Goal: Task Accomplishment & Management: Manage account settings

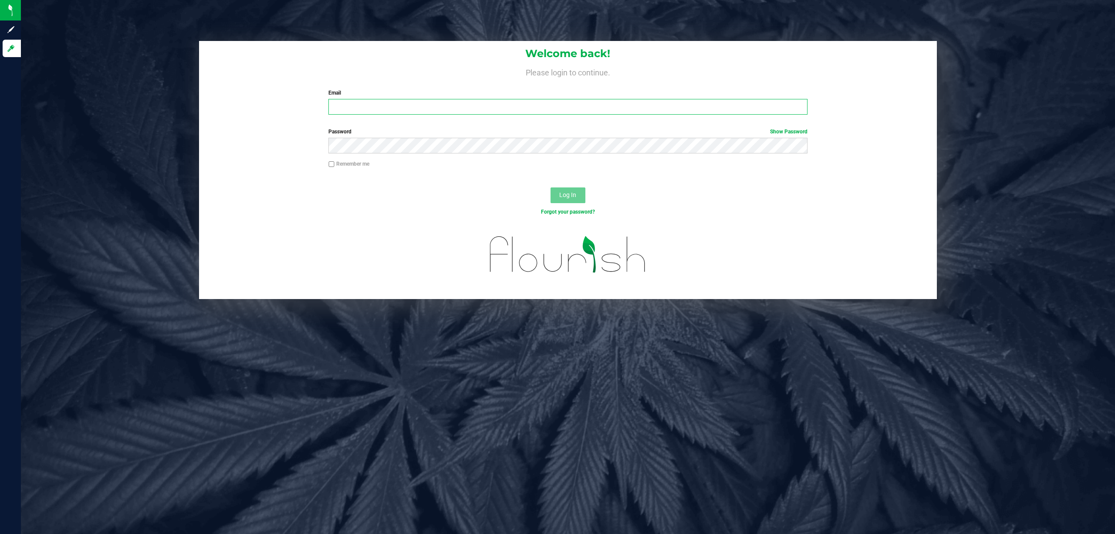
click at [375, 103] on input "Email" at bounding box center [567, 107] width 479 height 16
type input "zlaster@liveparallel.com"
click at [551, 187] on button "Log In" at bounding box center [568, 195] width 35 height 16
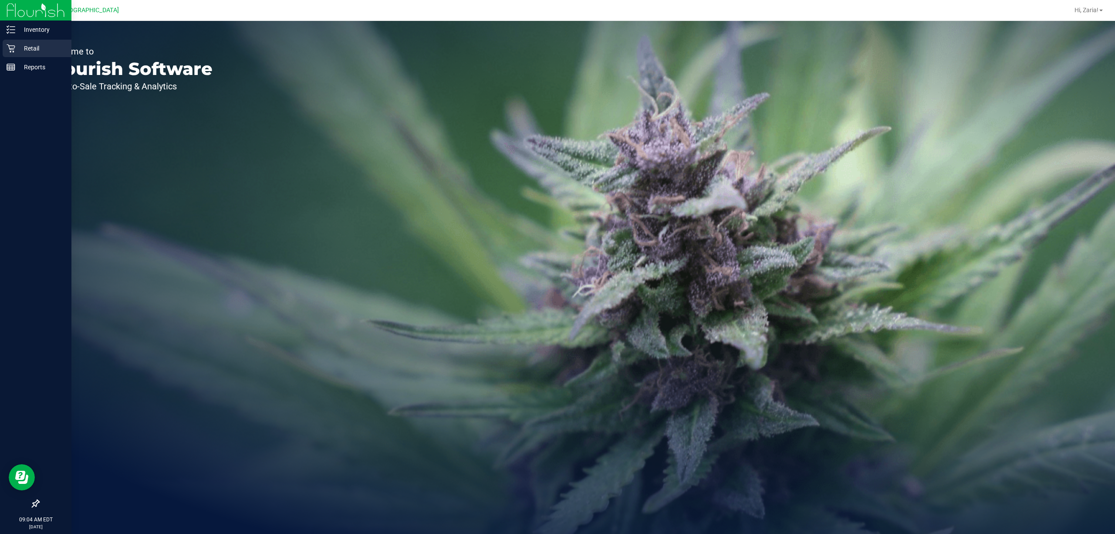
click at [22, 42] on div "Retail" at bounding box center [37, 48] width 69 height 17
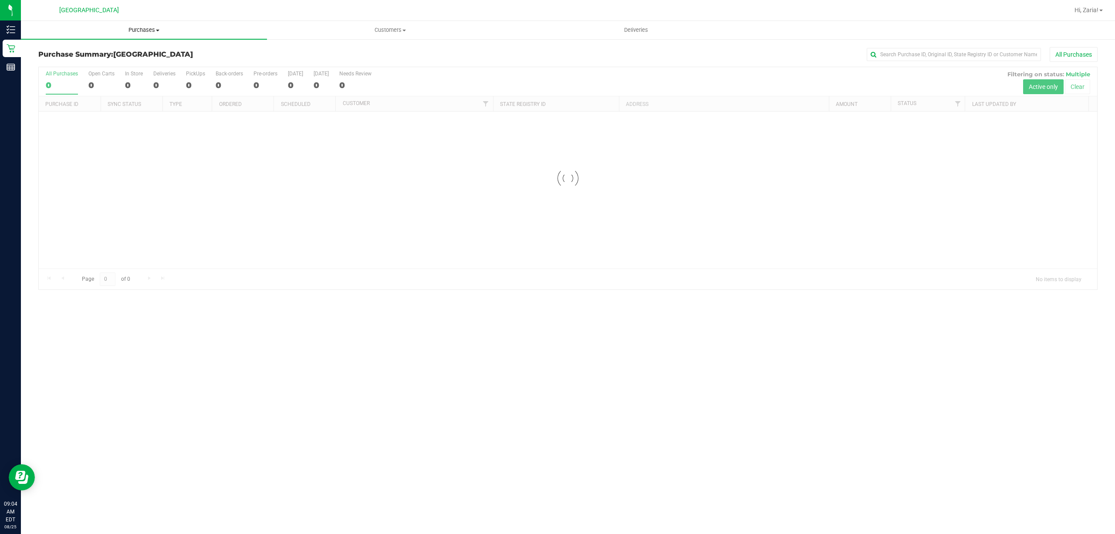
click at [111, 28] on span "Purchases" at bounding box center [144, 30] width 246 height 8
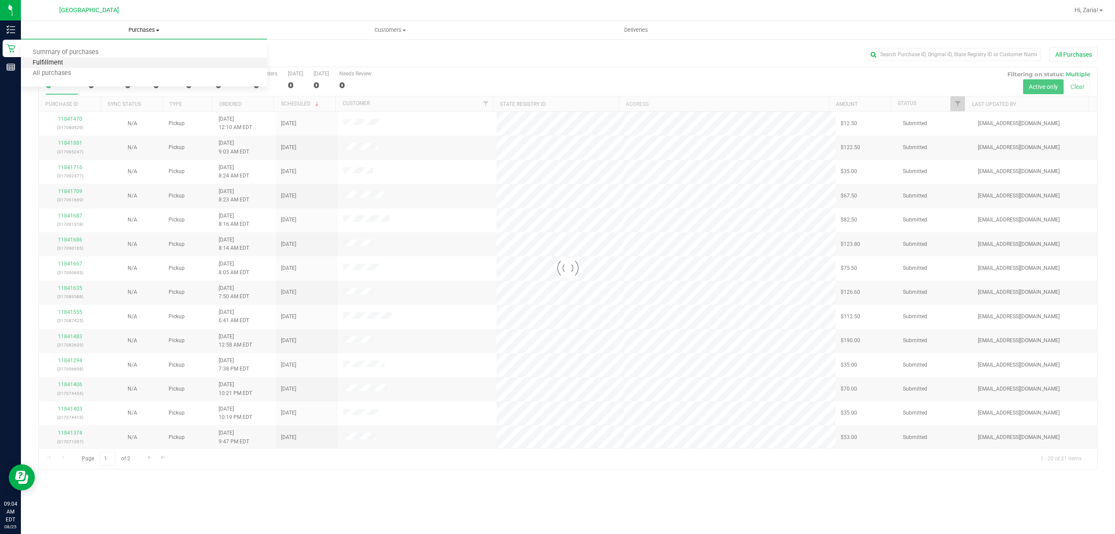
click at [55, 60] on span "Fulfillment" at bounding box center [48, 62] width 54 height 7
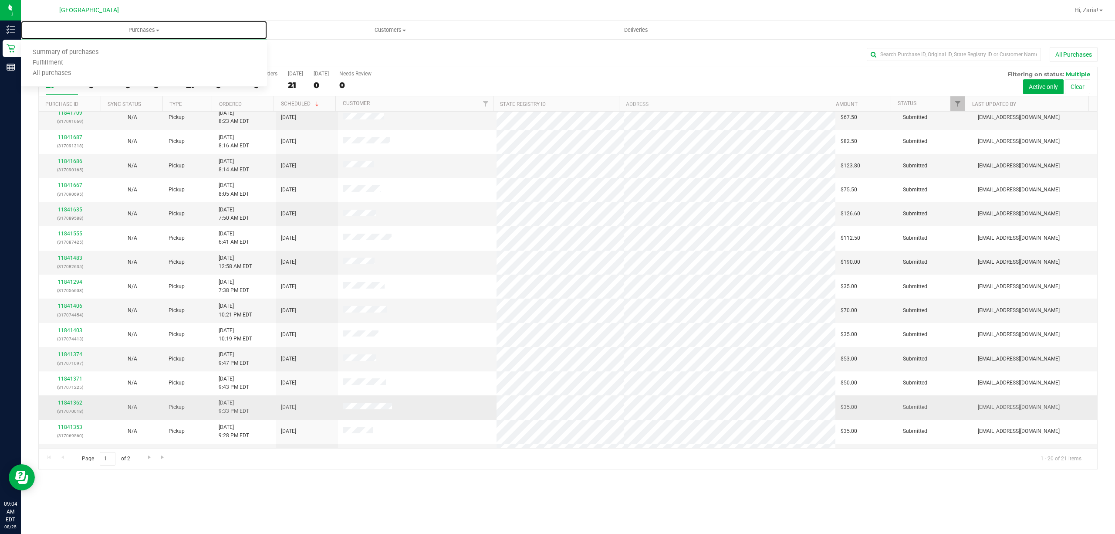
scroll to position [149, 0]
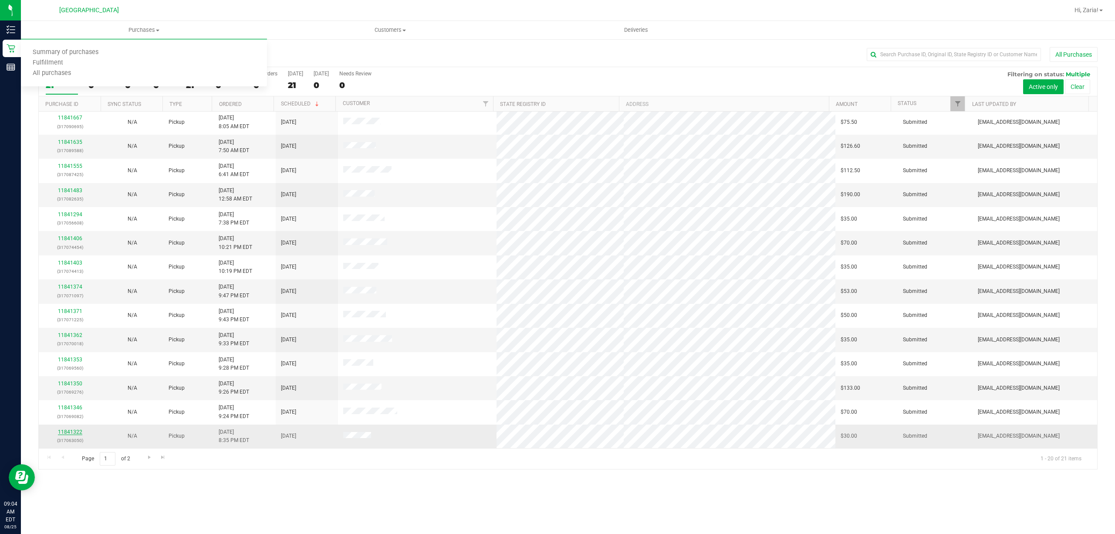
click at [76, 433] on link "11841322" at bounding box center [70, 432] width 24 height 6
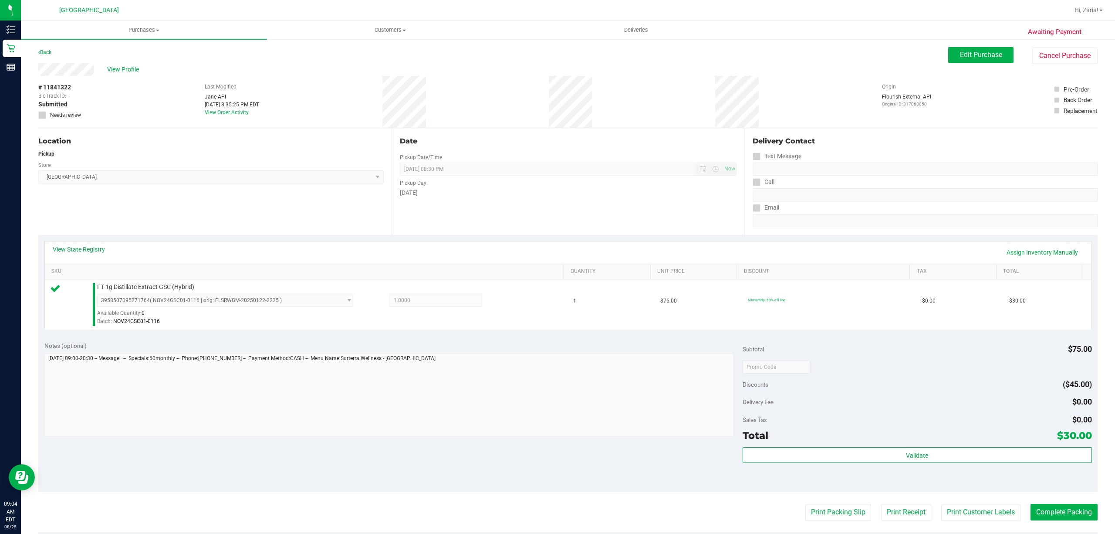
click at [876, 446] on div "Subtotal $75.00 Discounts ($45.00) Delivery Fee $0.00 Sales Tax $0.00 Total $30…" at bounding box center [917, 413] width 349 height 145
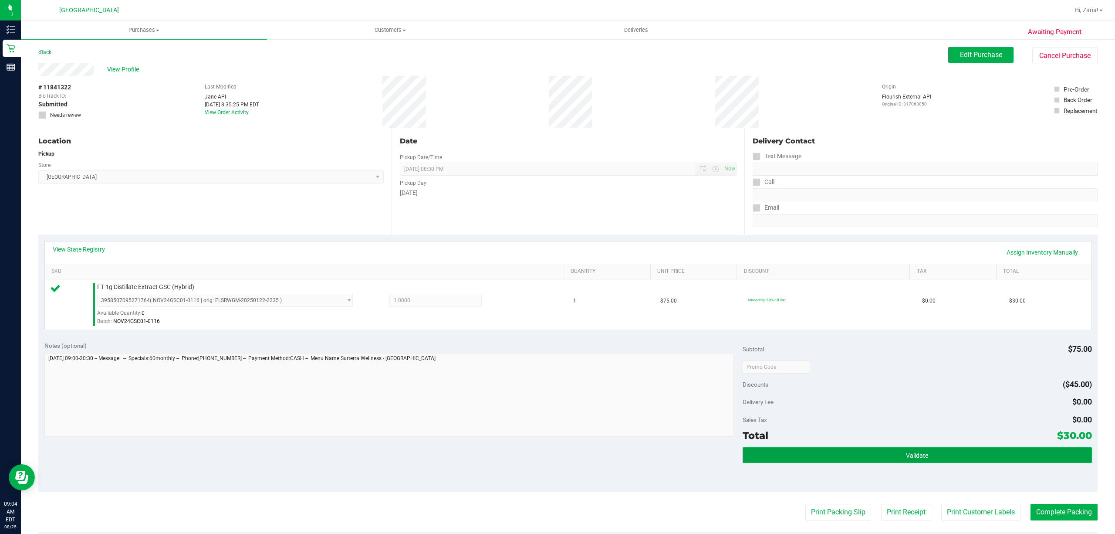
click at [876, 451] on button "Validate" at bounding box center [917, 455] width 349 height 16
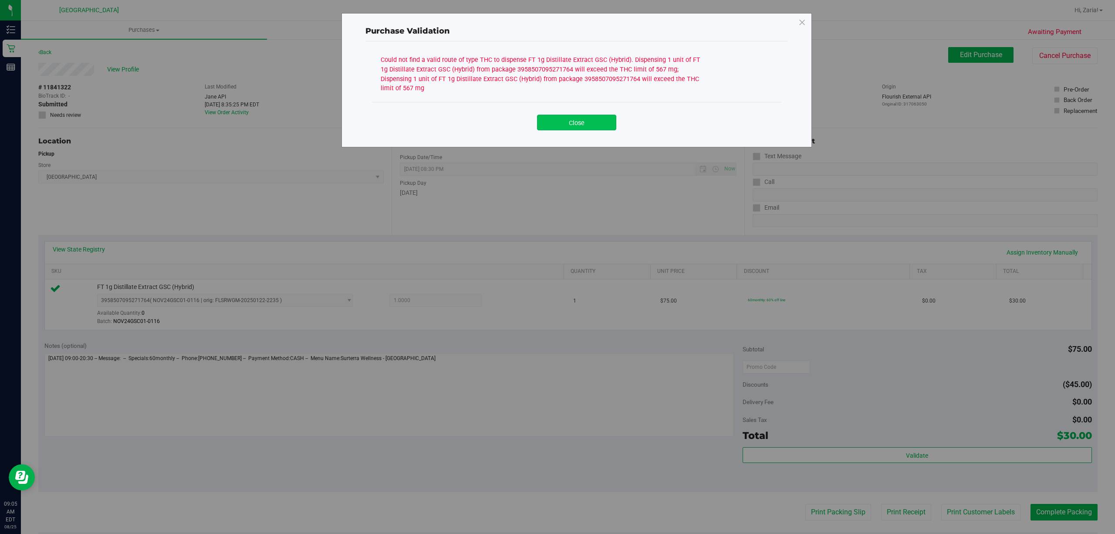
click at [558, 118] on button "Close" at bounding box center [576, 123] width 79 height 16
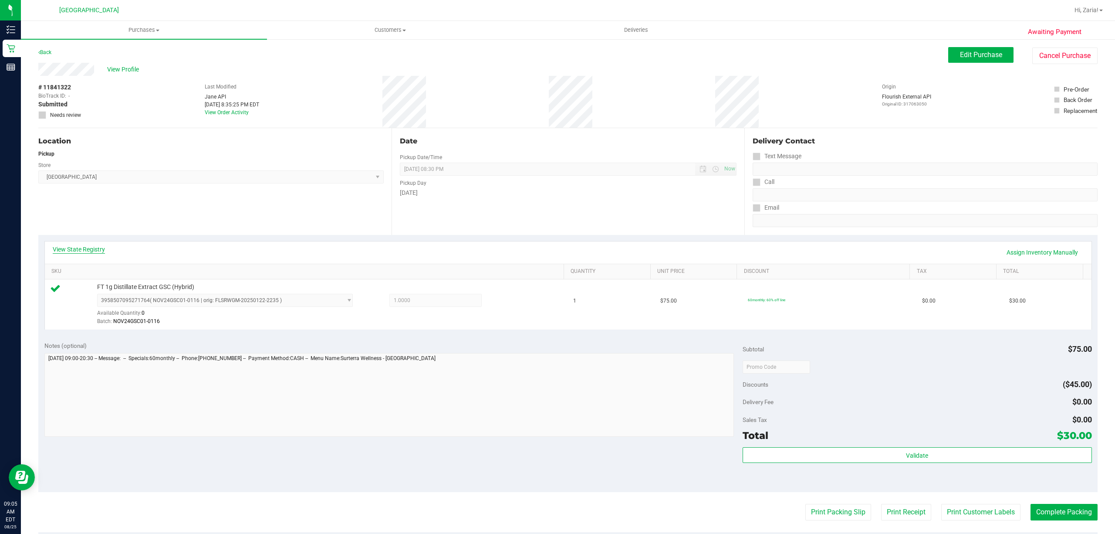
click at [96, 250] on link "View State Registry" at bounding box center [79, 249] width 52 height 9
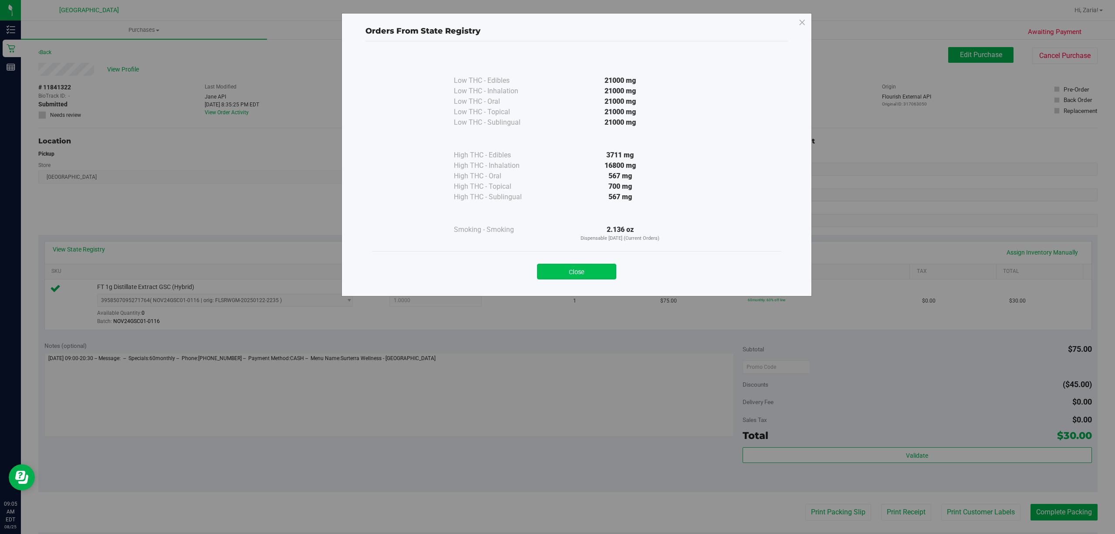
click at [577, 274] on button "Close" at bounding box center [576, 272] width 79 height 16
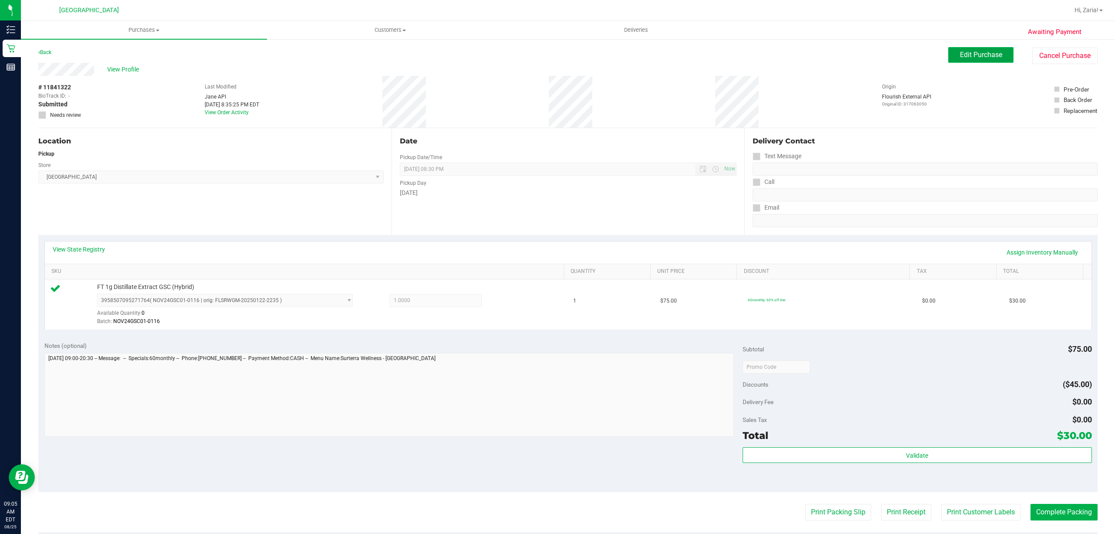
click at [964, 51] on span "Edit Purchase" at bounding box center [981, 55] width 42 height 8
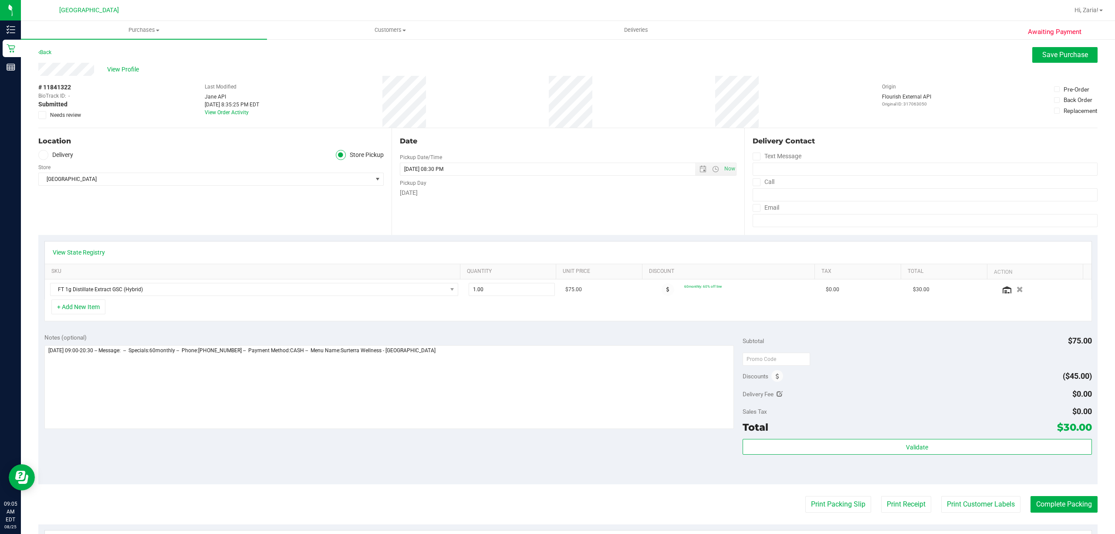
click at [73, 117] on span "Needs review" at bounding box center [65, 115] width 31 height 8
click at [0, 0] on input "Needs review" at bounding box center [0, 0] width 0 height 0
click at [1049, 47] on button "Save Purchase" at bounding box center [1064, 55] width 65 height 16
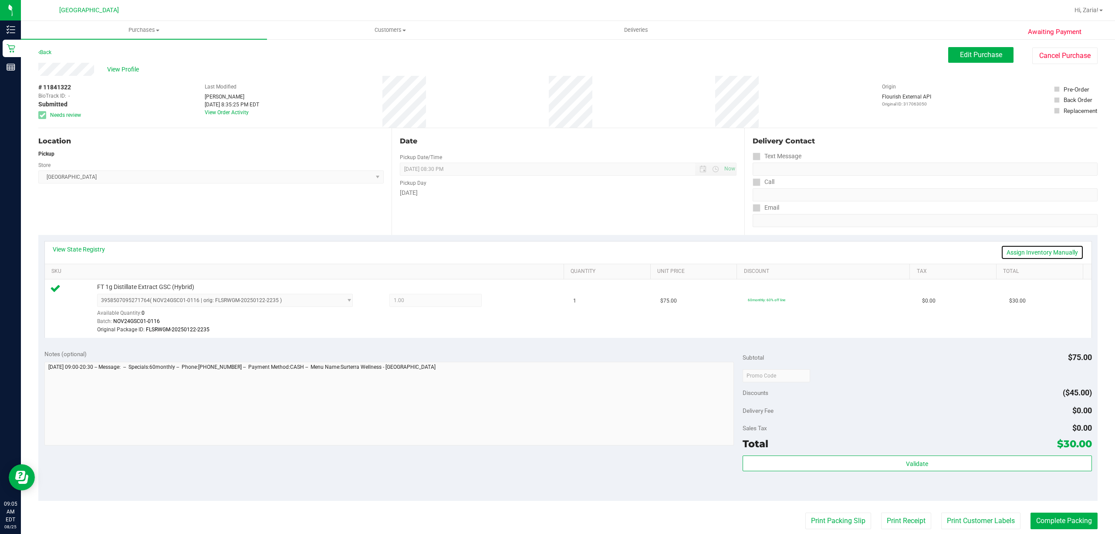
click at [1038, 253] on link "Assign Inventory Manually" at bounding box center [1042, 252] width 83 height 15
click at [503, 301] on icon at bounding box center [507, 301] width 9 height 10
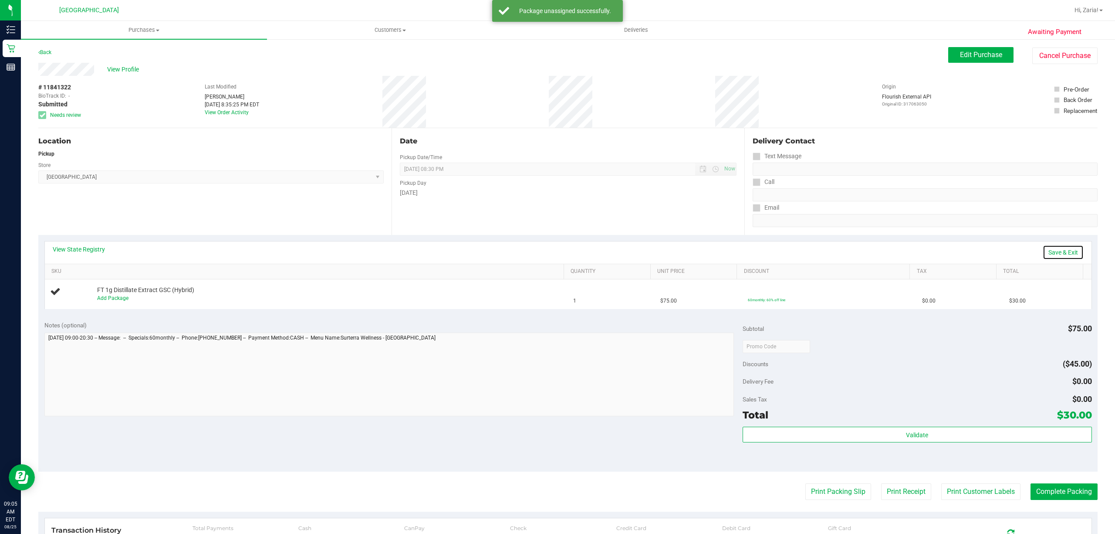
click at [1045, 250] on link "Save & Exit" at bounding box center [1063, 252] width 41 height 15
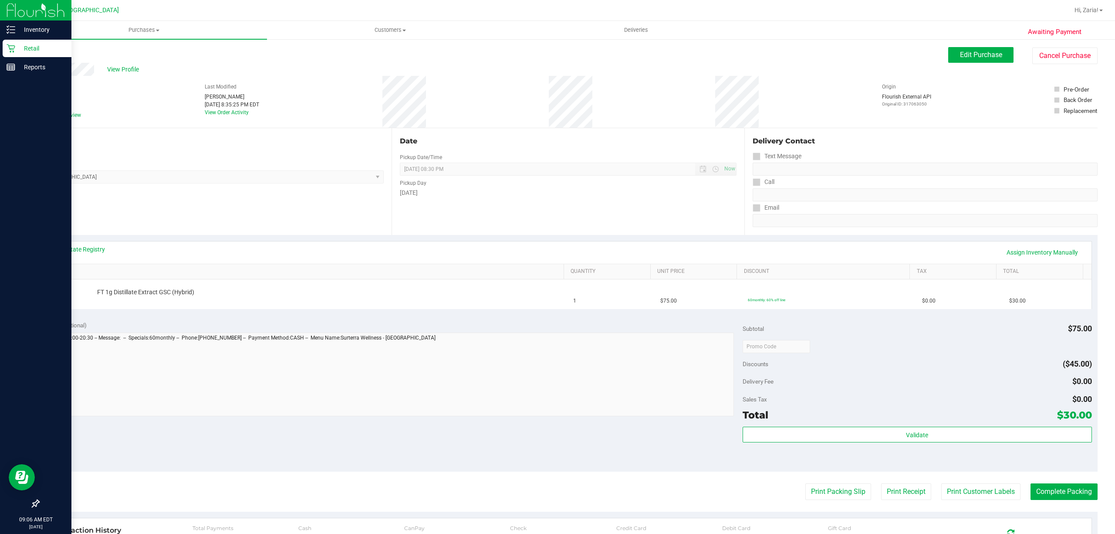
click at [10, 49] on icon at bounding box center [11, 48] width 8 height 8
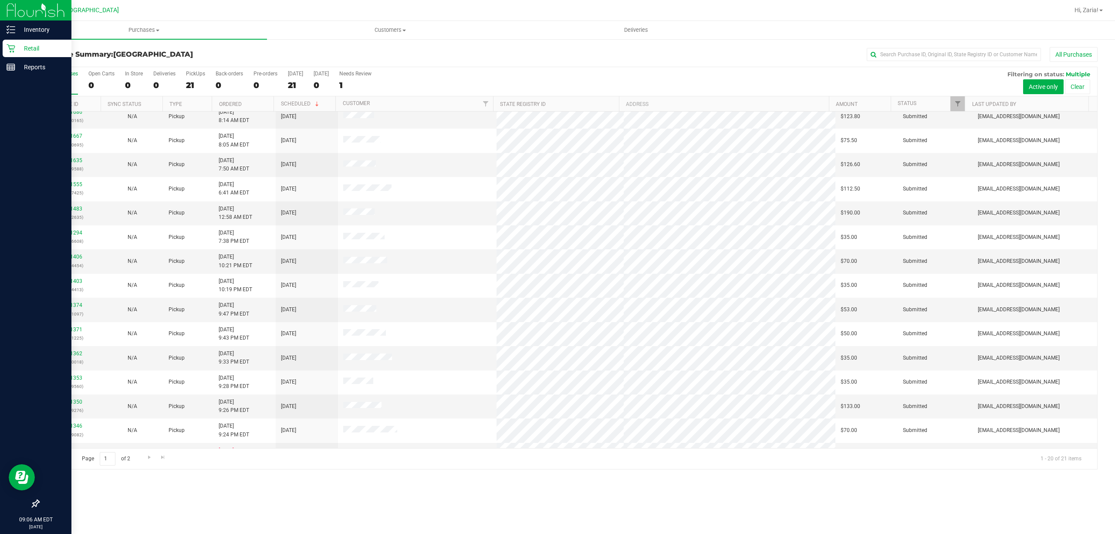
scroll to position [149, 0]
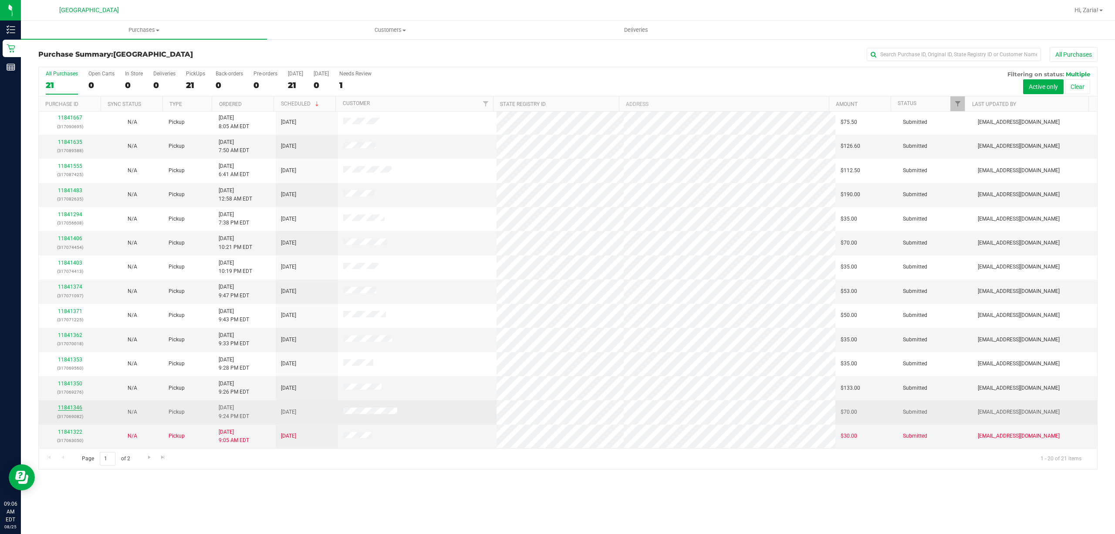
click at [74, 406] on link "11841346" at bounding box center [70, 407] width 24 height 6
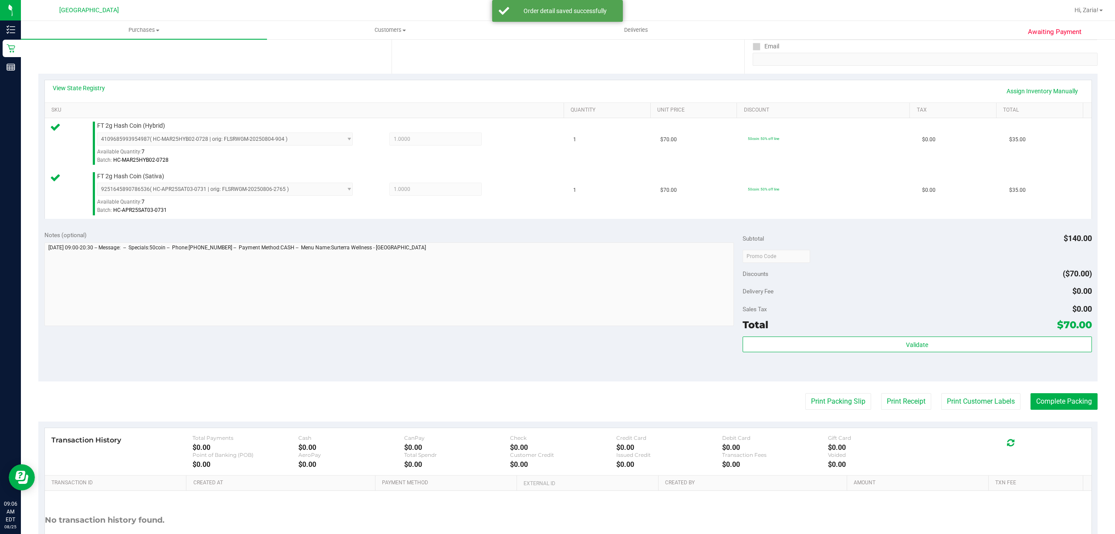
scroll to position [174, 0]
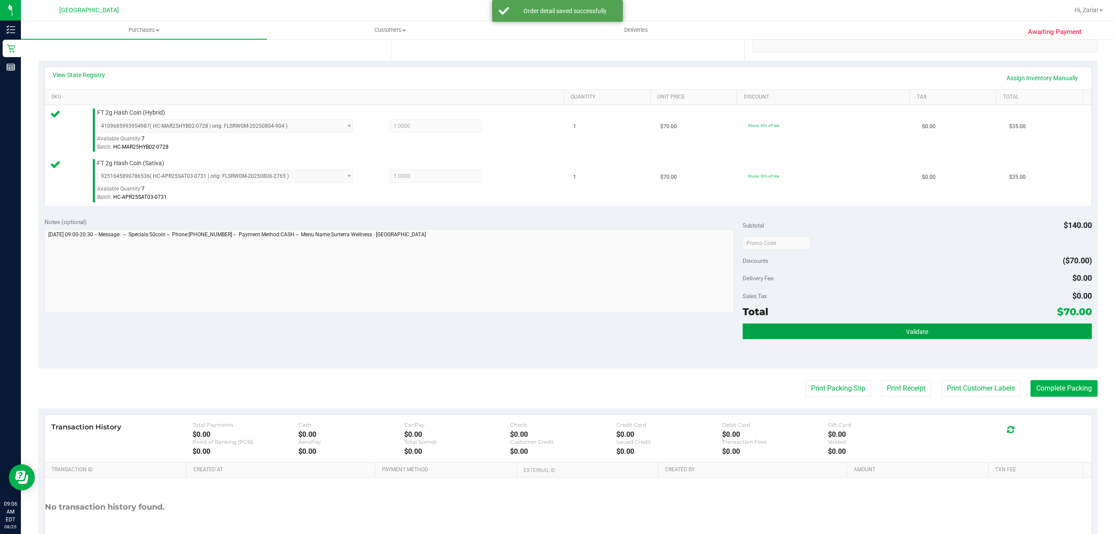
click at [833, 326] on button "Validate" at bounding box center [917, 331] width 349 height 16
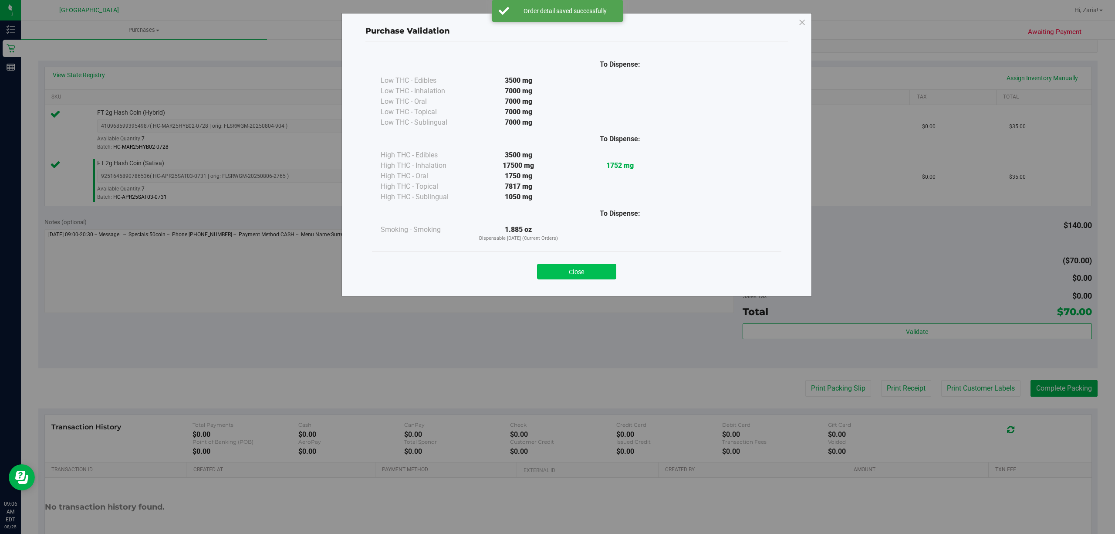
click at [573, 271] on button "Close" at bounding box center [576, 272] width 79 height 16
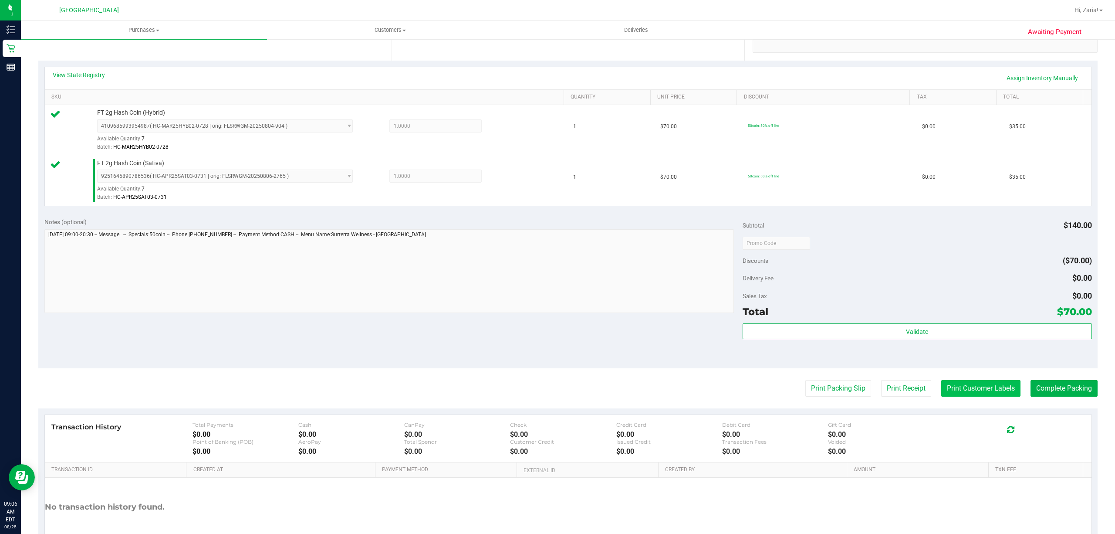
click at [941, 396] on button "Print Customer Labels" at bounding box center [980, 388] width 79 height 17
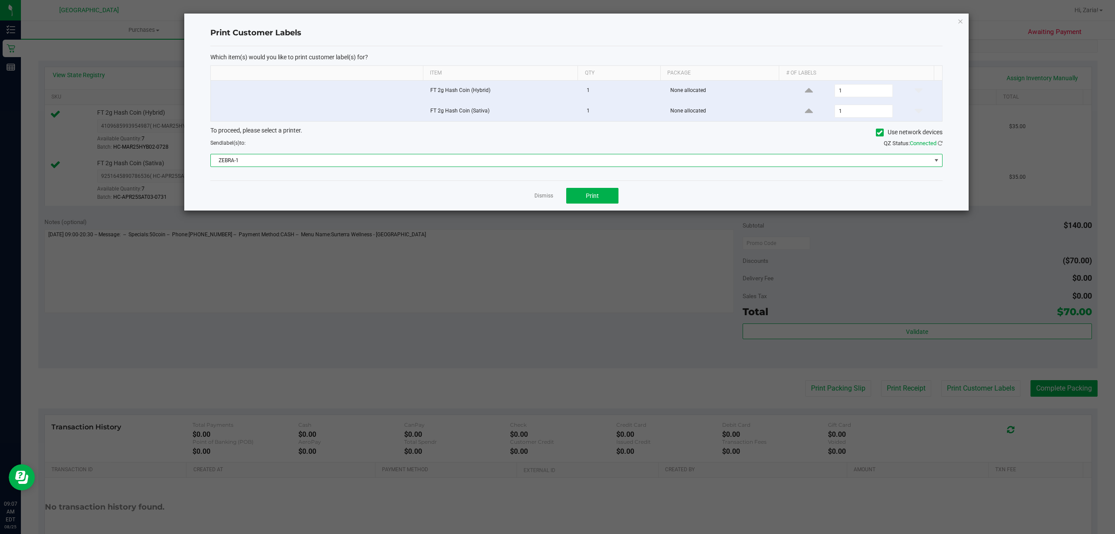
click at [402, 158] on span "ZEBRA-1" at bounding box center [571, 160] width 720 height 12
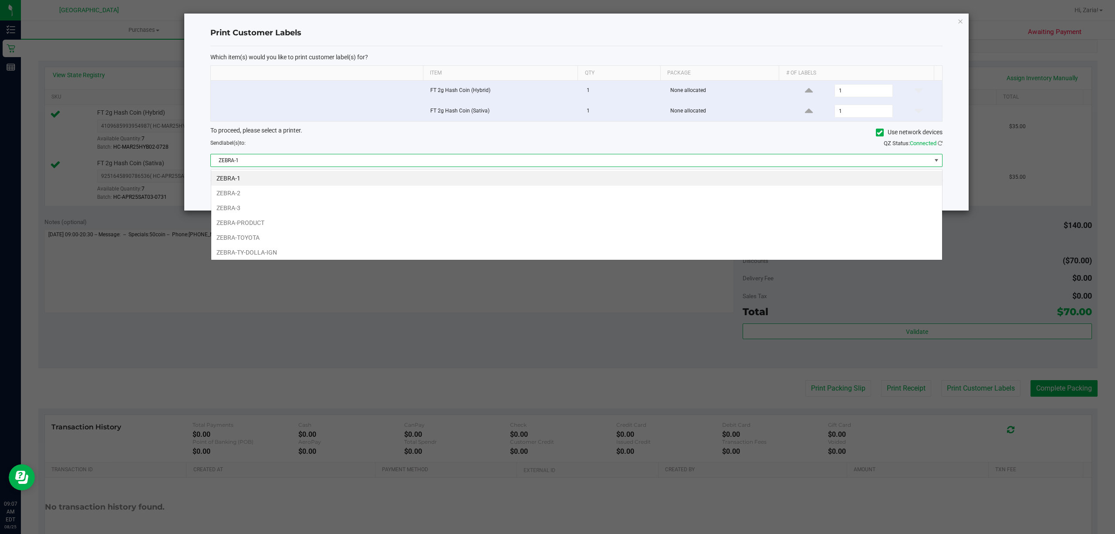
scroll to position [13, 732]
click at [383, 164] on span "ZEBRA-1" at bounding box center [571, 160] width 720 height 12
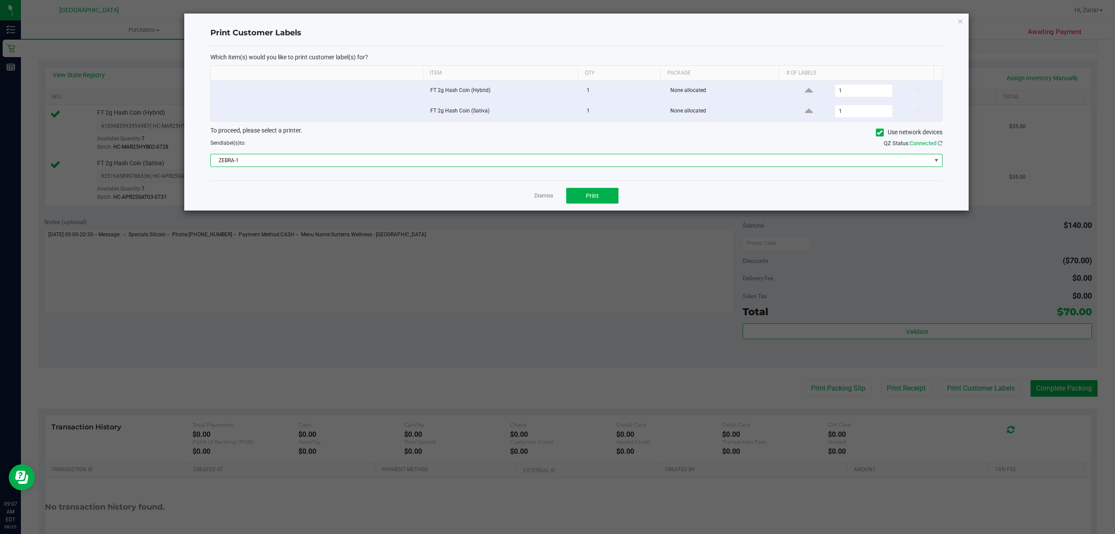
click at [544, 162] on span "ZEBRA-1" at bounding box center [571, 160] width 720 height 12
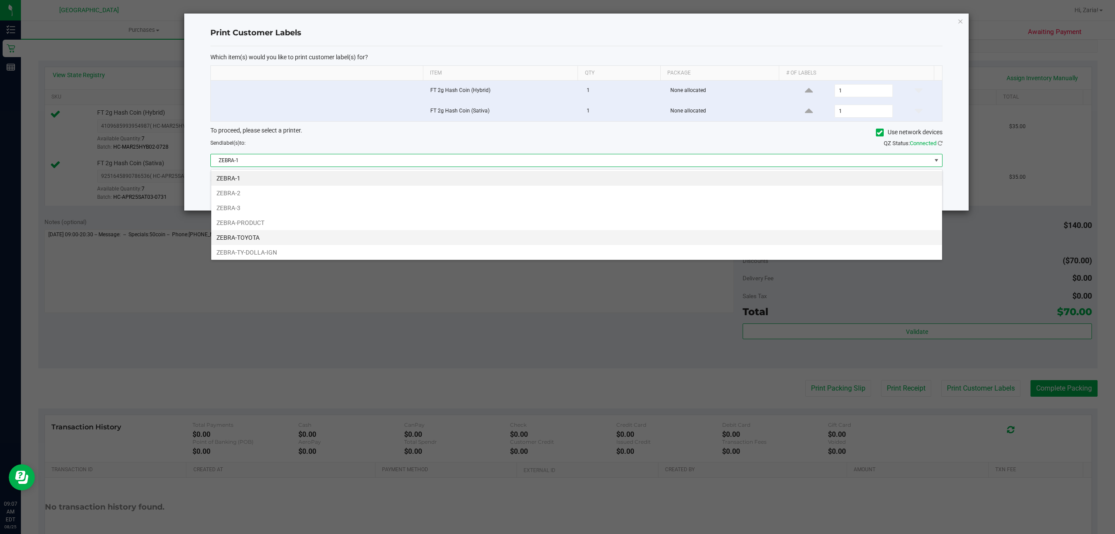
click at [260, 231] on li "ZEBRA-TOYOTA" at bounding box center [576, 237] width 731 height 15
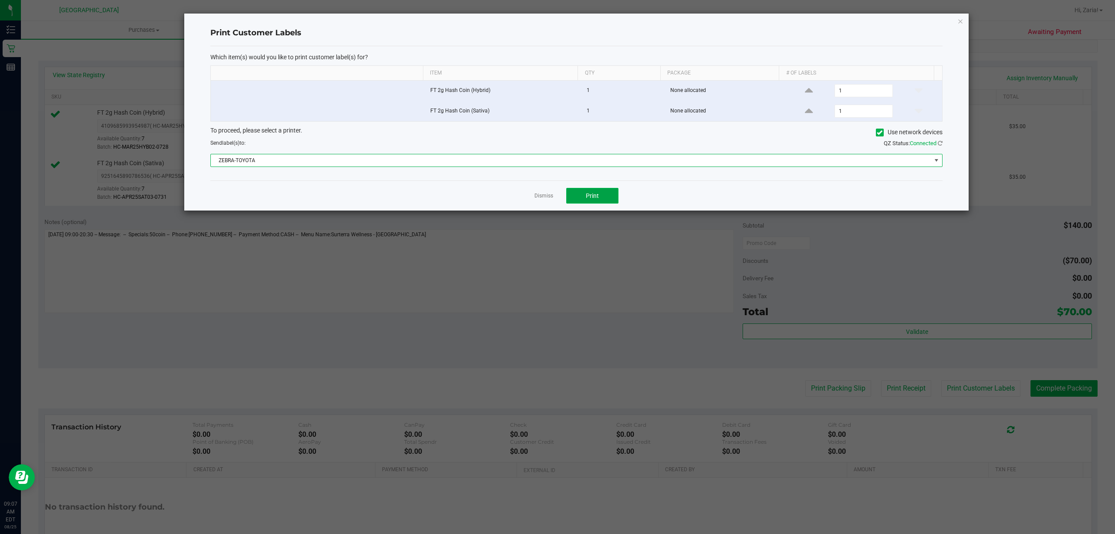
click at [586, 197] on span "Print" at bounding box center [592, 195] width 13 height 7
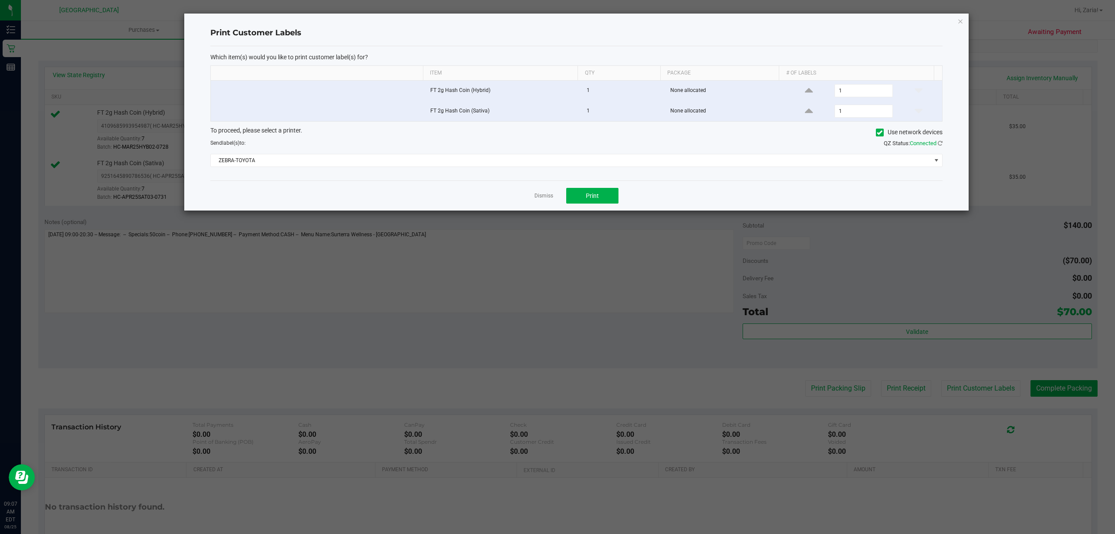
click at [732, 171] on div "Which item(s) would you like to print customer label(s) for? Item Qty Package #…" at bounding box center [576, 113] width 732 height 134
click at [736, 165] on span "ZEBRA-TOYOTA" at bounding box center [571, 160] width 720 height 12
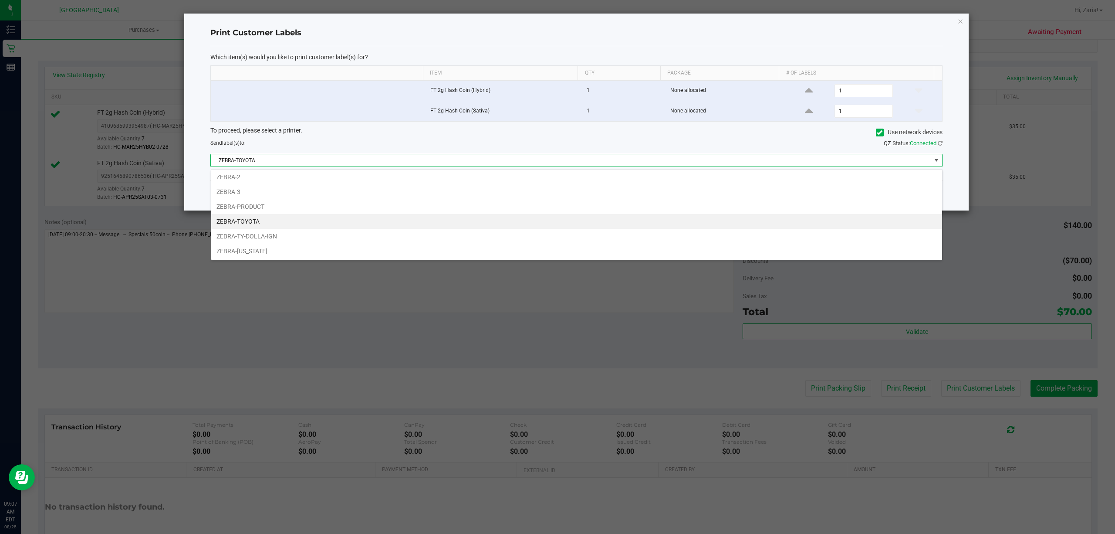
scroll to position [18, 0]
click at [866, 161] on span "ZEBRA-TOYOTA" at bounding box center [571, 160] width 720 height 12
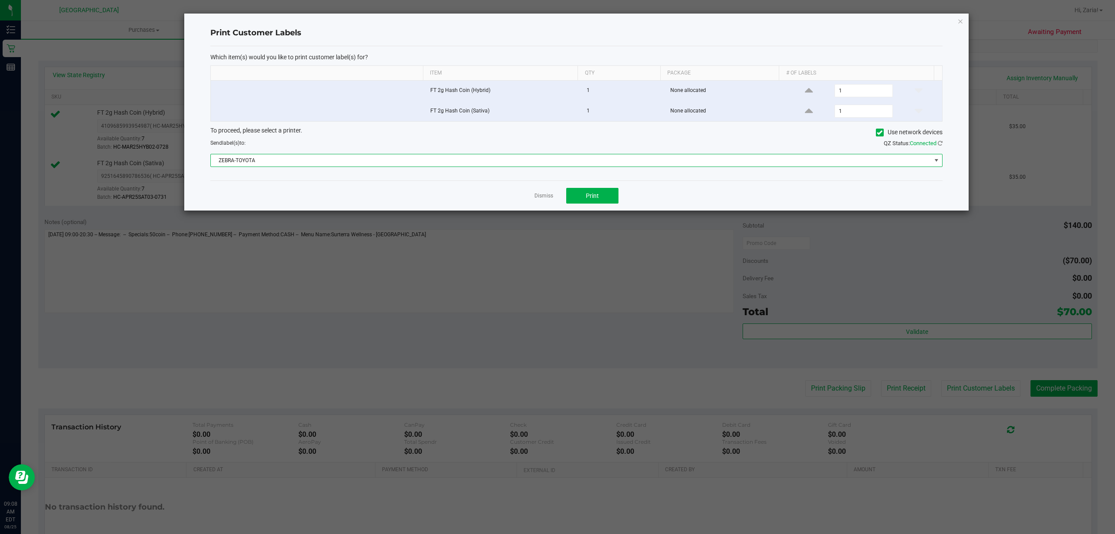
drag, startPoint x: 565, startPoint y: 206, endPoint x: 558, endPoint y: 206, distance: 7.0
click at [563, 206] on div "Dismiss Print" at bounding box center [576, 195] width 732 height 30
click at [544, 200] on link "Dismiss" at bounding box center [543, 195] width 19 height 7
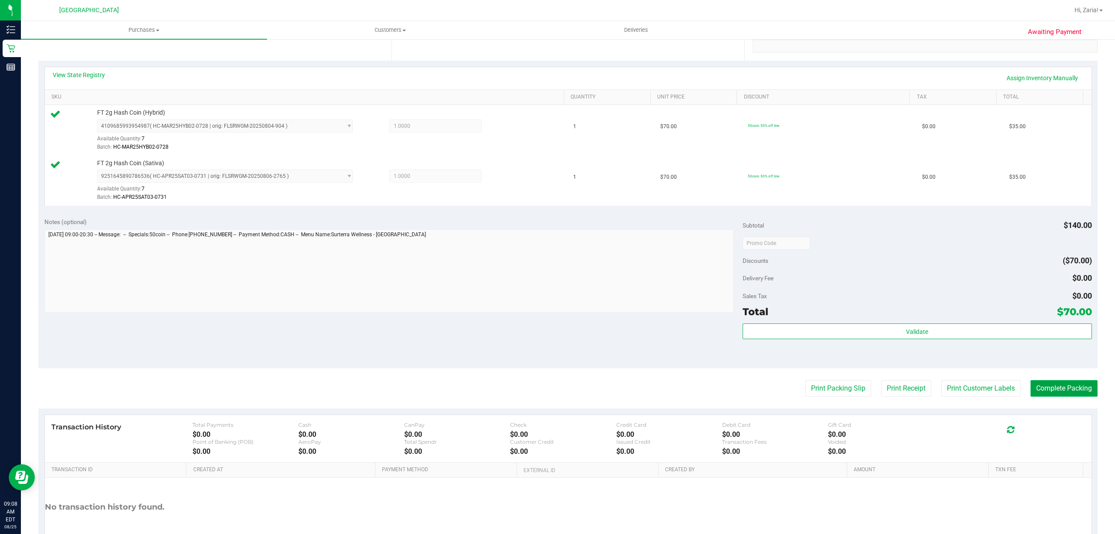
click at [1054, 391] on button "Complete Packing" at bounding box center [1064, 388] width 67 height 17
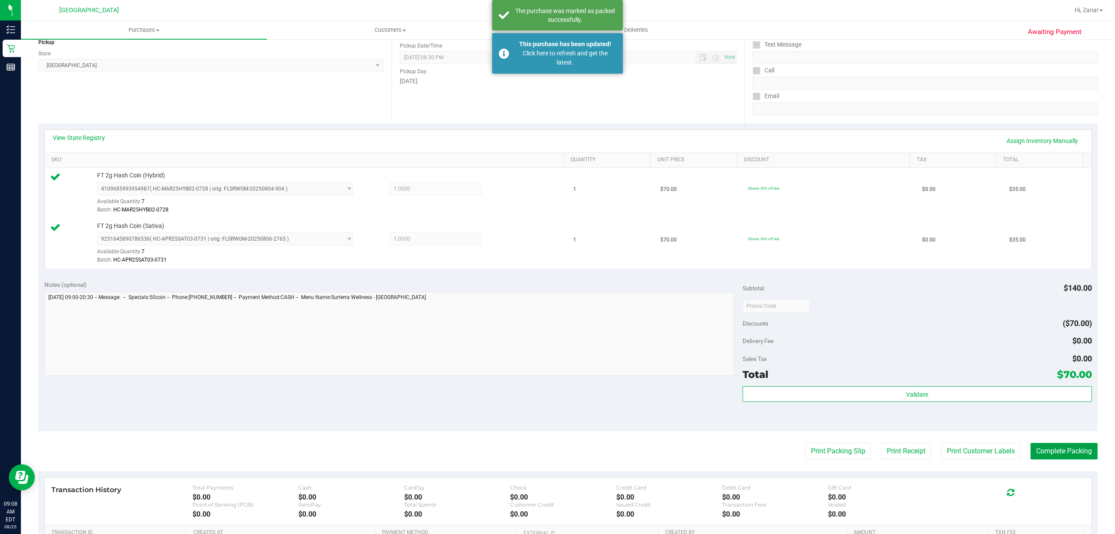
scroll to position [116, 0]
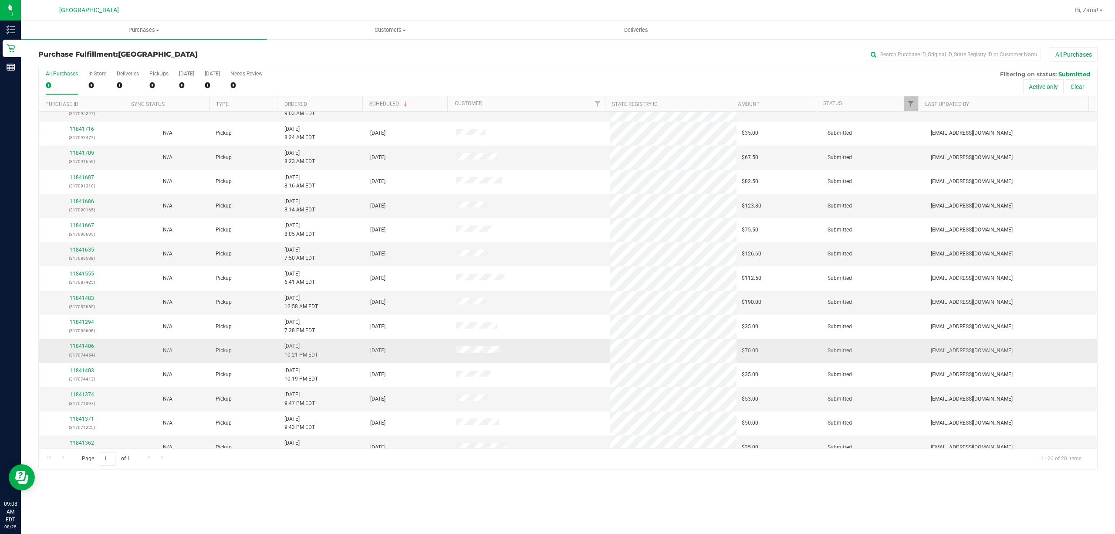
scroll to position [149, 0]
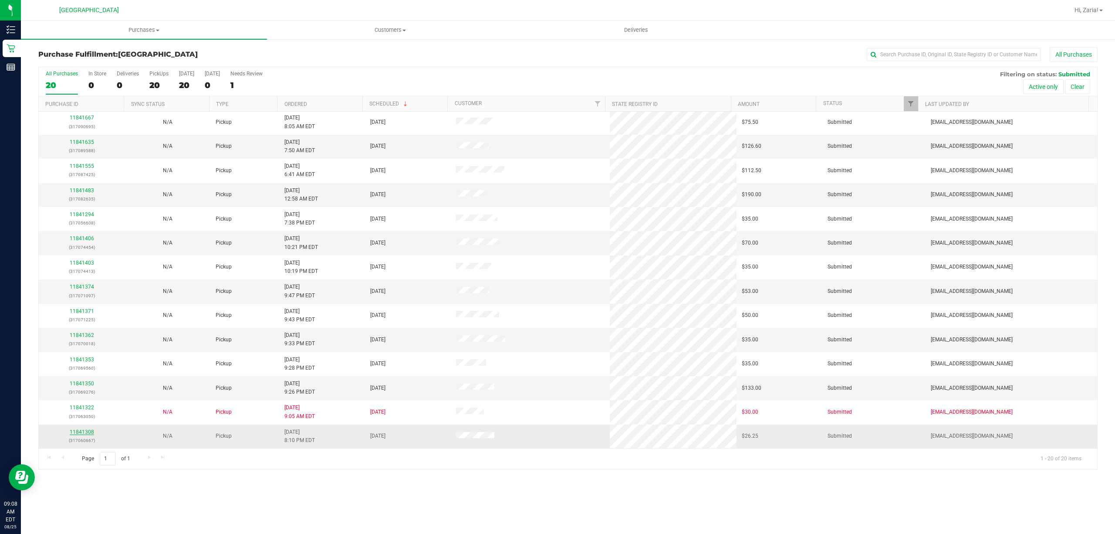
click at [88, 433] on link "11841308" at bounding box center [82, 432] width 24 height 6
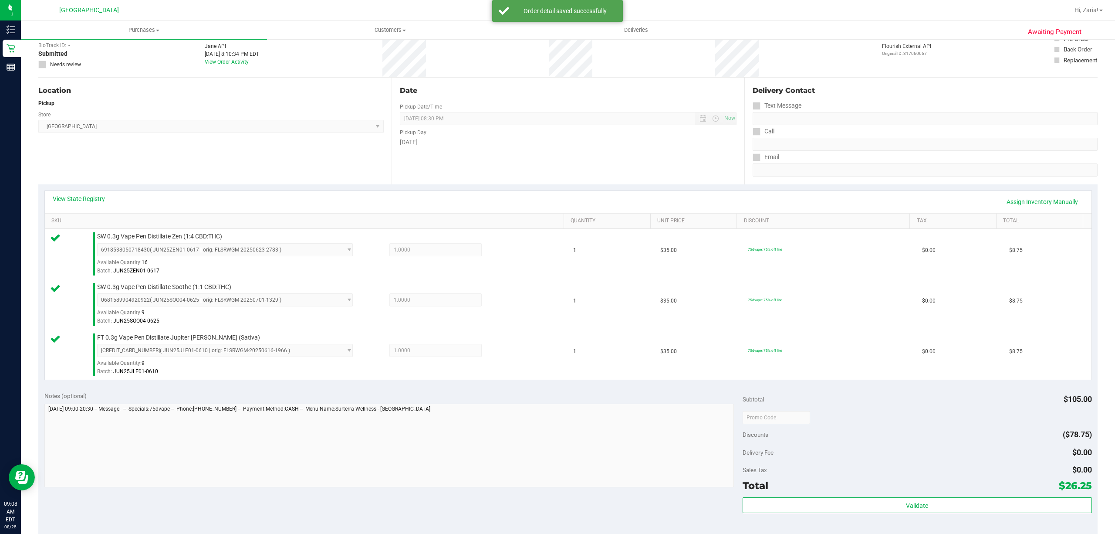
scroll to position [281, 0]
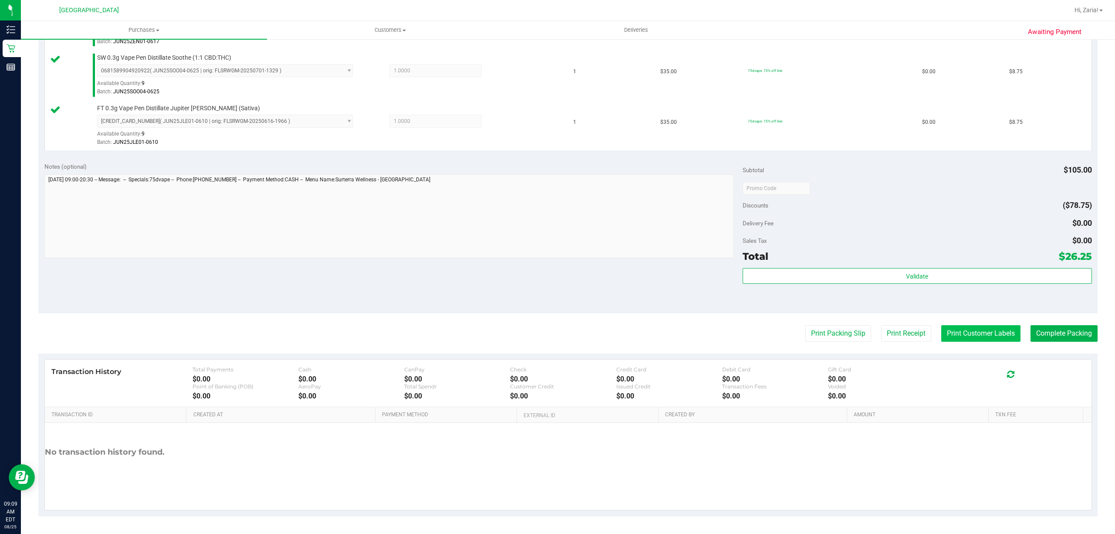
click at [964, 332] on button "Print Customer Labels" at bounding box center [980, 333] width 79 height 17
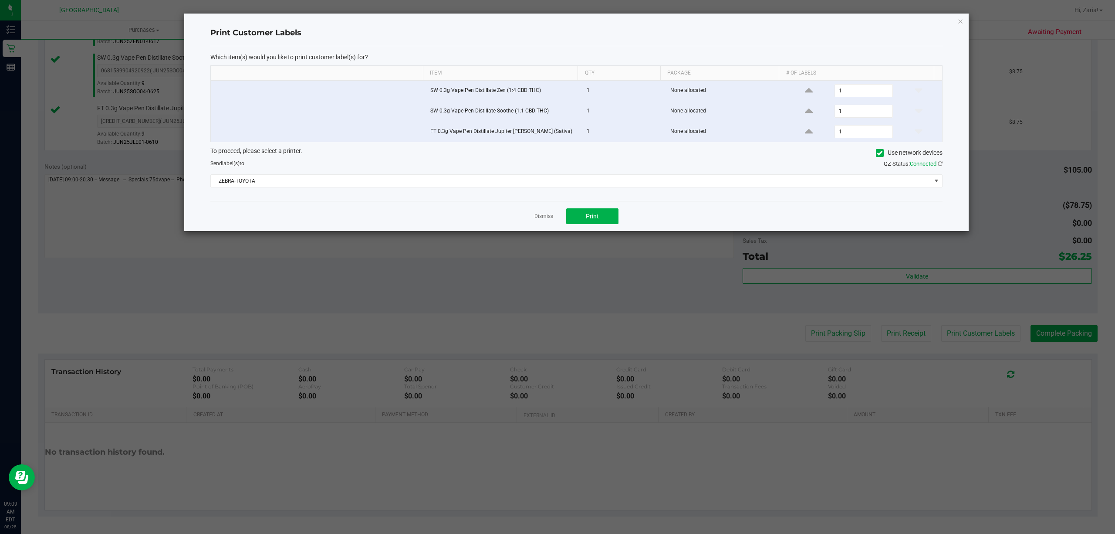
click at [520, 170] on div "To proceed, please select a printer. Use network devices Send label(s) to: QZ S…" at bounding box center [576, 166] width 732 height 41
click at [520, 184] on span "ZEBRA-TOYOTA" at bounding box center [571, 181] width 720 height 12
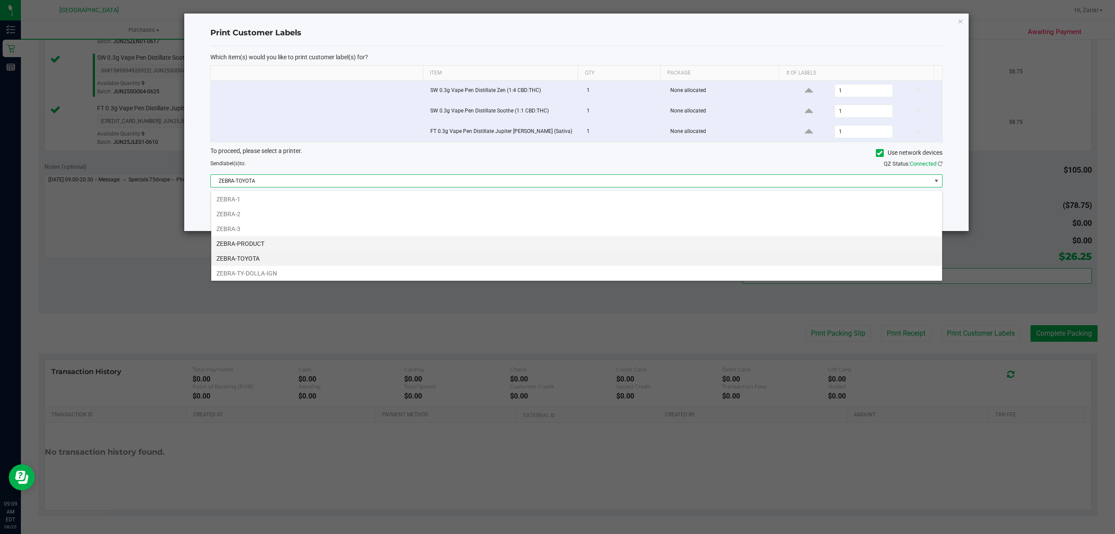
scroll to position [18, 0]
click at [284, 262] on li "ZEBRA-TY-DOLLA-IGN" at bounding box center [576, 256] width 731 height 15
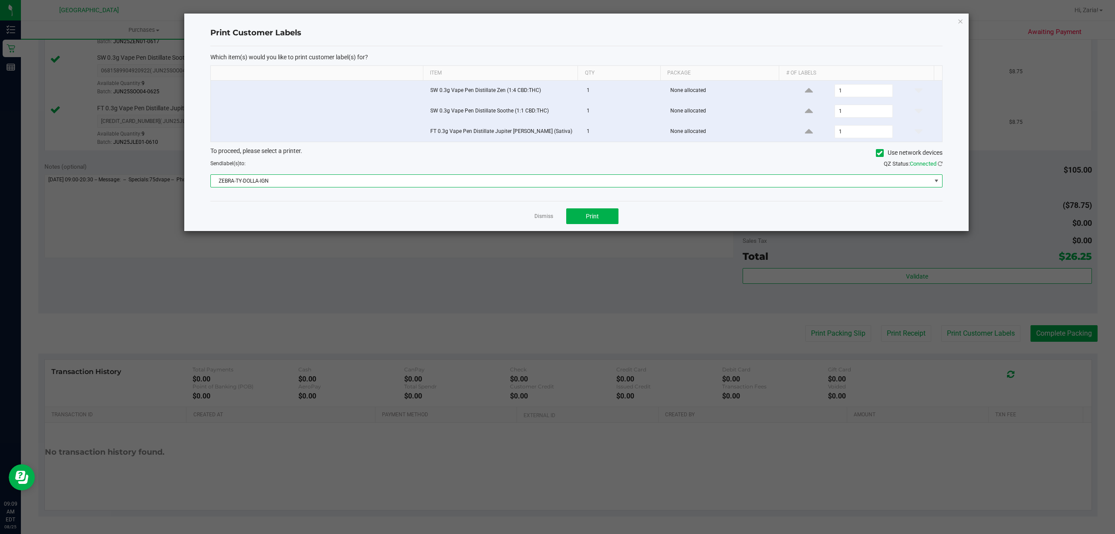
click at [293, 172] on div "To proceed, please select a printer. Use network devices Send label(s) to: QZ S…" at bounding box center [576, 166] width 732 height 41
click at [294, 182] on span "ZEBRA-TY-DOLLA-IGN" at bounding box center [571, 181] width 720 height 12
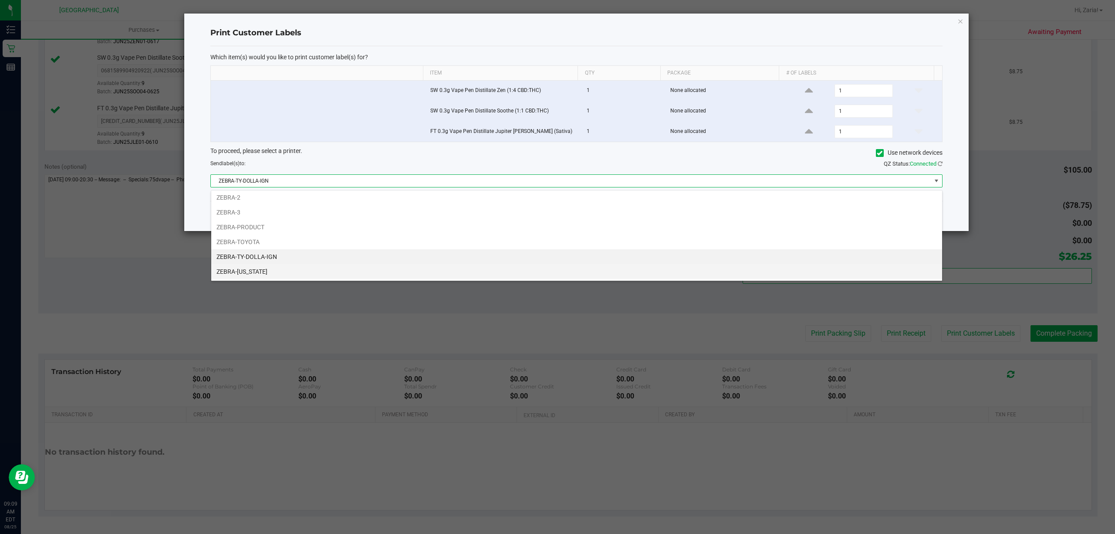
click at [269, 267] on li "ZEBRA-[US_STATE]" at bounding box center [576, 271] width 731 height 15
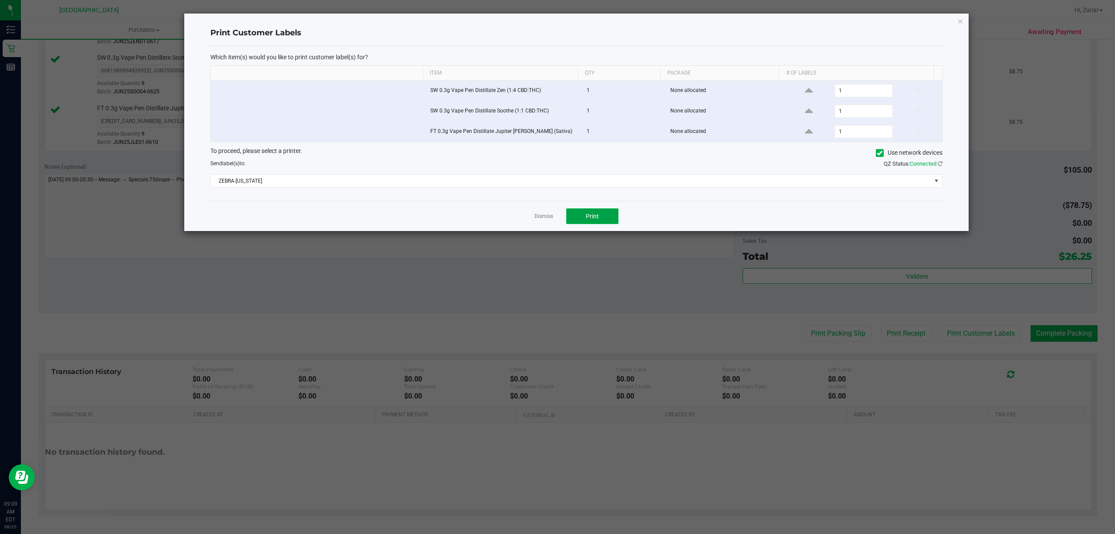
click at [595, 223] on button "Print" at bounding box center [592, 216] width 52 height 16
click at [957, 25] on div "Print Customer Labels Which item(s) would you like to print customer label(s) f…" at bounding box center [576, 122] width 784 height 217
click at [962, 16] on icon "button" at bounding box center [960, 21] width 6 height 10
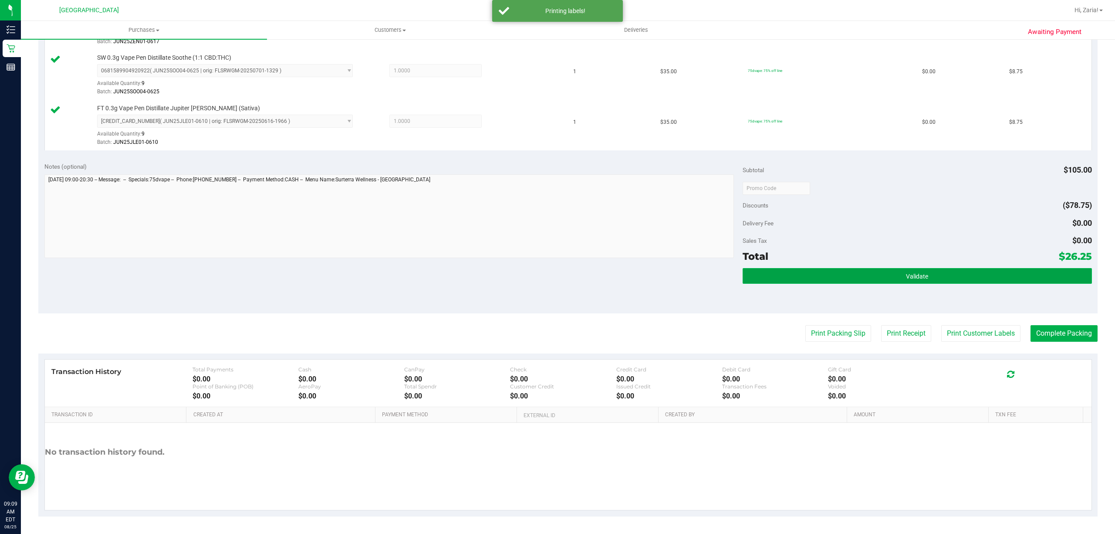
click at [929, 276] on button "Validate" at bounding box center [917, 276] width 349 height 16
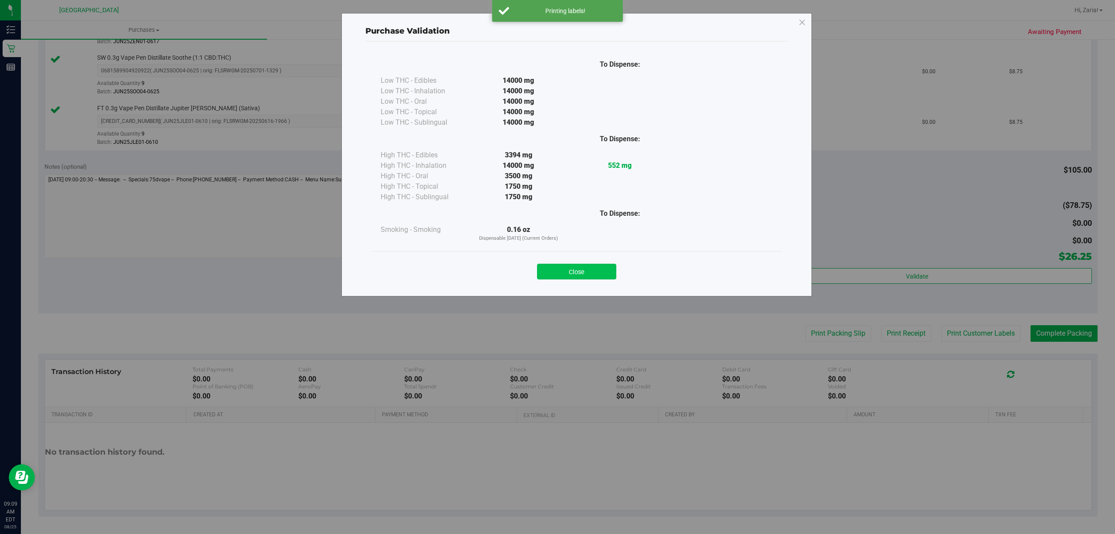
click at [577, 277] on button "Close" at bounding box center [576, 272] width 79 height 16
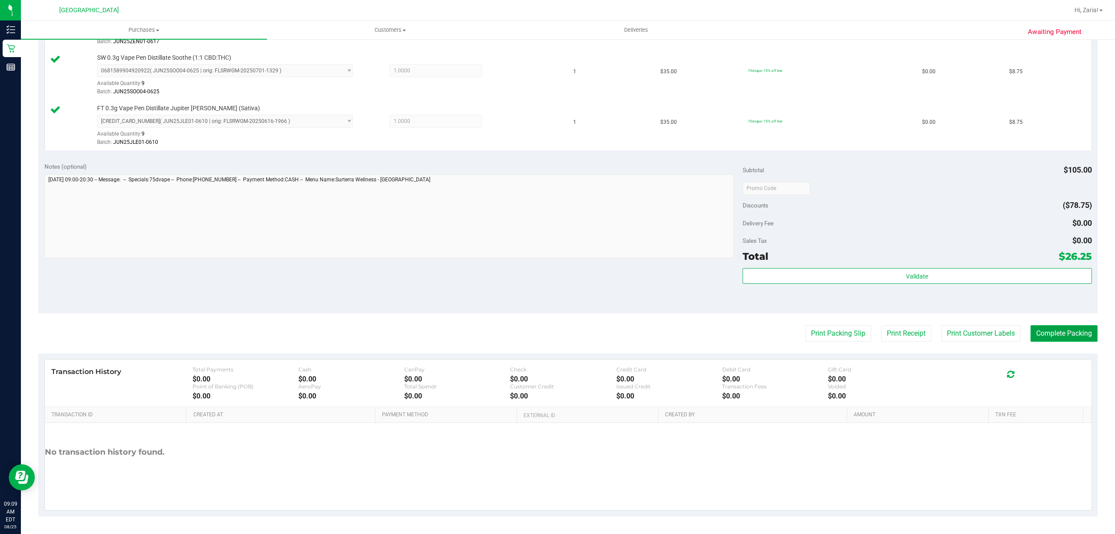
click at [1063, 328] on button "Complete Packing" at bounding box center [1064, 333] width 67 height 17
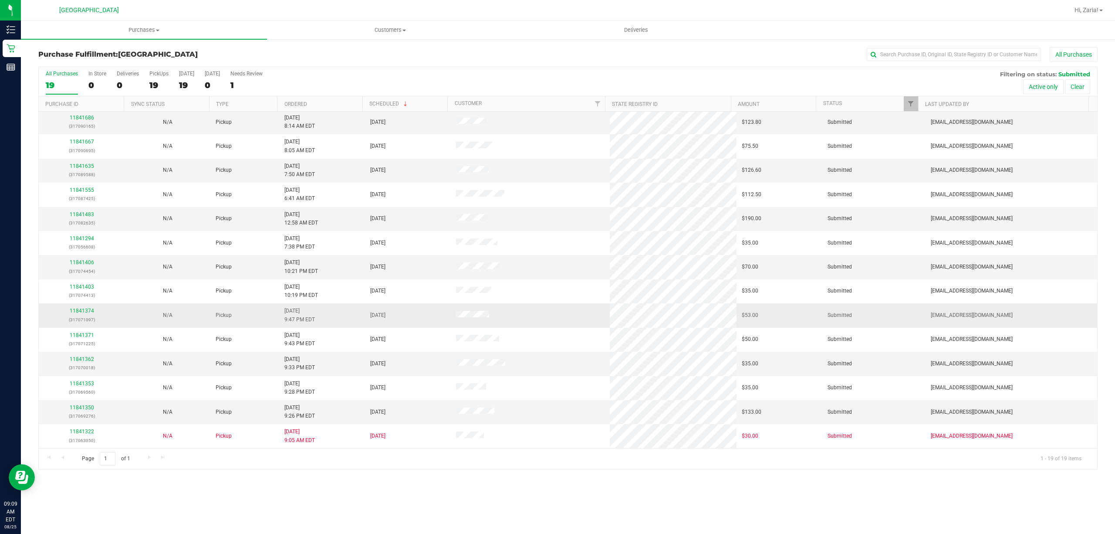
scroll to position [124, 0]
click at [91, 406] on link "11841350" at bounding box center [82, 407] width 24 height 6
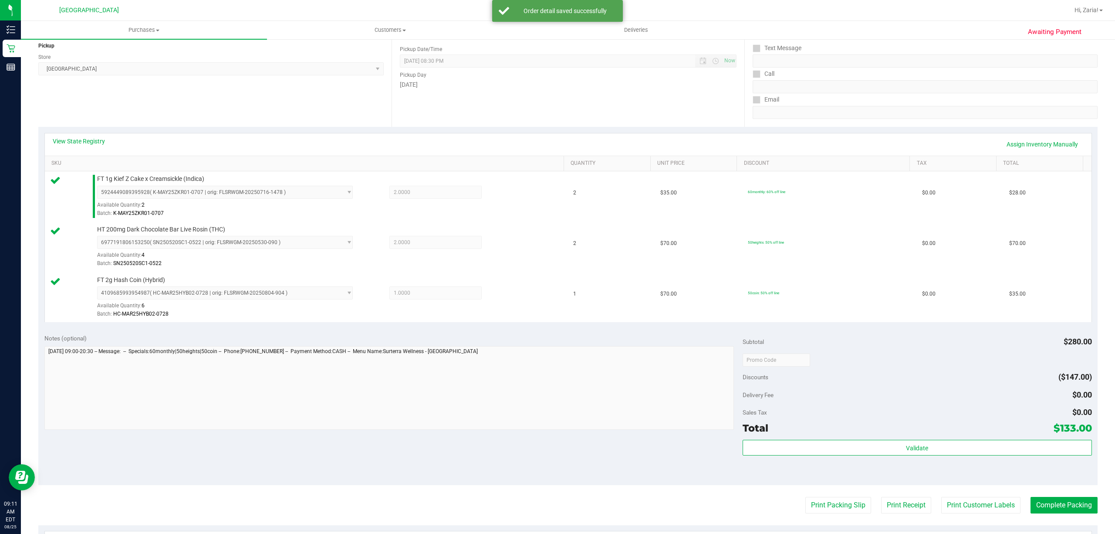
scroll to position [232, 0]
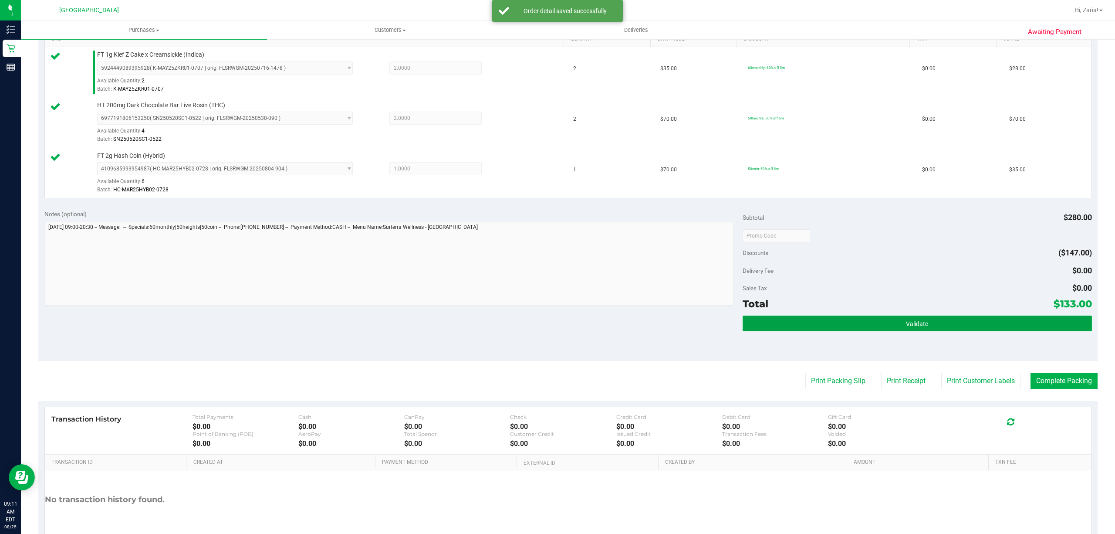
click at [964, 320] on button "Validate" at bounding box center [917, 323] width 349 height 16
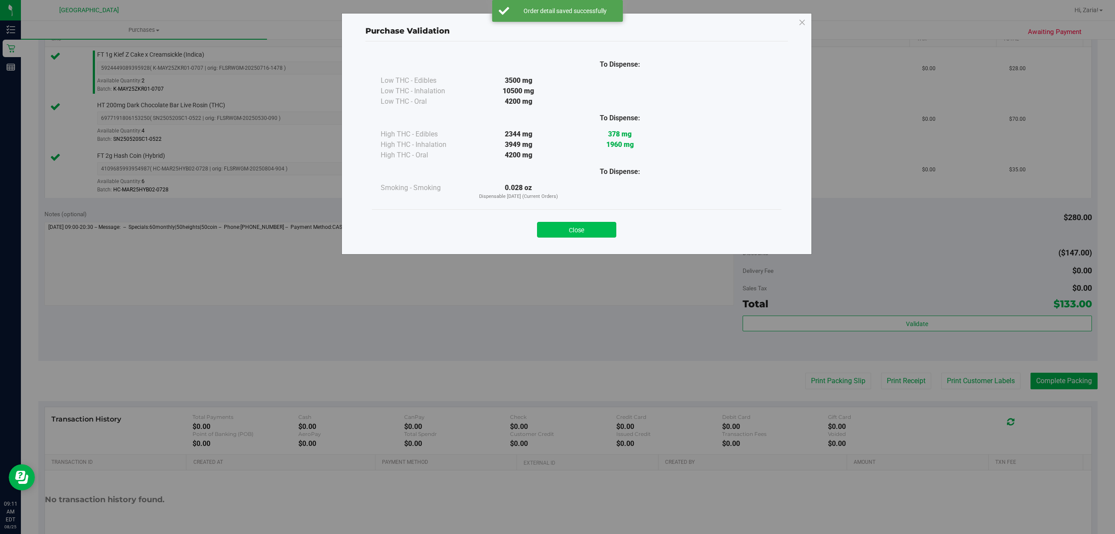
click at [599, 225] on button "Close" at bounding box center [576, 230] width 79 height 16
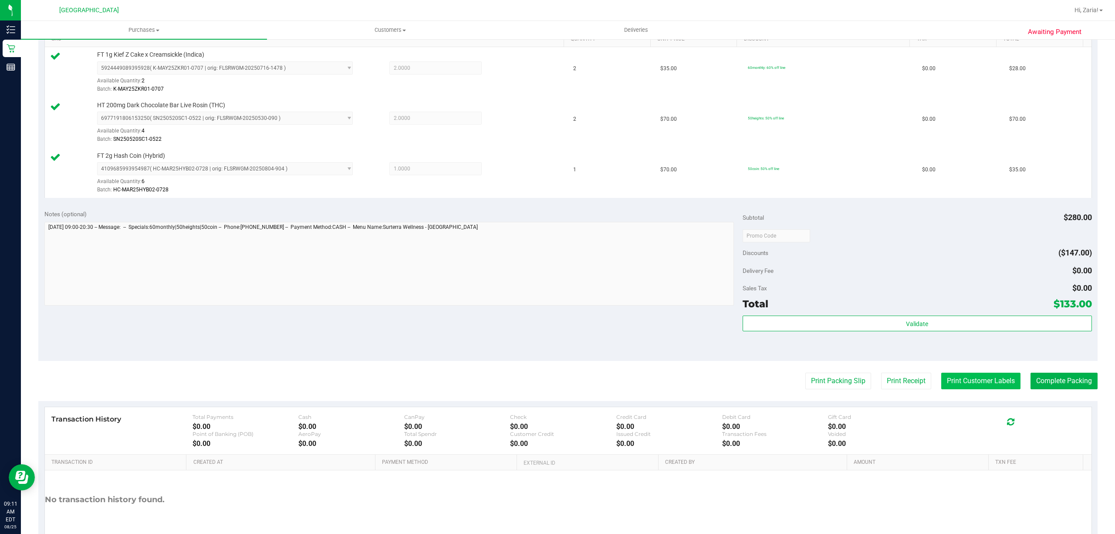
click at [957, 389] on button "Print Customer Labels" at bounding box center [980, 380] width 79 height 17
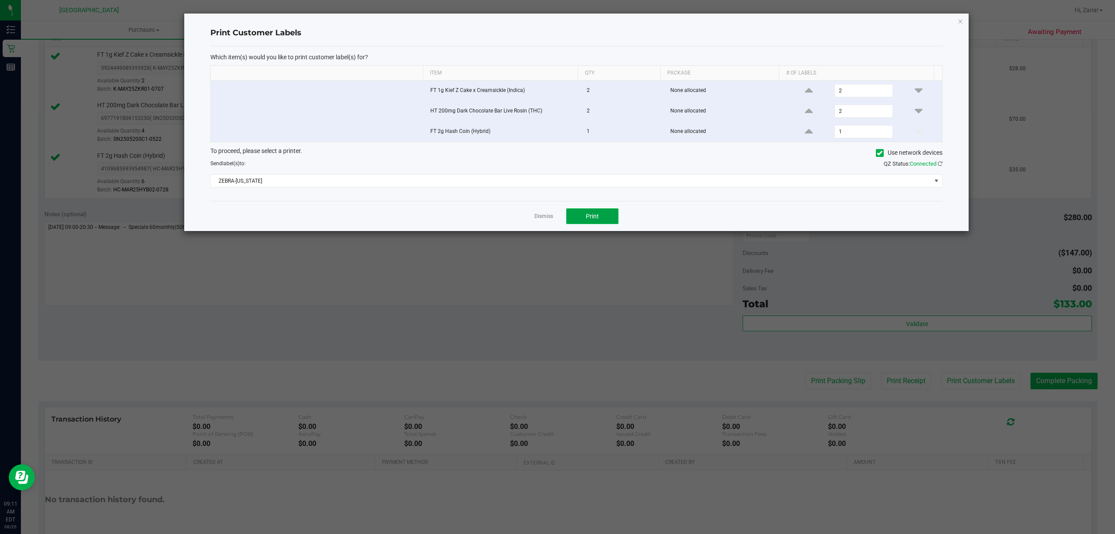
click at [595, 220] on span "Print" at bounding box center [592, 216] width 13 height 7
click at [717, 379] on ngb-modal-window "Print Customer Labels Which item(s) would you like to print customer label(s) f…" at bounding box center [561, 267] width 1122 height 534
click at [544, 220] on link "Dismiss" at bounding box center [543, 216] width 19 height 7
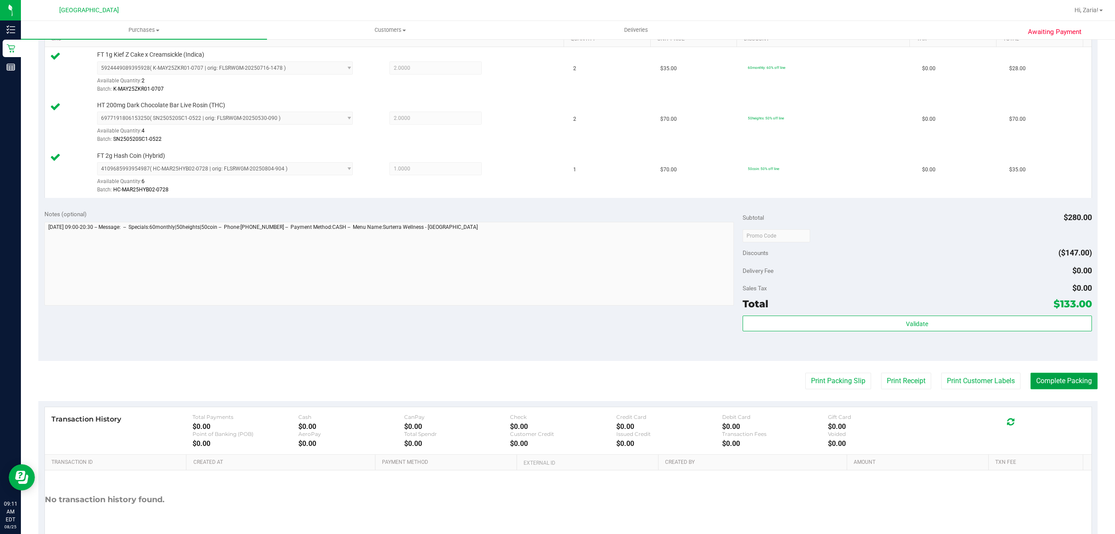
click at [1048, 388] on button "Complete Packing" at bounding box center [1064, 380] width 67 height 17
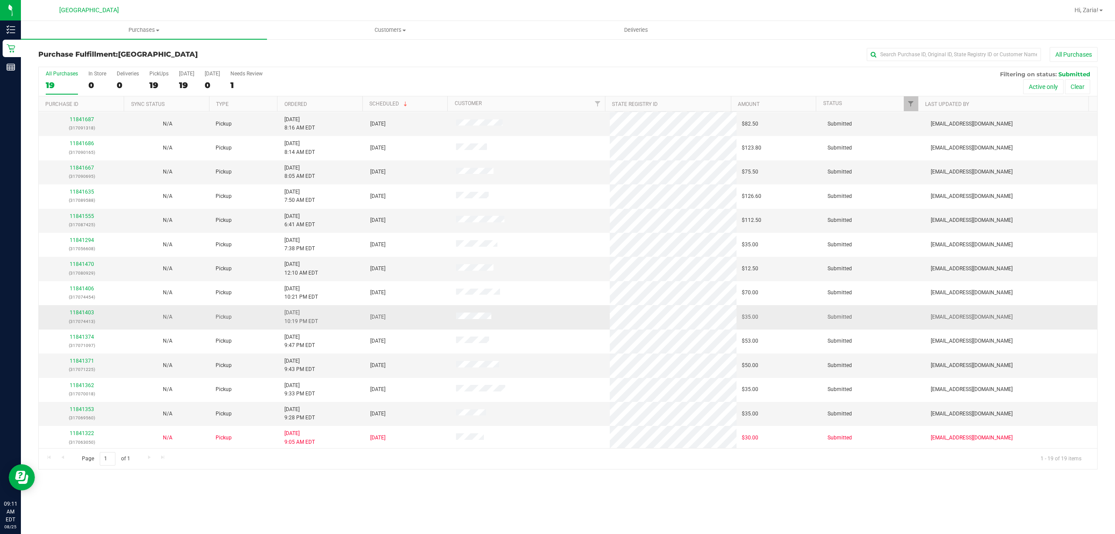
scroll to position [124, 0]
click at [91, 407] on link "11841353" at bounding box center [82, 407] width 24 height 6
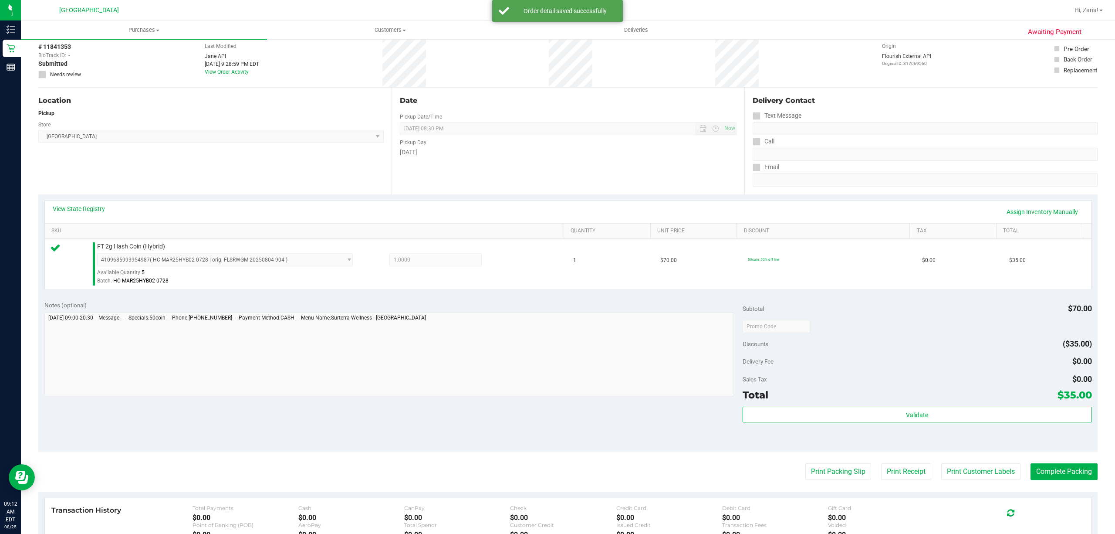
scroll to position [58, 0]
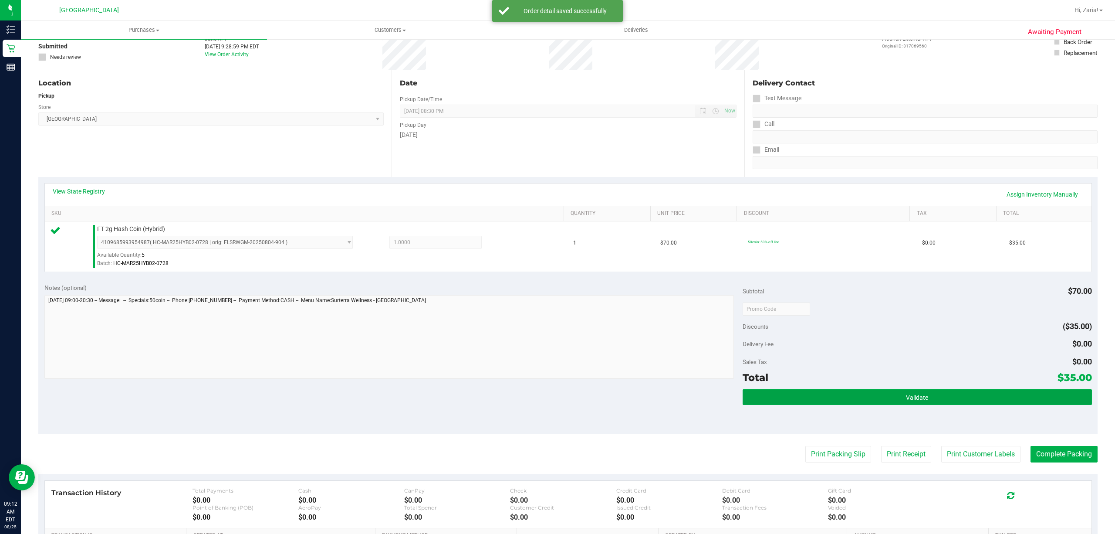
drag, startPoint x: 774, startPoint y: 396, endPoint x: 768, endPoint y: 388, distance: 10.5
click at [774, 394] on button "Validate" at bounding box center [917, 397] width 349 height 16
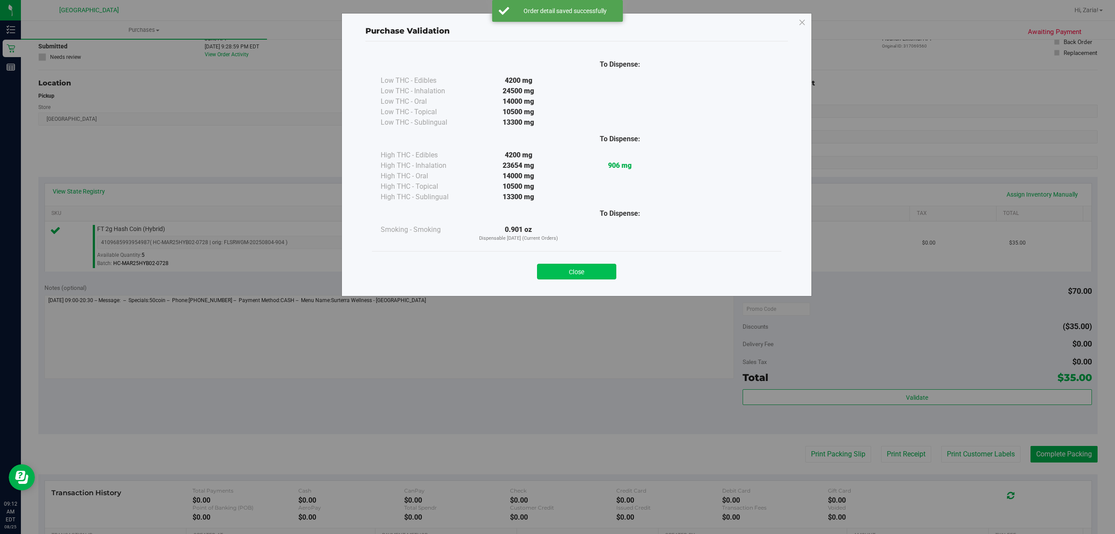
click at [558, 268] on button "Close" at bounding box center [576, 272] width 79 height 16
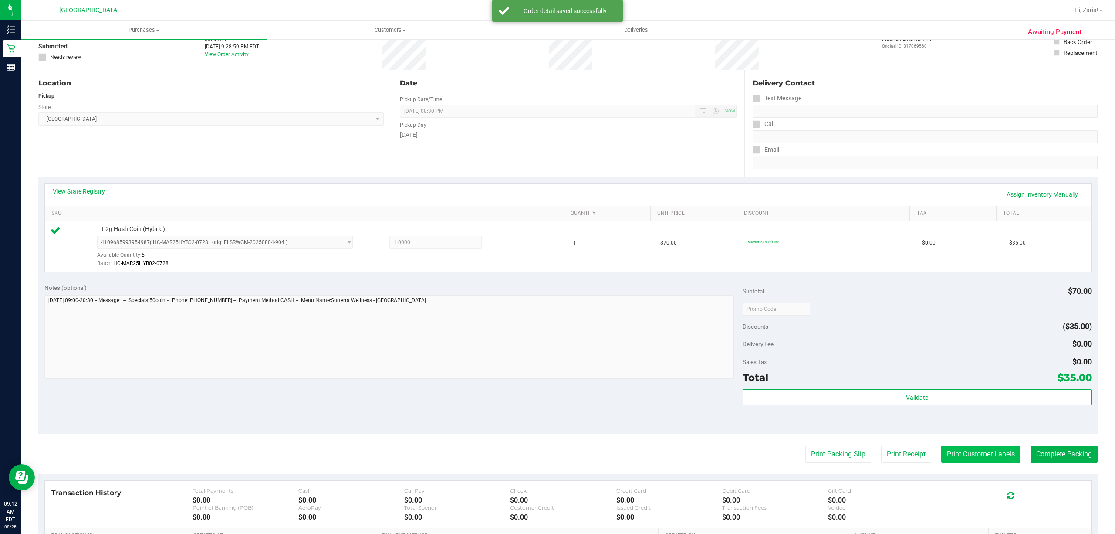
click at [970, 447] on button "Print Customer Labels" at bounding box center [980, 454] width 79 height 17
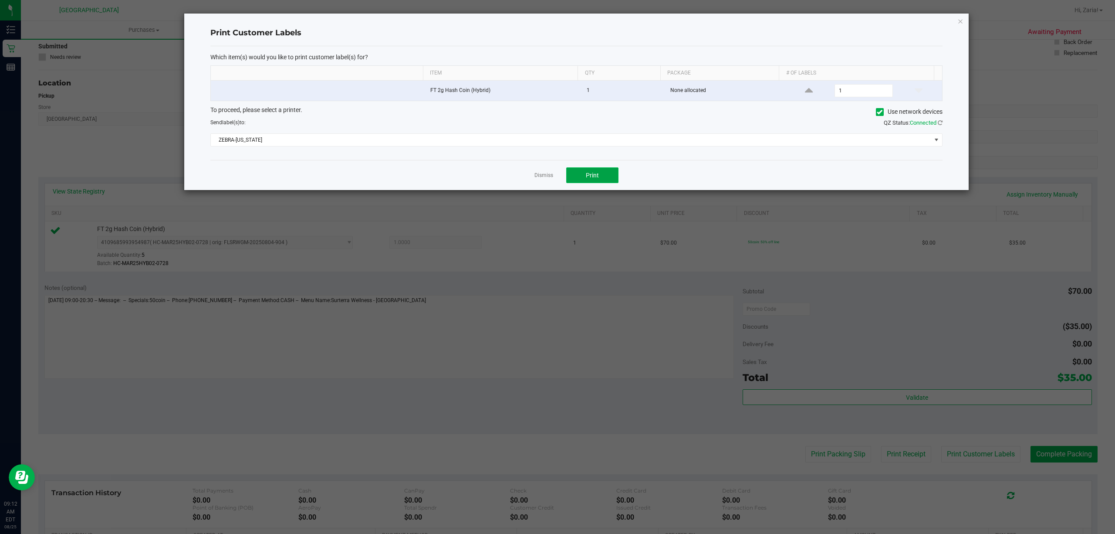
click at [588, 171] on button "Print" at bounding box center [592, 175] width 52 height 16
click at [969, 23] on div "Print Customer Labels Which item(s) would you like to print customer label(s) f…" at bounding box center [576, 101] width 785 height 177
drag, startPoint x: 959, startPoint y: 23, endPoint x: 966, endPoint y: 24, distance: 7.1
click at [959, 23] on icon "button" at bounding box center [960, 21] width 6 height 10
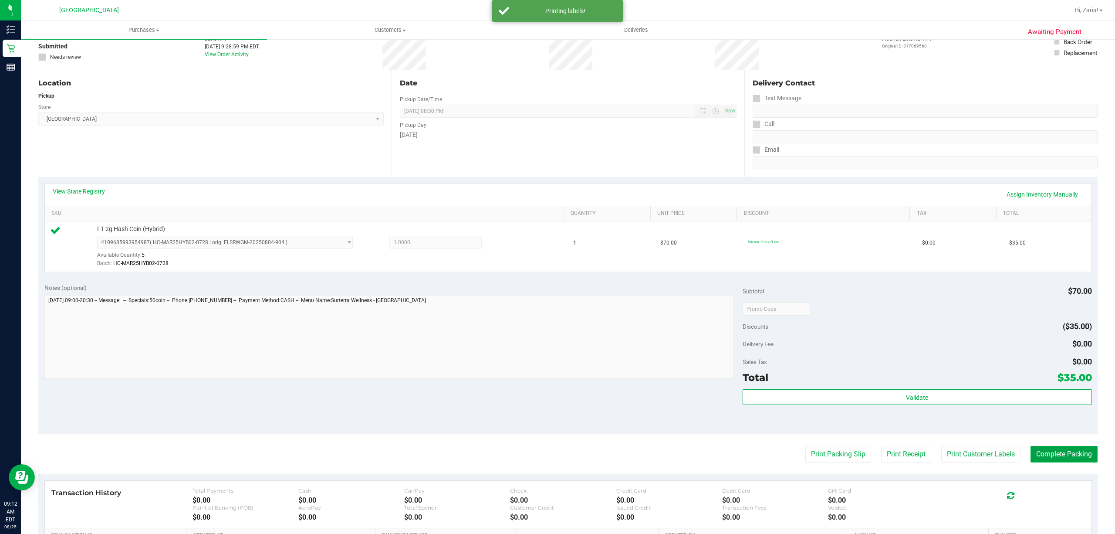
click at [1039, 451] on button "Complete Packing" at bounding box center [1064, 454] width 67 height 17
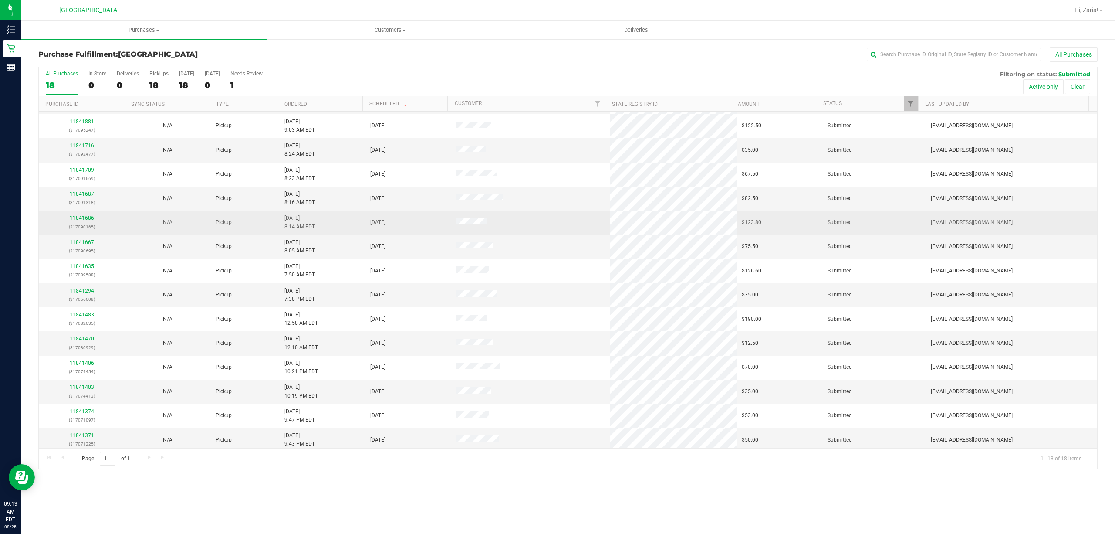
scroll to position [100, 0]
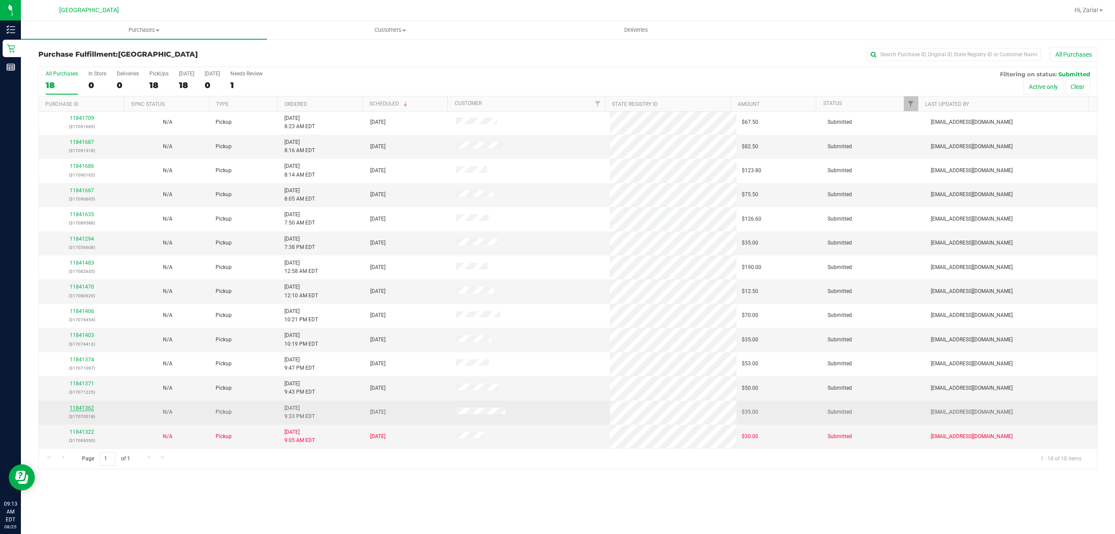
click at [86, 406] on link "11841362" at bounding box center [82, 408] width 24 height 6
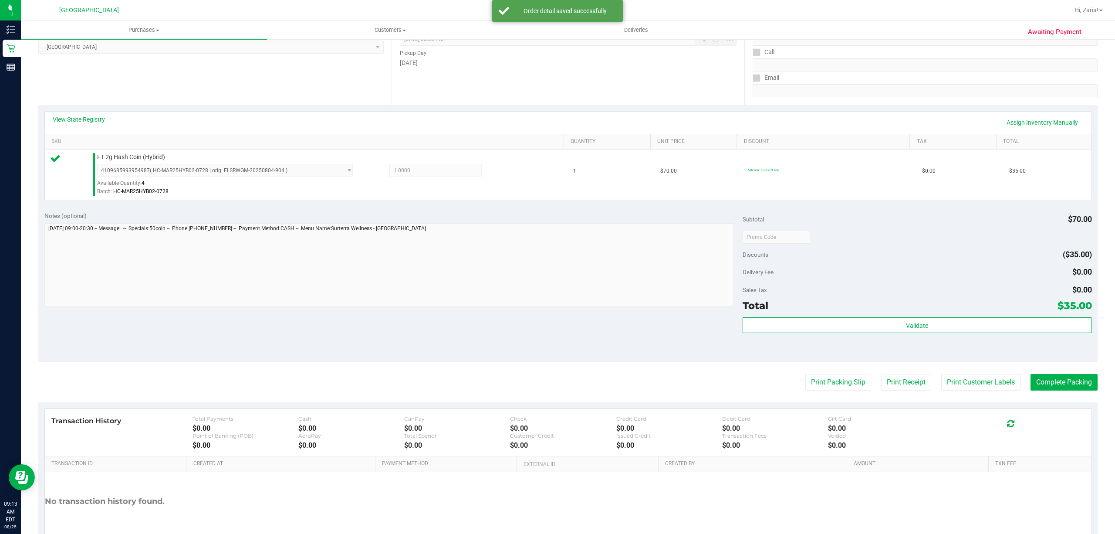
scroll to position [174, 0]
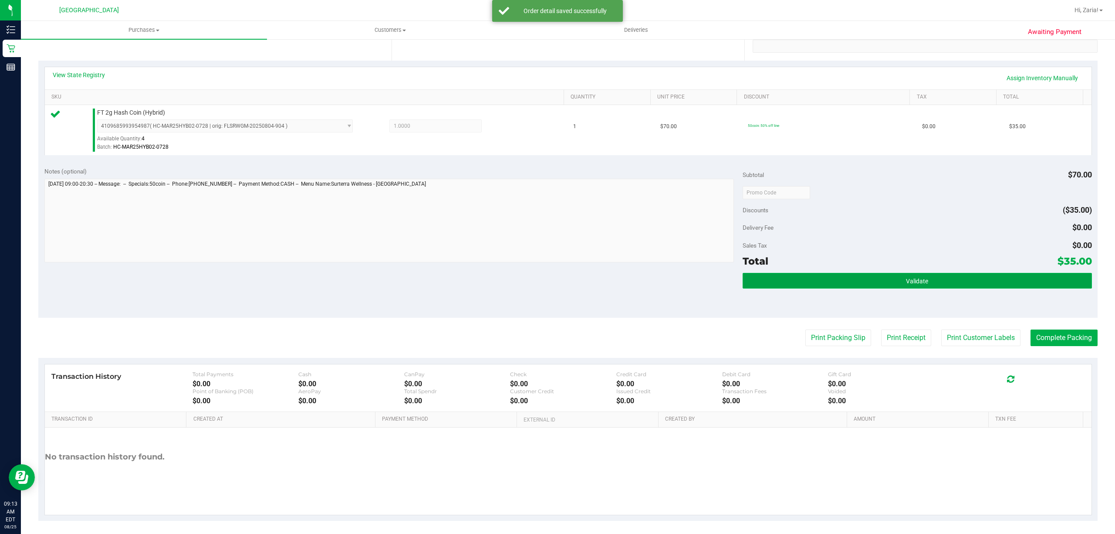
drag, startPoint x: 963, startPoint y: 279, endPoint x: 958, endPoint y: 277, distance: 4.7
click at [963, 278] on button "Validate" at bounding box center [917, 281] width 349 height 16
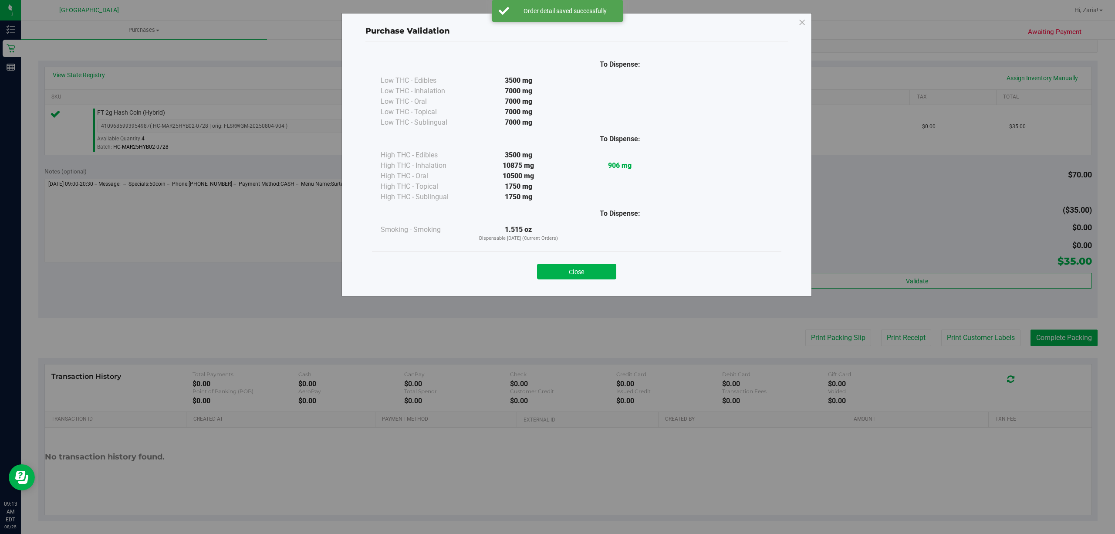
click at [547, 261] on div "Close" at bounding box center [577, 269] width 396 height 22
click at [587, 274] on button "Close" at bounding box center [576, 272] width 79 height 16
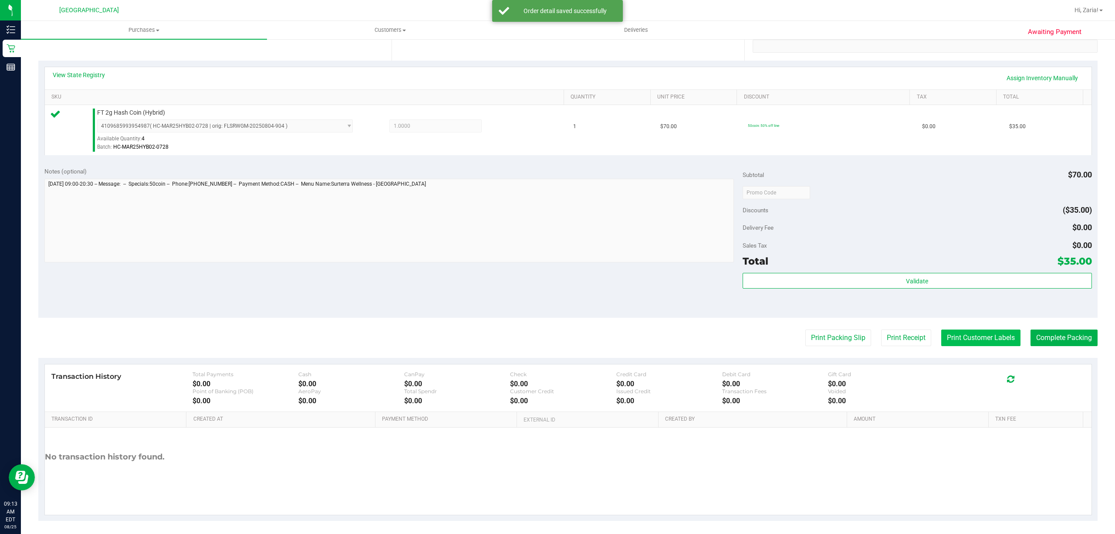
click at [974, 341] on button "Print Customer Labels" at bounding box center [980, 337] width 79 height 17
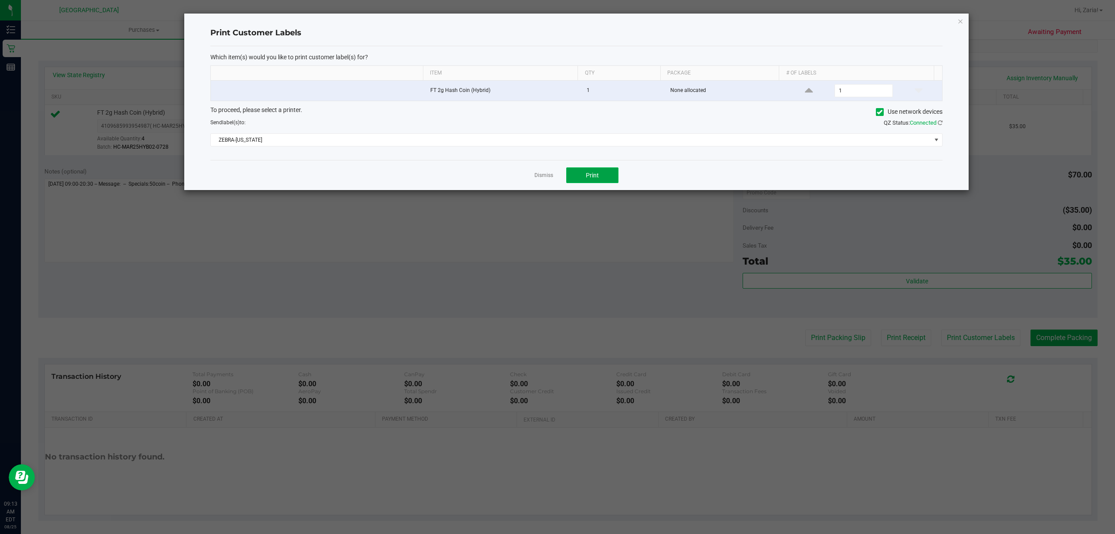
click at [582, 178] on button "Print" at bounding box center [592, 175] width 52 height 16
drag, startPoint x: 560, startPoint y: 182, endPoint x: 550, endPoint y: 182, distance: 10.5
click at [560, 182] on div "Dismiss Print" at bounding box center [576, 175] width 732 height 30
click at [541, 179] on link "Dismiss" at bounding box center [543, 175] width 19 height 7
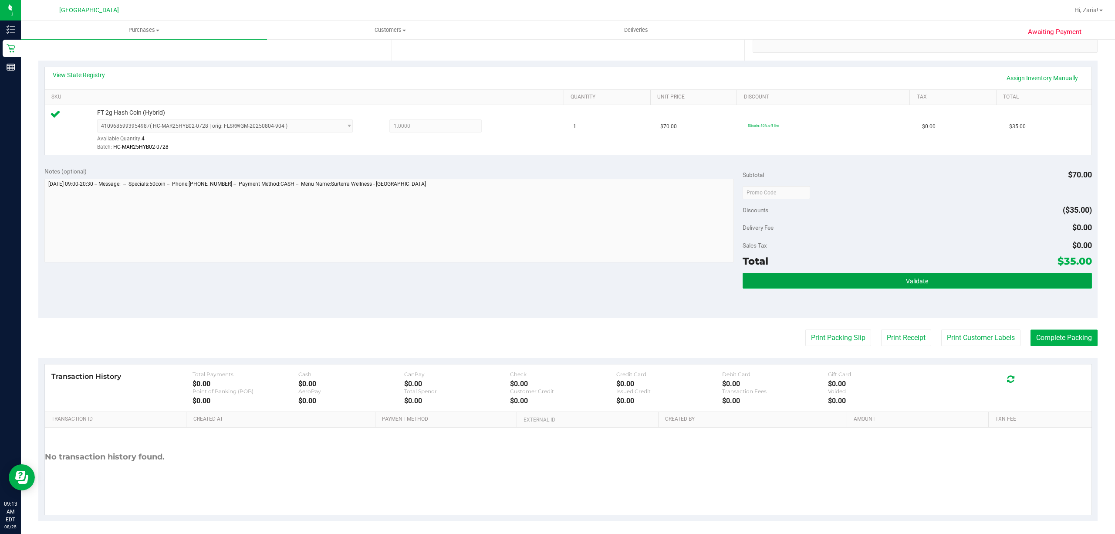
click at [964, 275] on button "Validate" at bounding box center [917, 281] width 349 height 16
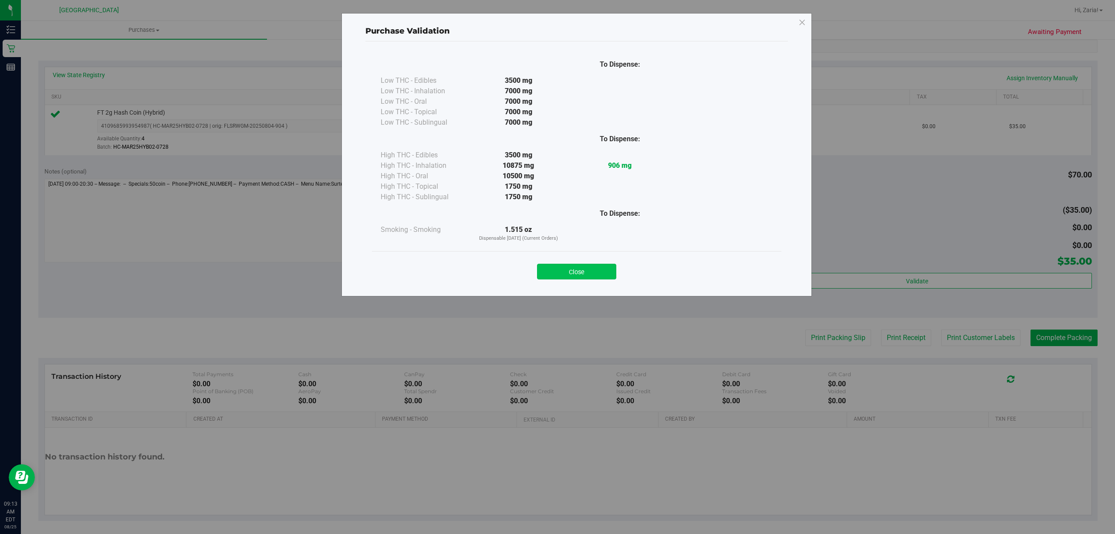
click at [557, 267] on button "Close" at bounding box center [576, 272] width 79 height 16
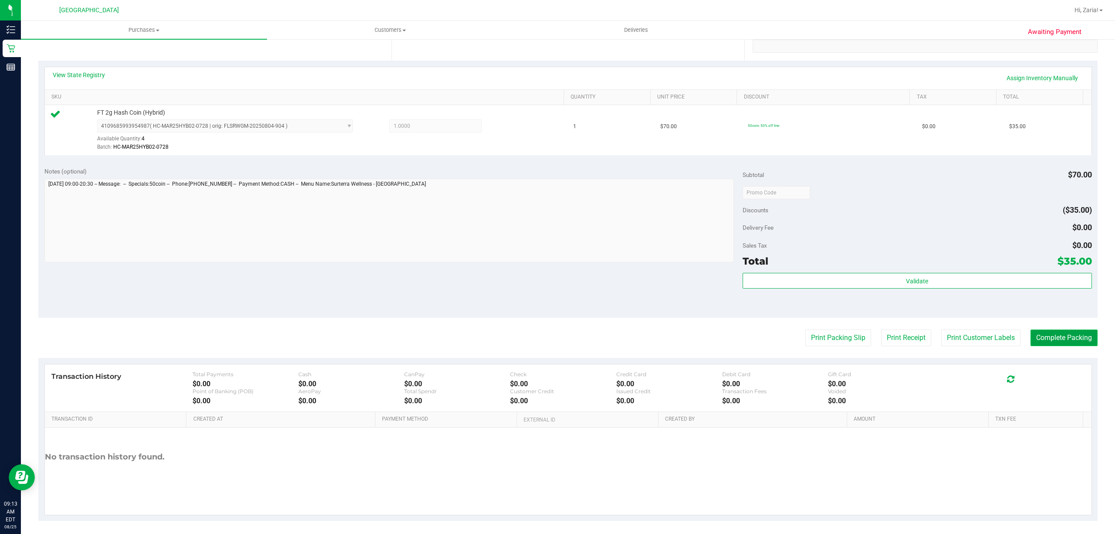
click at [1048, 337] on button "Complete Packing" at bounding box center [1064, 337] width 67 height 17
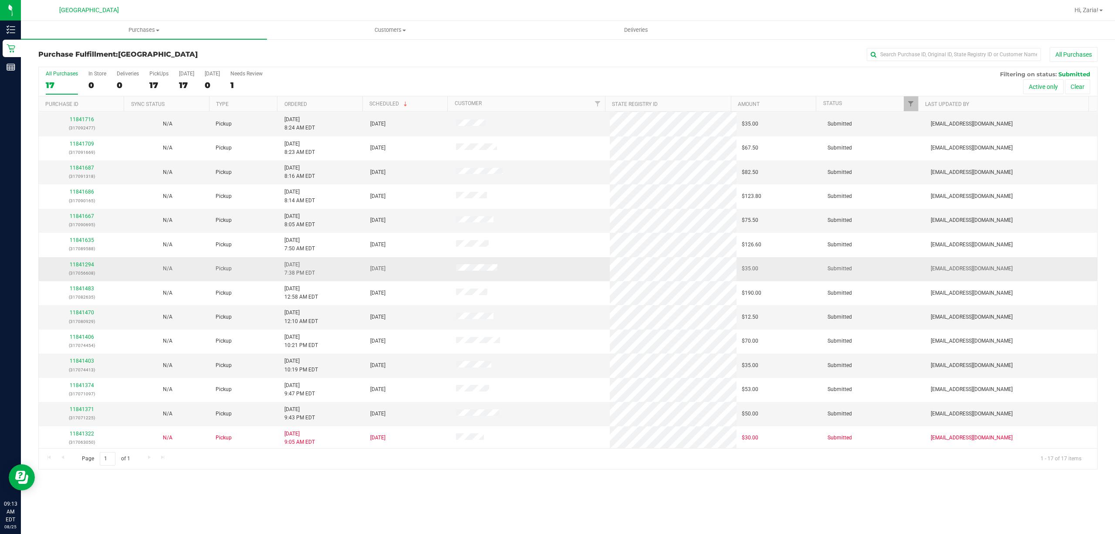
scroll to position [76, 0]
click at [79, 410] on div "11841371 (317071225)" at bounding box center [81, 411] width 75 height 17
click at [79, 408] on link "11841371" at bounding box center [82, 407] width 24 height 6
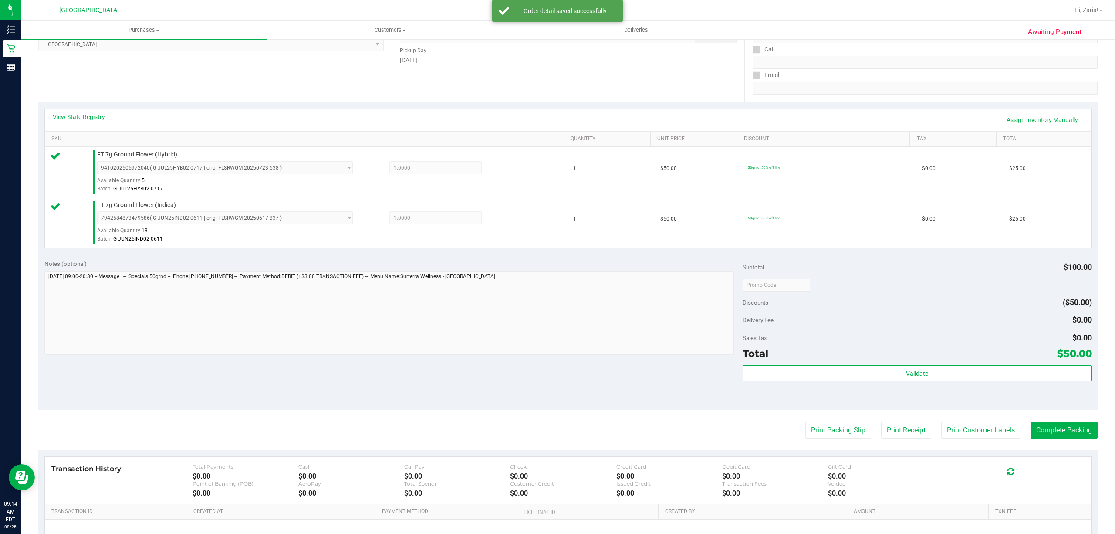
scroll to position [230, 0]
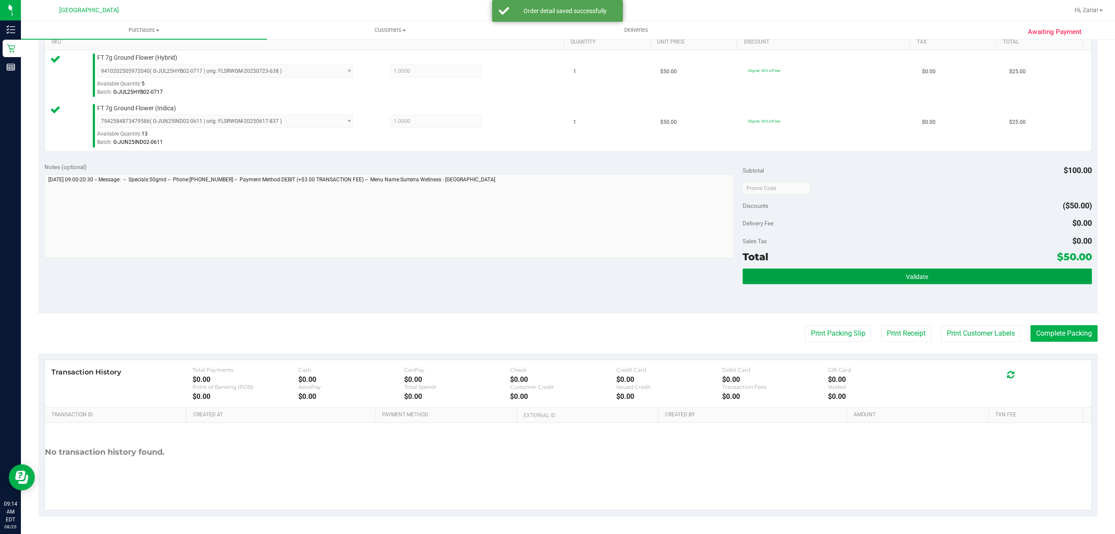
click at [882, 281] on button "Validate" at bounding box center [917, 276] width 349 height 16
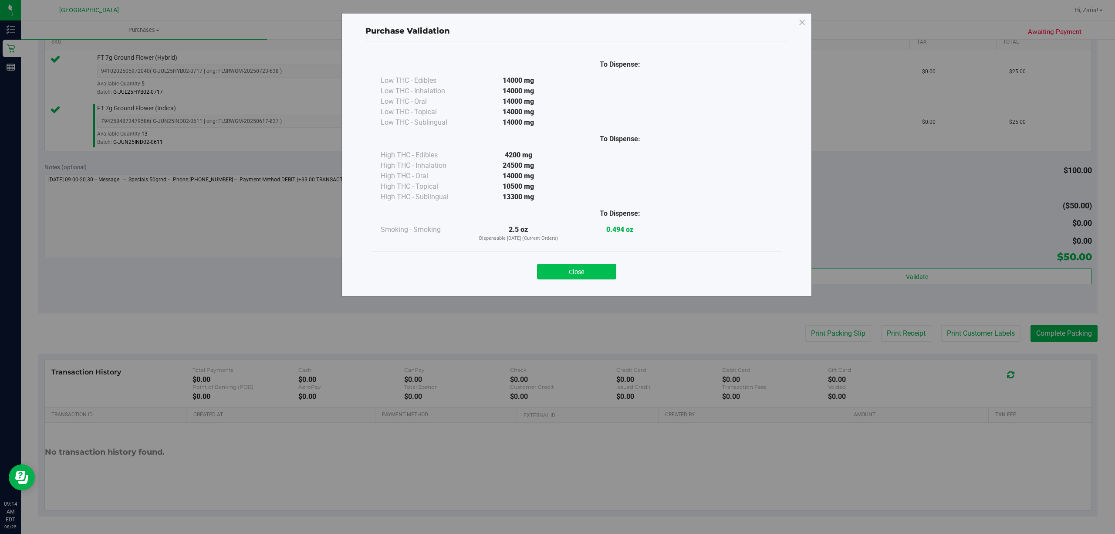
click at [558, 273] on button "Close" at bounding box center [576, 272] width 79 height 16
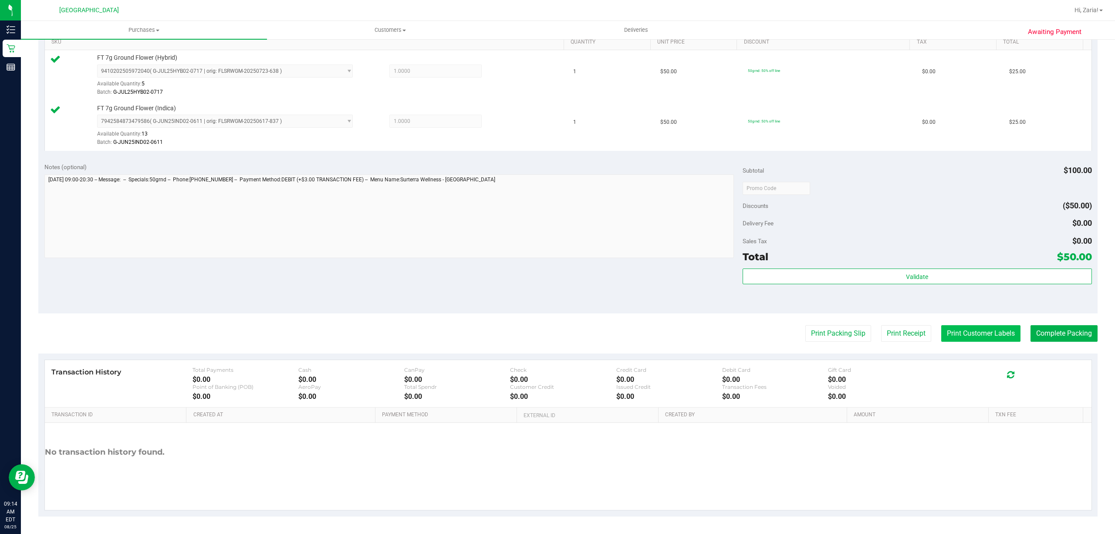
click at [976, 335] on button "Print Customer Labels" at bounding box center [980, 333] width 79 height 17
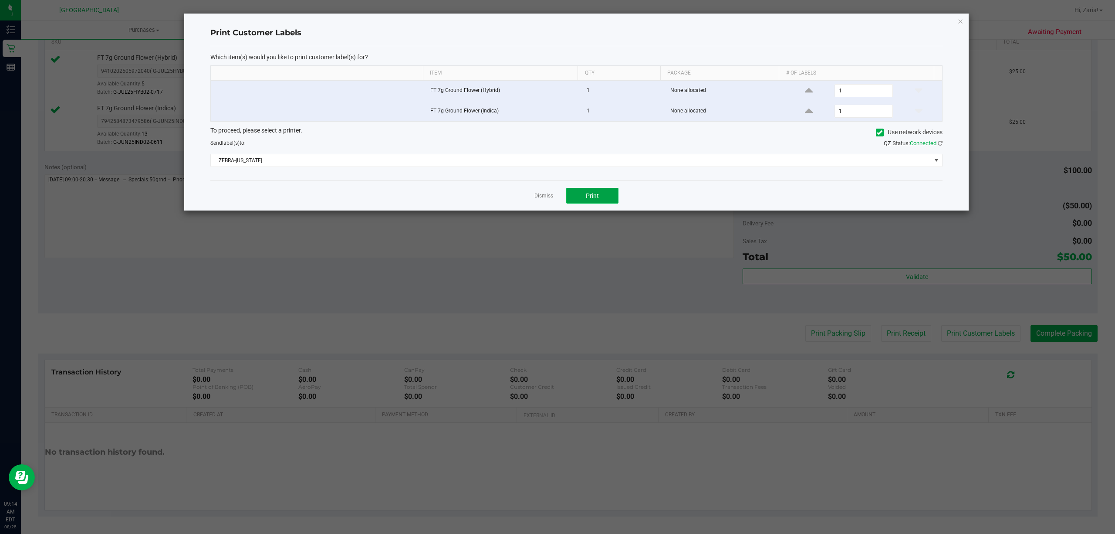
click at [579, 203] on button "Print" at bounding box center [592, 196] width 52 height 16
click at [960, 20] on icon "button" at bounding box center [960, 21] width 6 height 10
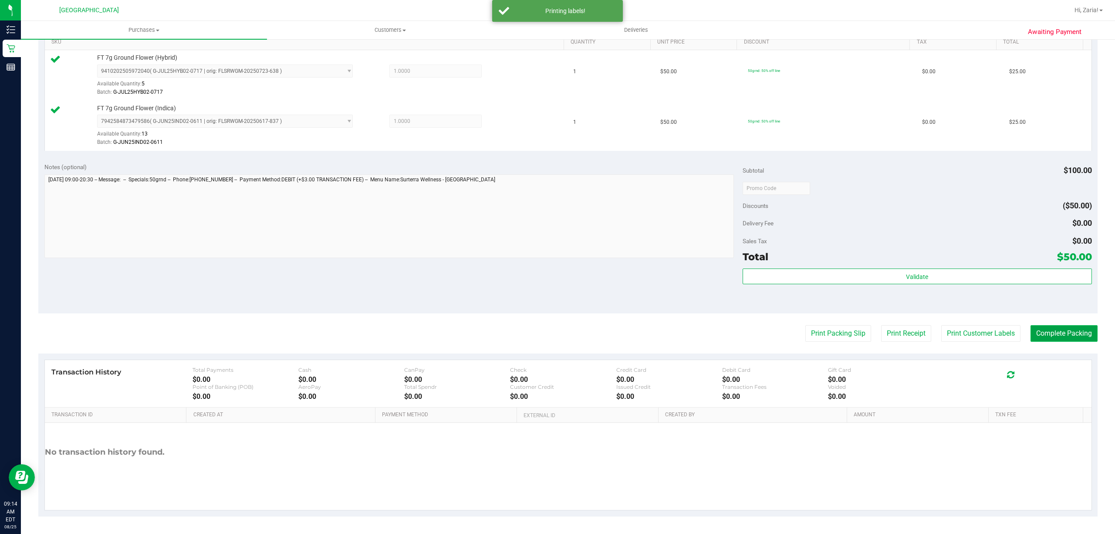
click at [1042, 333] on button "Complete Packing" at bounding box center [1064, 333] width 67 height 17
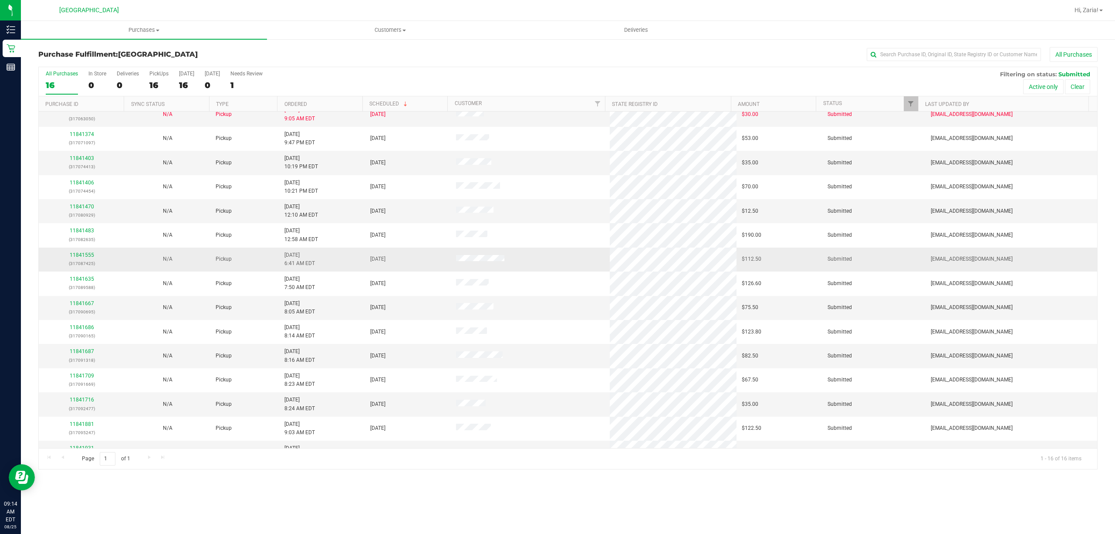
scroll to position [51, 0]
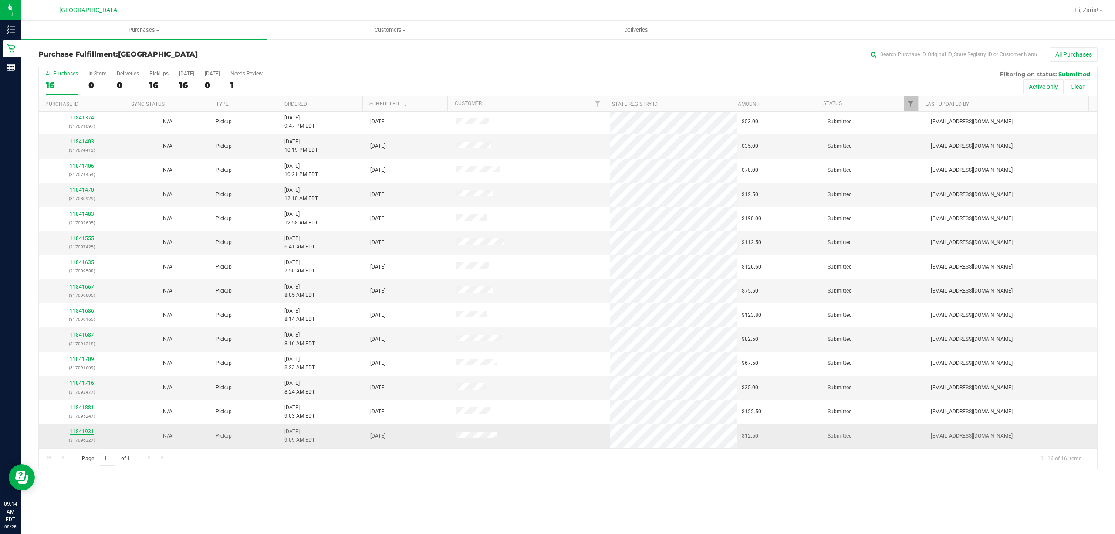
click at [77, 432] on link "11841931" at bounding box center [82, 431] width 24 height 6
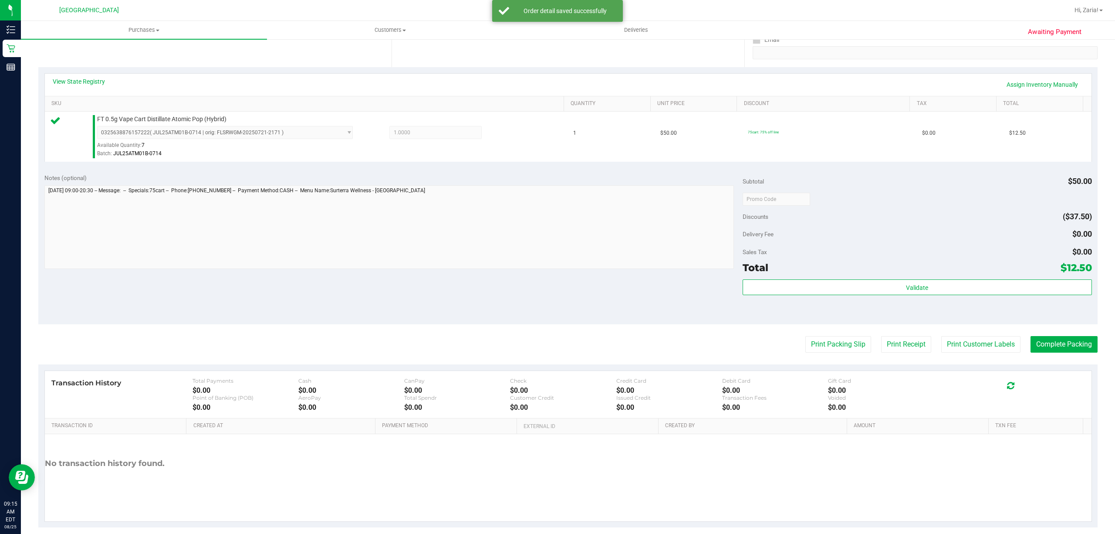
scroll to position [174, 0]
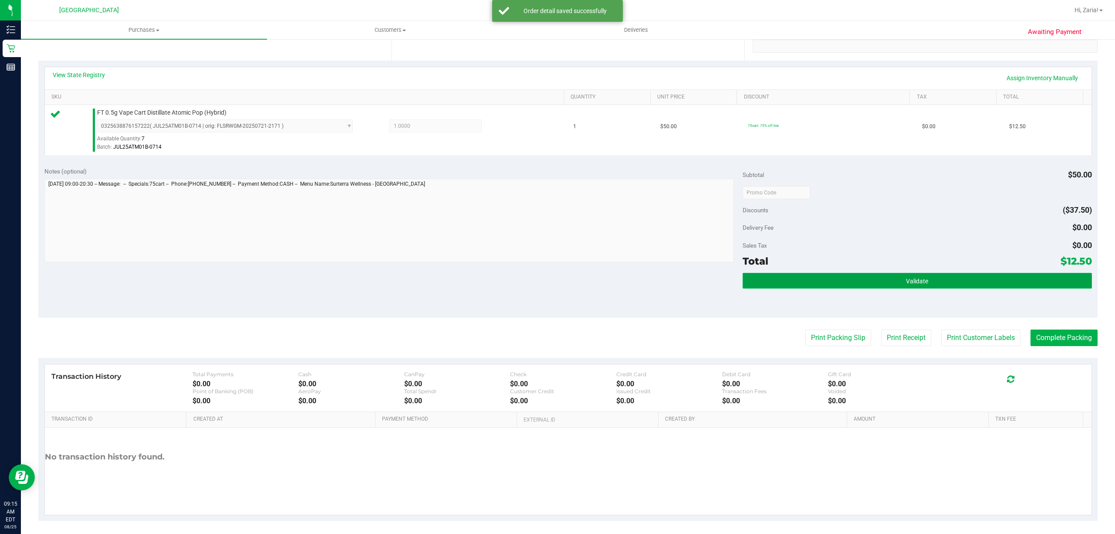
click at [781, 283] on button "Validate" at bounding box center [917, 281] width 349 height 16
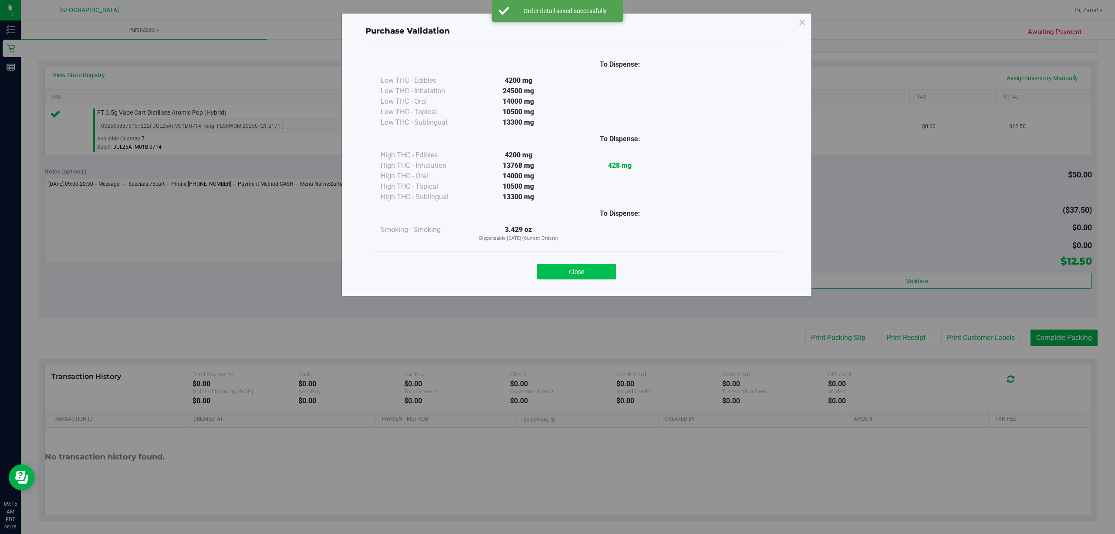
click at [571, 279] on button "Close" at bounding box center [576, 272] width 79 height 16
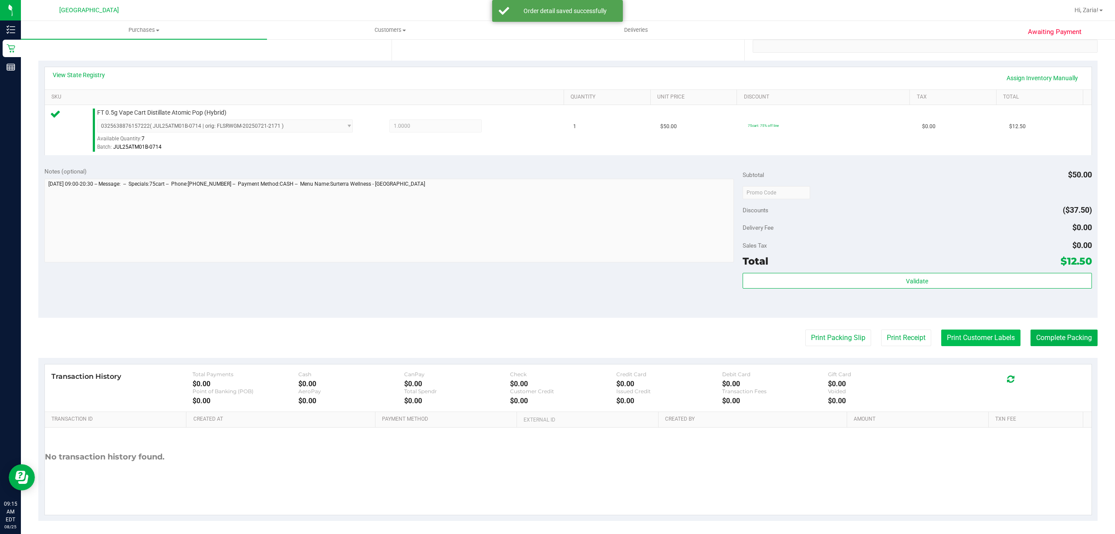
click at [961, 340] on button "Print Customer Labels" at bounding box center [980, 337] width 79 height 17
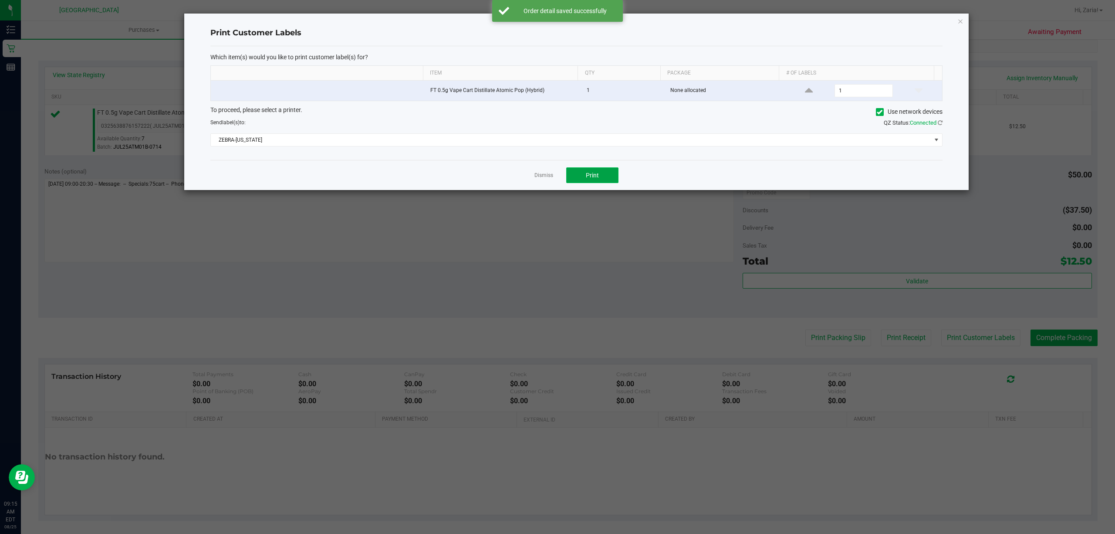
click at [577, 180] on button "Print" at bounding box center [592, 175] width 52 height 16
click at [539, 177] on link "Dismiss" at bounding box center [543, 175] width 19 height 7
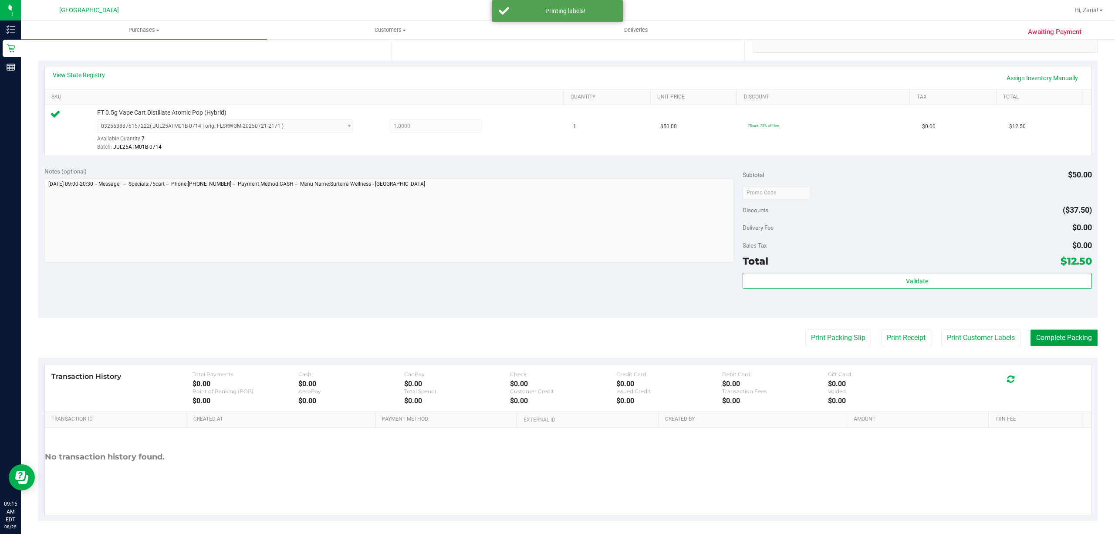
click at [1031, 337] on button "Complete Packing" at bounding box center [1064, 337] width 67 height 17
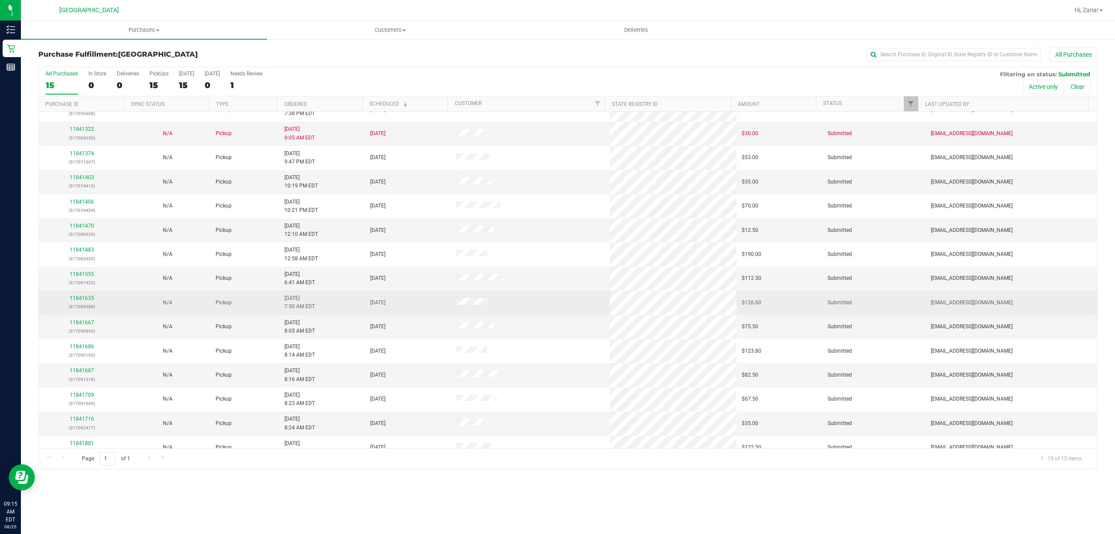
scroll to position [27, 0]
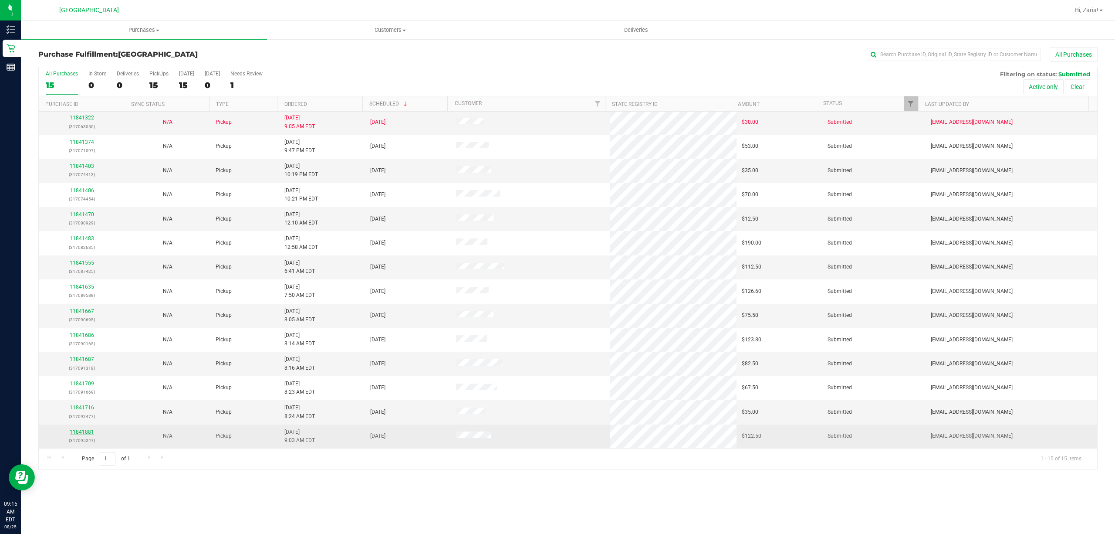
click at [84, 434] on link "11841881" at bounding box center [82, 432] width 24 height 6
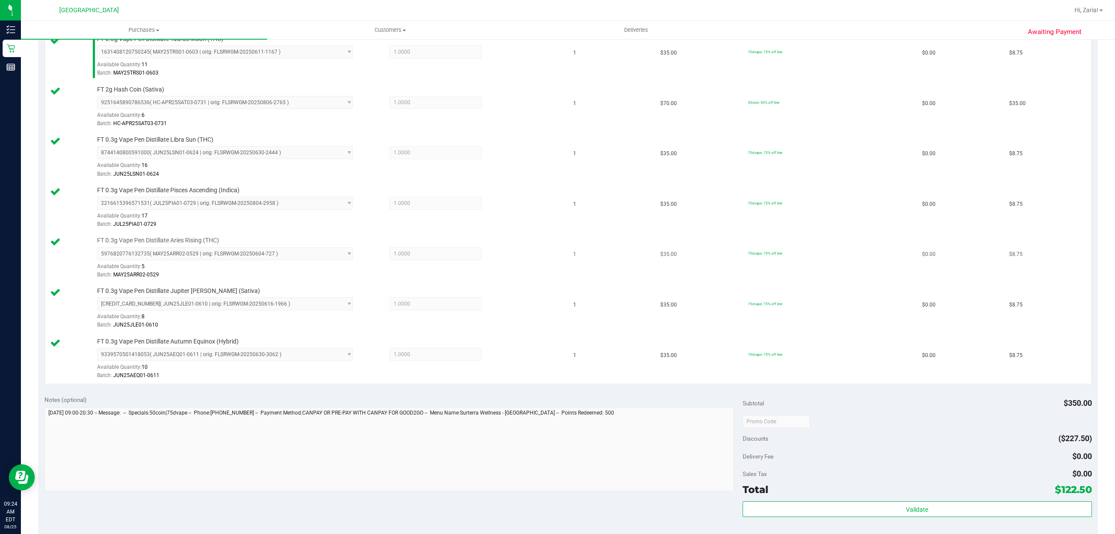
scroll to position [523, 0]
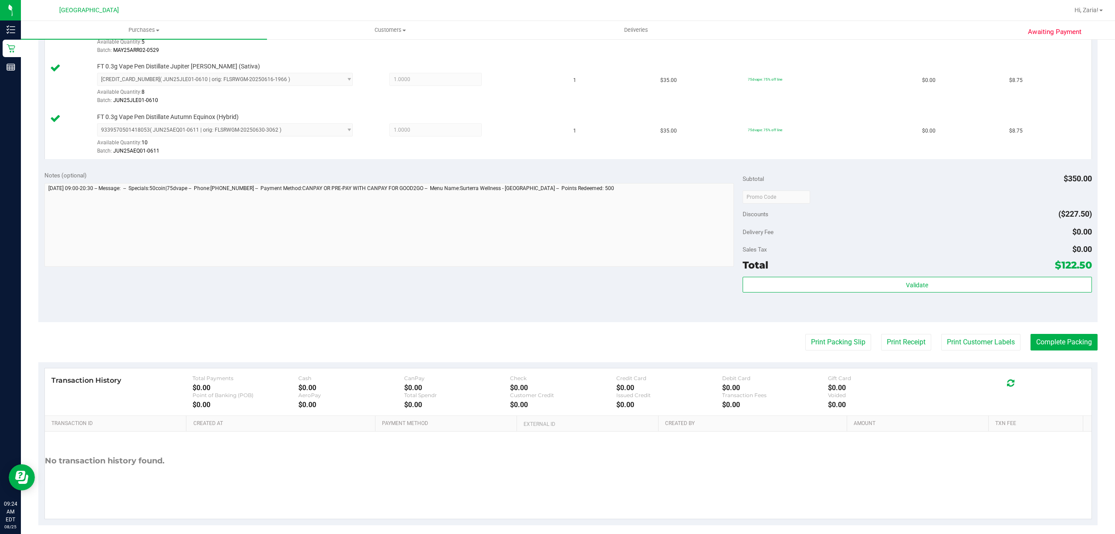
click at [862, 300] on div "Validate" at bounding box center [917, 296] width 349 height 39
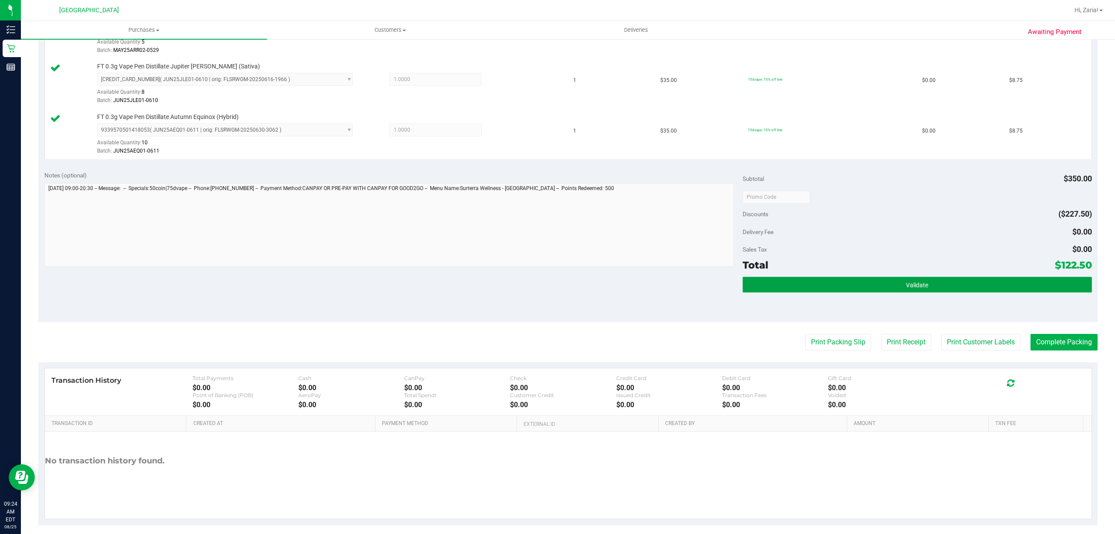
click at [862, 292] on button "Validate" at bounding box center [917, 285] width 349 height 16
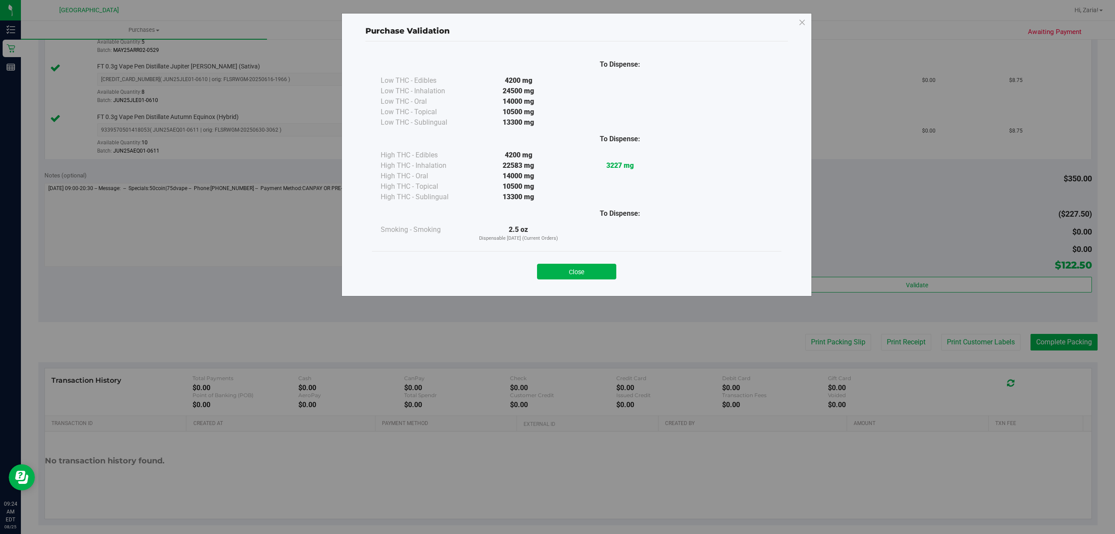
click at [548, 279] on button "Close" at bounding box center [576, 272] width 79 height 16
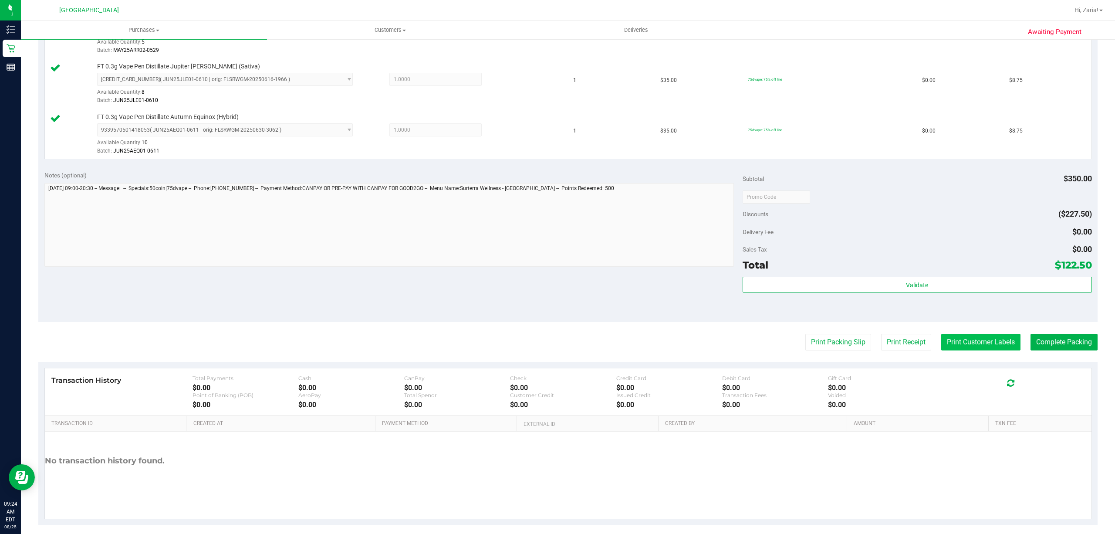
click at [978, 350] on button "Print Customer Labels" at bounding box center [980, 342] width 79 height 17
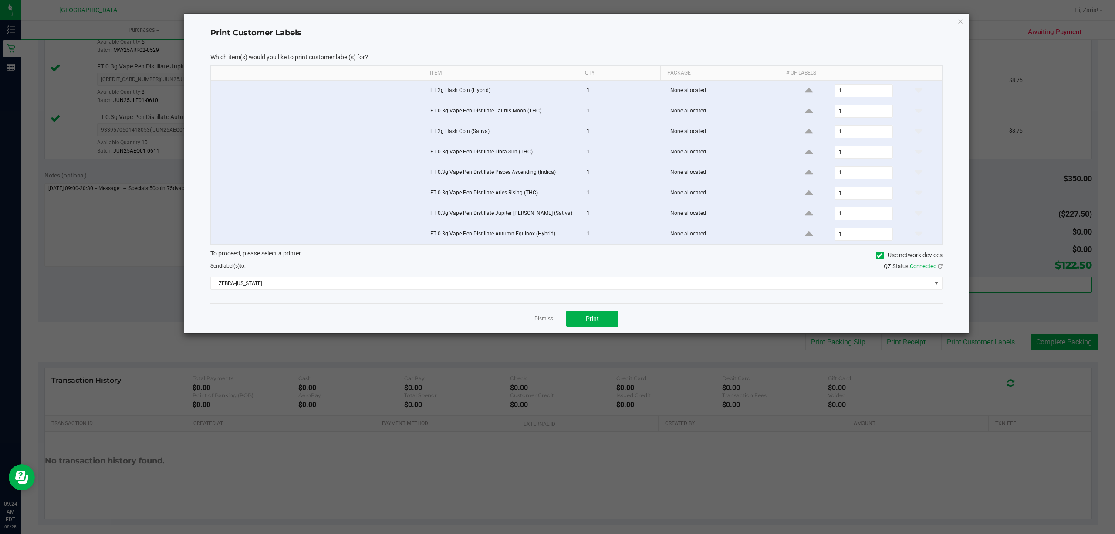
click at [592, 333] on div "Dismiss Print" at bounding box center [576, 318] width 732 height 30
click at [592, 314] on div "Dismiss Print" at bounding box center [576, 318] width 732 height 30
click at [591, 326] on button "Print" at bounding box center [592, 319] width 52 height 16
click at [962, 17] on icon "button" at bounding box center [960, 21] width 6 height 10
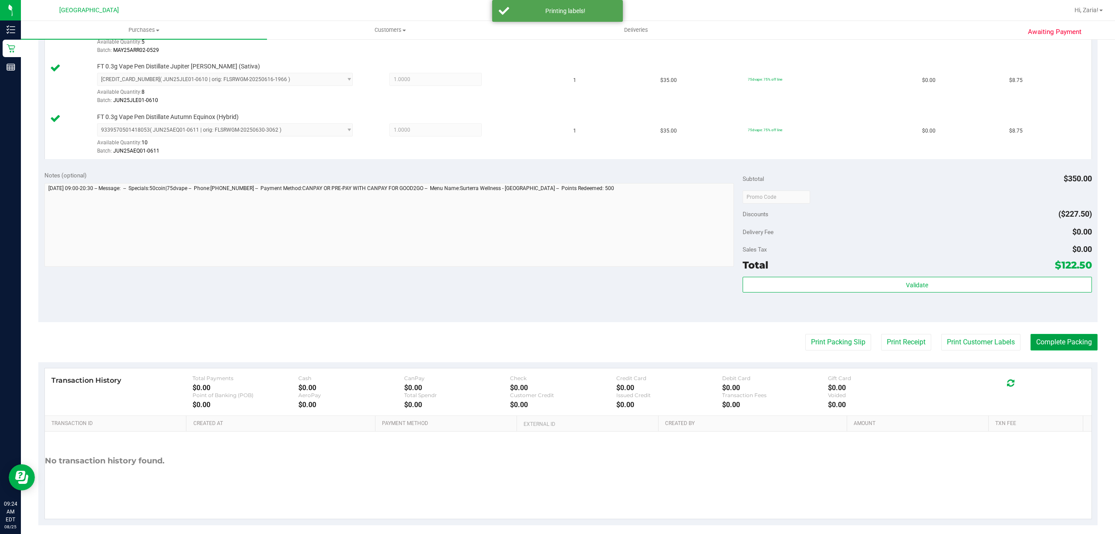
click at [1034, 342] on button "Complete Packing" at bounding box center [1064, 342] width 67 height 17
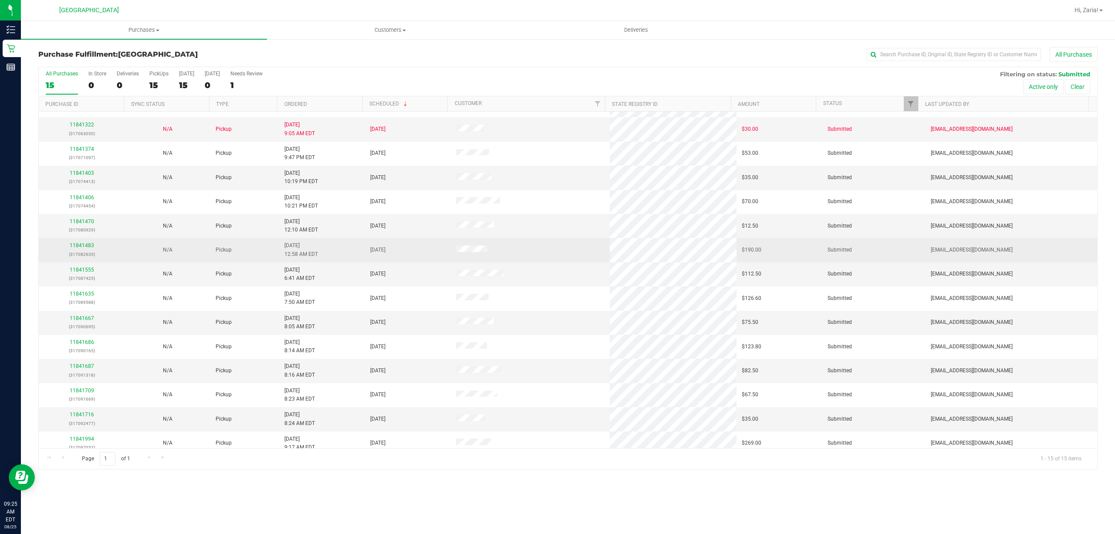
scroll to position [27, 0]
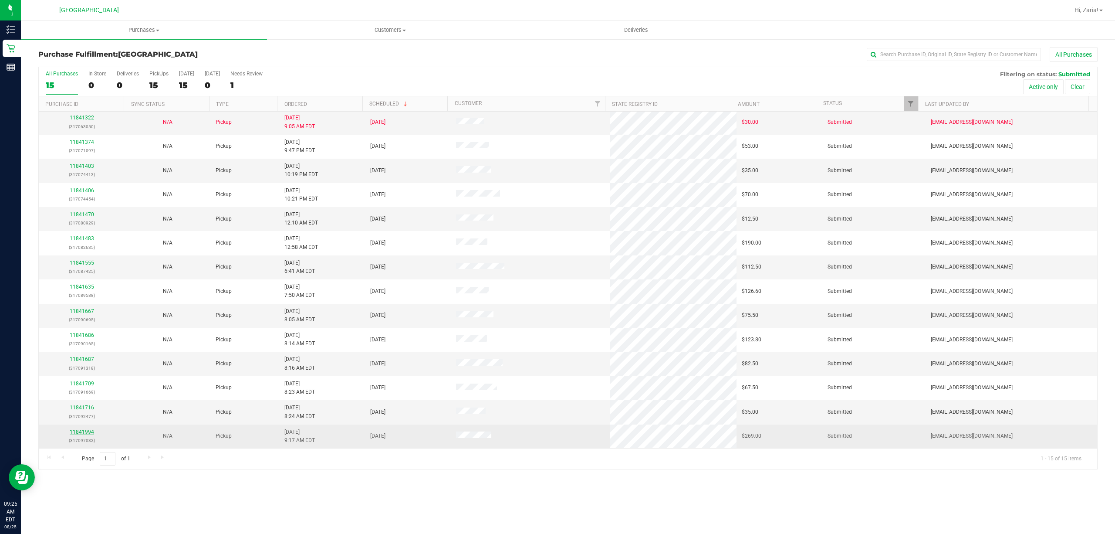
click at [75, 431] on link "11841994" at bounding box center [82, 432] width 24 height 6
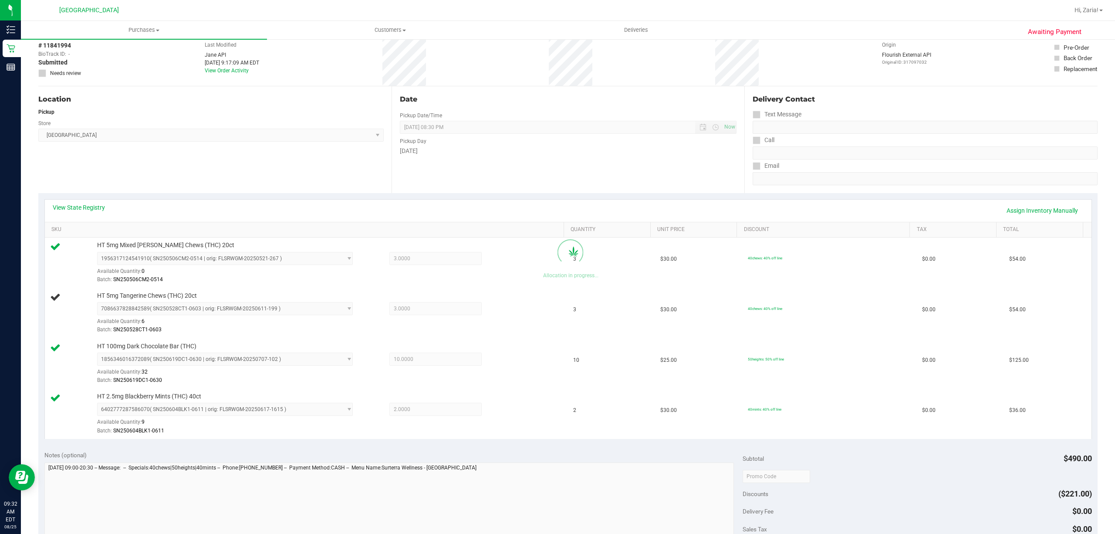
scroll to position [158, 0]
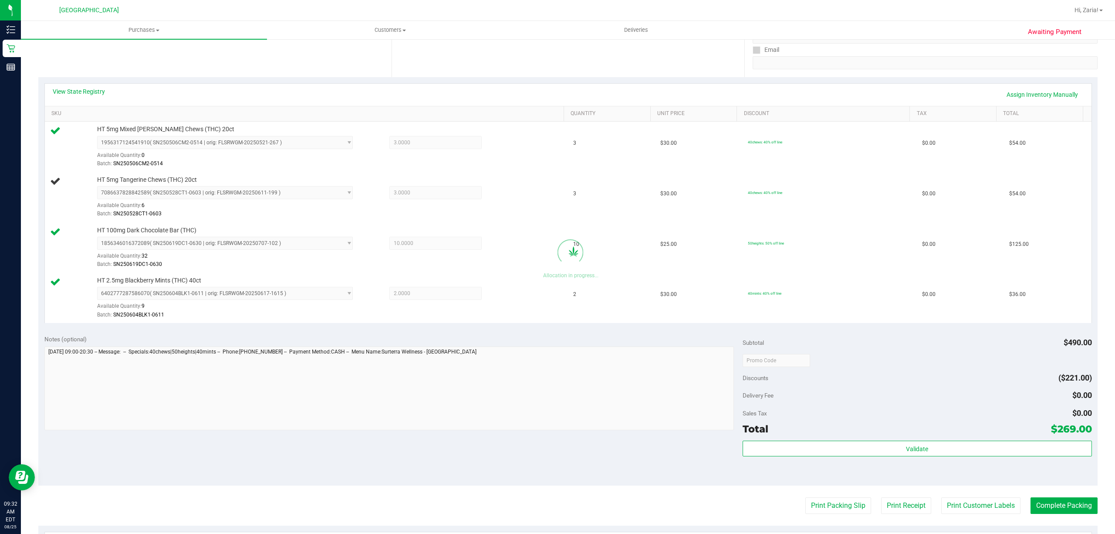
click at [443, 441] on div "Notes (optional) Subtotal $490.00 Discounts ($221.00) Delivery Fee $0.00 Sales …" at bounding box center [567, 406] width 1059 height 157
click at [443, 440] on div "Notes (optional) Subtotal $490.00 Discounts ($221.00) Delivery Fee $0.00 Sales …" at bounding box center [567, 406] width 1059 height 157
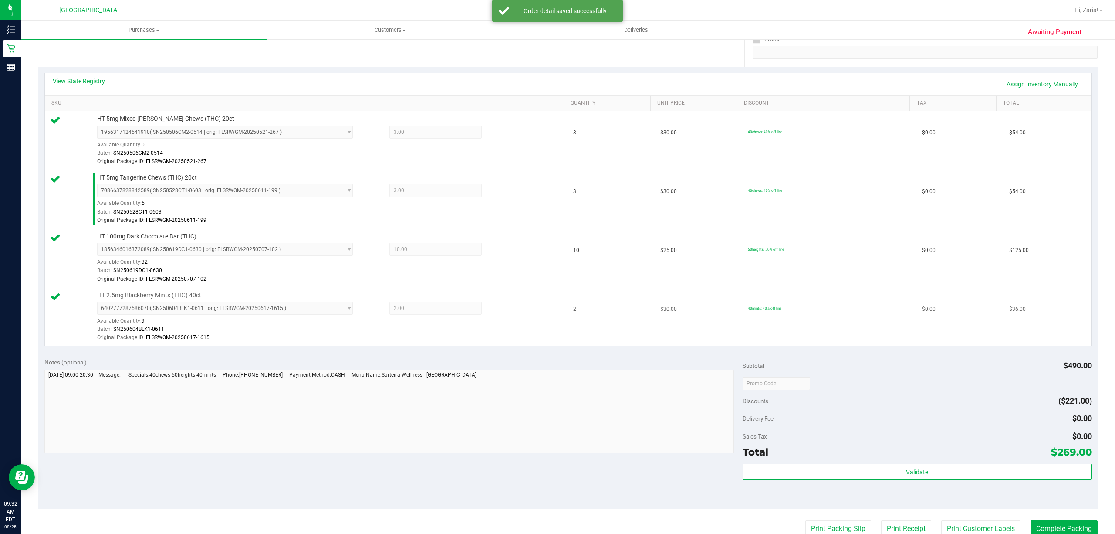
scroll to position [174, 0]
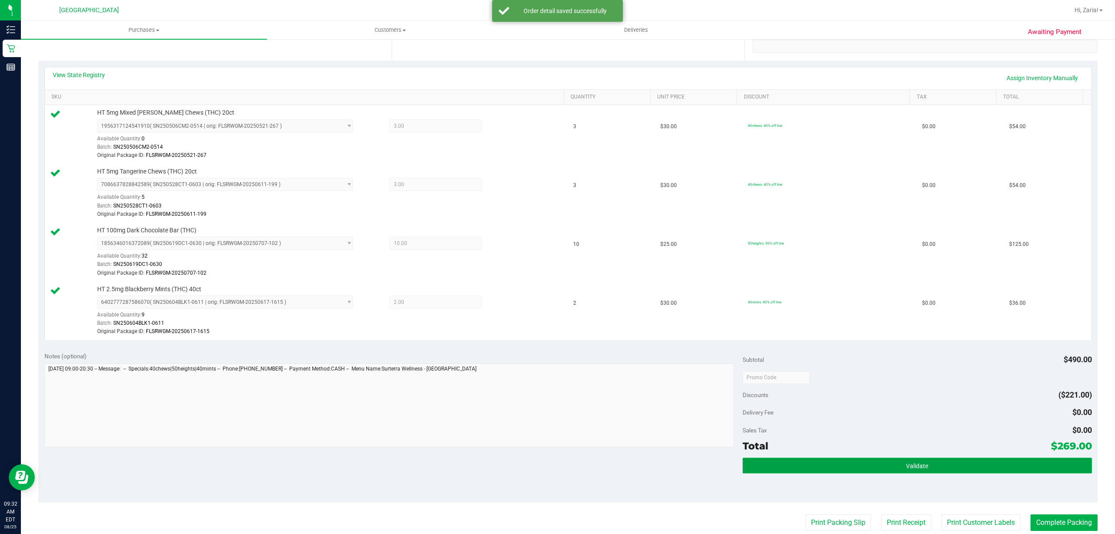
click at [927, 470] on button "Validate" at bounding box center [917, 465] width 349 height 16
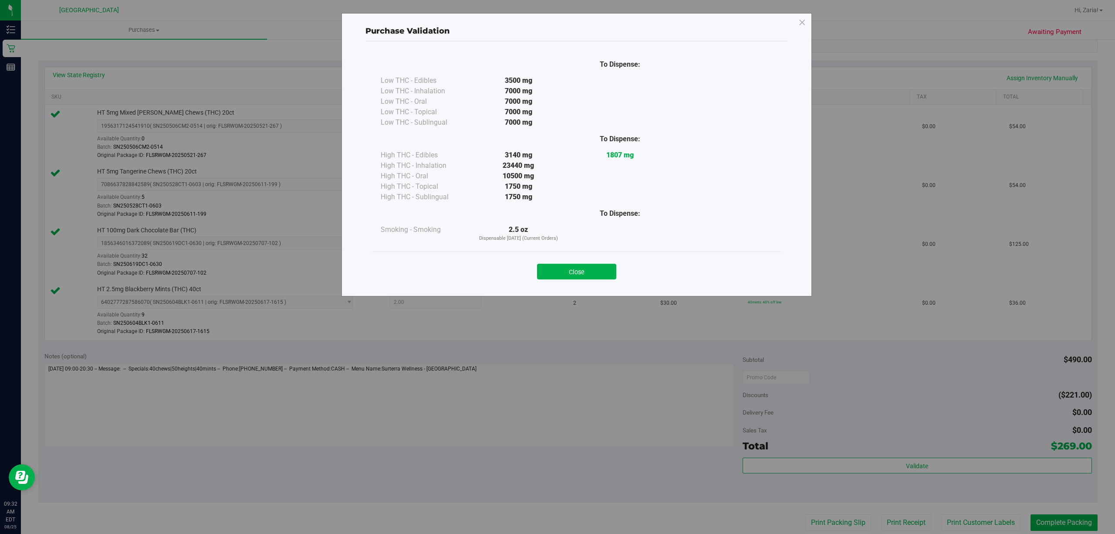
click at [567, 282] on div "Close" at bounding box center [576, 268] width 409 height 35
click at [567, 270] on button "Close" at bounding box center [576, 272] width 79 height 16
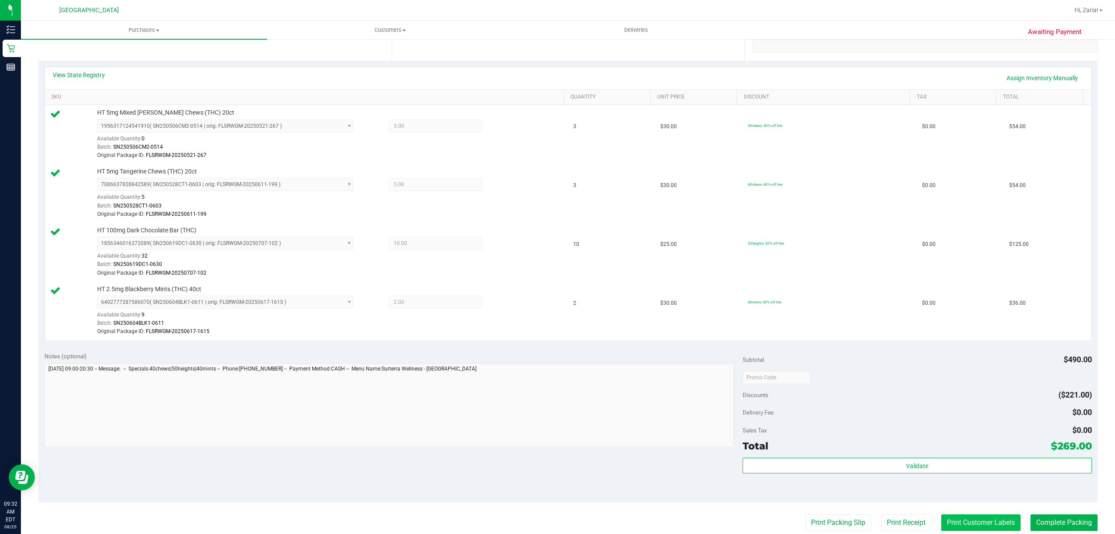
click at [943, 518] on button "Print Customer Labels" at bounding box center [980, 522] width 79 height 17
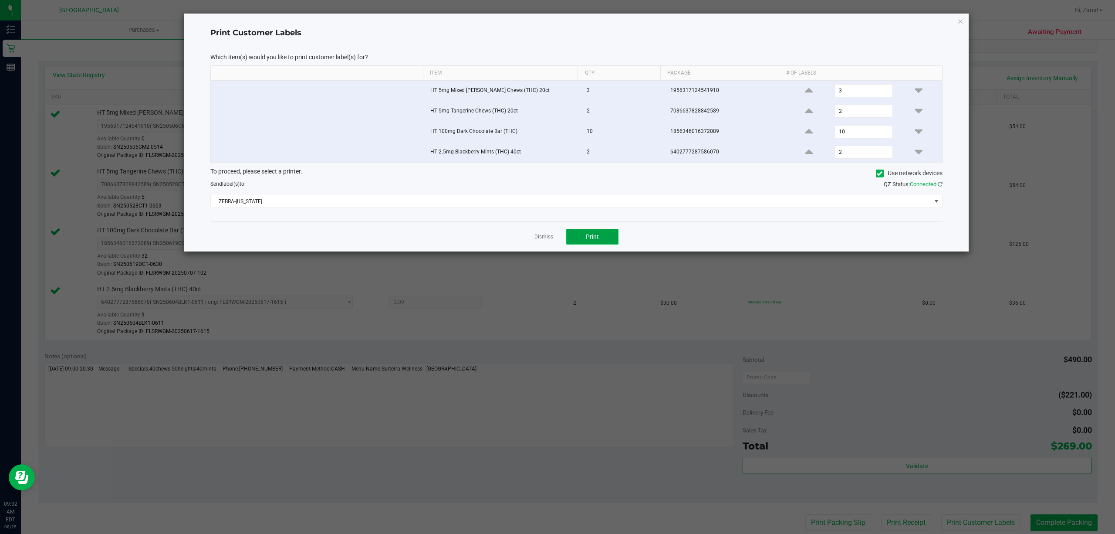
click at [593, 236] on span "Print" at bounding box center [592, 236] width 13 height 7
click at [545, 240] on link "Dismiss" at bounding box center [543, 236] width 19 height 7
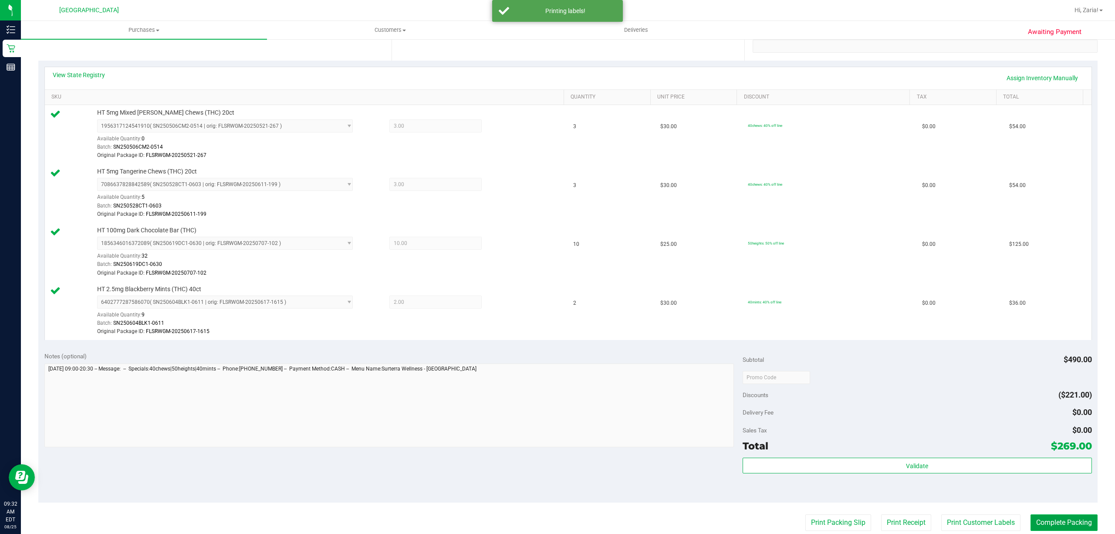
click at [1039, 518] on button "Complete Packing" at bounding box center [1064, 522] width 67 height 17
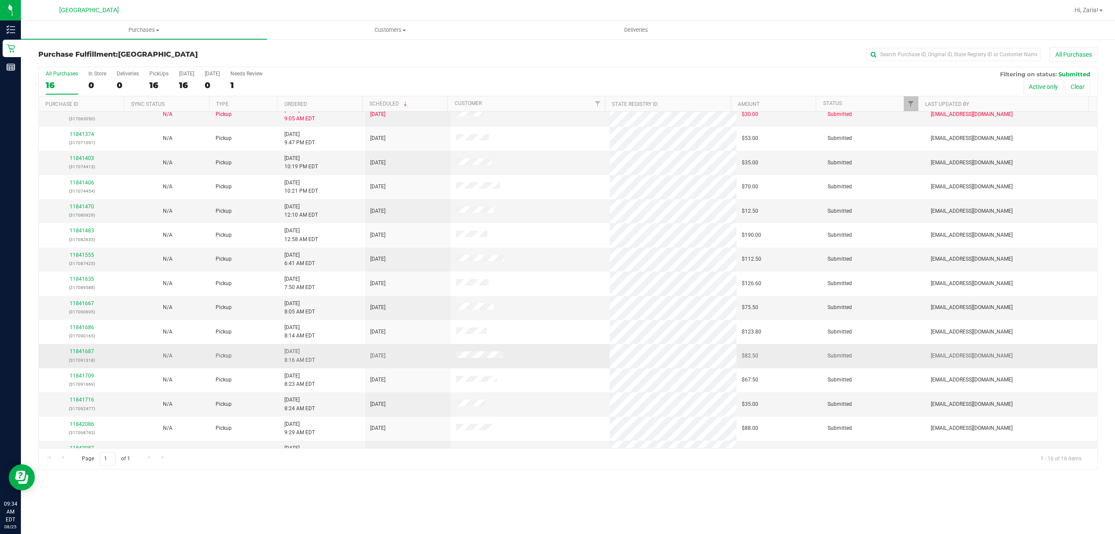
scroll to position [51, 0]
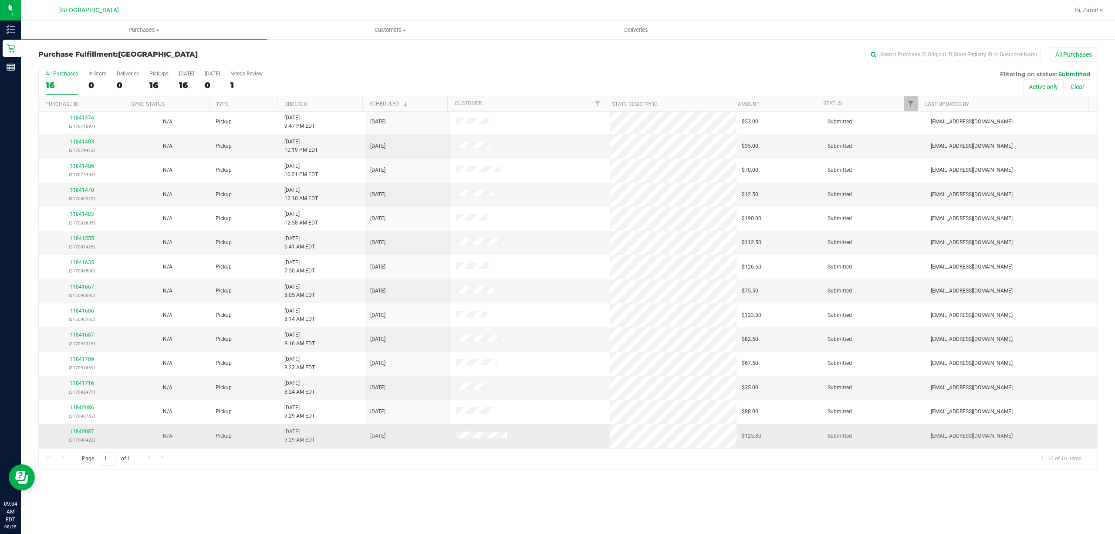
click at [86, 426] on td "11842087 (317098422)" at bounding box center [82, 436] width 86 height 24
click at [84, 432] on link "11842087" at bounding box center [82, 431] width 24 height 6
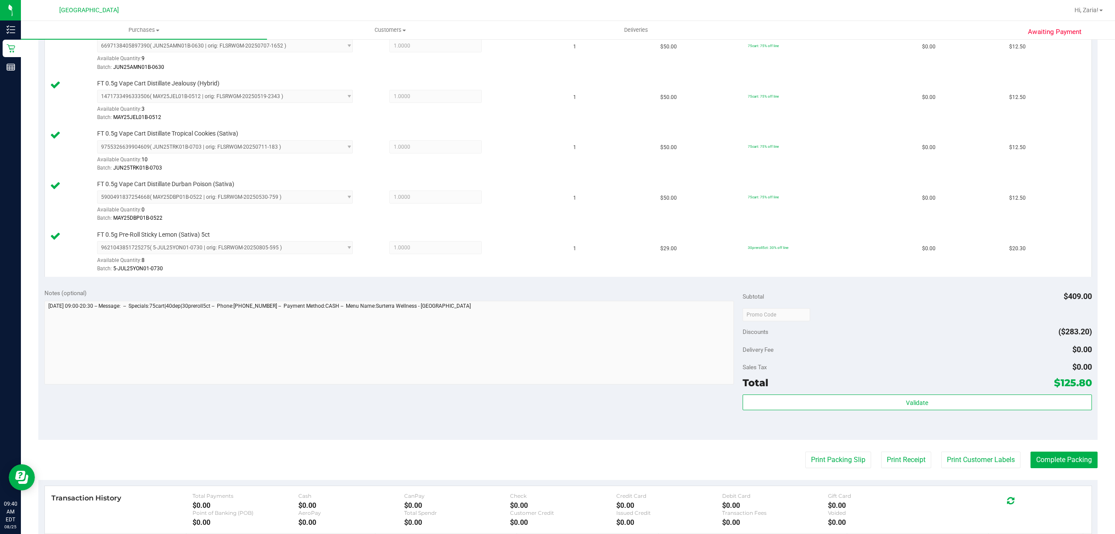
scroll to position [406, 0]
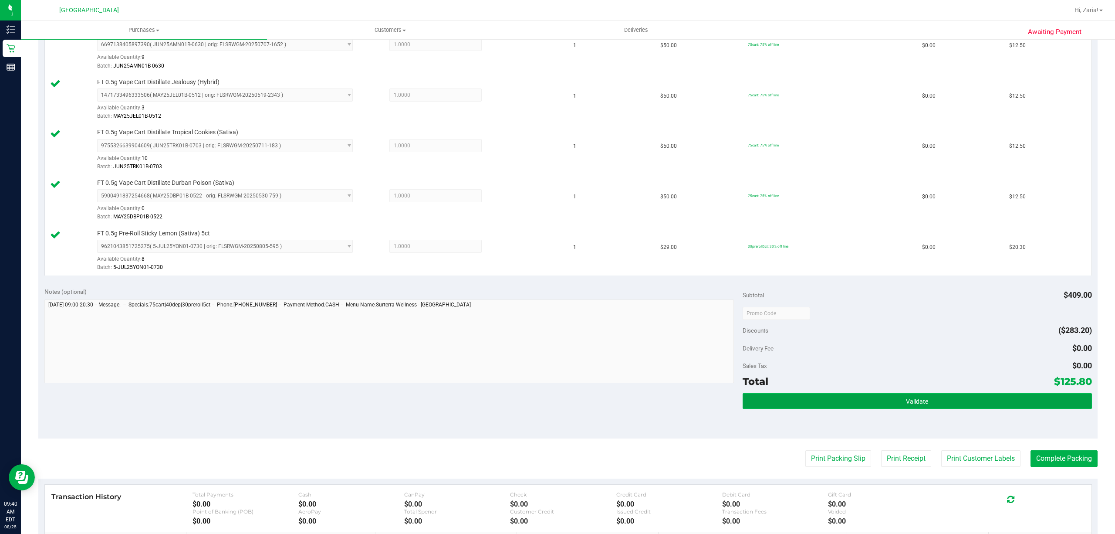
click at [810, 403] on button "Validate" at bounding box center [917, 401] width 349 height 16
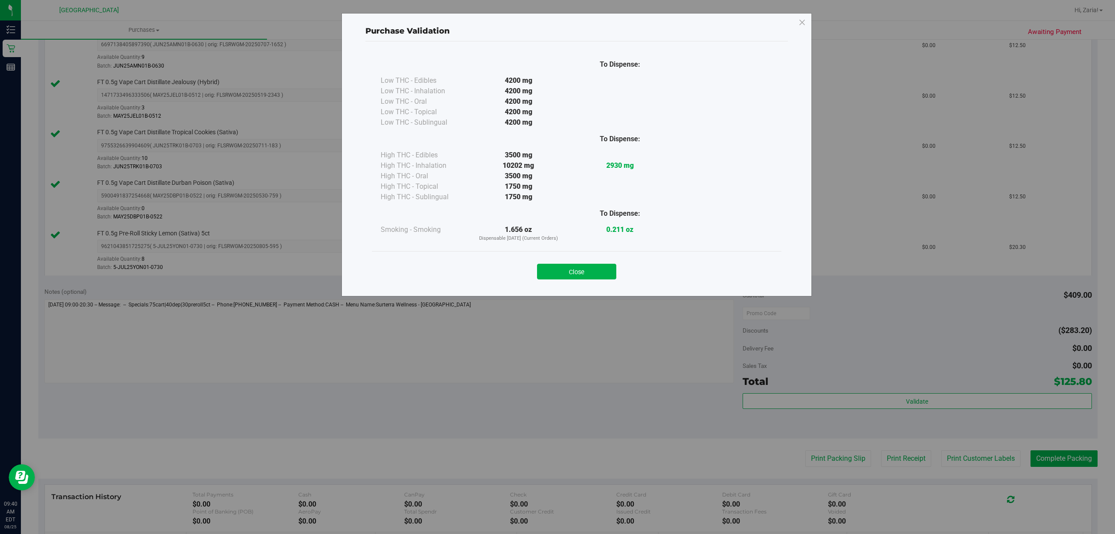
click at [590, 281] on div "Close" at bounding box center [576, 268] width 409 height 35
click at [588, 274] on button "Close" at bounding box center [576, 272] width 79 height 16
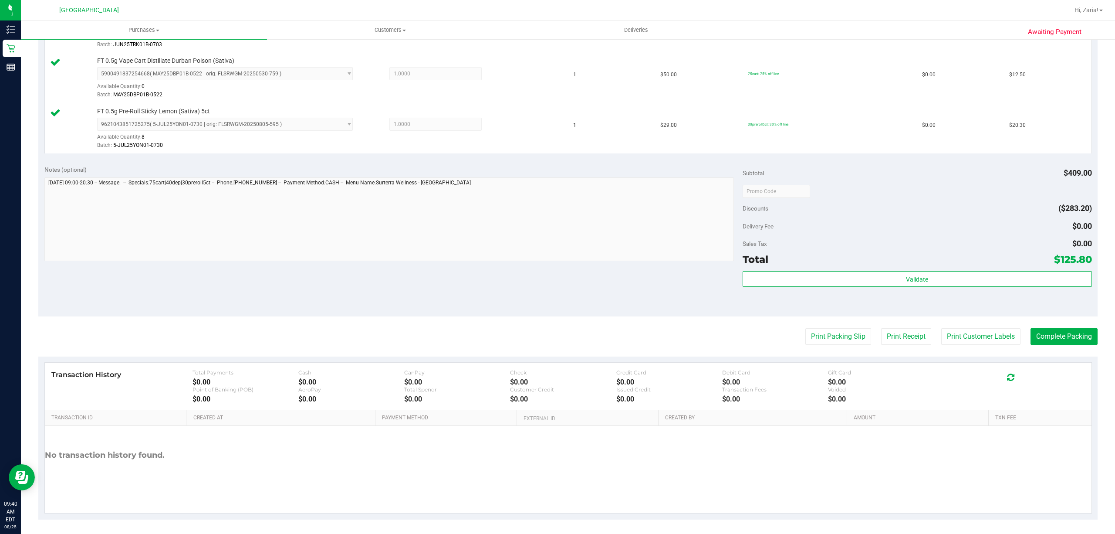
scroll to position [535, 0]
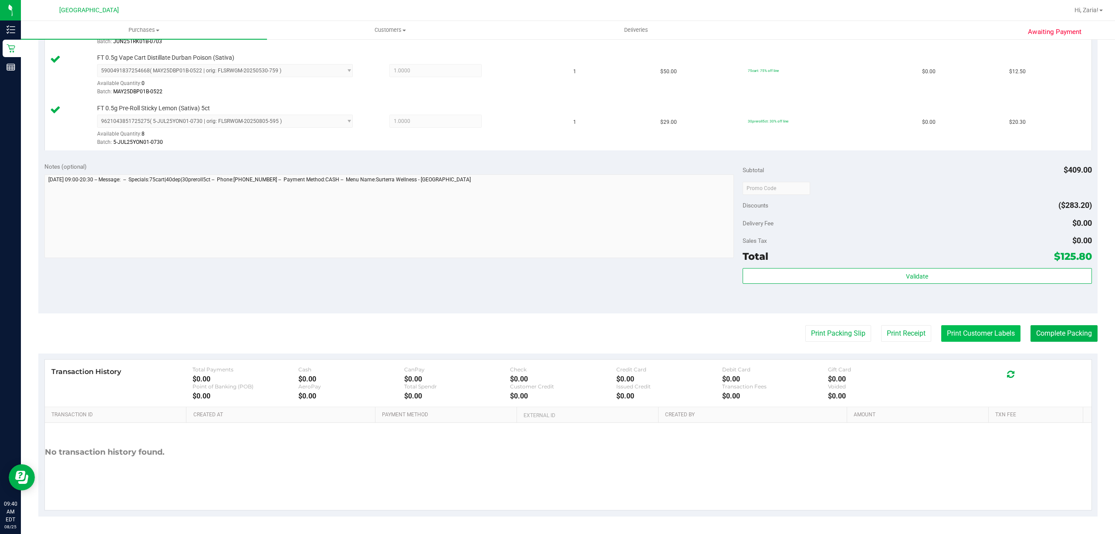
click at [986, 335] on button "Print Customer Labels" at bounding box center [980, 333] width 79 height 17
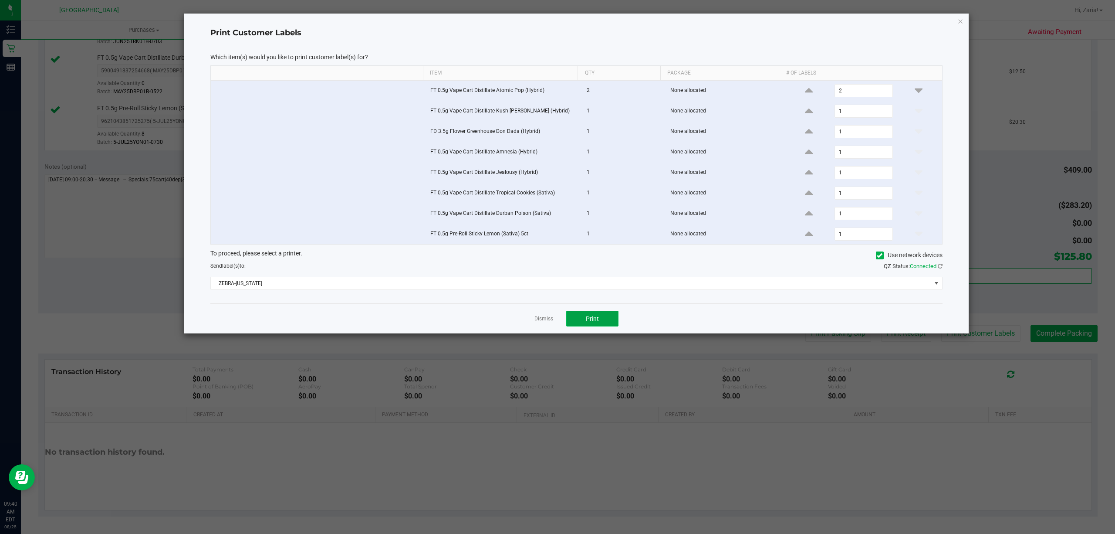
click at [587, 326] on button "Print" at bounding box center [592, 319] width 52 height 16
click at [548, 321] on link "Dismiss" at bounding box center [543, 318] width 19 height 7
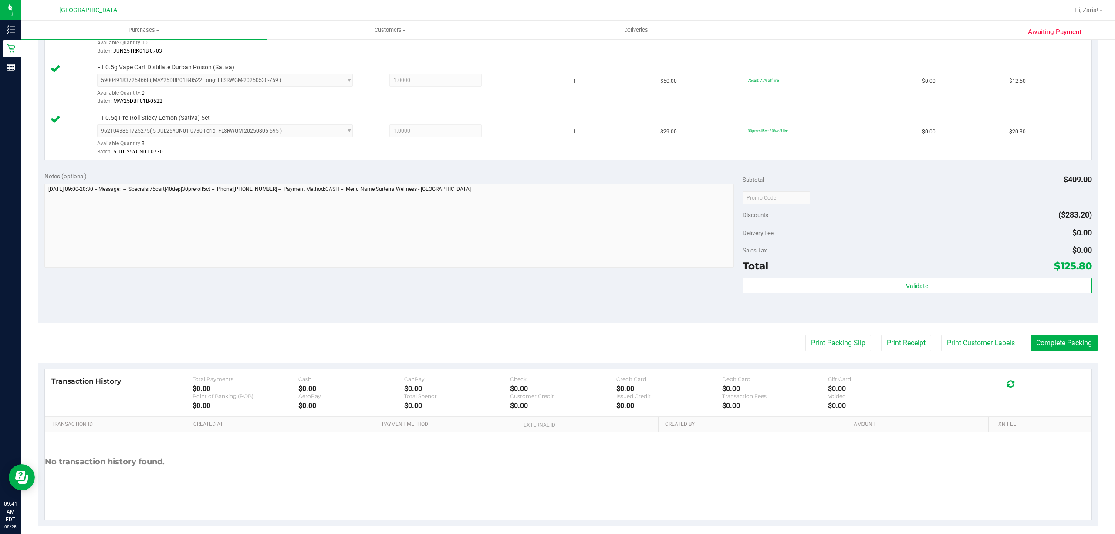
scroll to position [523, 0]
click at [1063, 344] on button "Complete Packing" at bounding box center [1064, 342] width 67 height 17
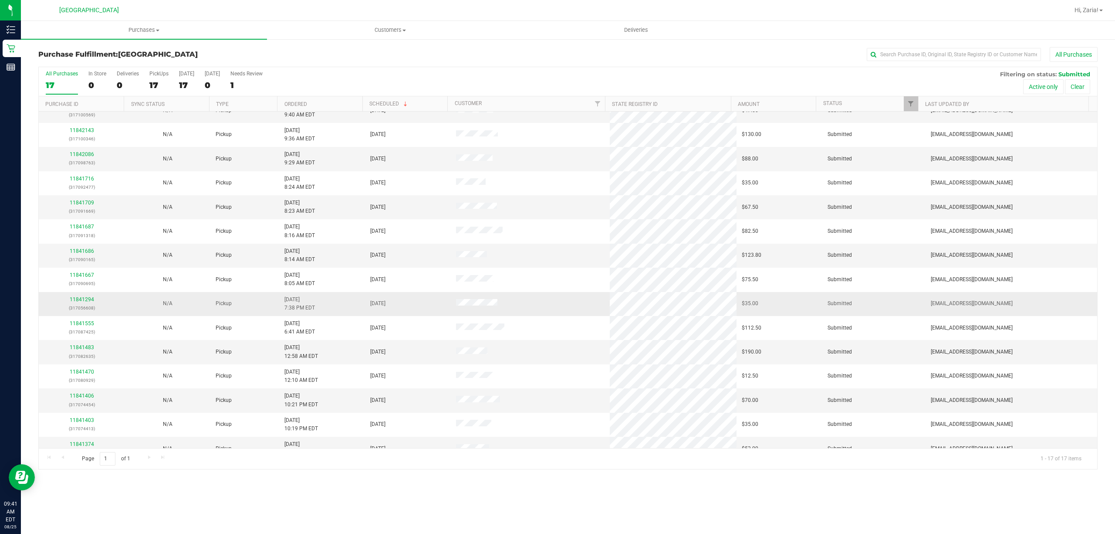
scroll to position [76, 0]
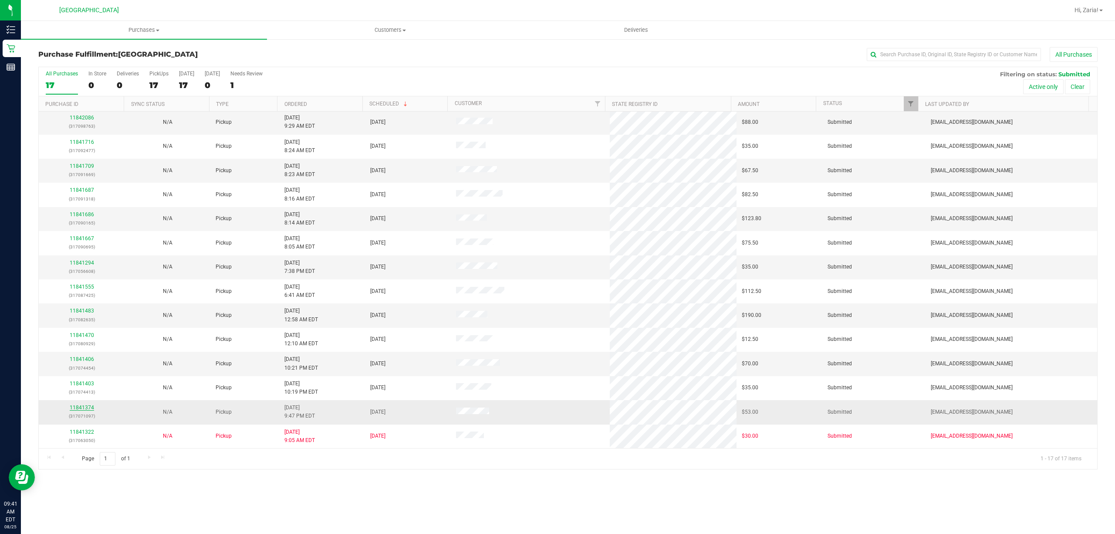
click at [79, 408] on link "11841374" at bounding box center [82, 407] width 24 height 6
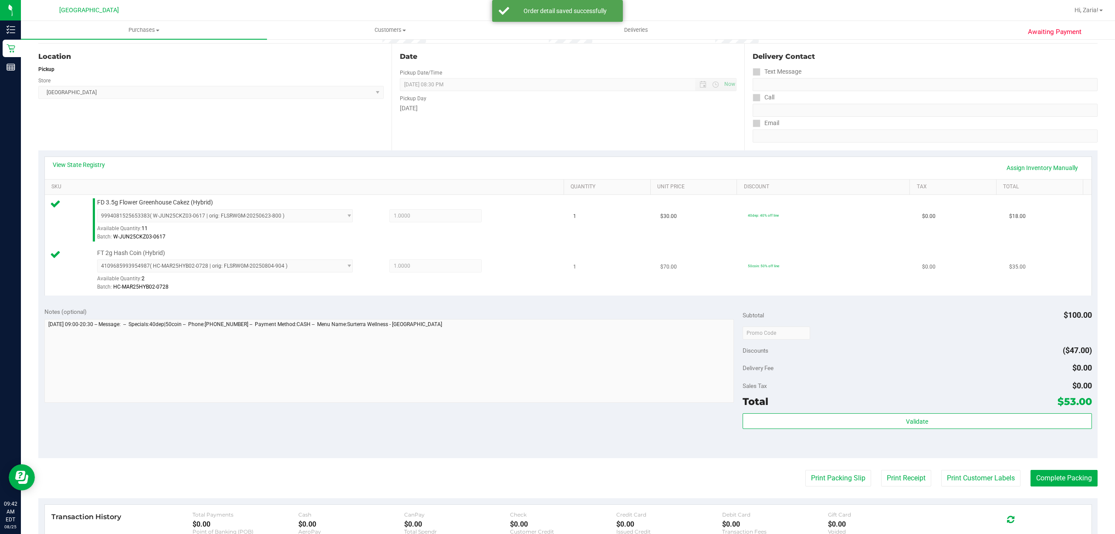
scroll to position [174, 0]
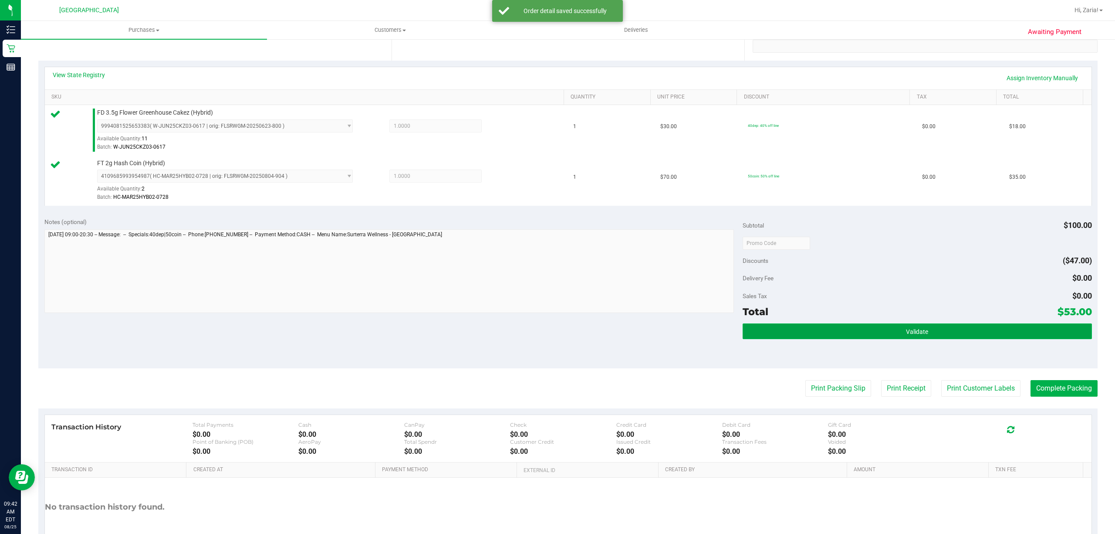
click at [838, 332] on button "Validate" at bounding box center [917, 331] width 349 height 16
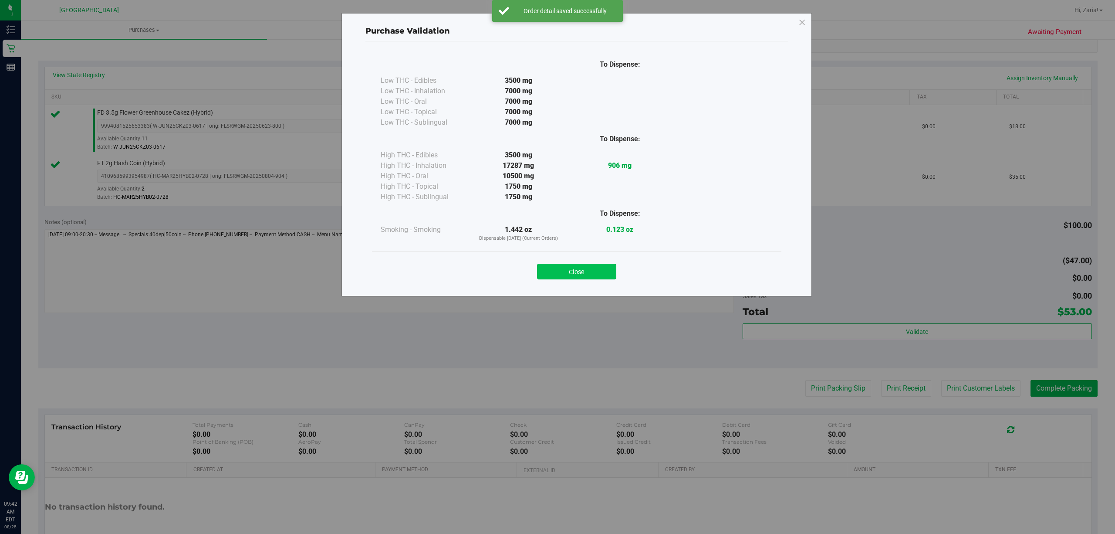
click at [592, 275] on button "Close" at bounding box center [576, 272] width 79 height 16
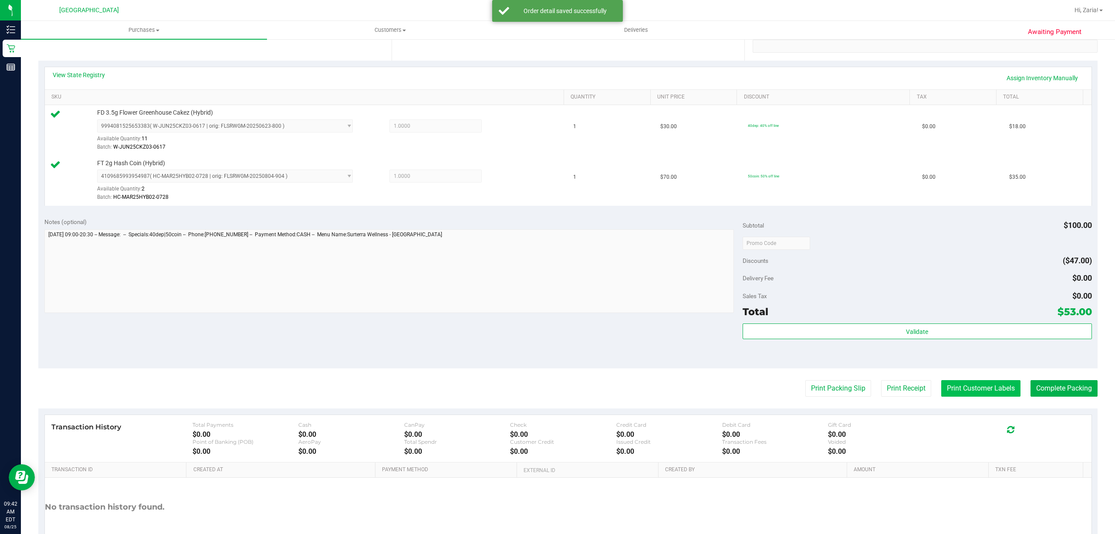
click at [948, 391] on button "Print Customer Labels" at bounding box center [980, 388] width 79 height 17
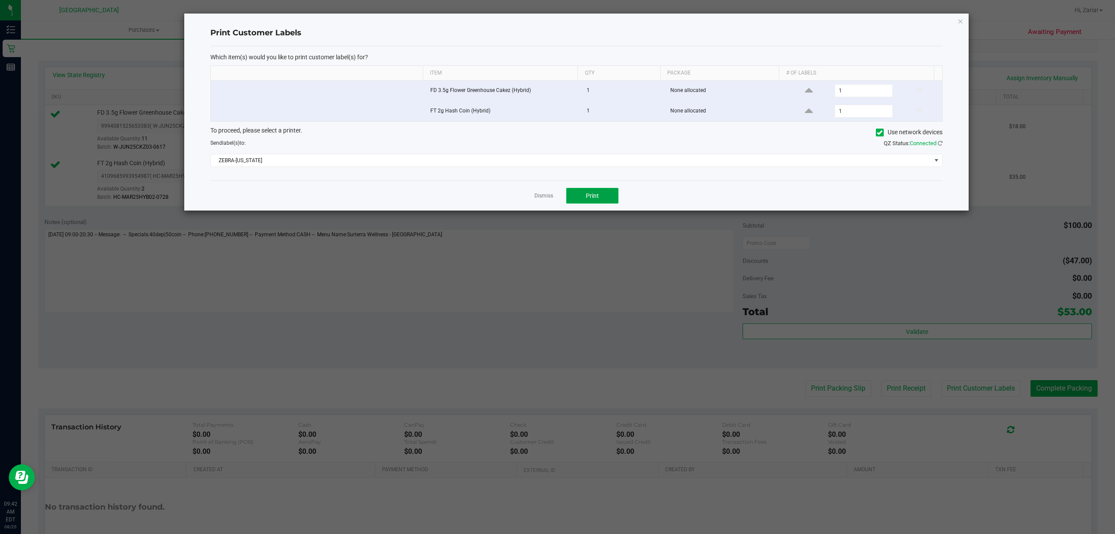
click at [597, 195] on span "Print" at bounding box center [592, 195] width 13 height 7
click at [544, 218] on ngb-modal-window "Print Customer Labels Which item(s) would you like to print customer label(s) f…" at bounding box center [561, 267] width 1122 height 534
click at [537, 191] on div "Dismiss Print" at bounding box center [576, 195] width 732 height 30
click at [538, 196] on link "Dismiss" at bounding box center [543, 195] width 19 height 7
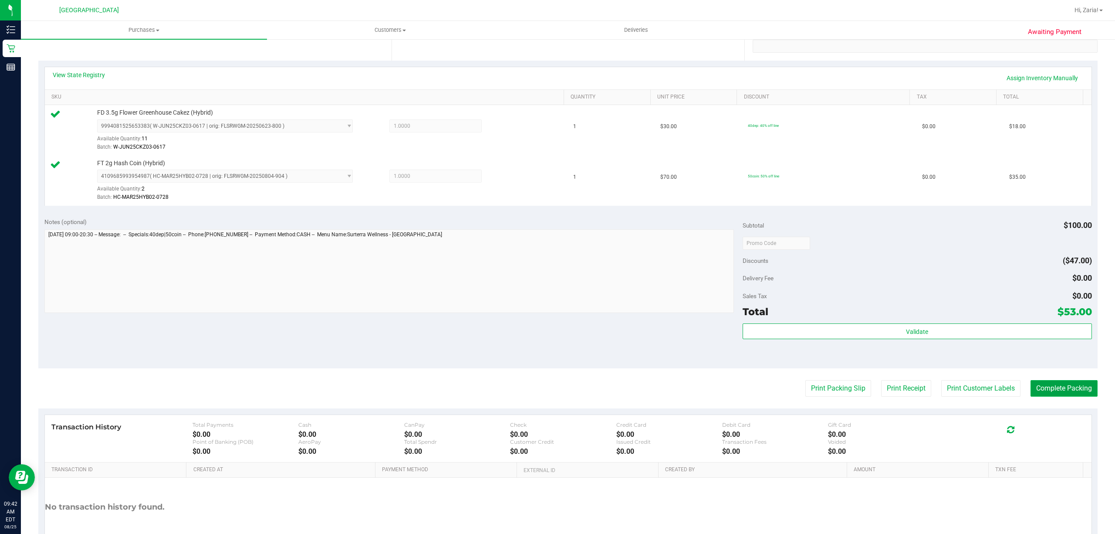
click at [1051, 396] on button "Complete Packing" at bounding box center [1064, 388] width 67 height 17
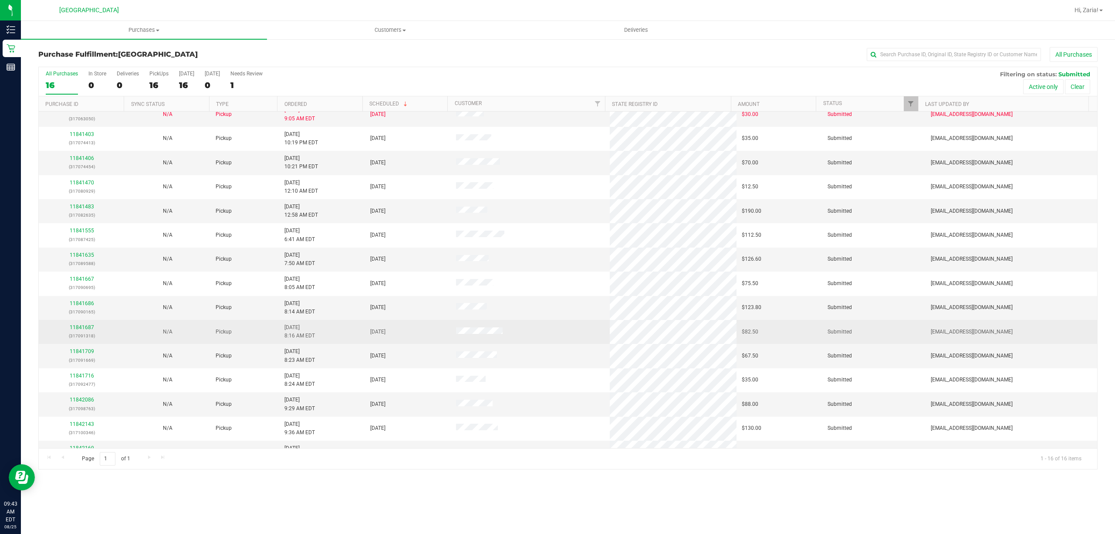
scroll to position [51, 0]
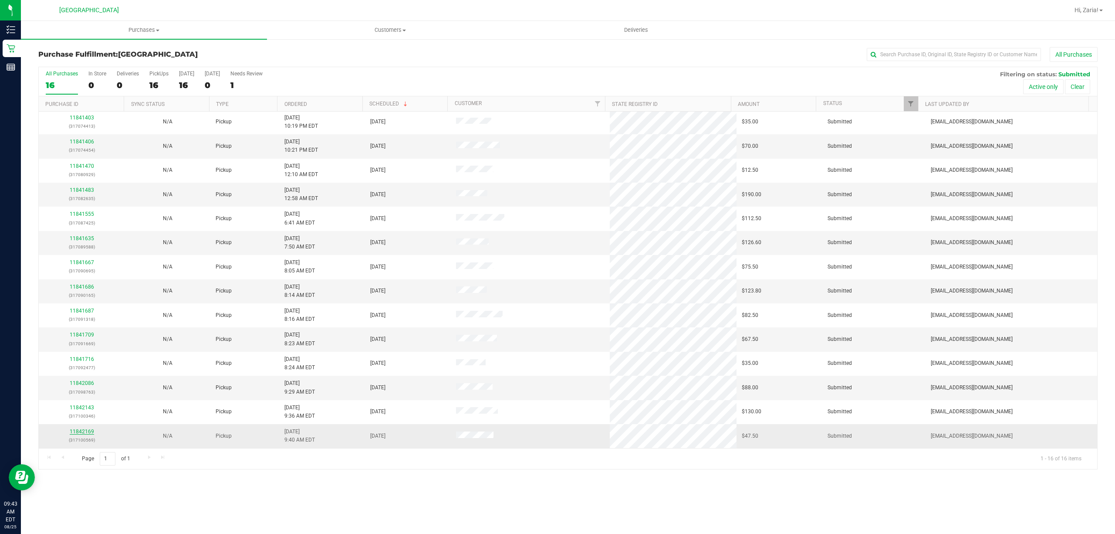
click at [91, 432] on link "11842169" at bounding box center [82, 431] width 24 height 6
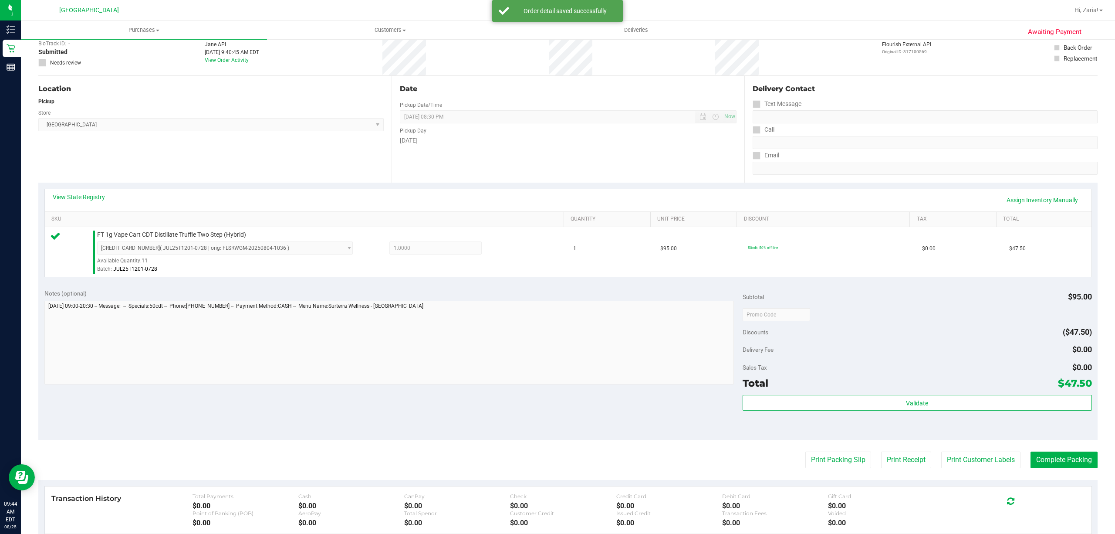
scroll to position [180, 0]
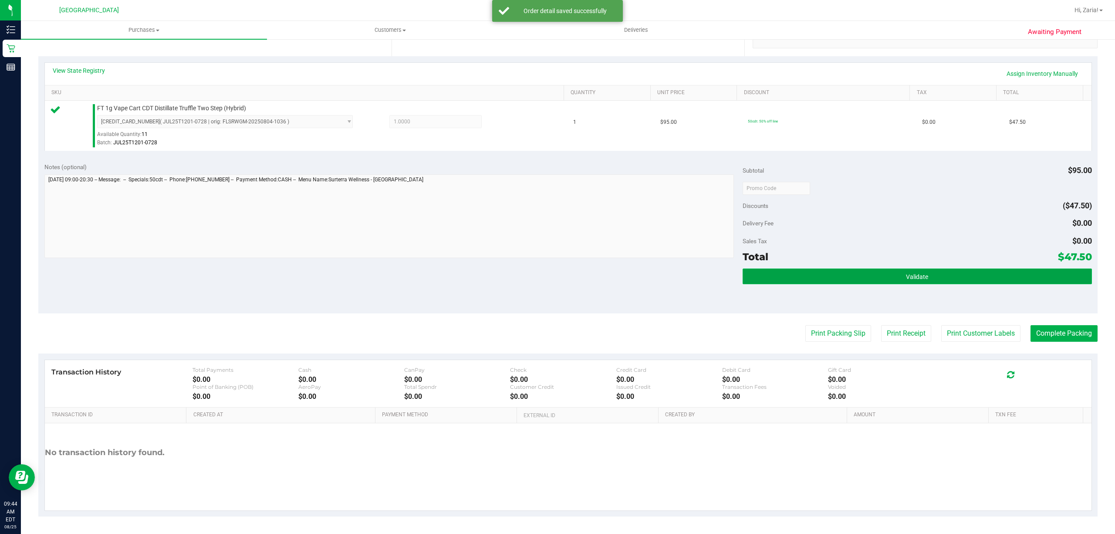
click at [898, 277] on button "Validate" at bounding box center [917, 276] width 349 height 16
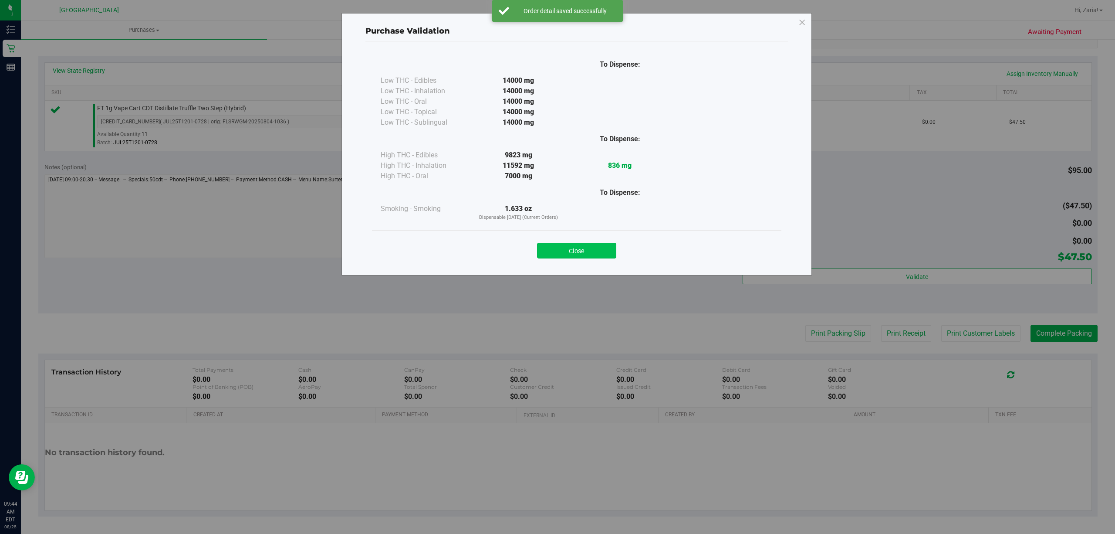
click at [587, 255] on button "Close" at bounding box center [576, 251] width 79 height 16
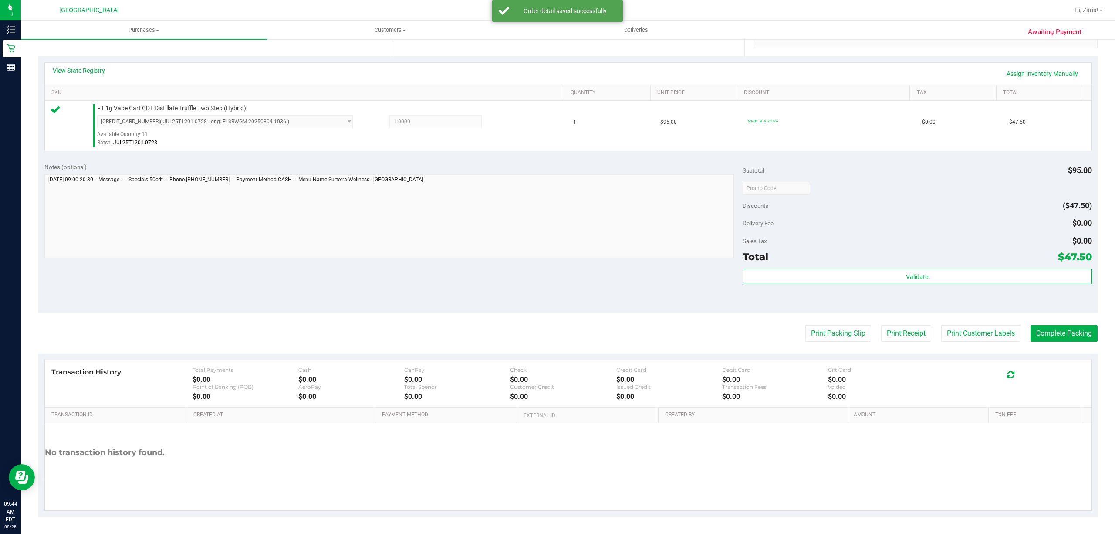
click at [980, 344] on purchase-details "Back Edit Purchase Cancel Purchase View Profile # 11842169 BioTrack ID: - Submi…" at bounding box center [567, 192] width 1059 height 648
click at [976, 338] on button "Print Customer Labels" at bounding box center [980, 333] width 79 height 17
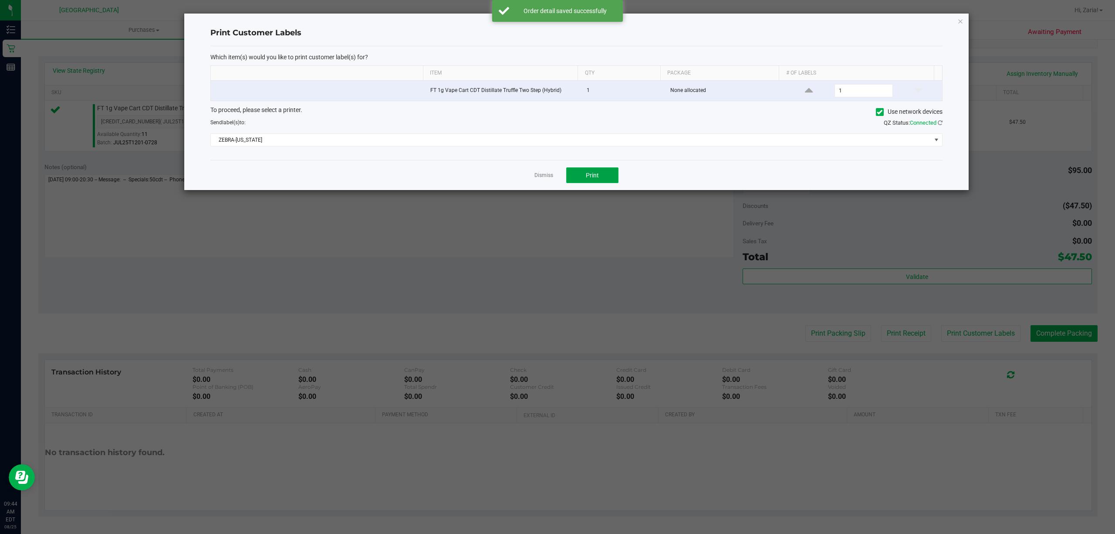
click at [607, 179] on button "Print" at bounding box center [592, 175] width 52 height 16
click at [957, 21] on icon "button" at bounding box center [960, 21] width 6 height 10
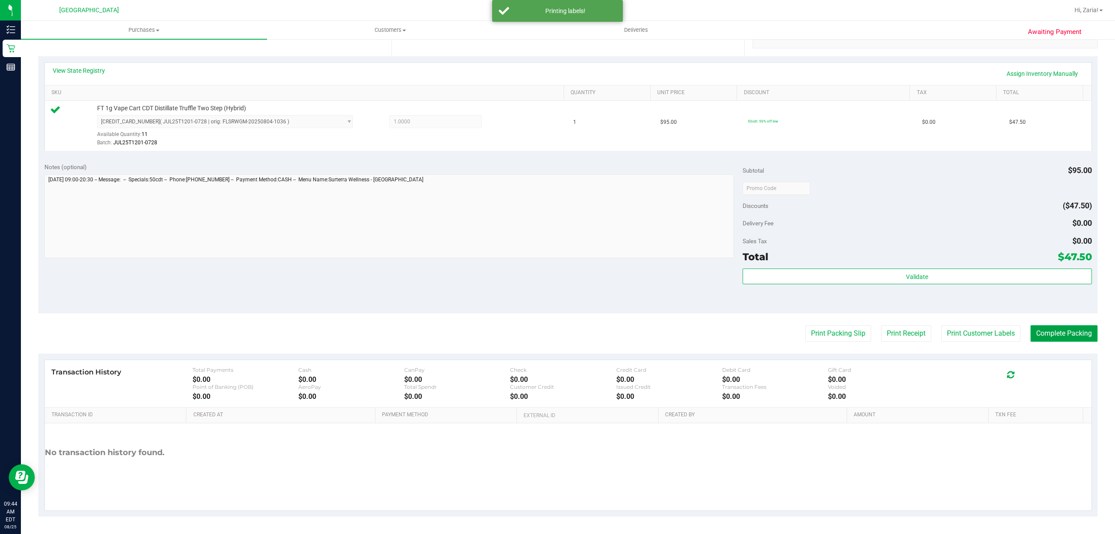
click at [1046, 335] on button "Complete Packing" at bounding box center [1064, 333] width 67 height 17
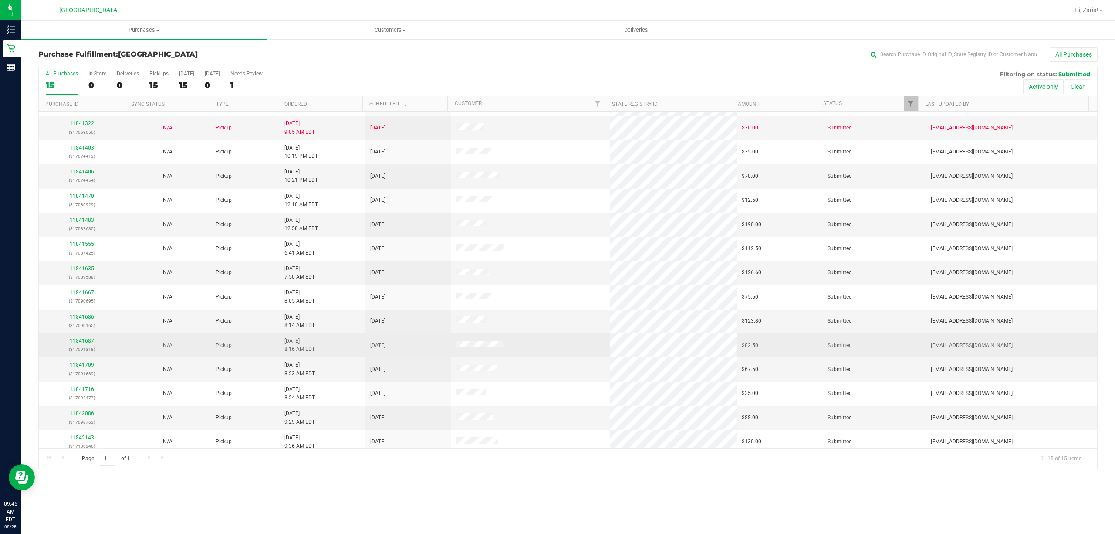
scroll to position [27, 0]
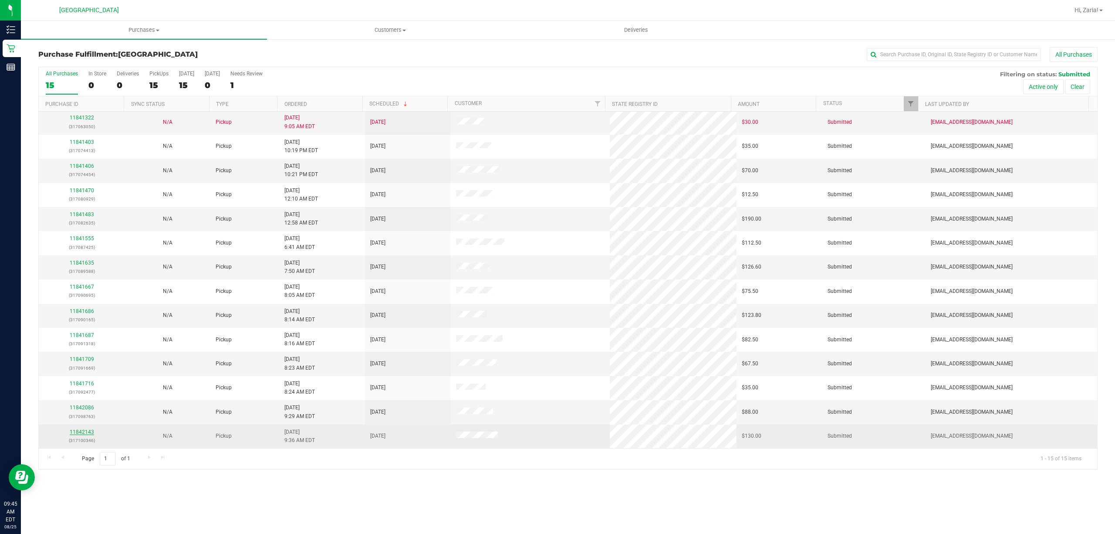
click at [88, 429] on link "11842143" at bounding box center [82, 432] width 24 height 6
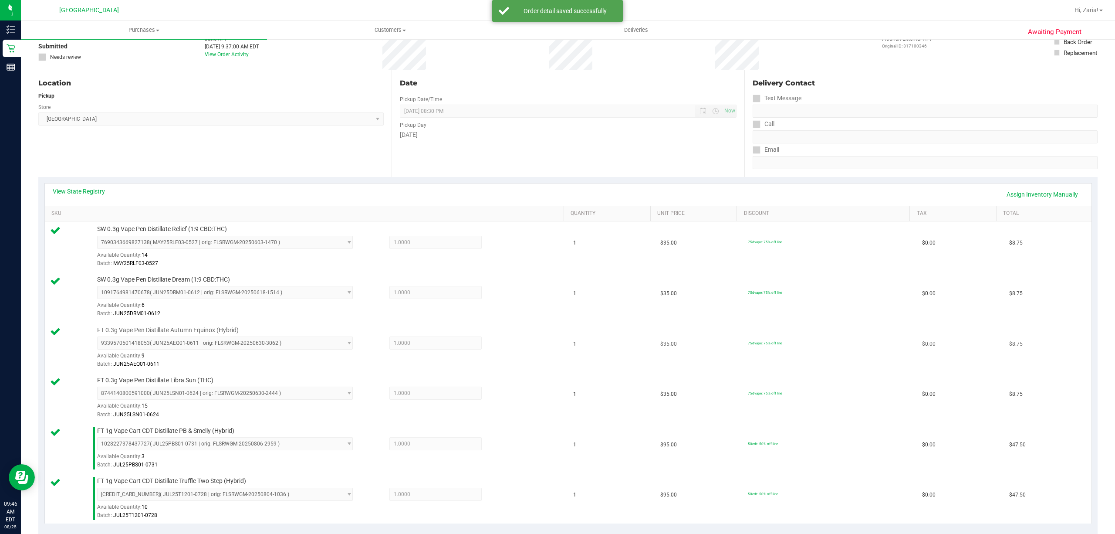
scroll to position [348, 0]
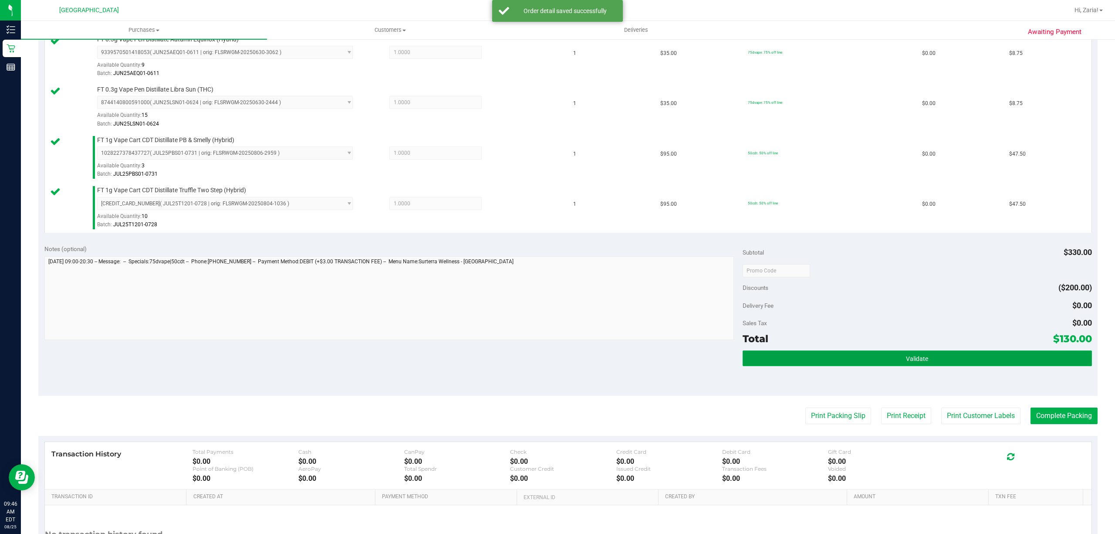
click at [807, 356] on button "Validate" at bounding box center [917, 358] width 349 height 16
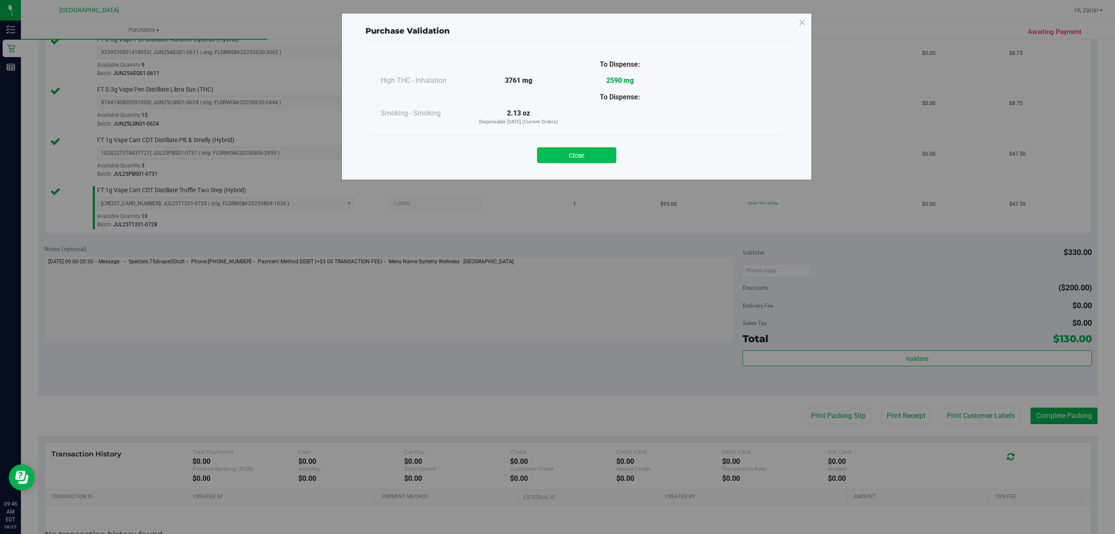
click at [556, 161] on button "Close" at bounding box center [576, 155] width 79 height 16
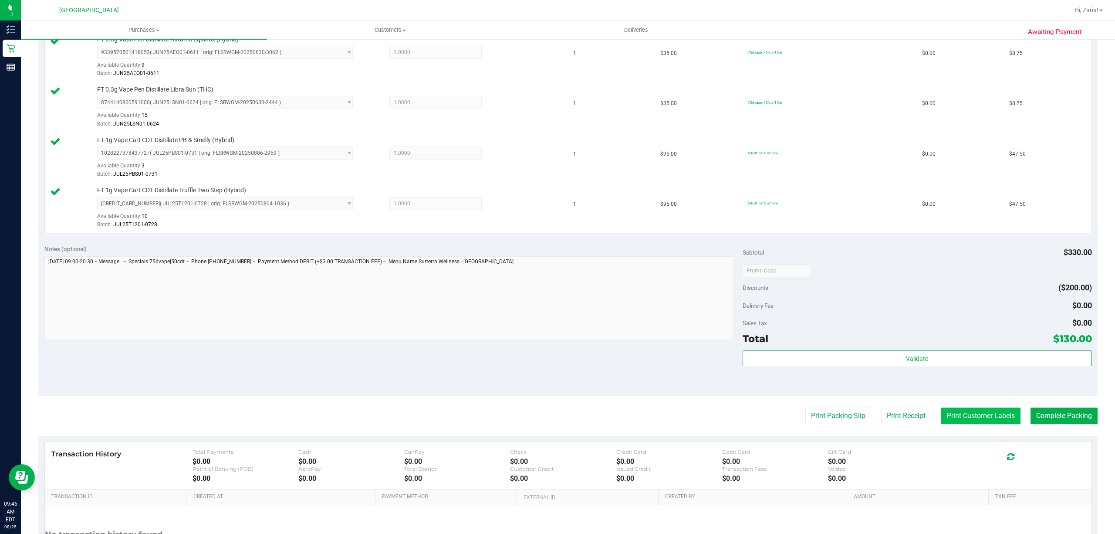
click at [984, 422] on button "Print Customer Labels" at bounding box center [980, 415] width 79 height 17
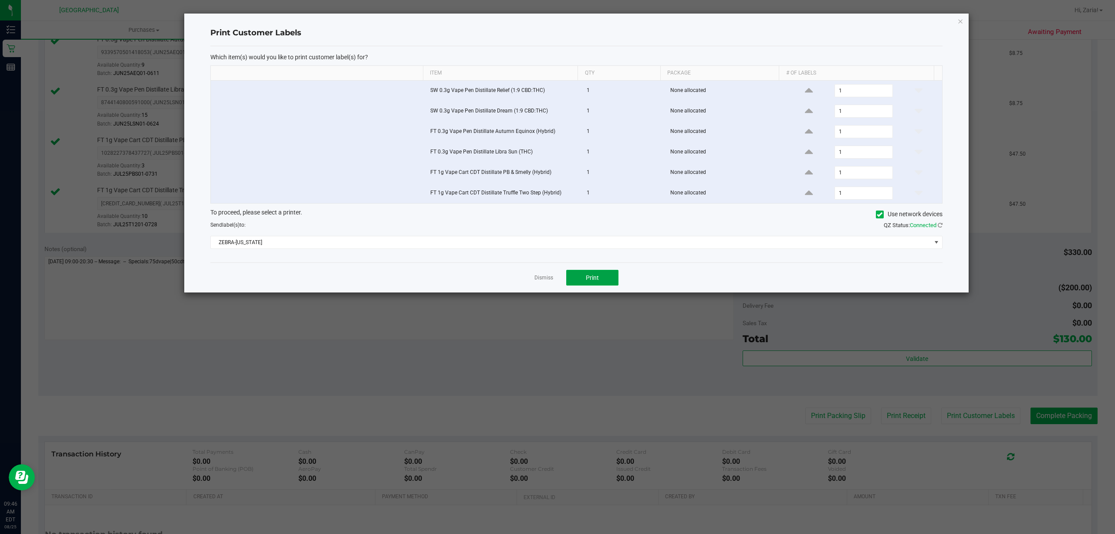
click at [603, 290] on div "Dismiss Print" at bounding box center [576, 277] width 732 height 30
click at [603, 285] on button "Print" at bounding box center [592, 278] width 52 height 16
click at [546, 281] on link "Dismiss" at bounding box center [543, 277] width 19 height 7
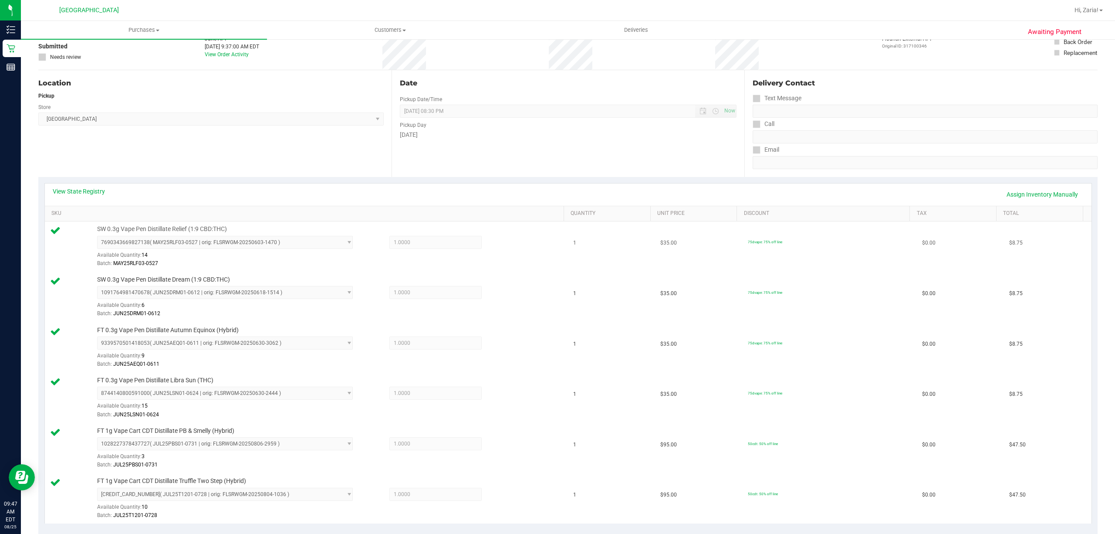
scroll to position [290, 0]
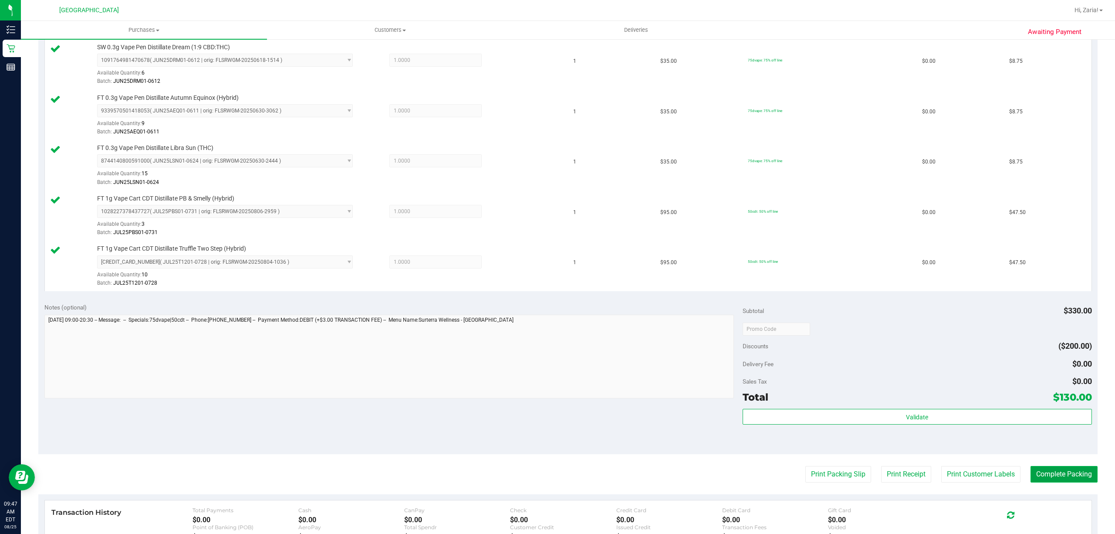
click at [1048, 471] on button "Complete Packing" at bounding box center [1064, 474] width 67 height 17
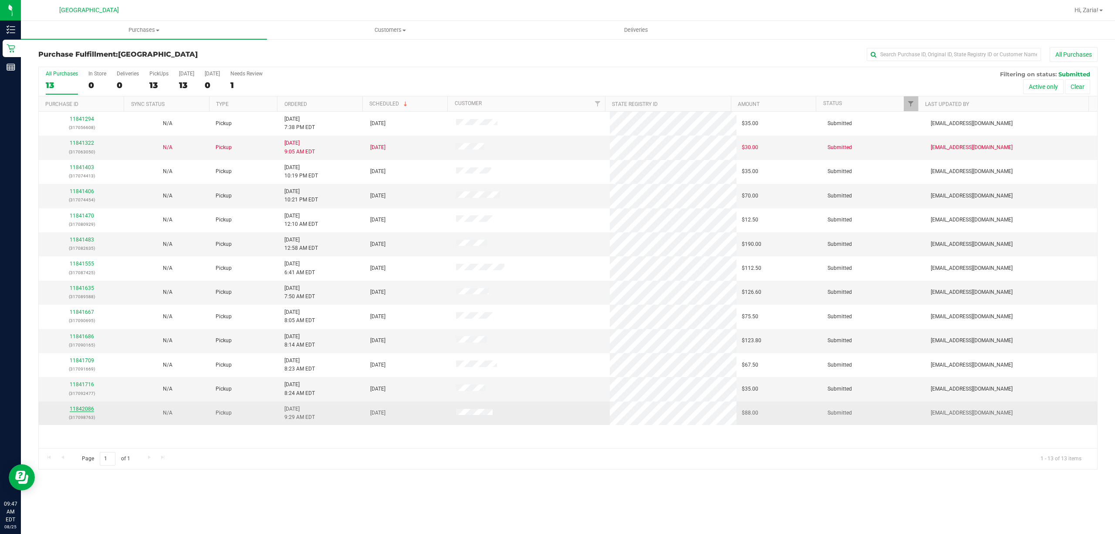
click at [91, 410] on link "11842086" at bounding box center [82, 409] width 24 height 6
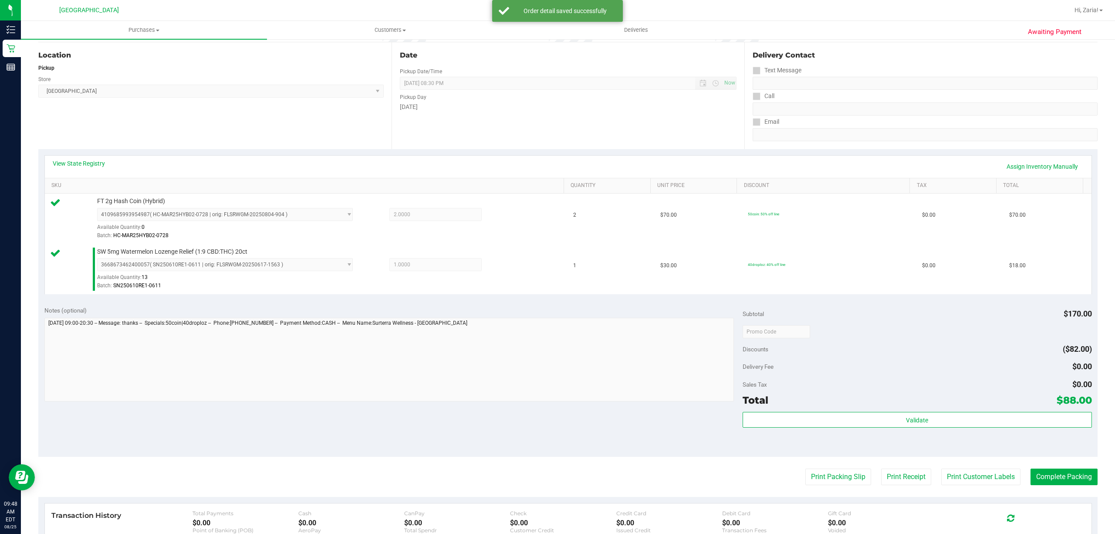
scroll to position [116, 0]
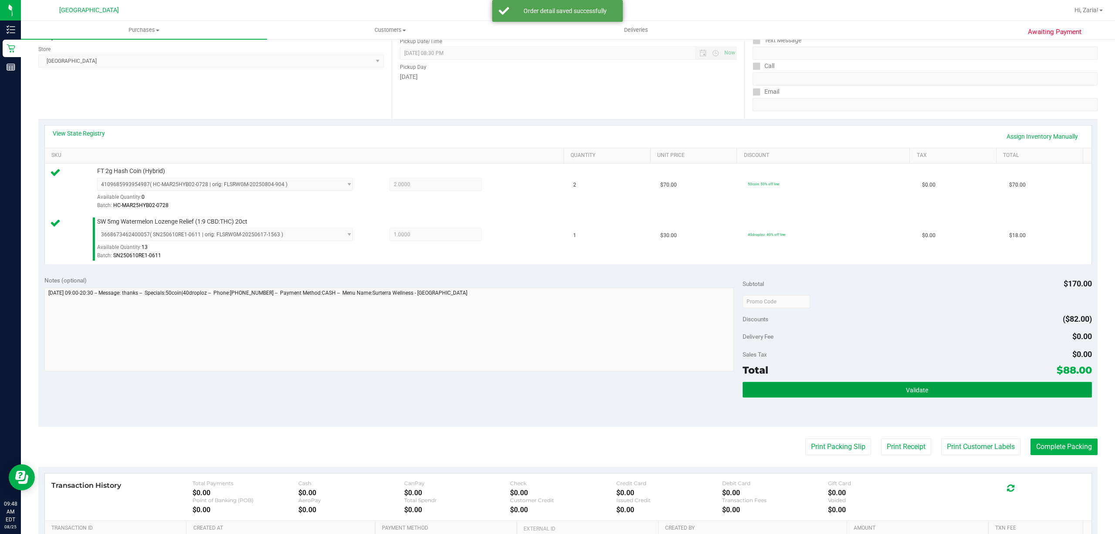
click at [948, 393] on button "Validate" at bounding box center [917, 390] width 349 height 16
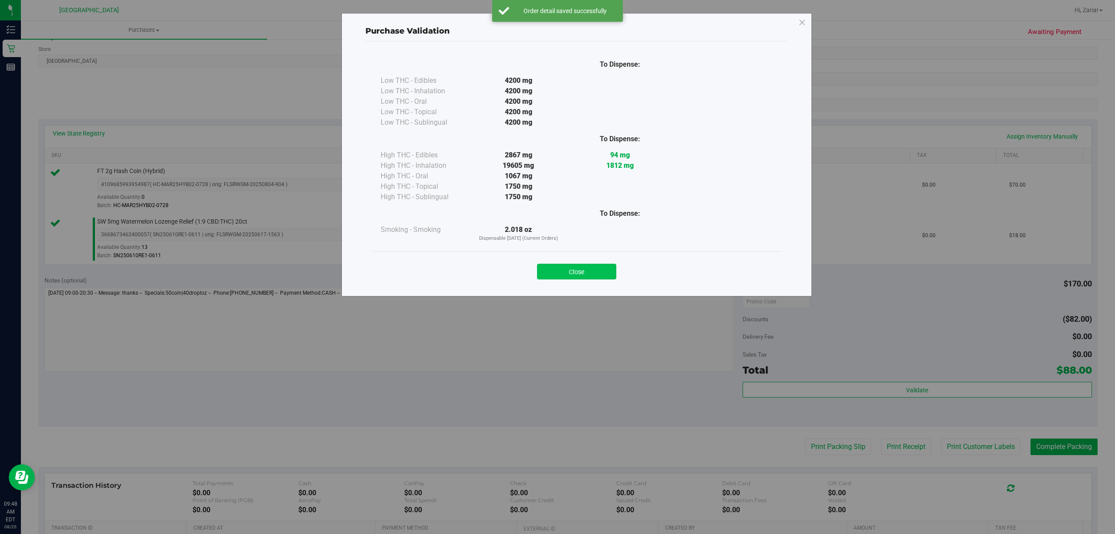
click at [595, 267] on button "Close" at bounding box center [576, 272] width 79 height 16
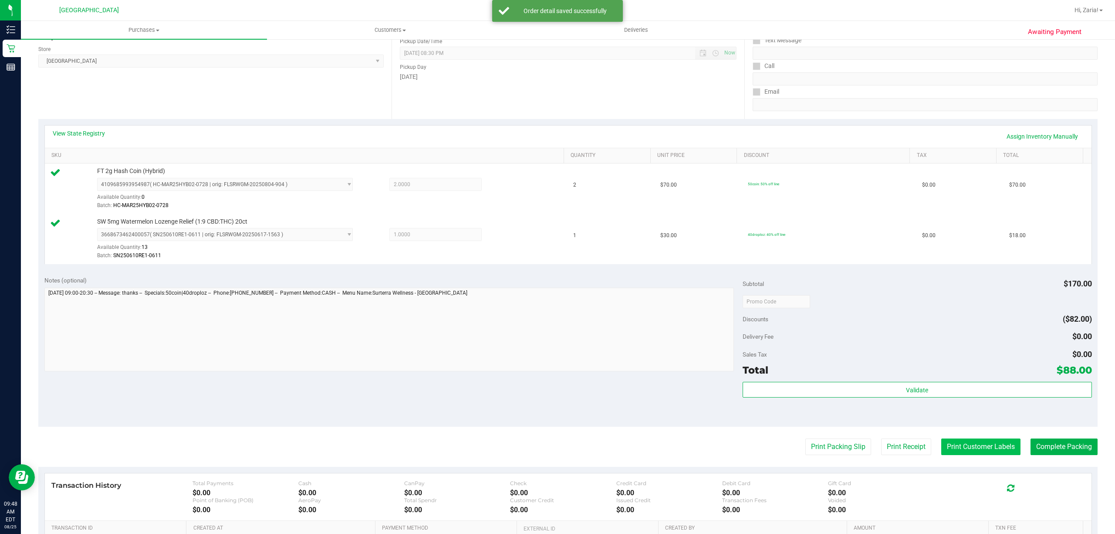
click at [984, 445] on button "Print Customer Labels" at bounding box center [980, 446] width 79 height 17
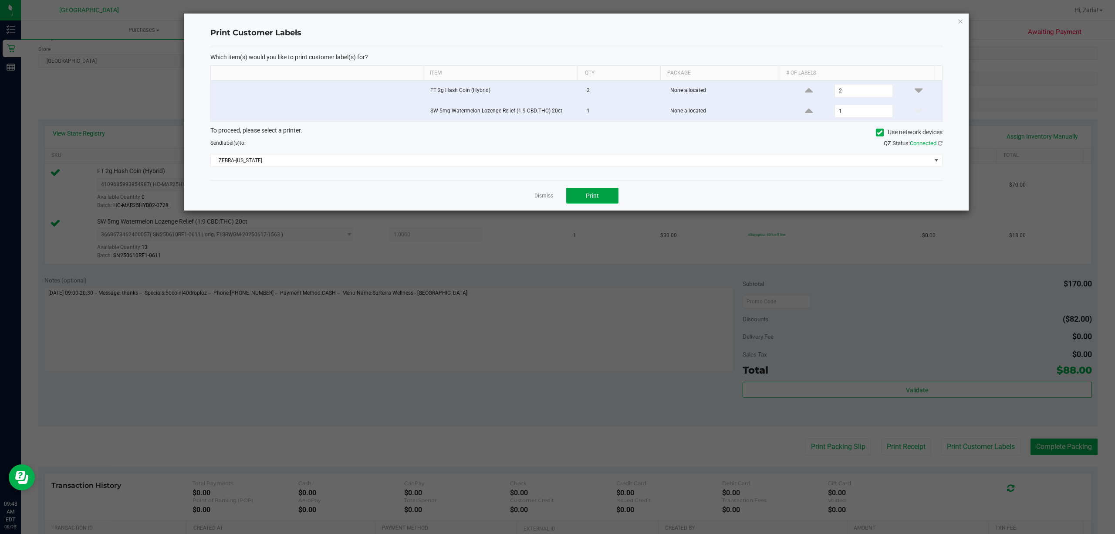
click at [590, 199] on span "Print" at bounding box center [592, 195] width 13 height 7
click at [959, 25] on icon "button" at bounding box center [960, 21] width 6 height 10
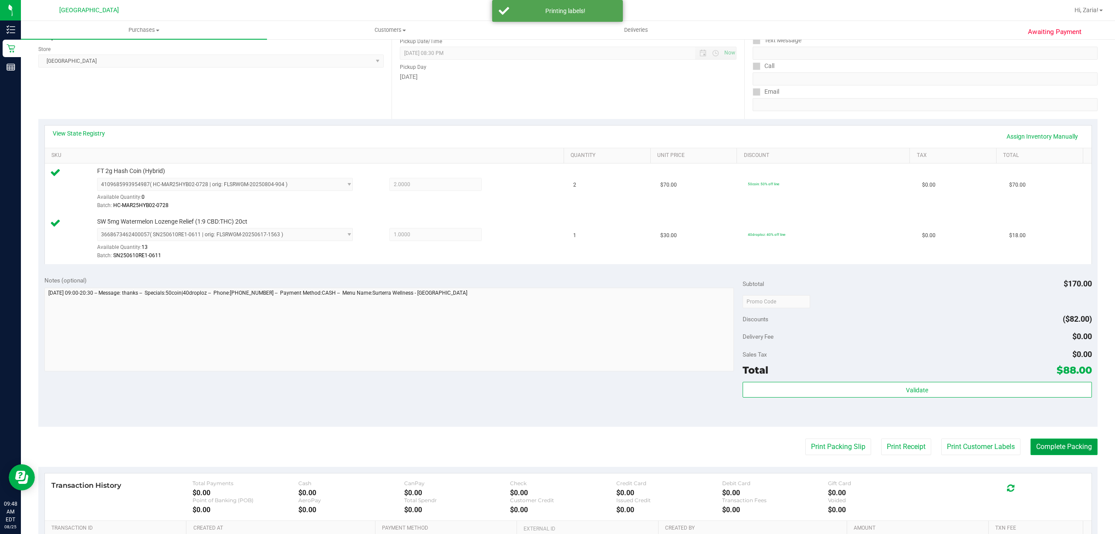
click at [1051, 448] on button "Complete Packing" at bounding box center [1064, 446] width 67 height 17
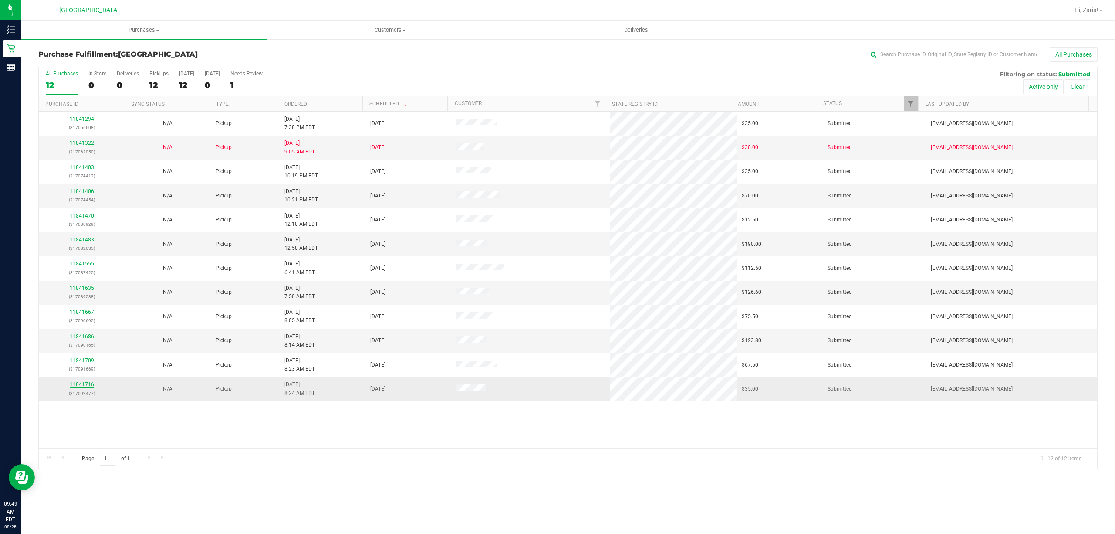
click at [82, 387] on link "11841716" at bounding box center [82, 384] width 24 height 6
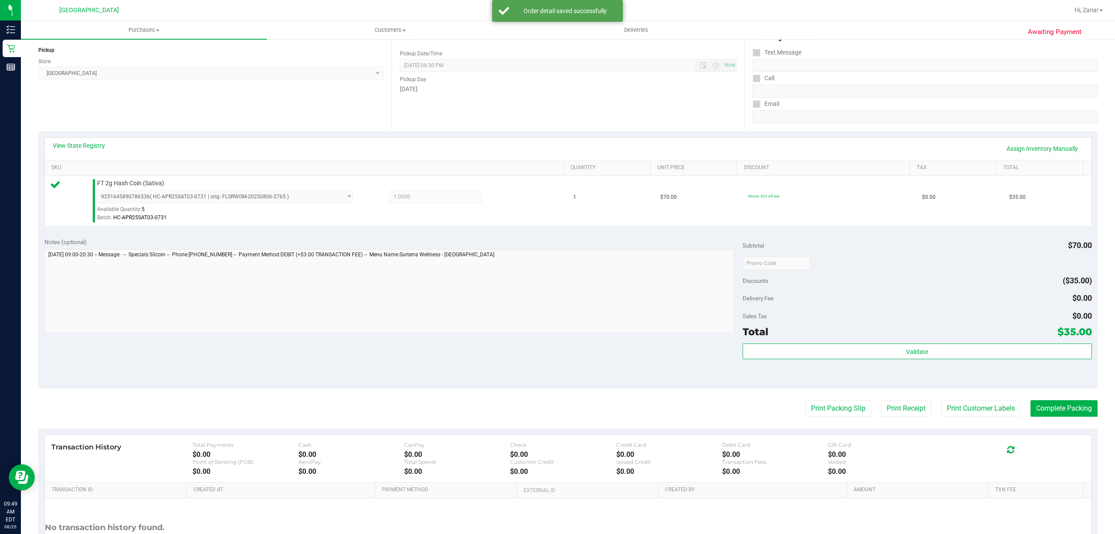
scroll to position [116, 0]
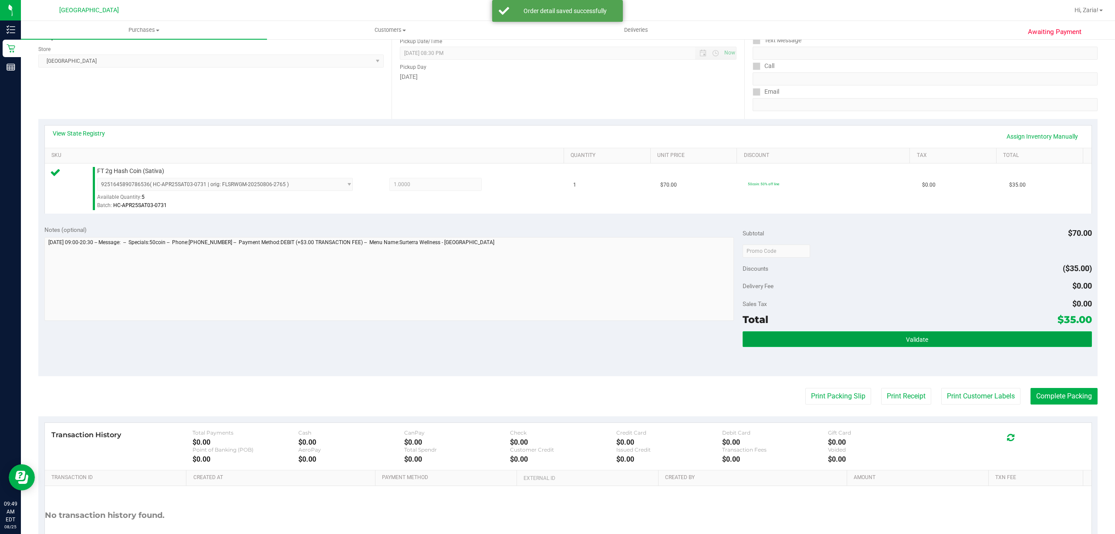
click at [896, 335] on button "Validate" at bounding box center [917, 339] width 349 height 16
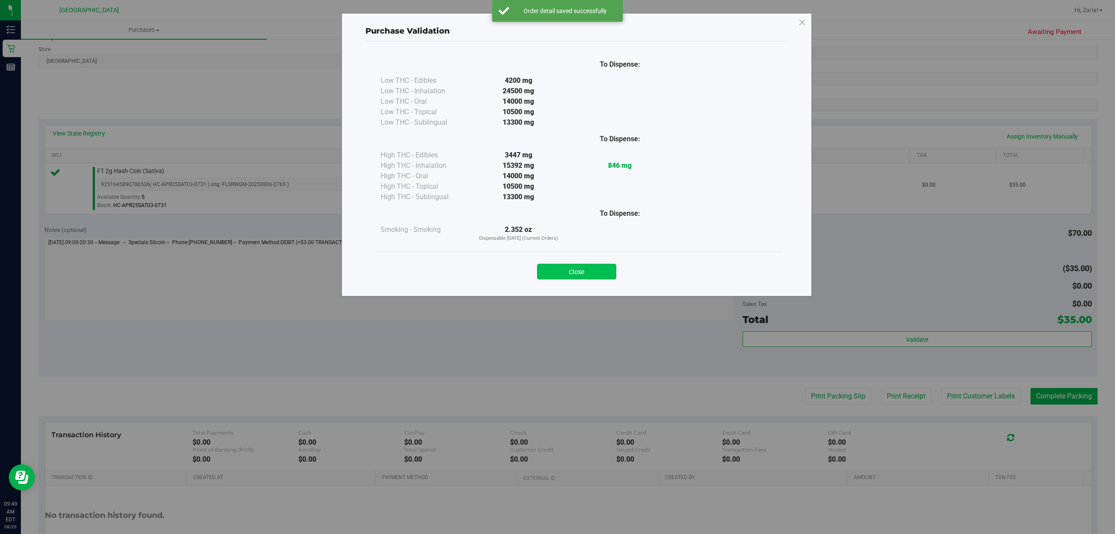
click at [553, 264] on button "Close" at bounding box center [576, 272] width 79 height 16
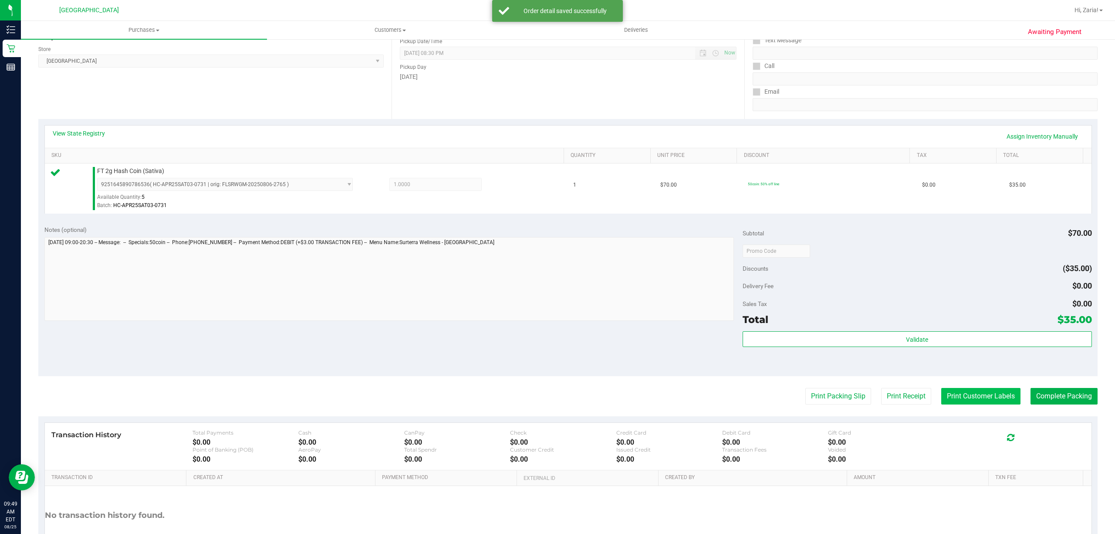
click at [998, 398] on button "Print Customer Labels" at bounding box center [980, 396] width 79 height 17
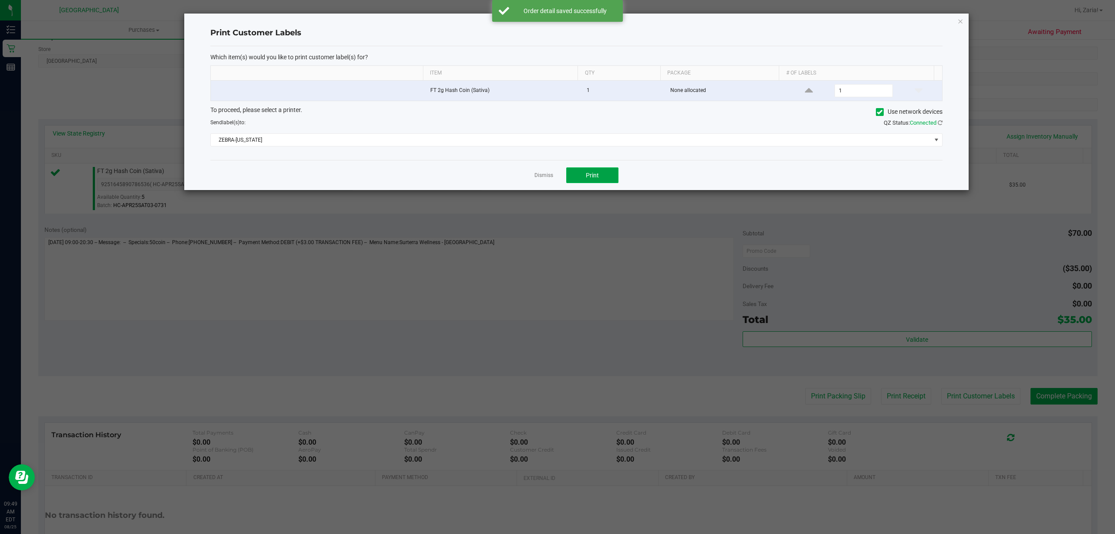
click at [611, 180] on button "Print" at bounding box center [592, 175] width 52 height 16
click at [961, 23] on icon "button" at bounding box center [960, 21] width 6 height 10
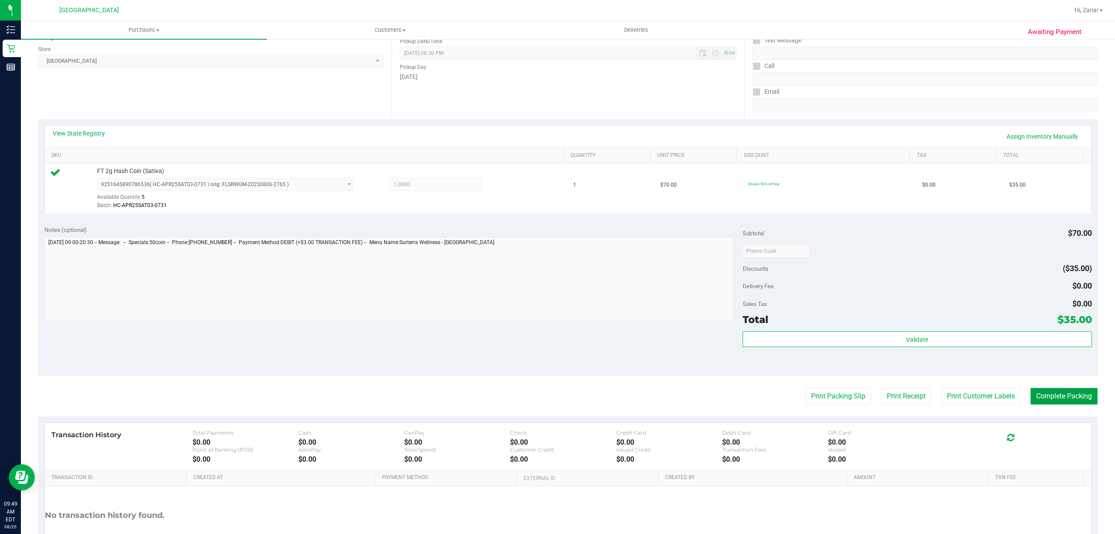
click at [1045, 391] on button "Complete Packing" at bounding box center [1064, 396] width 67 height 17
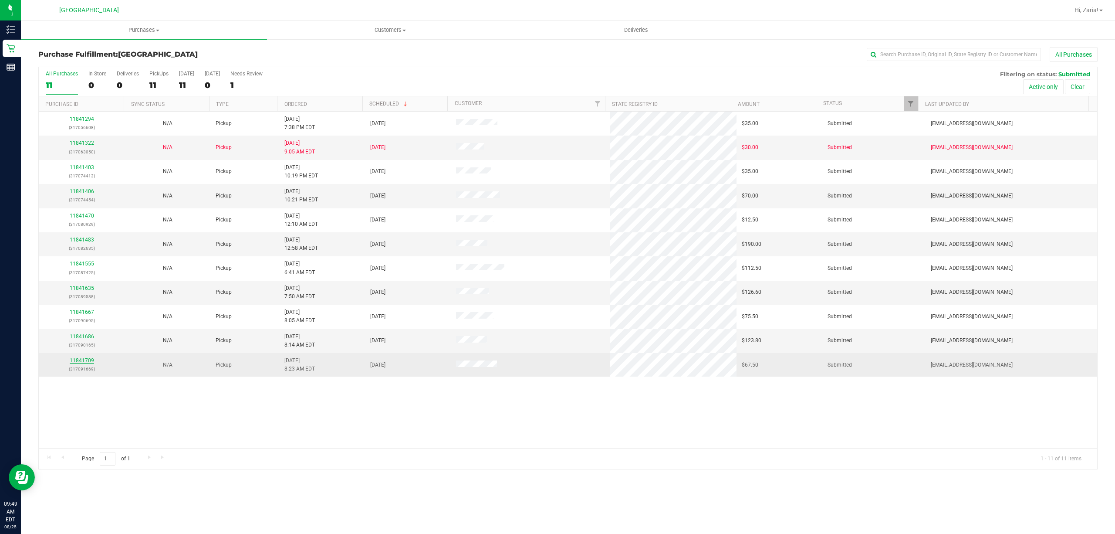
click at [88, 363] on link "11841709" at bounding box center [82, 360] width 24 height 6
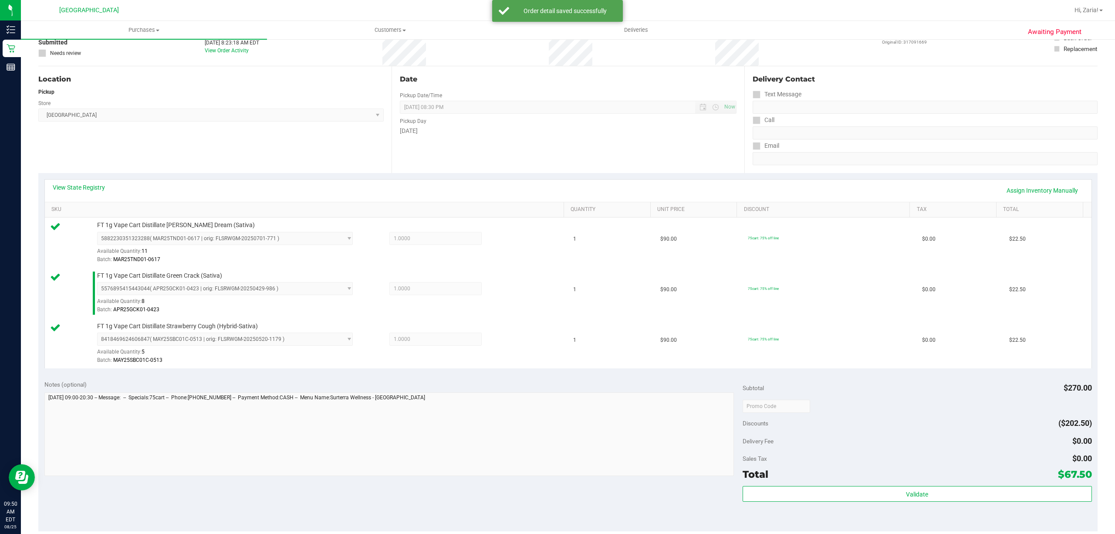
scroll to position [174, 0]
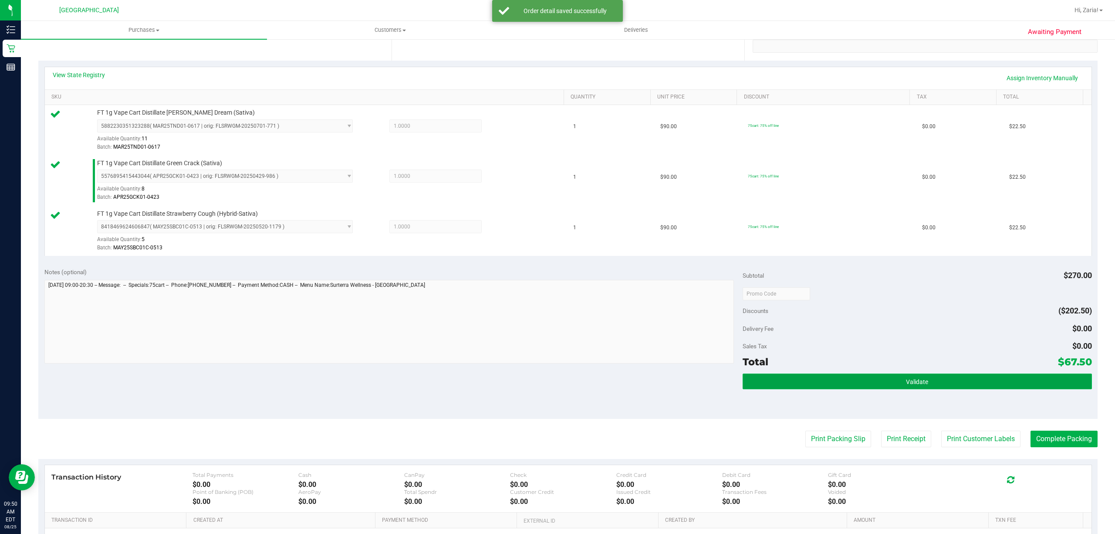
click at [966, 379] on button "Validate" at bounding box center [917, 381] width 349 height 16
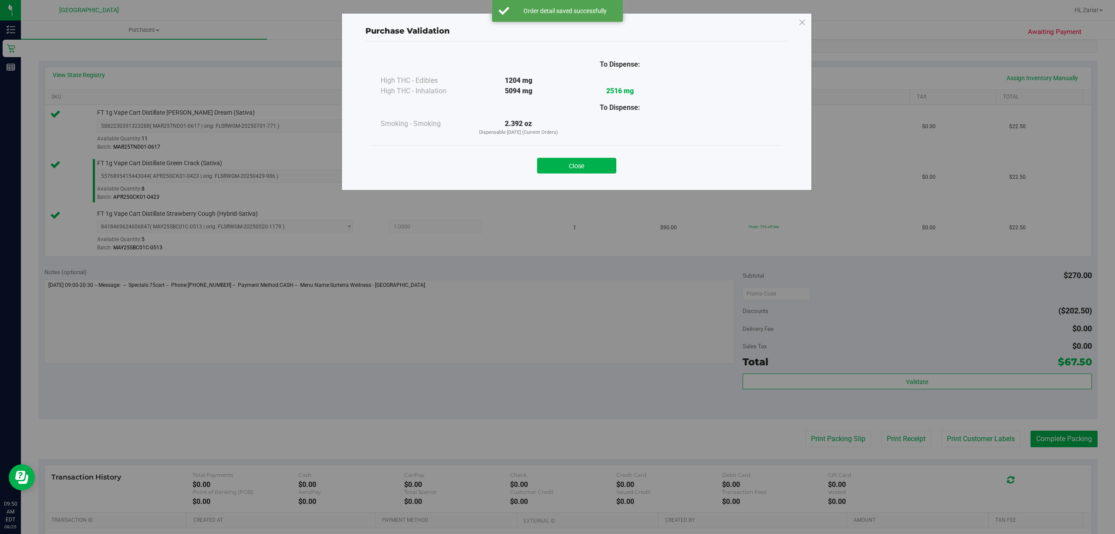
click at [560, 156] on div "Close" at bounding box center [577, 163] width 396 height 22
click at [560, 171] on button "Close" at bounding box center [576, 166] width 79 height 16
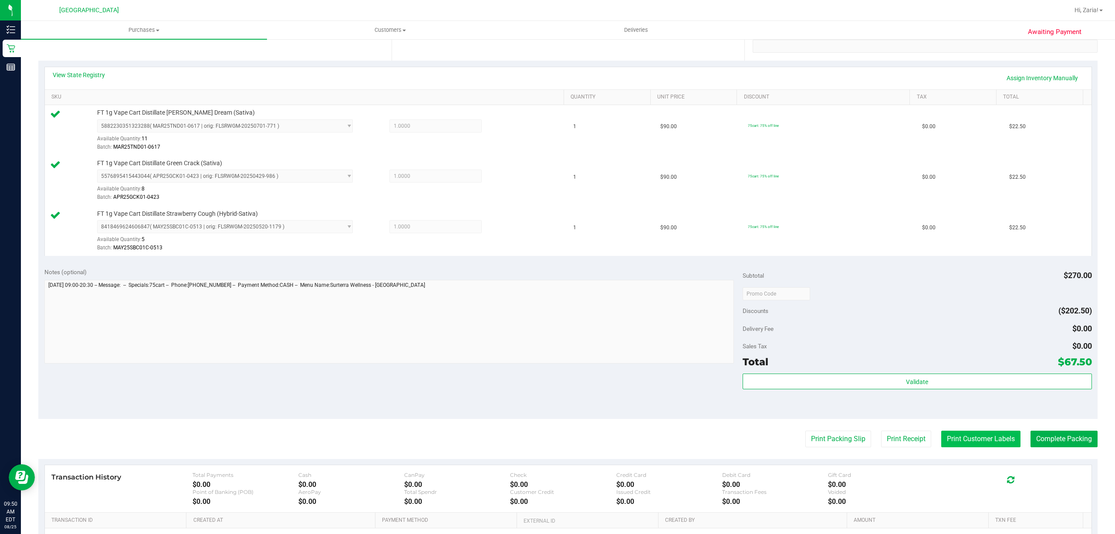
click at [976, 438] on button "Print Customer Labels" at bounding box center [980, 438] width 79 height 17
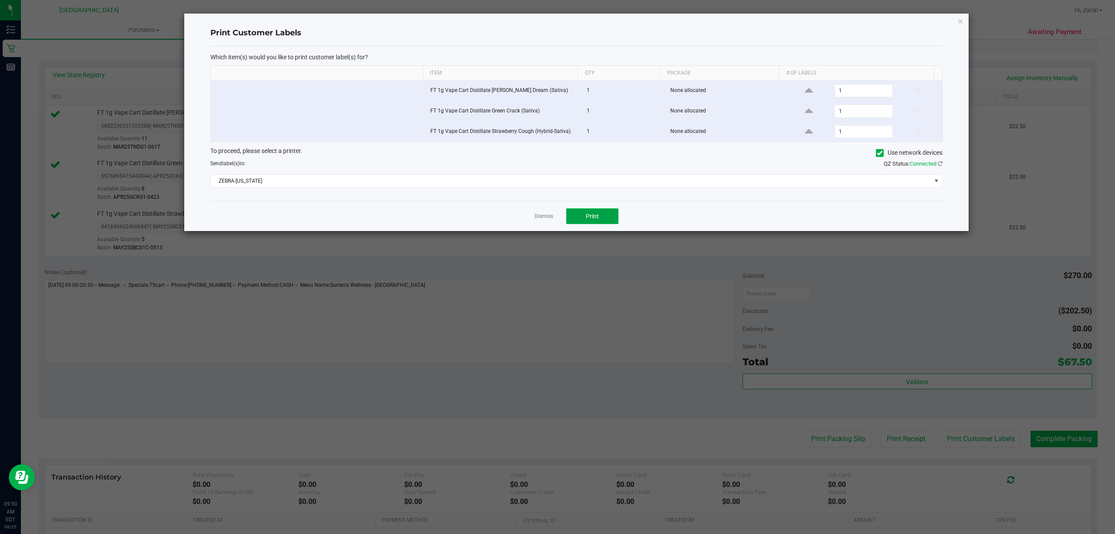
click at [610, 213] on button "Print" at bounding box center [592, 216] width 52 height 16
drag, startPoint x: 531, startPoint y: 213, endPoint x: 534, endPoint y: 218, distance: 6.1
click at [534, 218] on div "Dismiss Print" at bounding box center [576, 216] width 732 height 30
click at [537, 218] on link "Dismiss" at bounding box center [543, 216] width 19 height 7
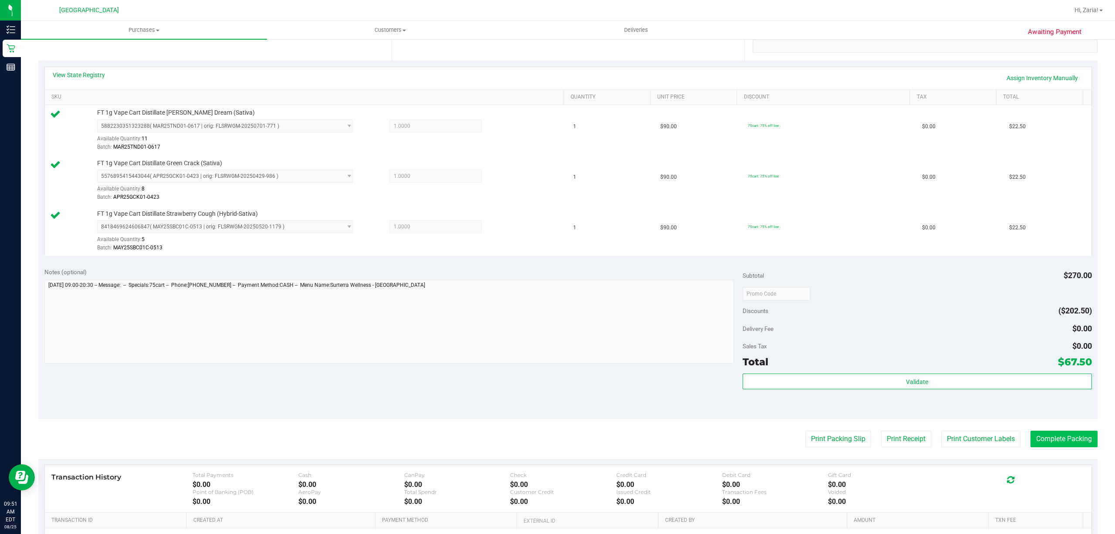
drag, startPoint x: 1033, startPoint y: 428, endPoint x: 1032, endPoint y: 443, distance: 14.9
click at [1032, 428] on purchase-details "Back Edit Purchase Cancel Purchase View Profile # 11841709 BioTrack ID: - Submi…" at bounding box center [567, 247] width 1059 height 749
drag, startPoint x: 1031, startPoint y: 445, endPoint x: 1028, endPoint y: 437, distance: 8.6
click at [1031, 443] on button "Complete Packing" at bounding box center [1064, 438] width 67 height 17
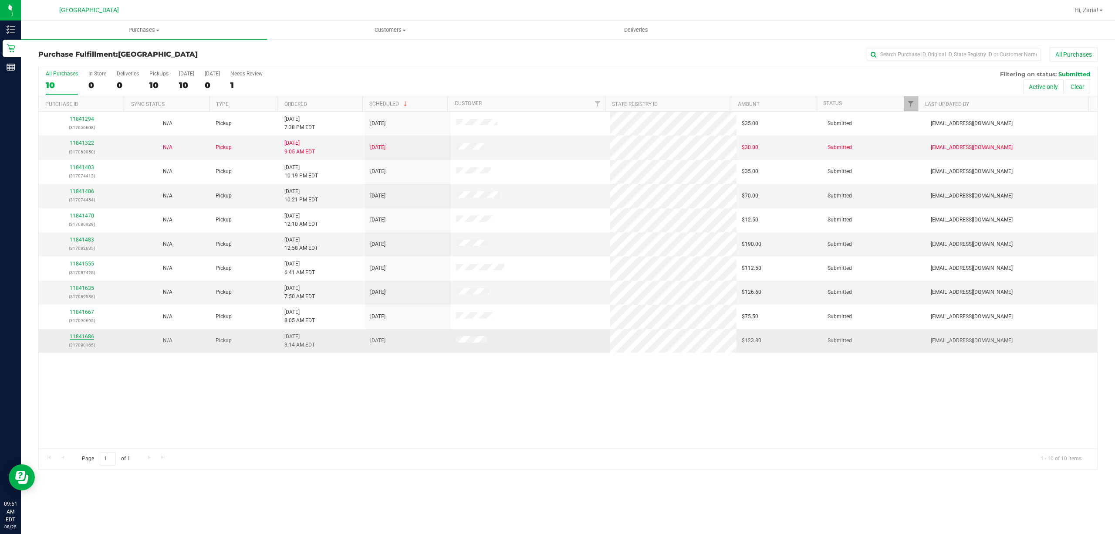
click at [82, 338] on link "11841686" at bounding box center [82, 336] width 24 height 6
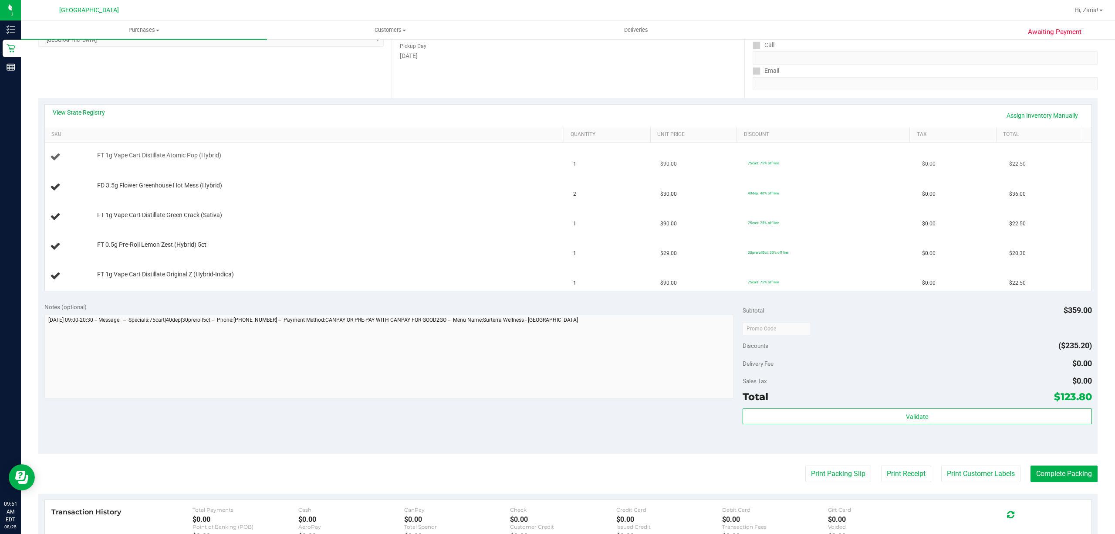
scroll to position [116, 0]
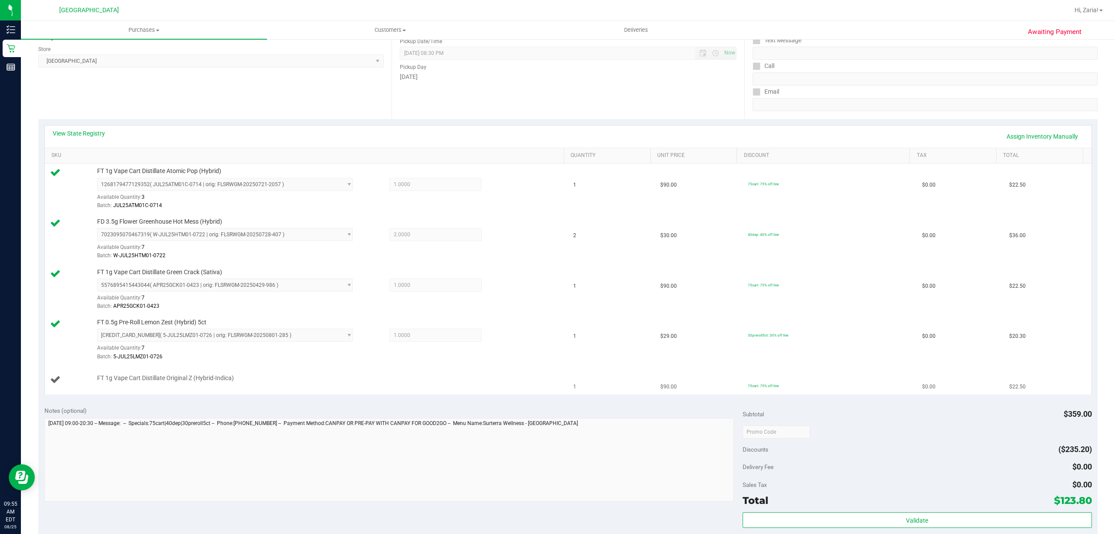
click at [159, 379] on span "FT 1g Vape Cart Distillate Original Z (Hybrid-Indica)" at bounding box center [165, 378] width 137 height 8
copy div "FT 1g Vape Cart Distillate Original Z (Hybrid-Indica)"
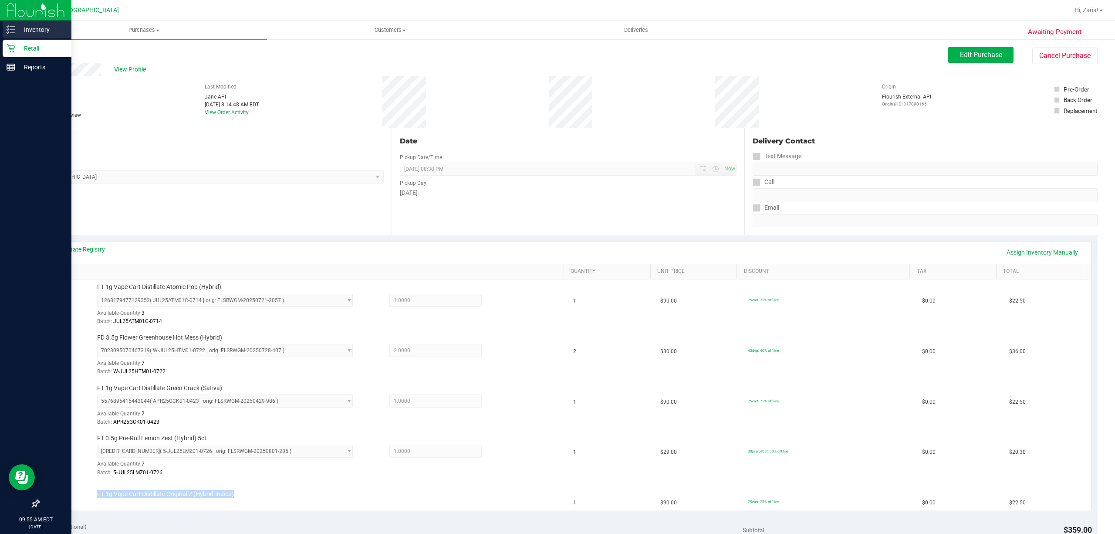
click at [23, 33] on p "Inventory" at bounding box center [41, 29] width 52 height 10
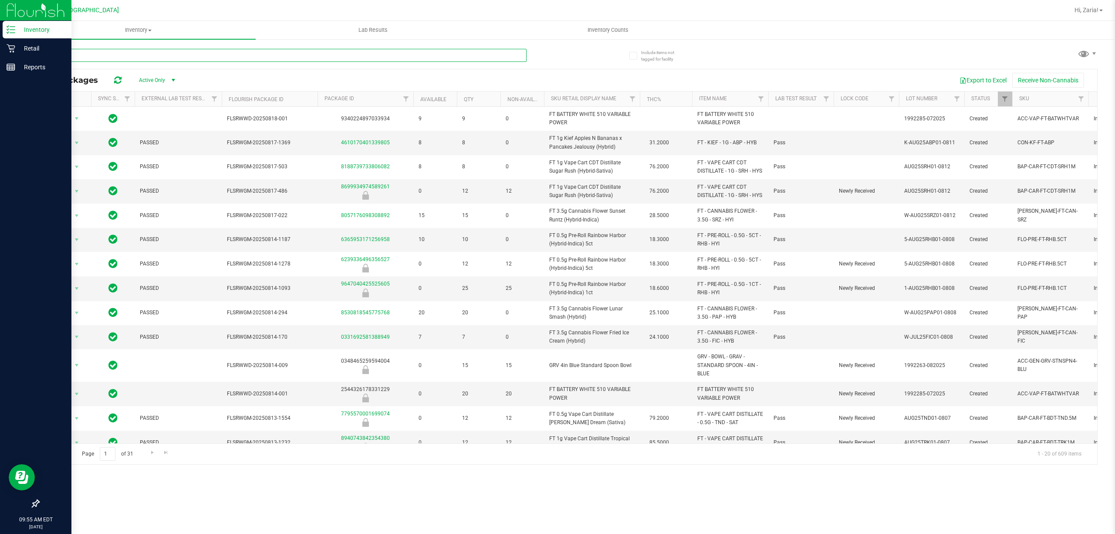
click at [159, 56] on input "text" at bounding box center [282, 55] width 488 height 13
paste input "FT 1g Vape Cart Distillate Original Z (Hybrid-Indica)"
type input "FT 1g Vape Cart Distillate Original Z (Hybrid-Indica)"
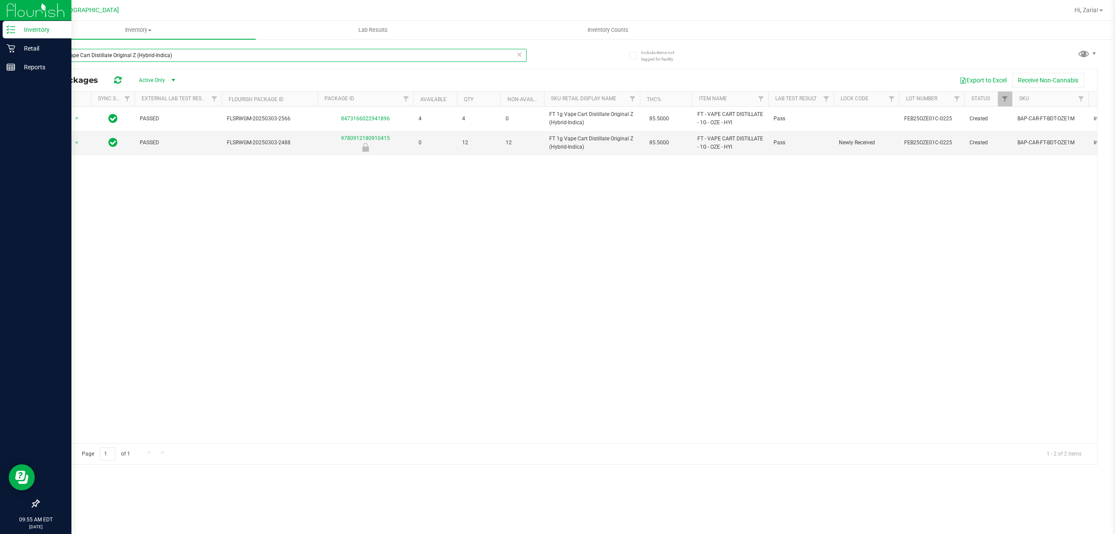
click at [180, 58] on input "FT 1g Vape Cart Distillate Original Z (Hybrid-Indica)" at bounding box center [282, 55] width 488 height 13
click at [177, 69] on div "All Packages Active Only Active Only Lab Samples Locked All External Internal E…" at bounding box center [567, 267] width 1059 height 396
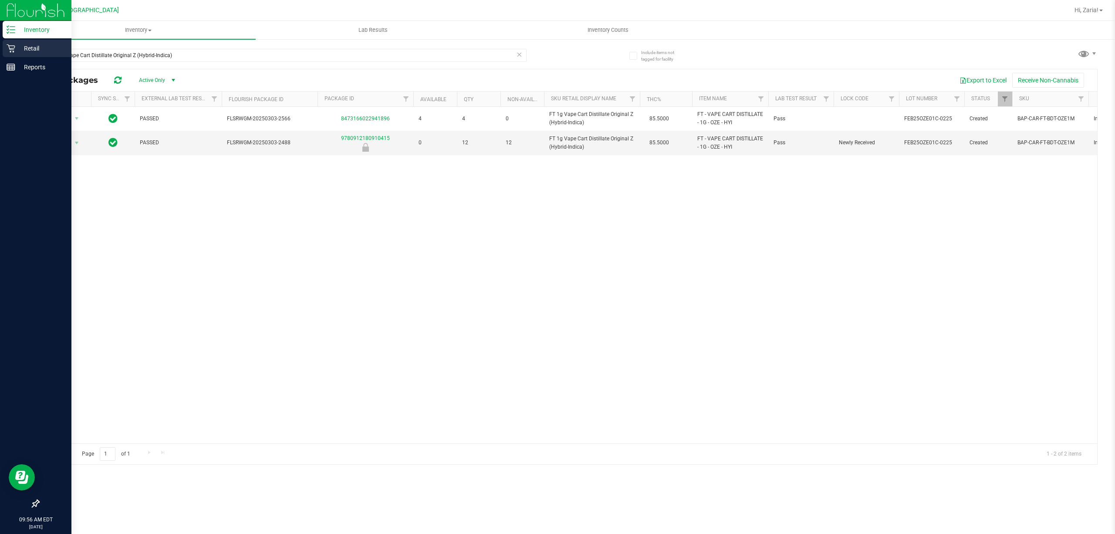
click at [17, 47] on p "Retail" at bounding box center [41, 48] width 52 height 10
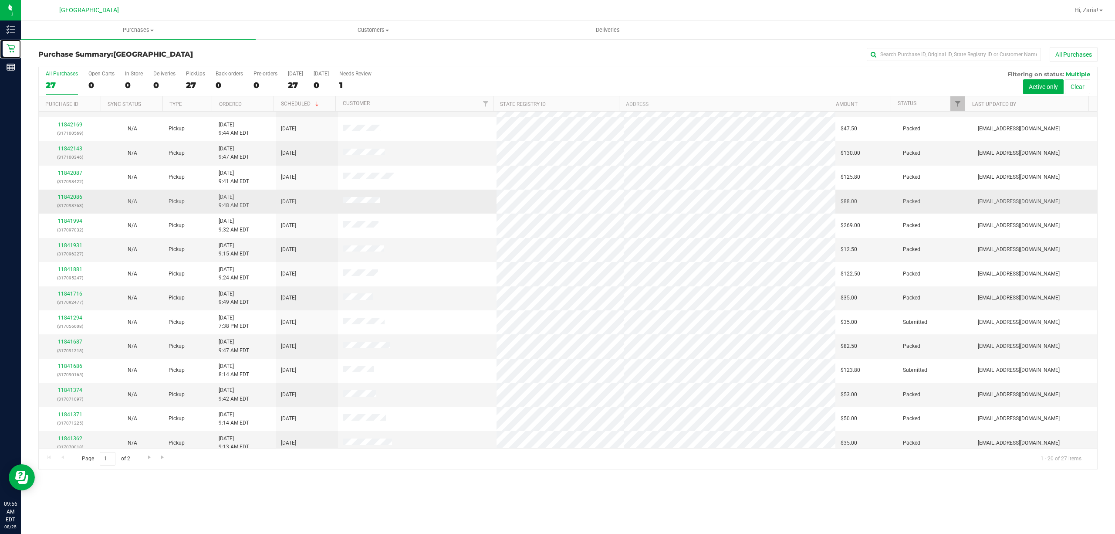
scroll to position [116, 0]
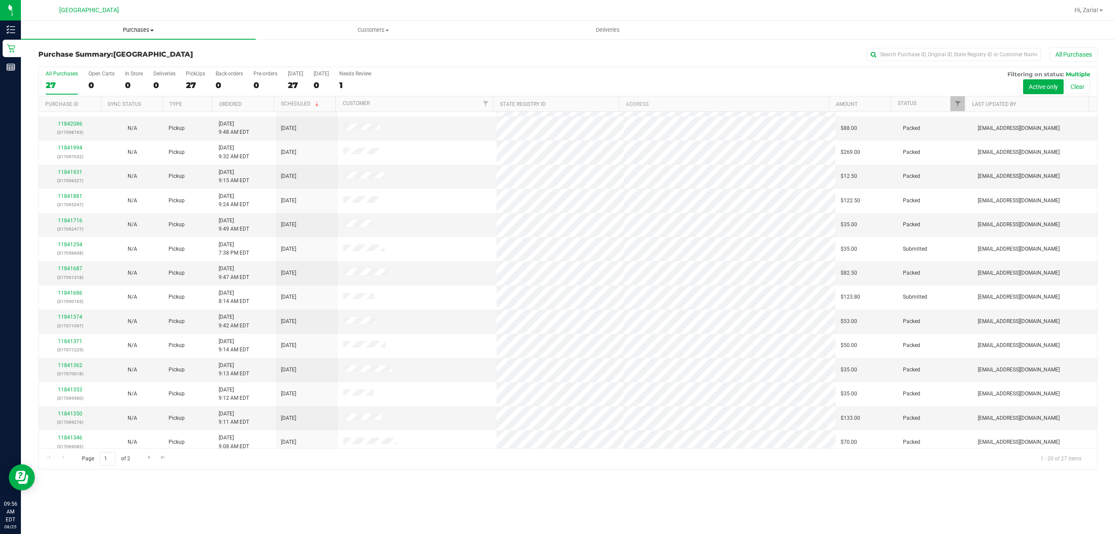
click at [149, 31] on span "Purchases" at bounding box center [138, 30] width 235 height 8
click at [147, 29] on span "Purchases" at bounding box center [138, 30] width 235 height 8
click at [63, 65] on span "Fulfillment" at bounding box center [48, 62] width 54 height 7
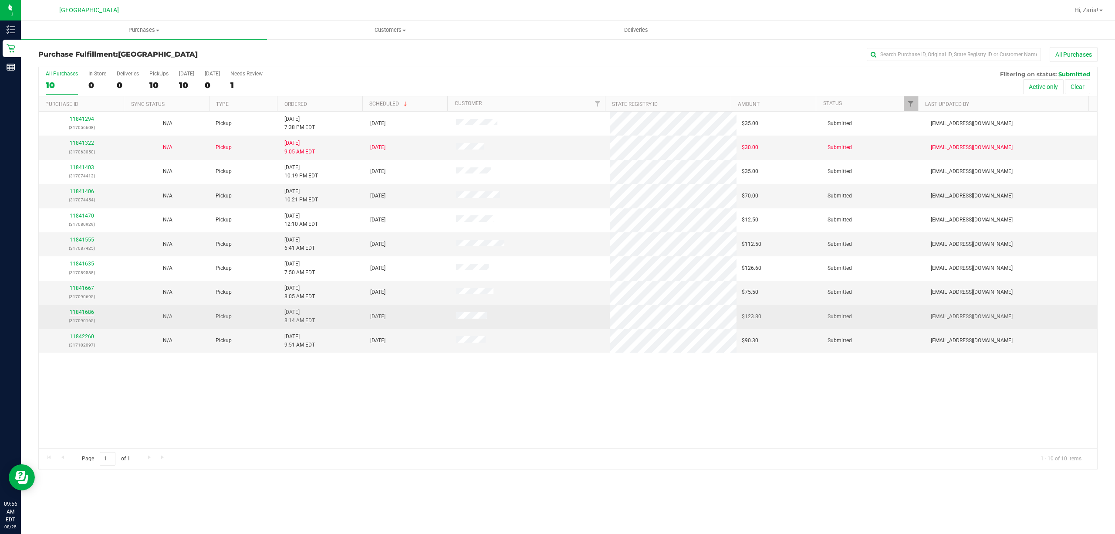
click at [88, 315] on link "11841686" at bounding box center [82, 312] width 24 height 6
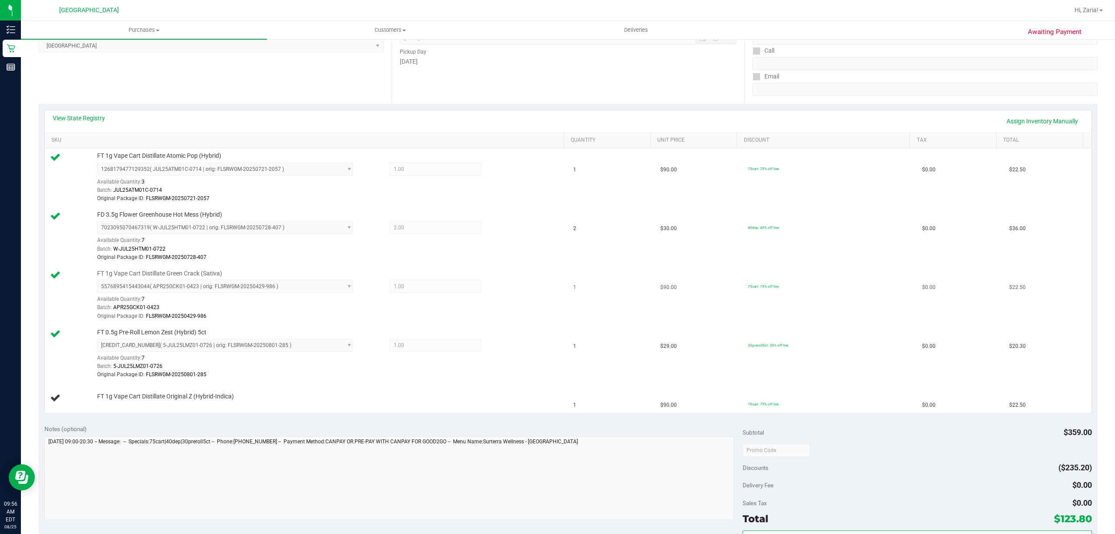
scroll to position [116, 0]
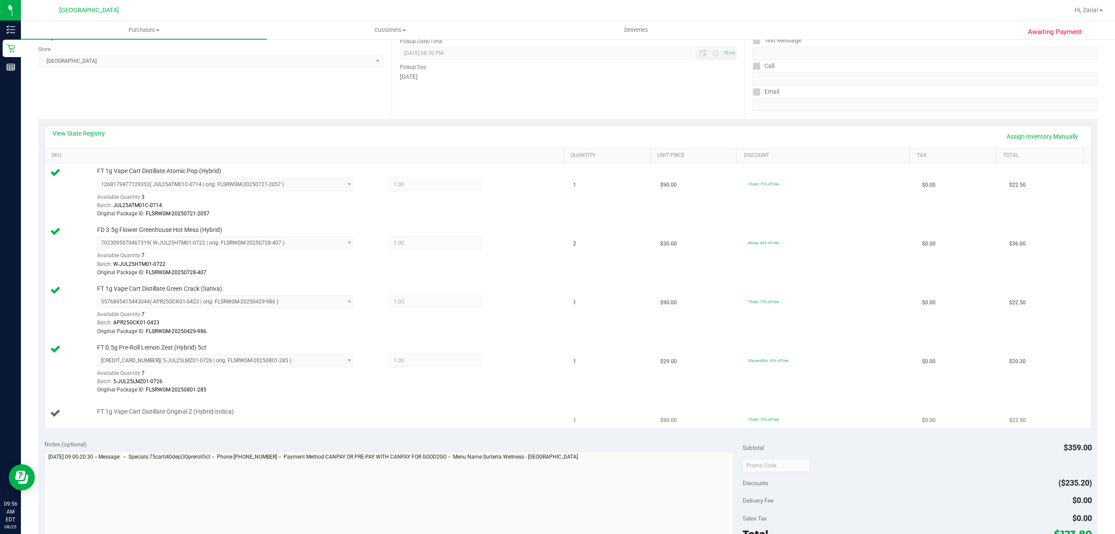
click at [138, 411] on span "FT 1g Vape Cart Distillate Original Z (Hybrid-Indica)" at bounding box center [165, 411] width 137 height 8
copy div "FT 1g Vape Cart Distillate Original Z (Hybrid-Indica)"
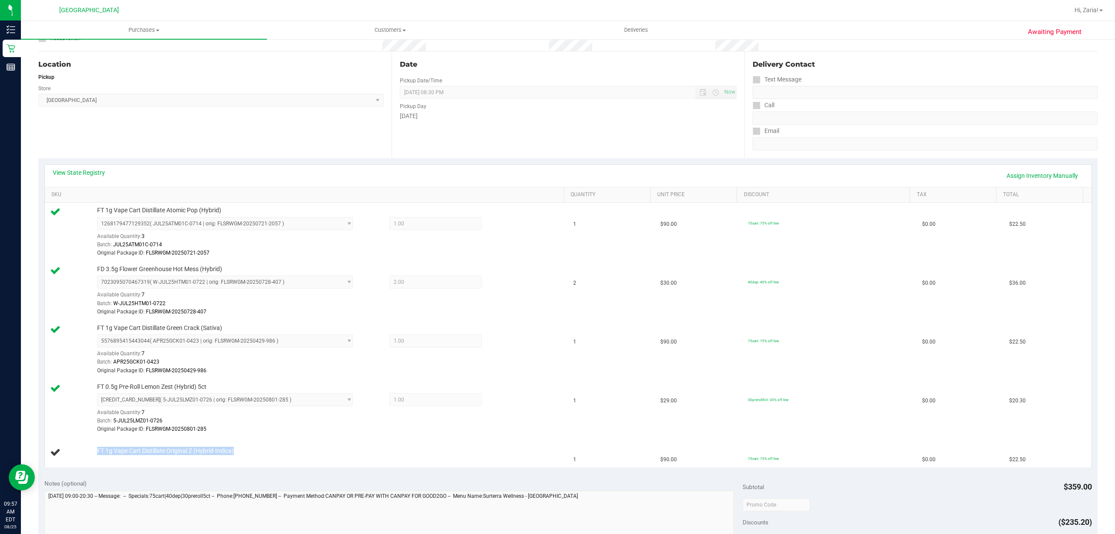
scroll to position [105, 0]
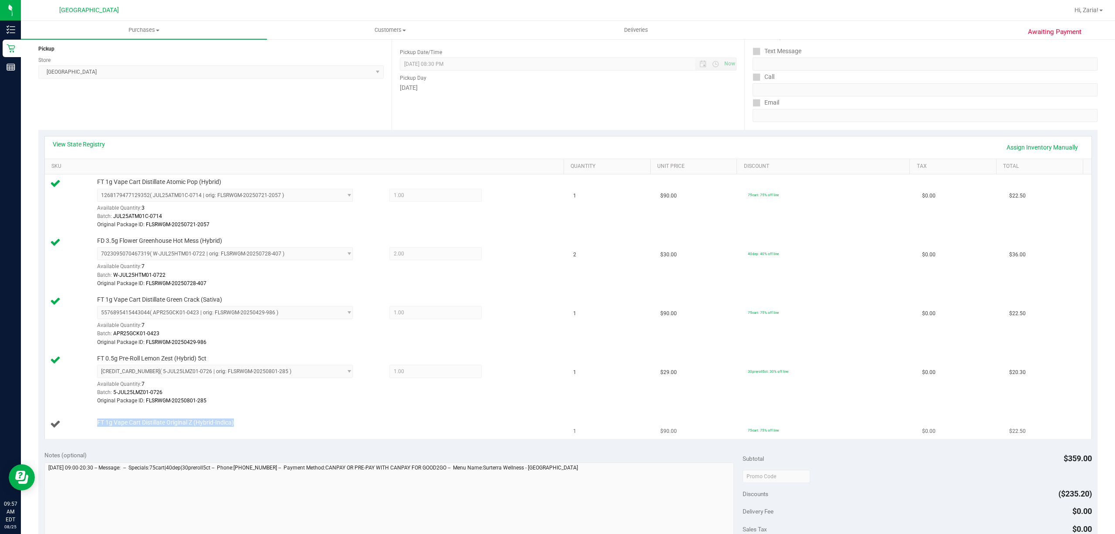
copy div "FT 1g Vape Cart Distillate Original Z (Hybrid-Indica)"
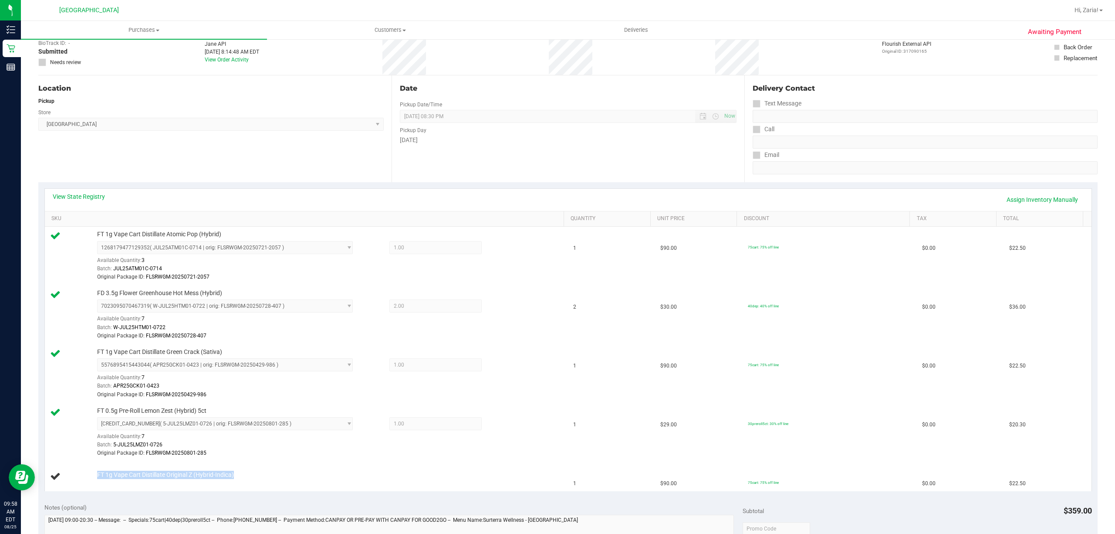
scroll to position [0, 0]
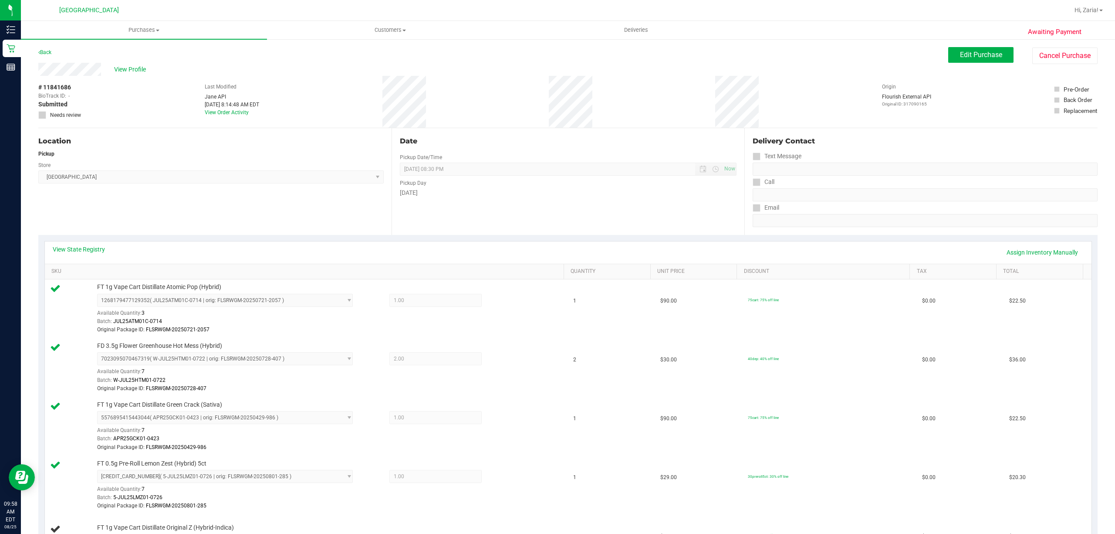
click at [42, 48] on div "Back" at bounding box center [44, 52] width 13 height 10
click at [46, 51] on link "Back" at bounding box center [44, 52] width 13 height 6
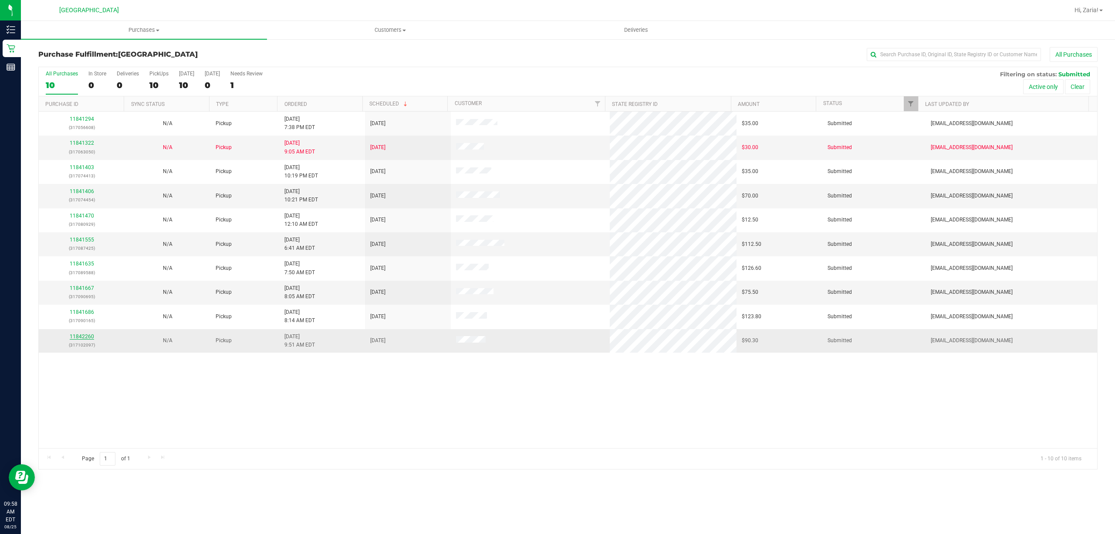
click at [86, 336] on link "11842260" at bounding box center [82, 336] width 24 height 6
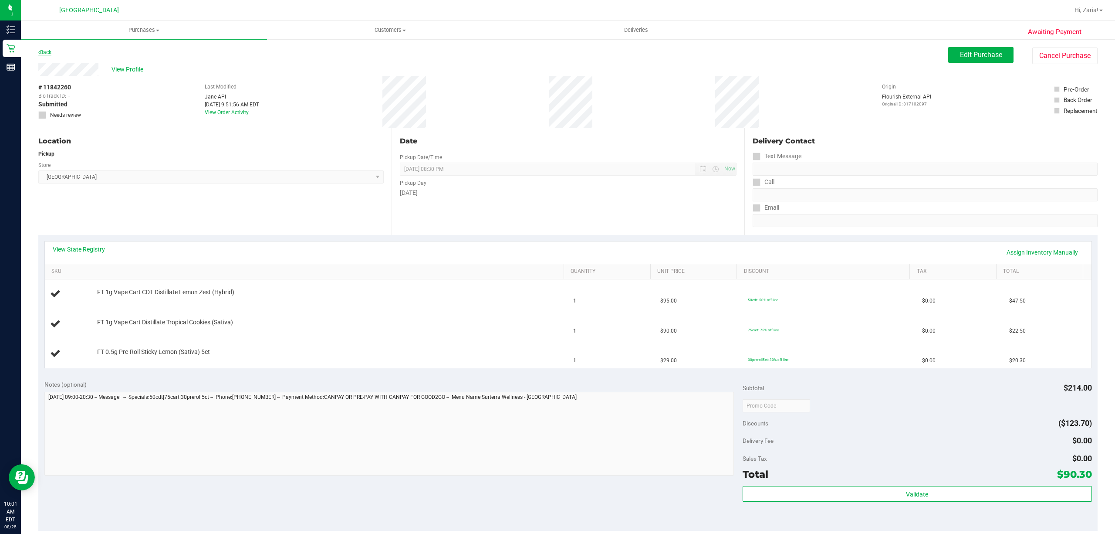
click at [41, 54] on link "Back" at bounding box center [44, 52] width 13 height 6
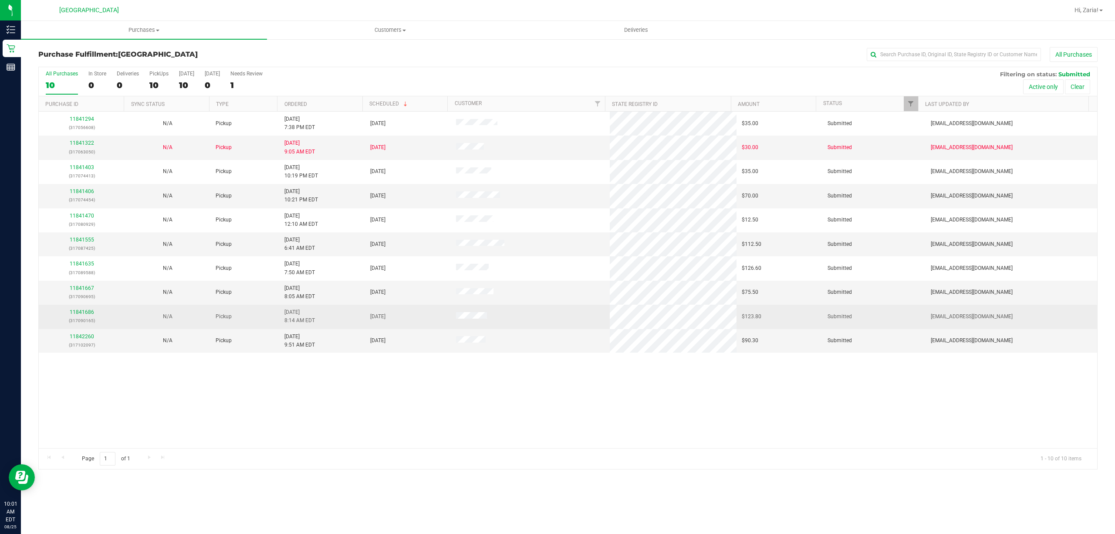
click at [75, 309] on div "11841686 (317090165)" at bounding box center [81, 316] width 75 height 17
click at [81, 314] on link "11841686" at bounding box center [82, 312] width 24 height 6
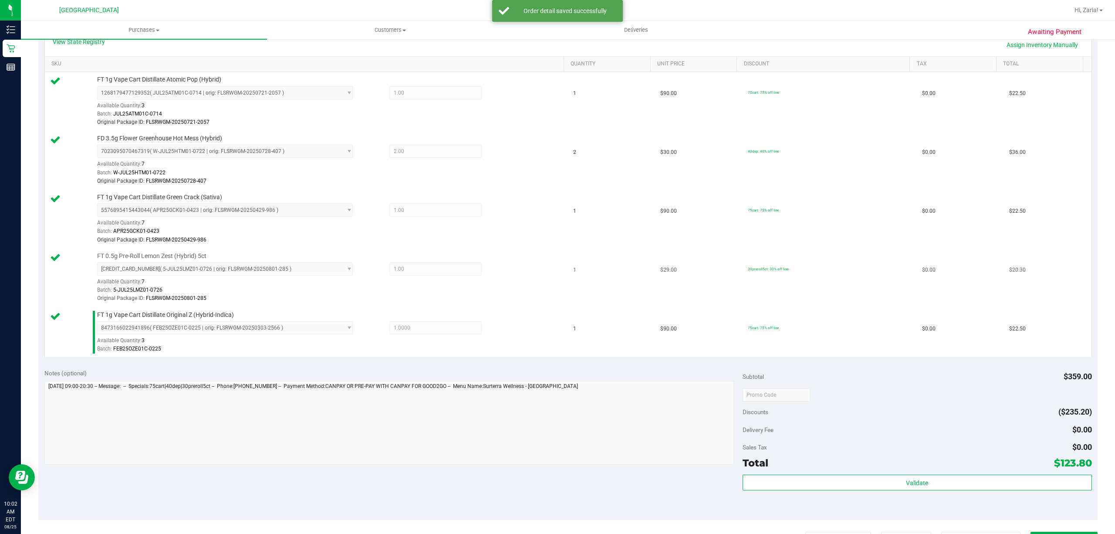
scroll to position [348, 0]
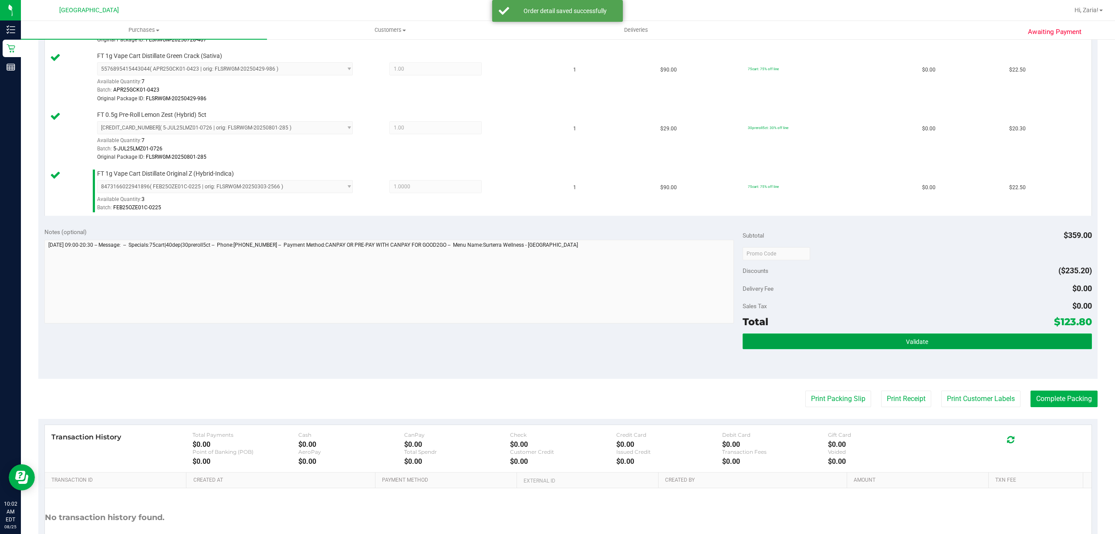
click at [862, 345] on button "Validate" at bounding box center [917, 341] width 349 height 16
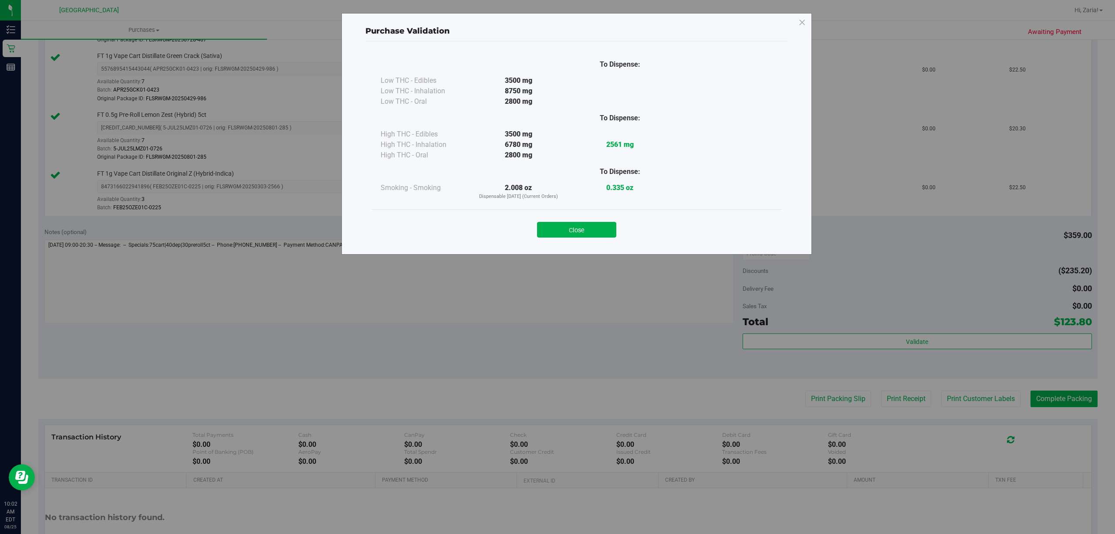
click at [578, 253] on div "Purchase Validation To Dispense: Low THC - Edibles 3500 mg" at bounding box center [577, 133] width 470 height 241
click at [579, 243] on div "Close" at bounding box center [576, 226] width 409 height 35
click at [579, 239] on div "Close" at bounding box center [576, 226] width 409 height 35
click at [580, 220] on div "Close" at bounding box center [577, 227] width 396 height 22
click at [579, 236] on button "Close" at bounding box center [576, 230] width 79 height 16
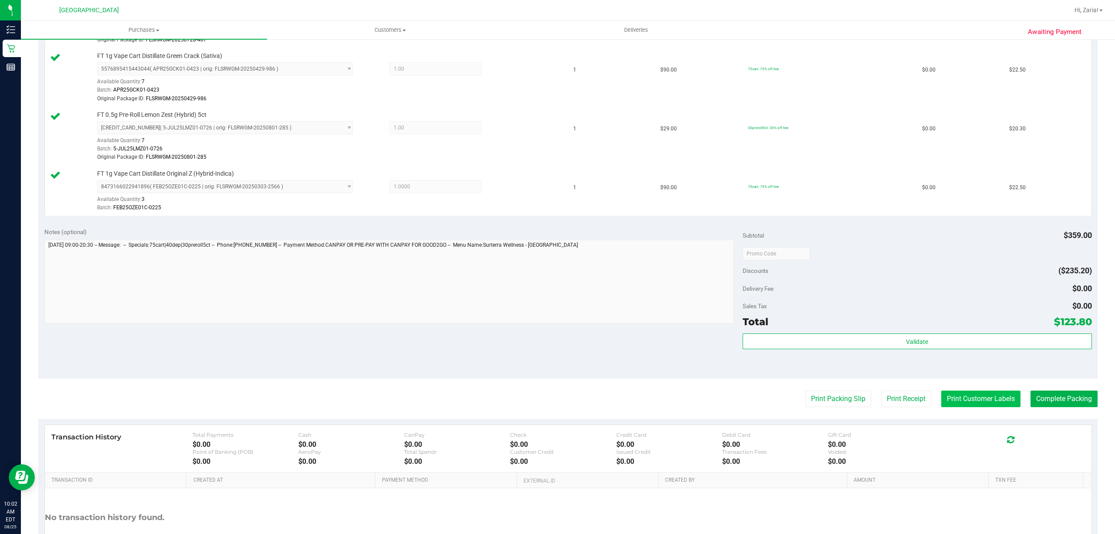
click at [978, 405] on button "Print Customer Labels" at bounding box center [980, 398] width 79 height 17
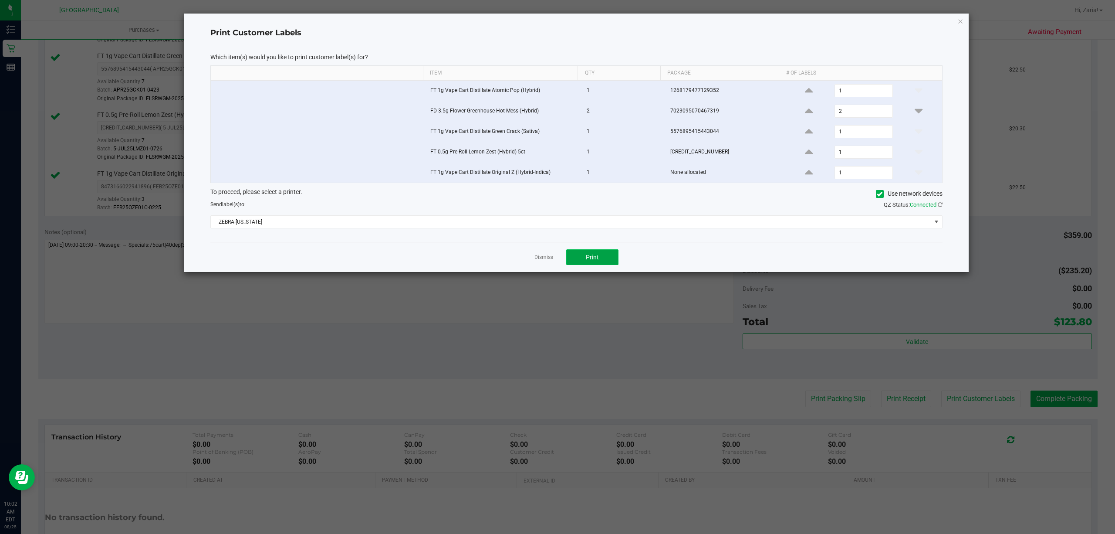
click at [604, 265] on button "Print" at bounding box center [592, 257] width 52 height 16
click at [962, 24] on icon "button" at bounding box center [960, 21] width 6 height 10
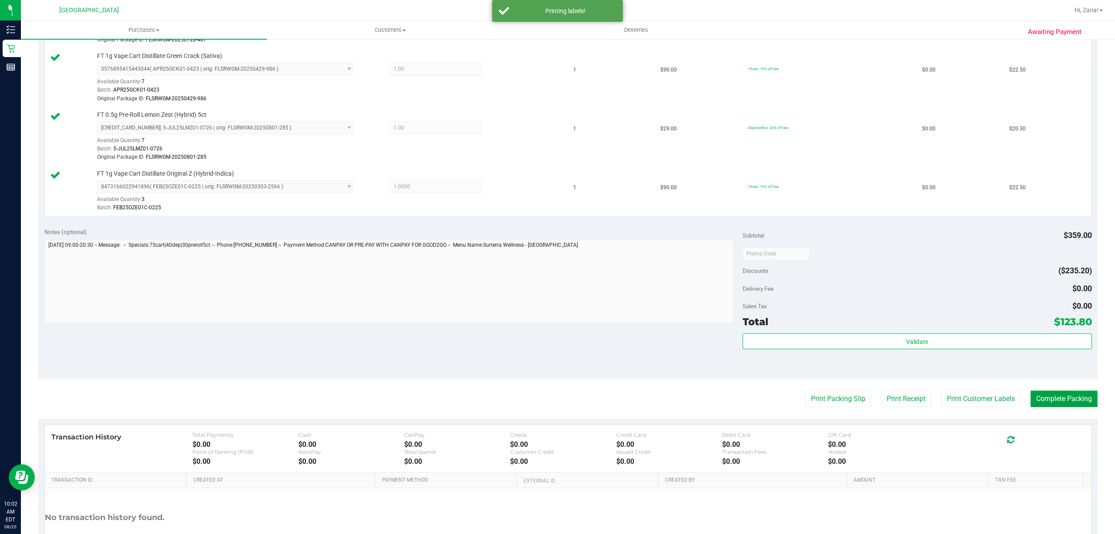
click at [1031, 398] on button "Complete Packing" at bounding box center [1064, 398] width 67 height 17
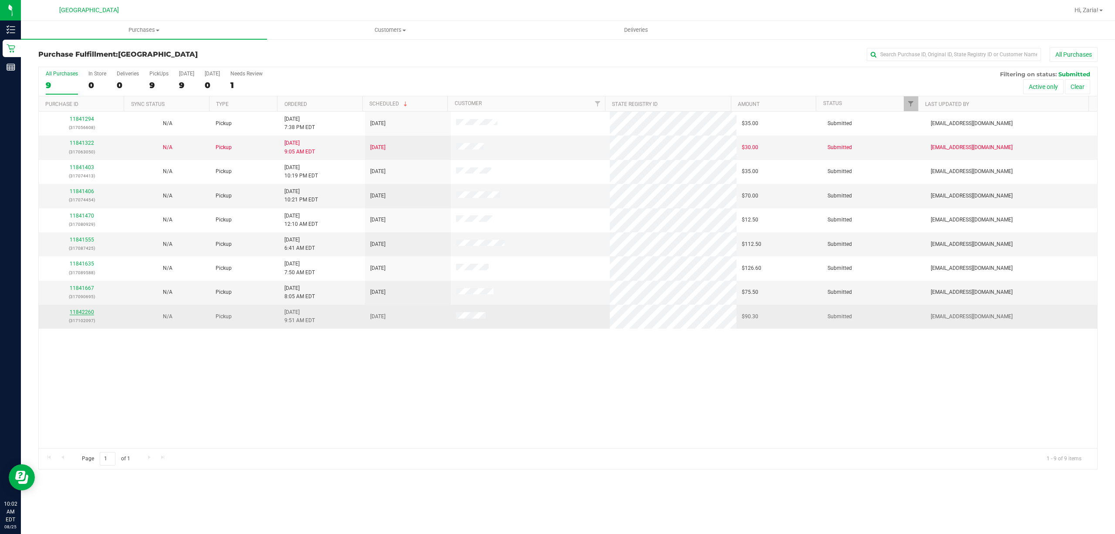
click at [73, 314] on link "11842260" at bounding box center [82, 312] width 24 height 6
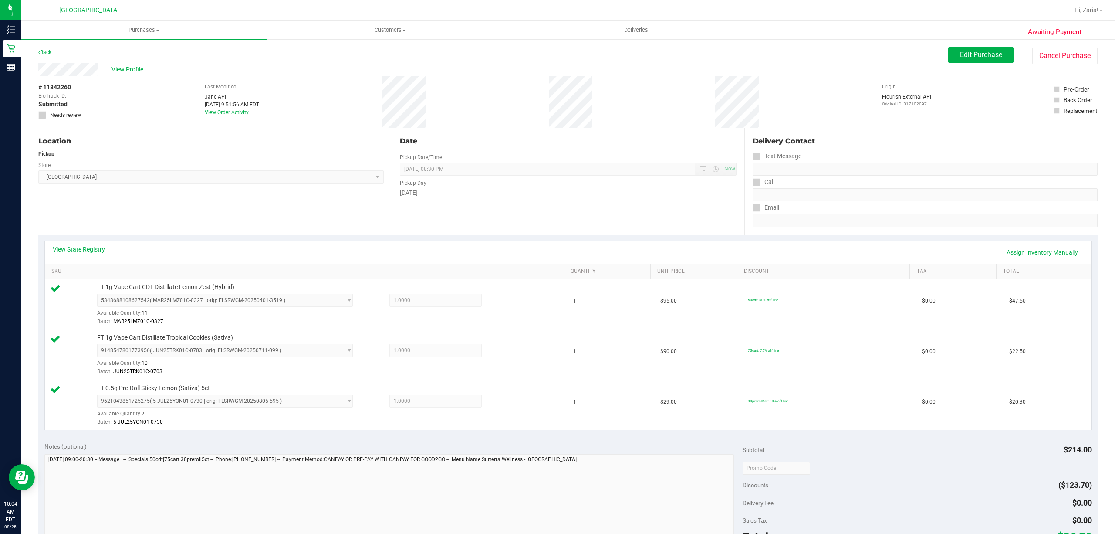
scroll to position [232, 0]
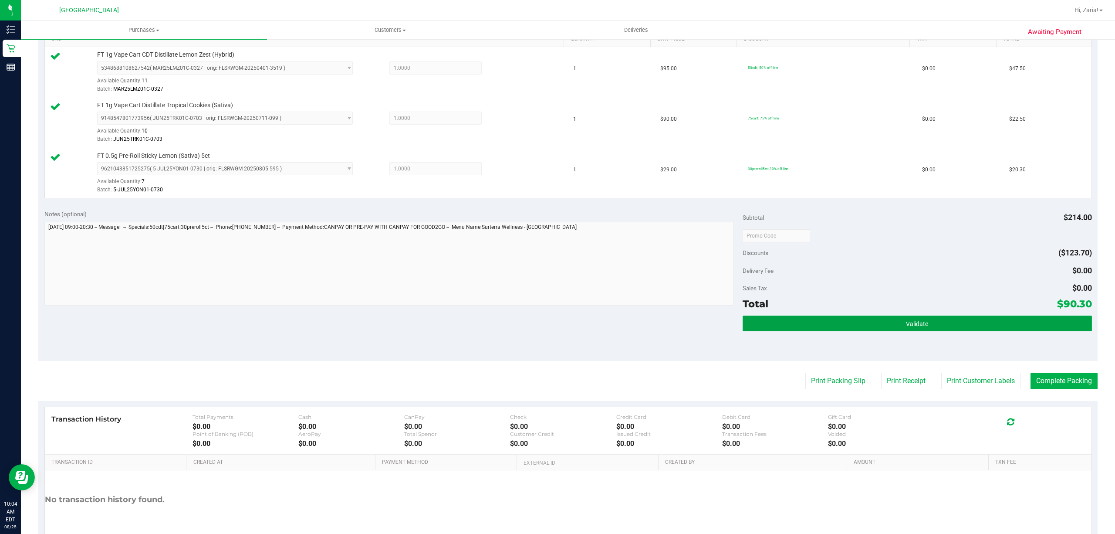
click at [964, 327] on button "Validate" at bounding box center [917, 323] width 349 height 16
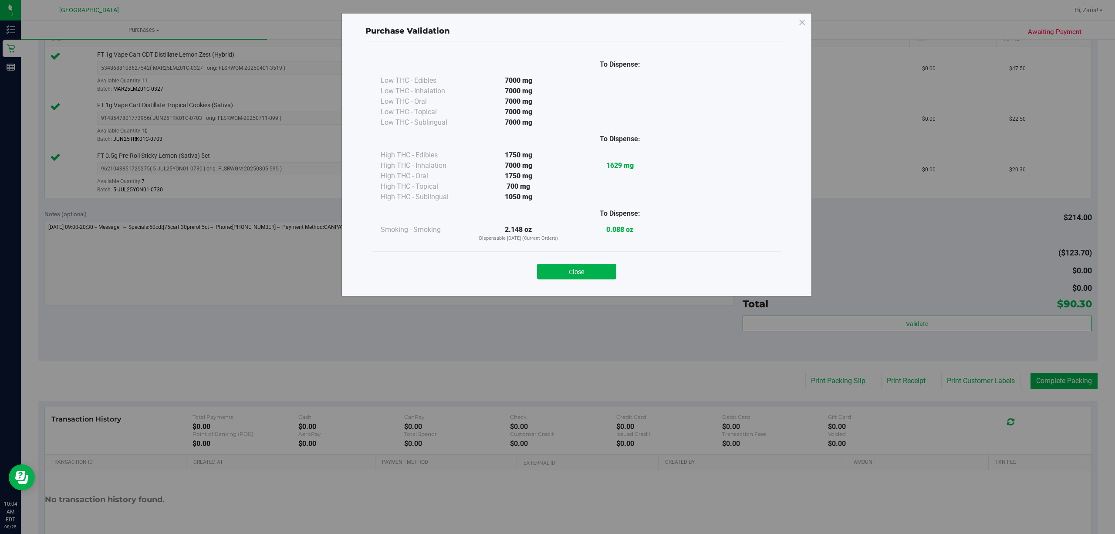
click at [593, 260] on div "Close" at bounding box center [577, 269] width 396 height 22
click at [582, 274] on button "Close" at bounding box center [576, 272] width 79 height 16
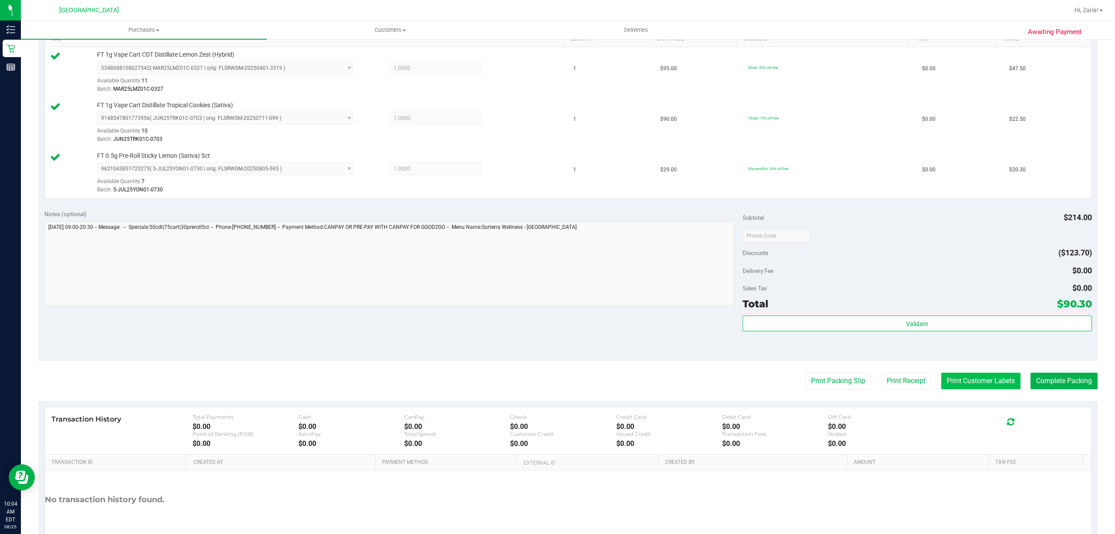
click at [997, 379] on button "Print Customer Labels" at bounding box center [980, 380] width 79 height 17
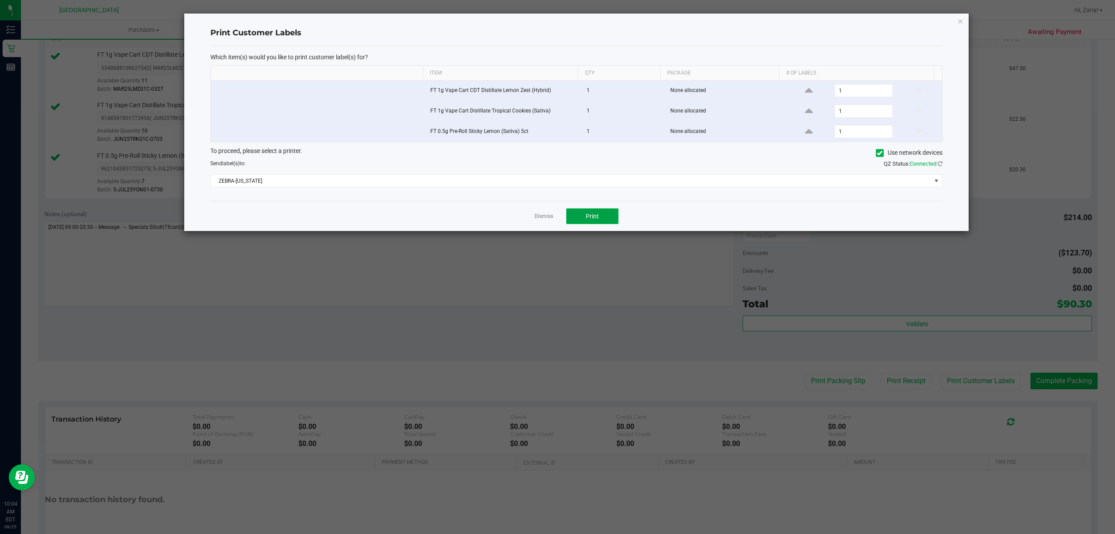
click at [617, 216] on button "Print" at bounding box center [592, 216] width 52 height 16
click at [534, 215] on div "Dismiss Print" at bounding box center [576, 216] width 732 height 30
click at [535, 220] on link "Dismiss" at bounding box center [543, 216] width 19 height 7
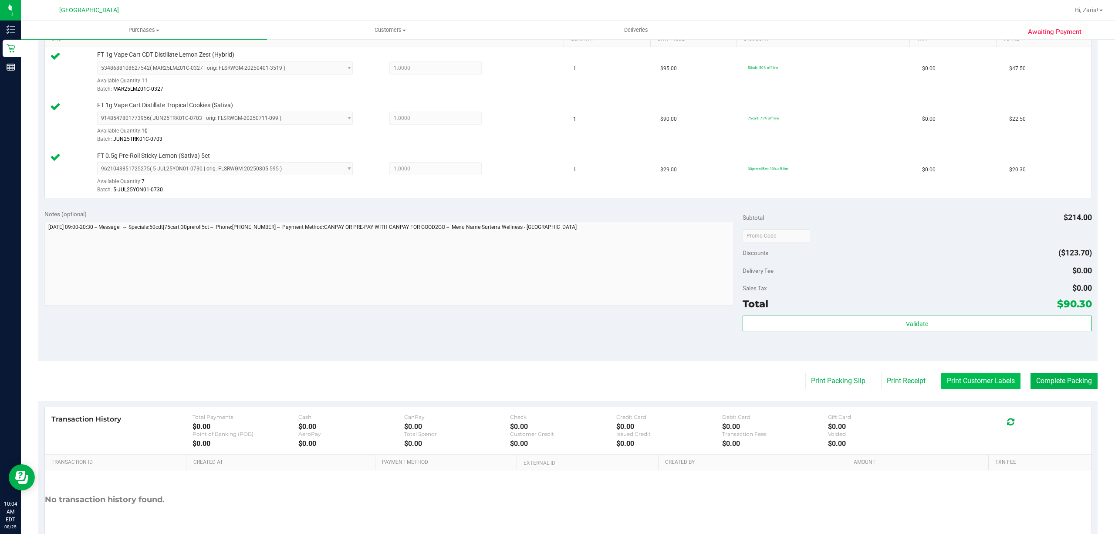
click at [999, 382] on button "Print Customer Labels" at bounding box center [980, 380] width 79 height 17
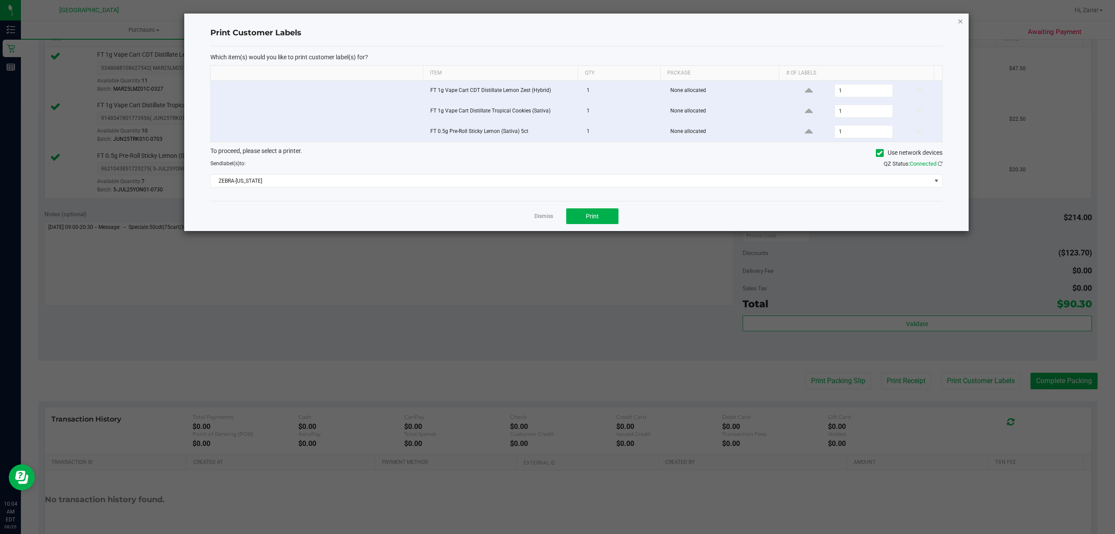
drag, startPoint x: 951, startPoint y: 27, endPoint x: 960, endPoint y: 24, distance: 9.4
click at [954, 27] on div "Print Customer Labels Which item(s) would you like to print customer label(s) f…" at bounding box center [576, 122] width 784 height 217
click at [960, 24] on icon "button" at bounding box center [960, 21] width 6 height 10
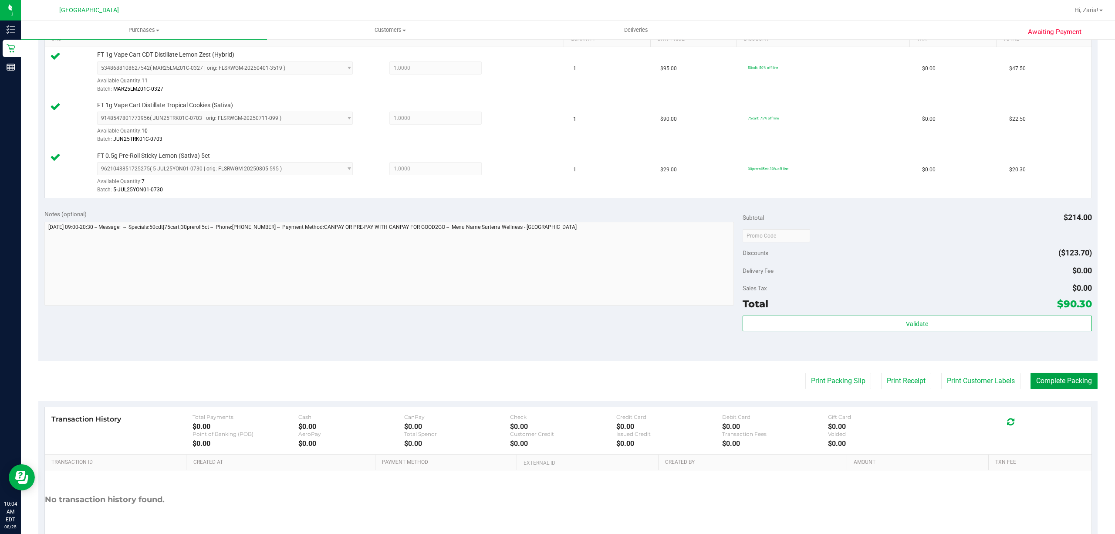
click at [1037, 375] on button "Complete Packing" at bounding box center [1064, 380] width 67 height 17
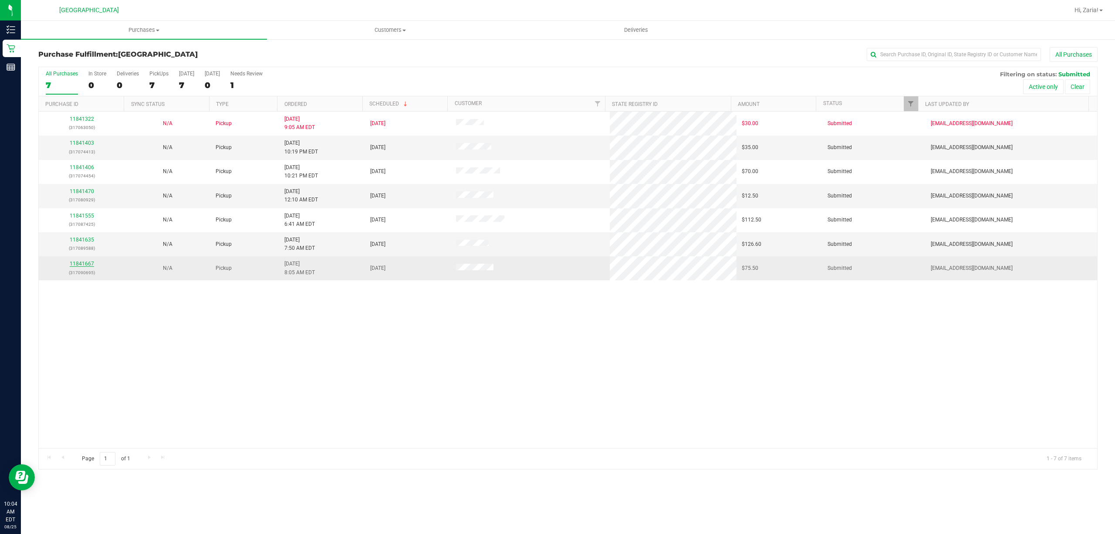
click at [84, 264] on link "11841667" at bounding box center [82, 263] width 24 height 6
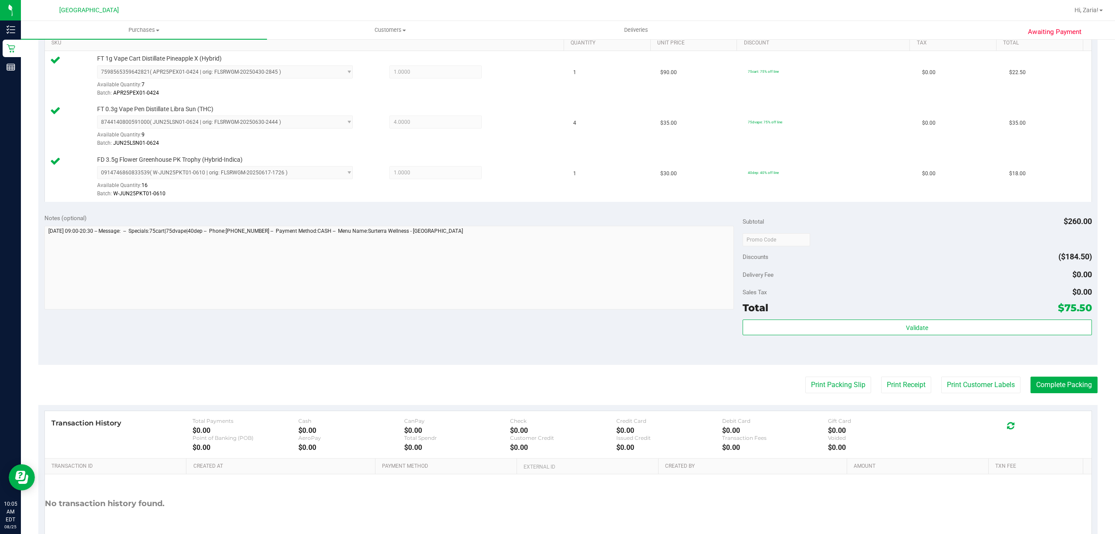
scroll to position [232, 0]
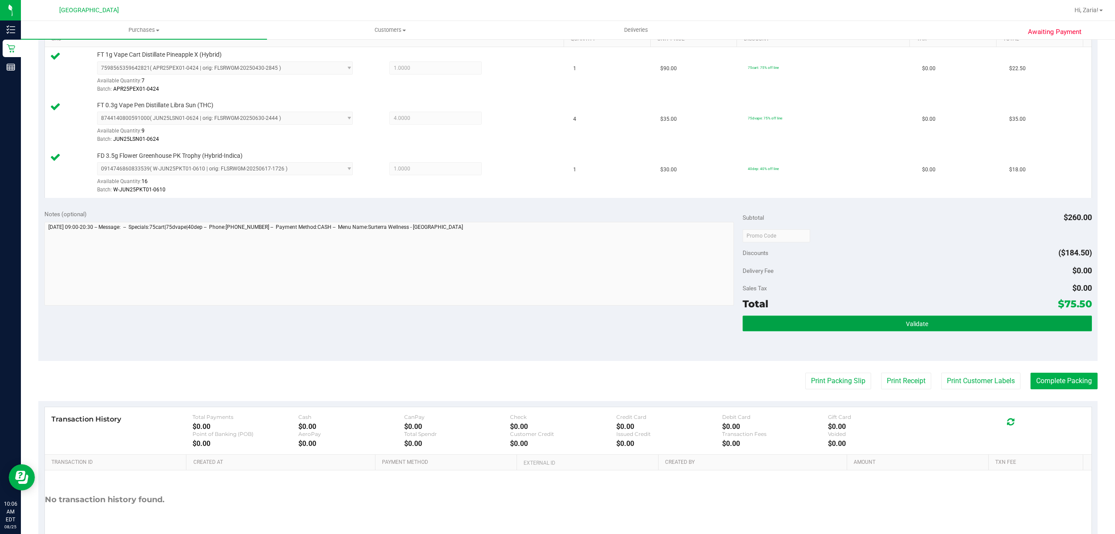
click at [896, 331] on button "Validate" at bounding box center [917, 323] width 349 height 16
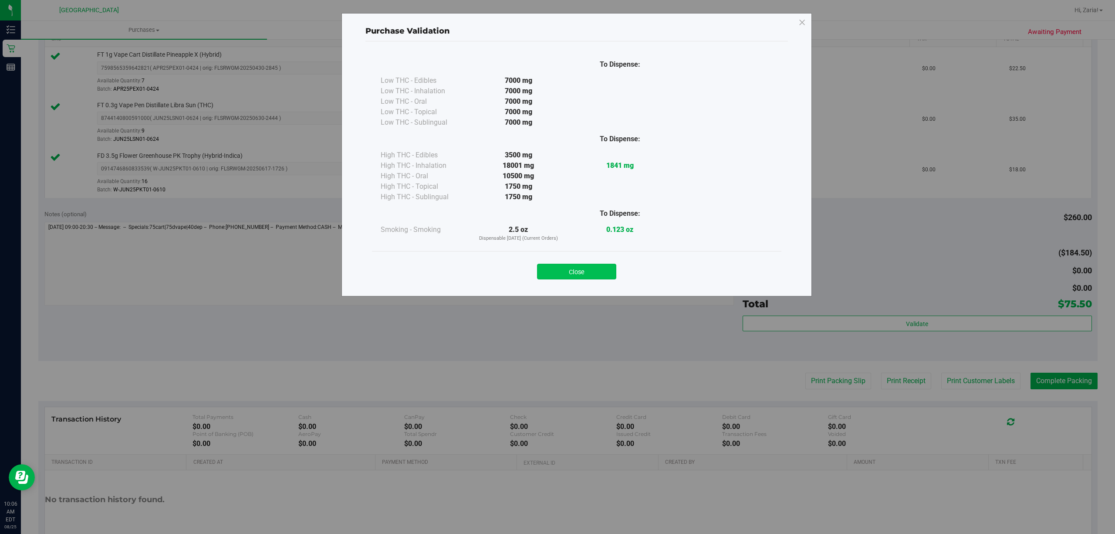
click at [593, 277] on button "Close" at bounding box center [576, 272] width 79 height 16
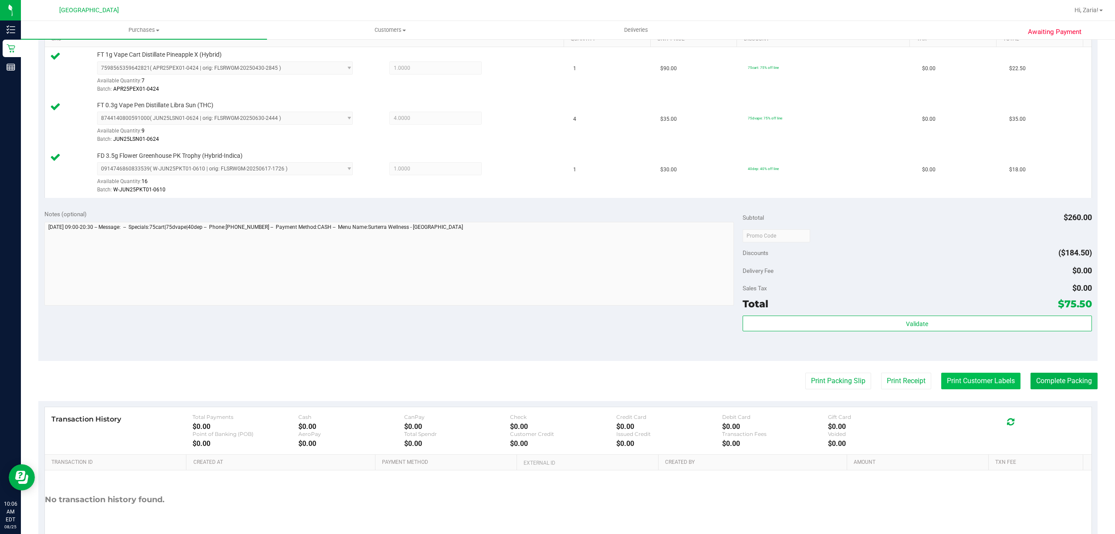
click at [962, 382] on button "Print Customer Labels" at bounding box center [980, 380] width 79 height 17
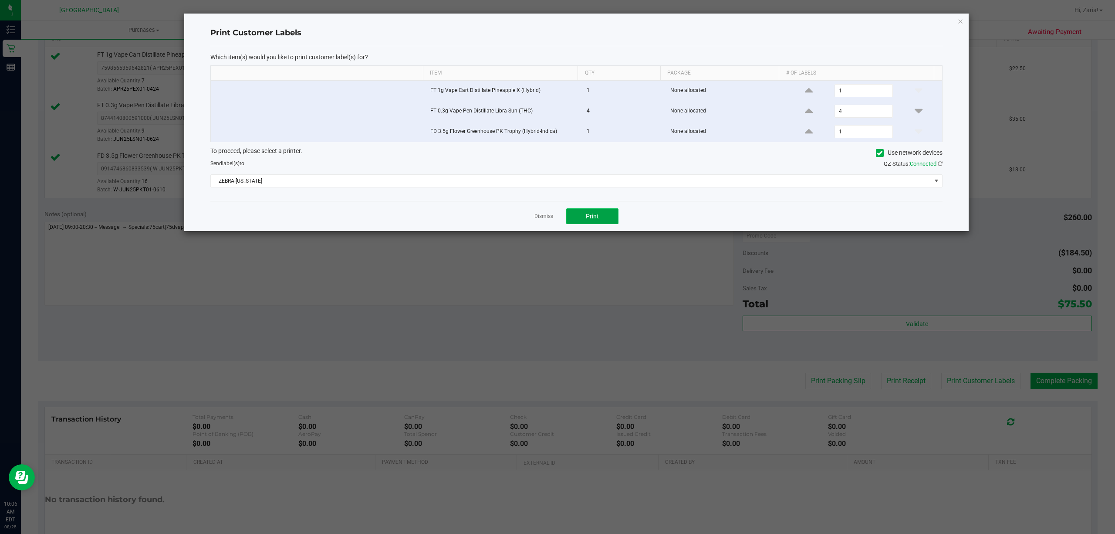
click at [589, 220] on span "Print" at bounding box center [592, 216] width 13 height 7
drag, startPoint x: 958, startPoint y: 19, endPoint x: 957, endPoint y: 61, distance: 41.8
click at [957, 19] on div "Print Customer Labels Which item(s) would you like to print customer label(s) f…" at bounding box center [576, 122] width 784 height 217
click at [964, 22] on div "Print Customer Labels Which item(s) would you like to print customer label(s) f…" at bounding box center [576, 122] width 784 height 217
click at [960, 21] on icon "button" at bounding box center [960, 21] width 6 height 10
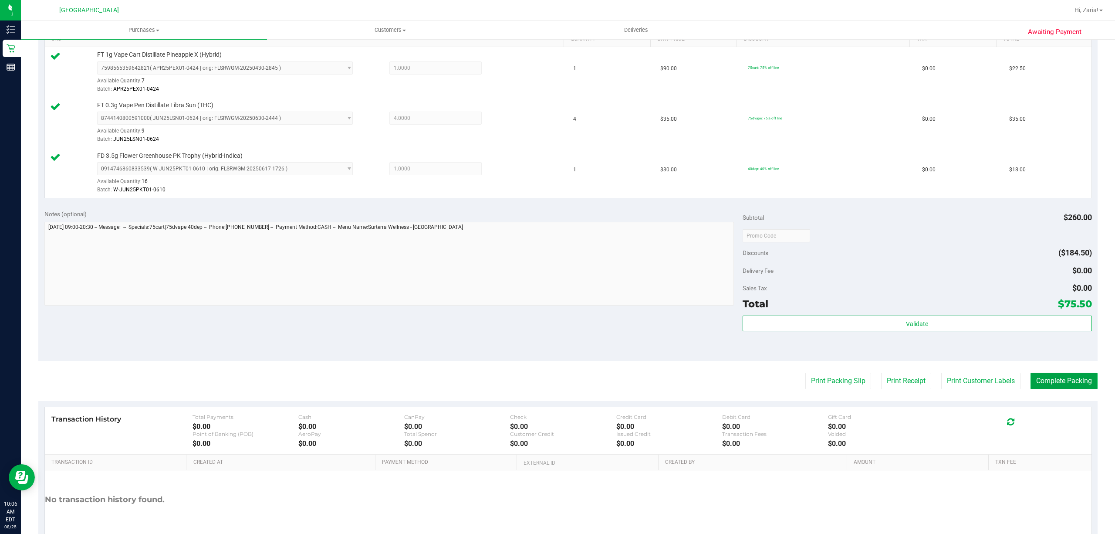
click at [1046, 388] on button "Complete Packing" at bounding box center [1064, 380] width 67 height 17
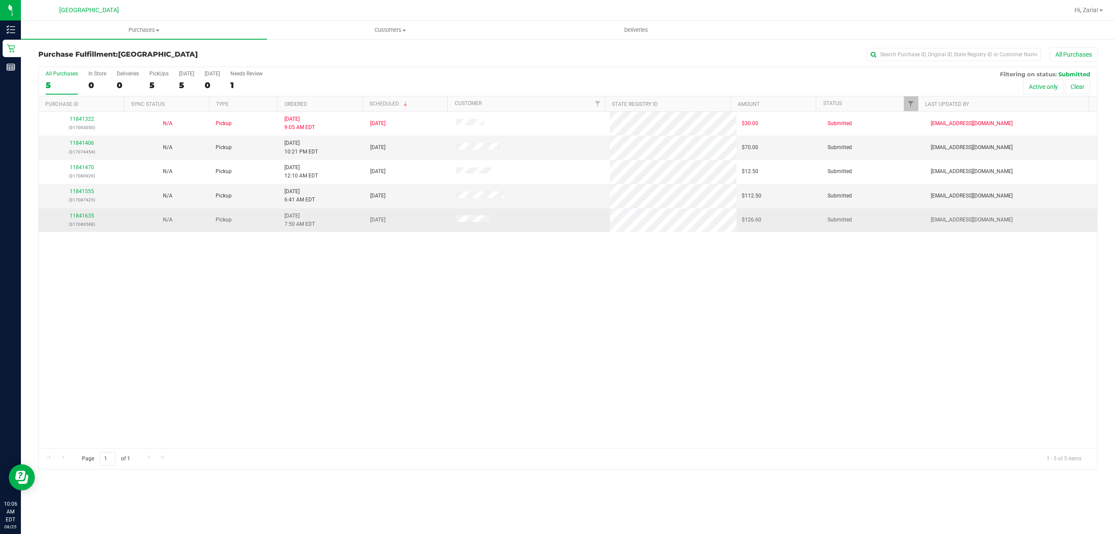
click at [82, 220] on p "(317089588)" at bounding box center [81, 224] width 75 height 8
click at [82, 215] on link "11841635" at bounding box center [82, 216] width 24 height 6
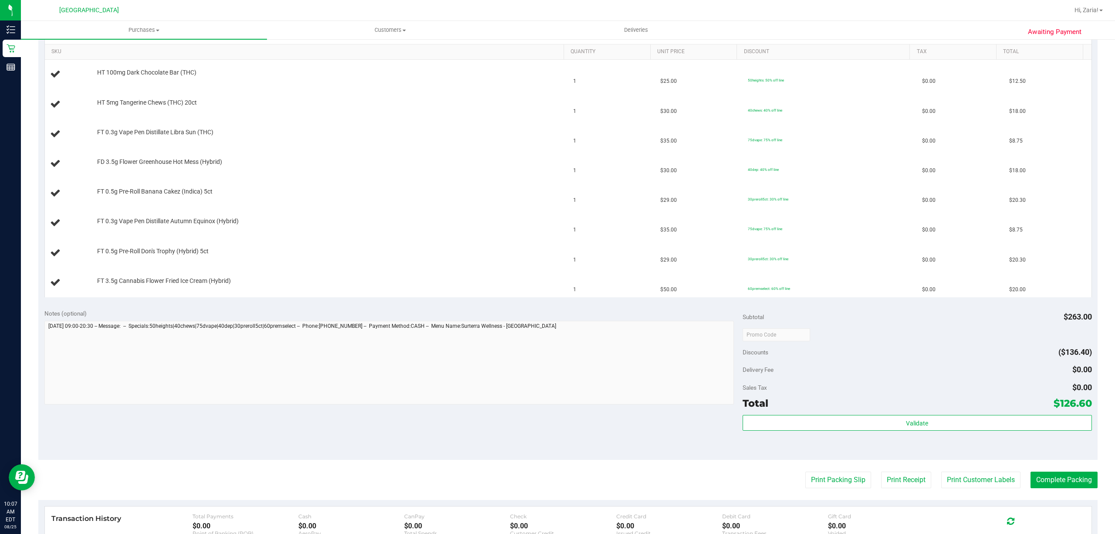
scroll to position [290, 0]
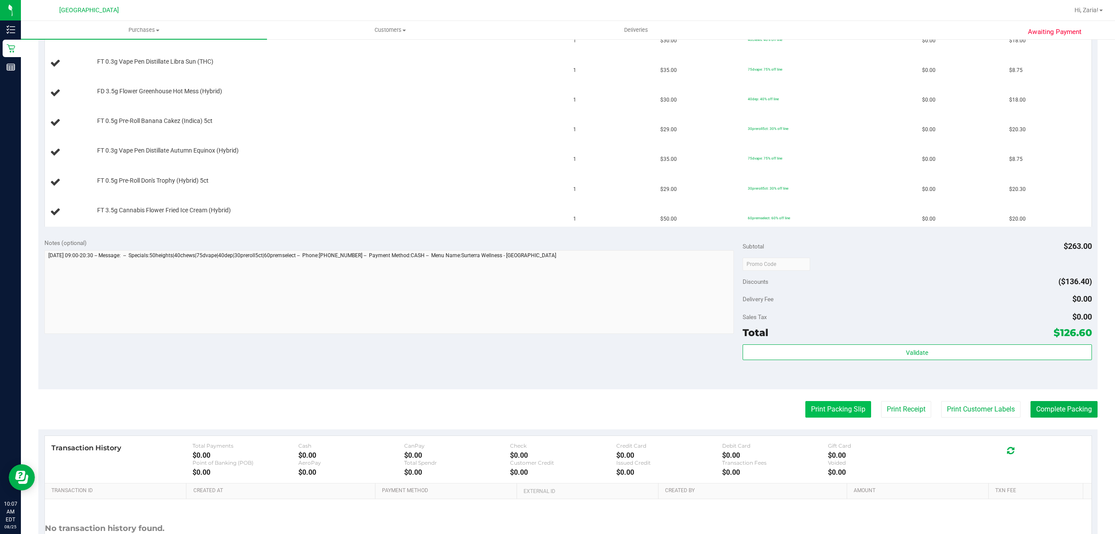
click at [811, 405] on button "Print Packing Slip" at bounding box center [838, 409] width 66 height 17
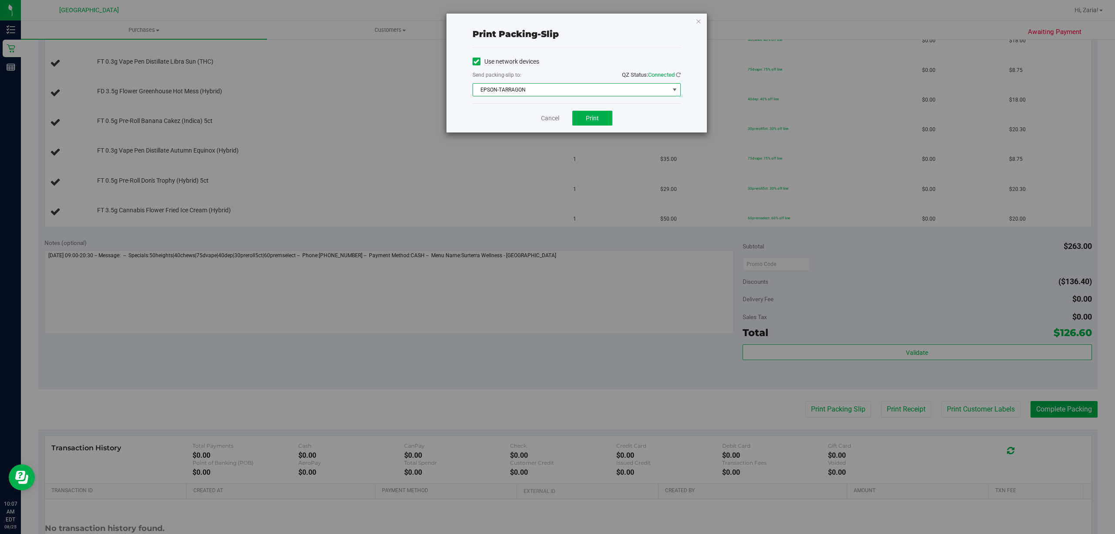
click at [525, 91] on span "EPSON-TARRAGON" at bounding box center [571, 90] width 196 height 12
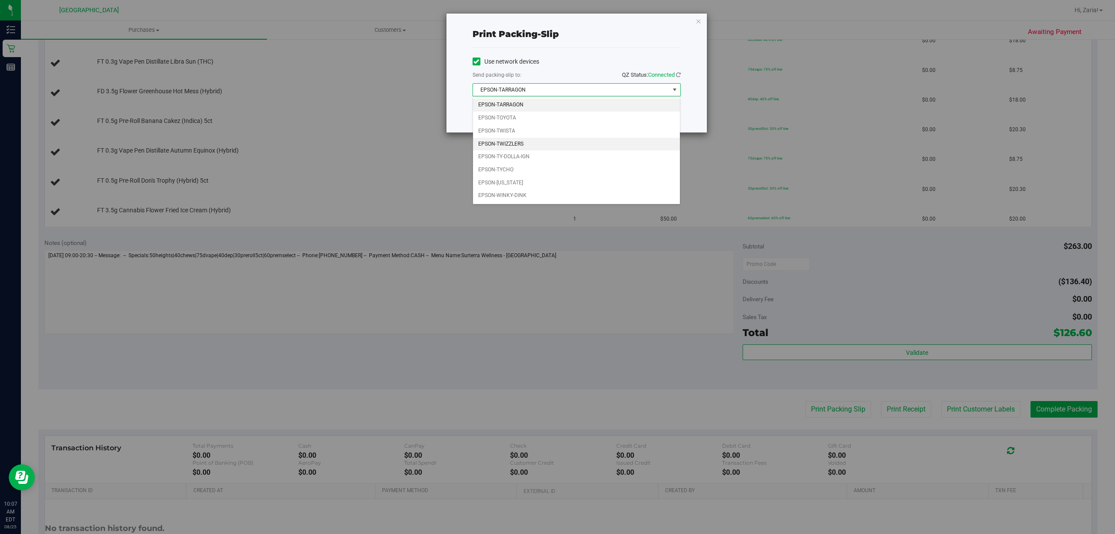
click at [510, 148] on li "EPSON-TWIZZLERS" at bounding box center [576, 144] width 207 height 13
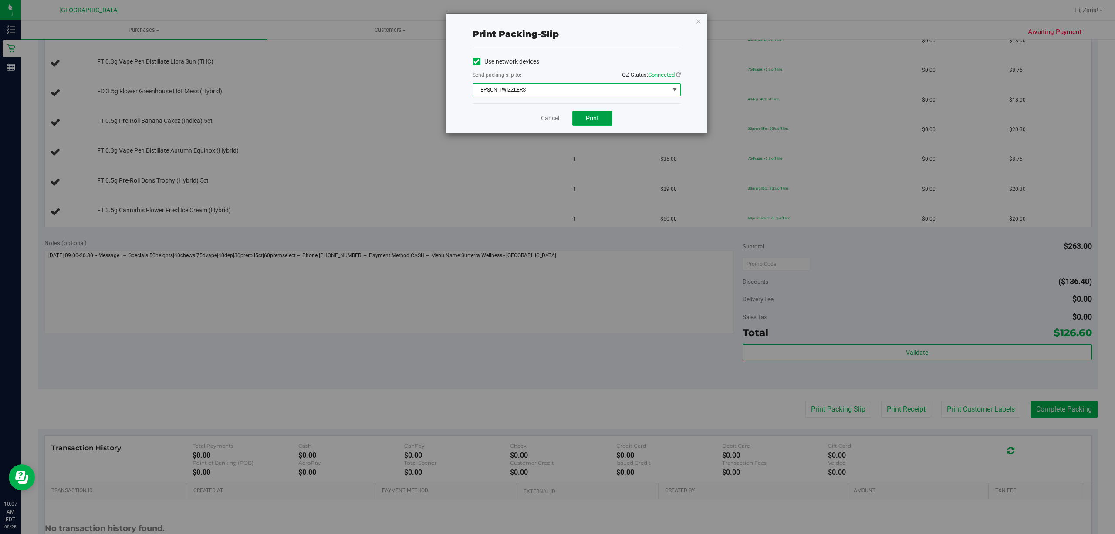
click at [606, 124] on button "Print" at bounding box center [592, 118] width 40 height 15
click at [546, 120] on link "Cancel" at bounding box center [550, 118] width 18 height 9
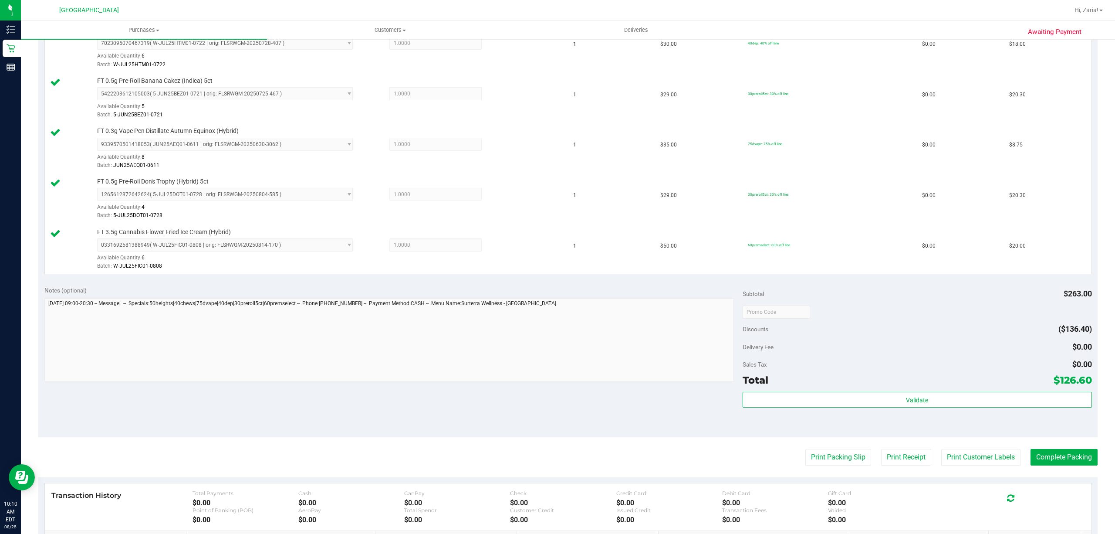
scroll to position [464, 0]
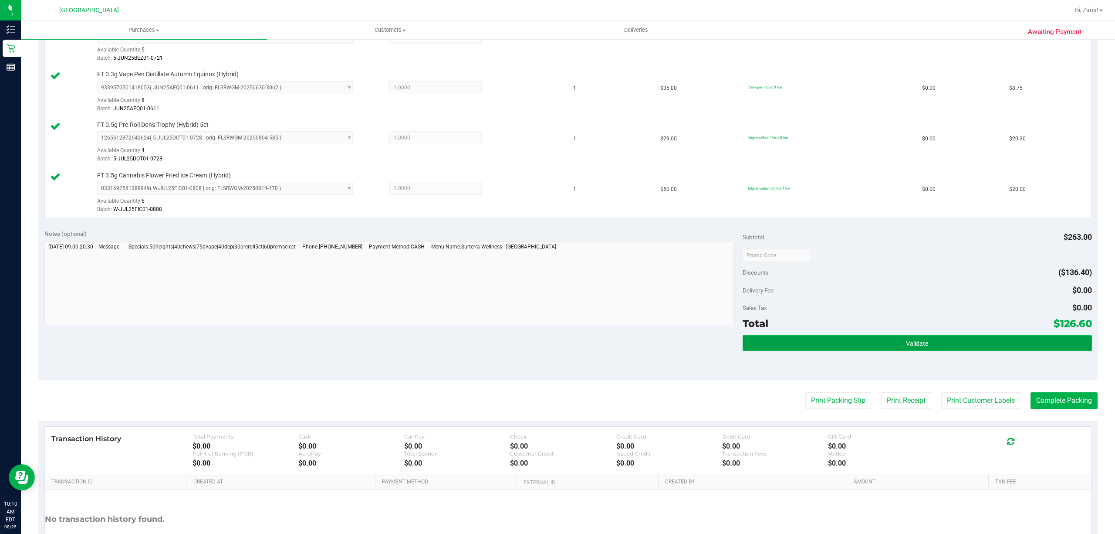
click at [916, 346] on span "Validate" at bounding box center [917, 343] width 22 height 7
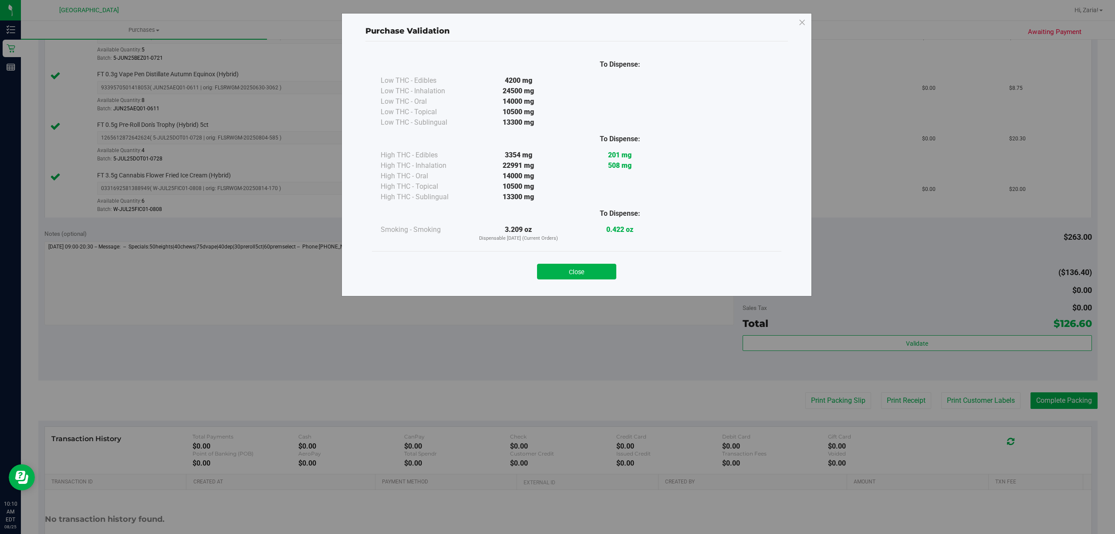
click at [592, 258] on div "Close" at bounding box center [577, 269] width 396 height 22
click at [595, 267] on button "Close" at bounding box center [576, 272] width 79 height 16
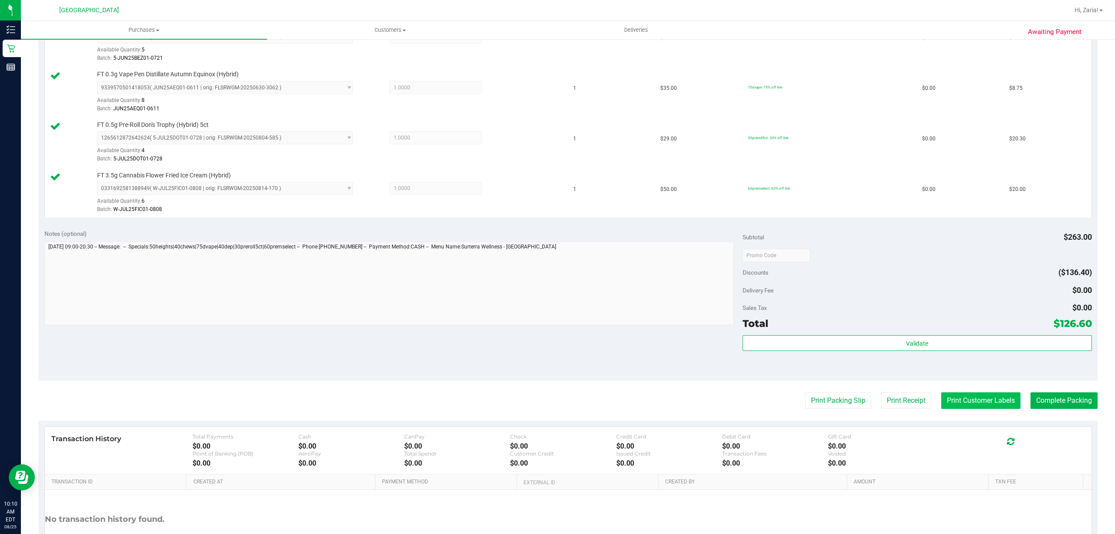
click at [993, 406] on button "Print Customer Labels" at bounding box center [980, 400] width 79 height 17
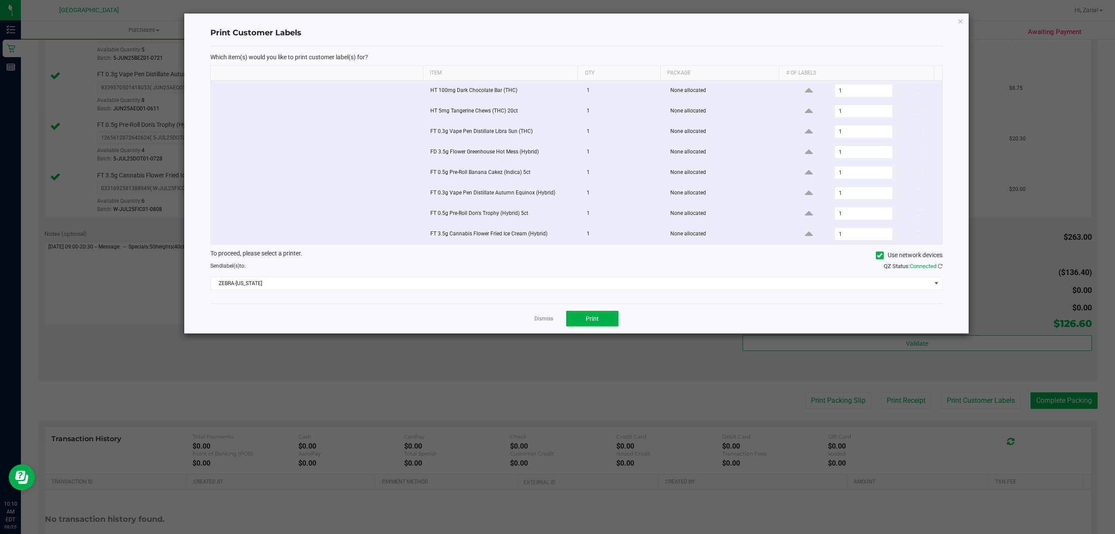
click at [588, 312] on div "Dismiss Print" at bounding box center [576, 318] width 732 height 30
click at [586, 322] on span "Print" at bounding box center [592, 318] width 13 height 7
click at [534, 328] on div "Dismiss Print" at bounding box center [576, 318] width 732 height 30
click at [556, 328] on div "Dismiss Print" at bounding box center [576, 318] width 732 height 30
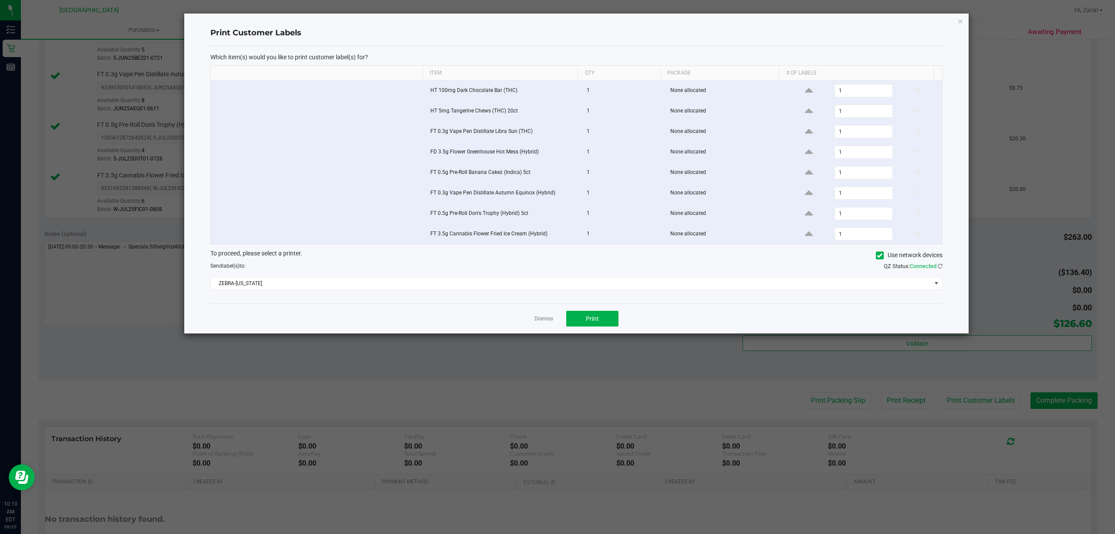
click at [549, 323] on app-cancel-button "Dismiss" at bounding box center [543, 318] width 19 height 9
click at [551, 330] on div "Dismiss Print" at bounding box center [576, 318] width 732 height 30
click at [551, 328] on div "Dismiss Print" at bounding box center [576, 318] width 732 height 30
click at [550, 321] on link "Dismiss" at bounding box center [543, 318] width 19 height 7
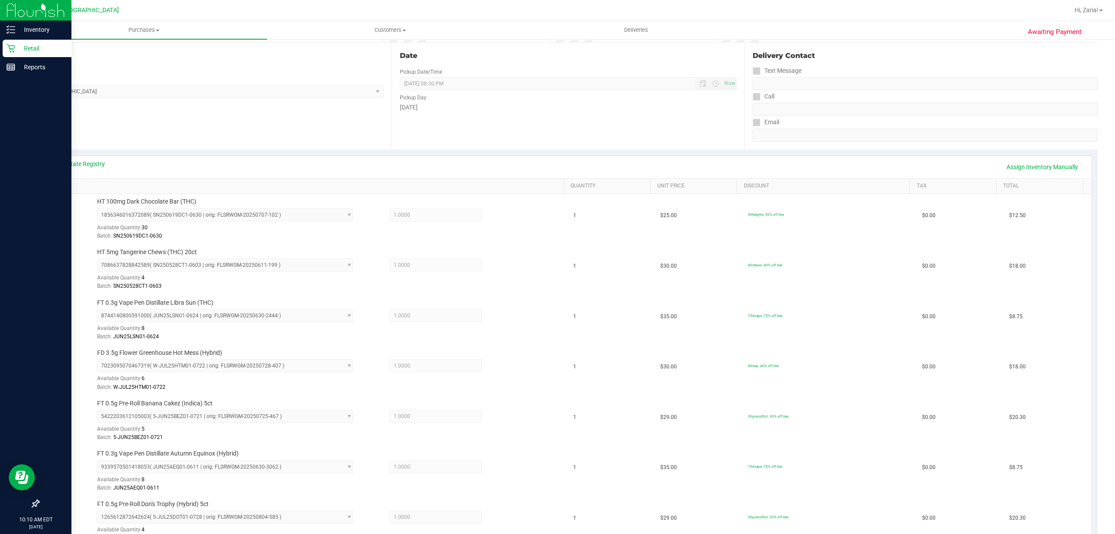
scroll to position [0, 0]
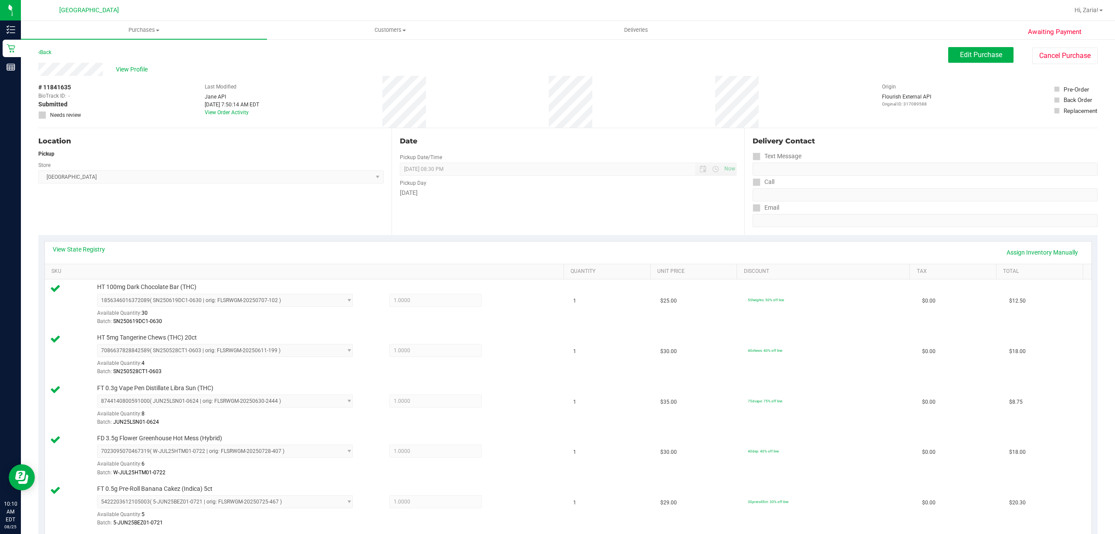
click at [43, 47] on div "Back" at bounding box center [44, 52] width 13 height 10
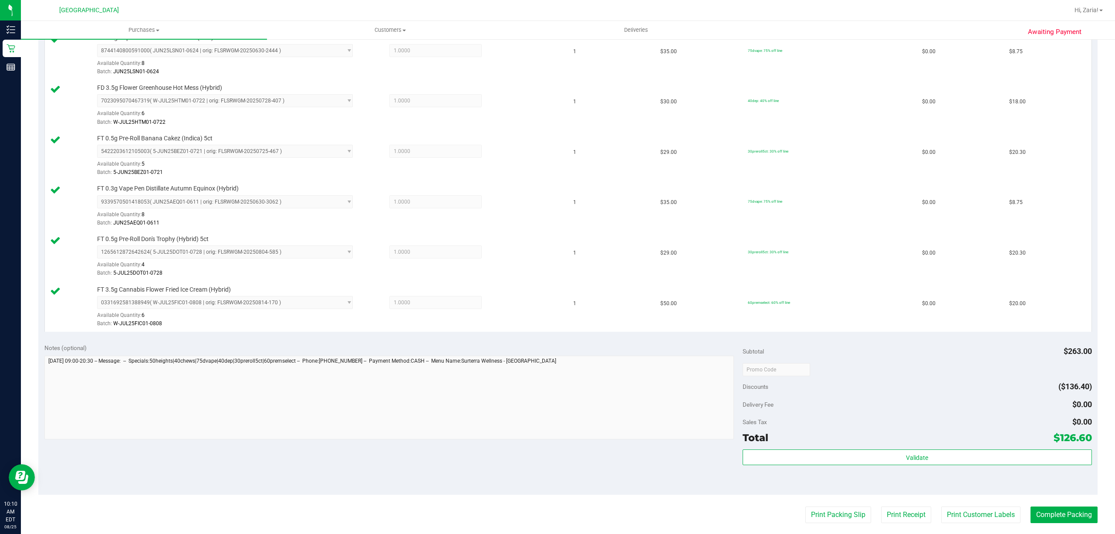
scroll to position [523, 0]
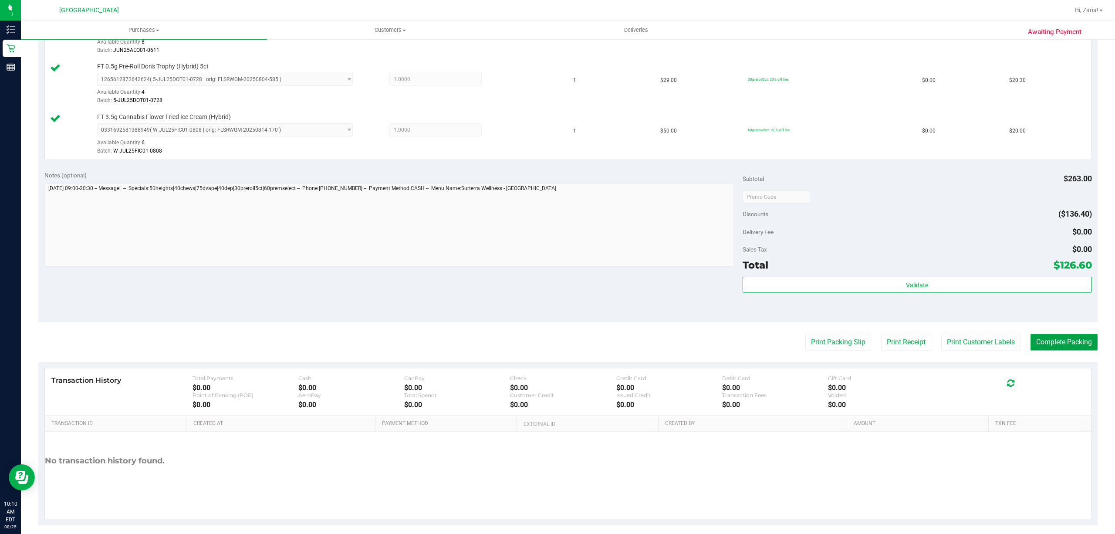
click at [1034, 340] on button "Complete Packing" at bounding box center [1064, 342] width 67 height 17
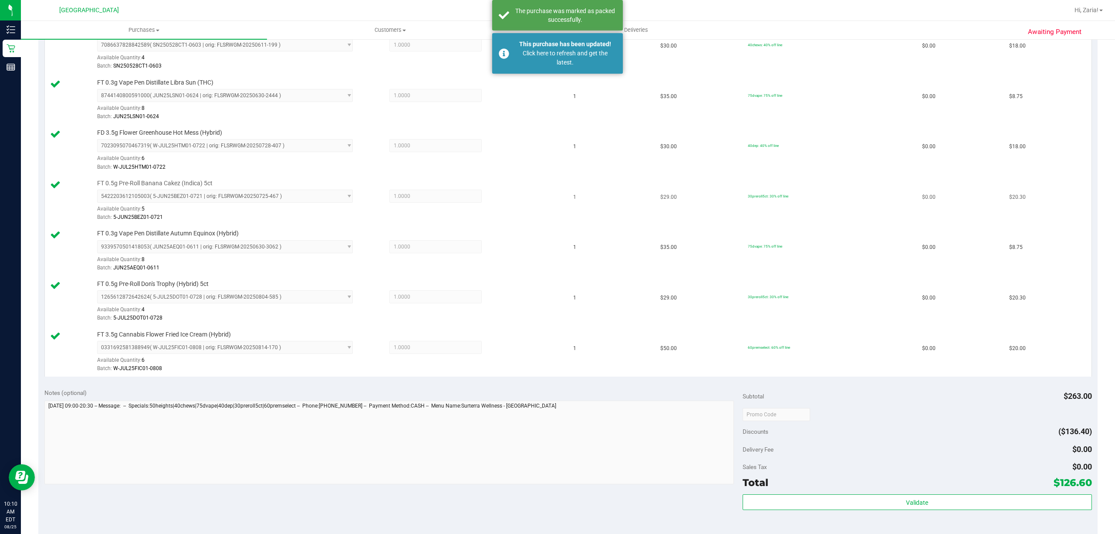
scroll to position [116, 0]
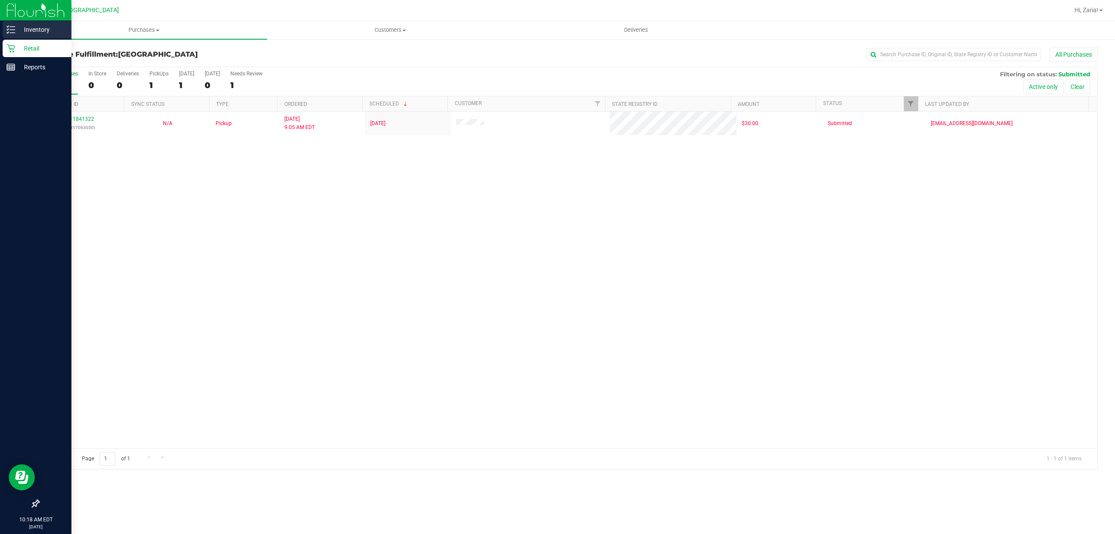
click at [48, 32] on p "Inventory" at bounding box center [41, 29] width 52 height 10
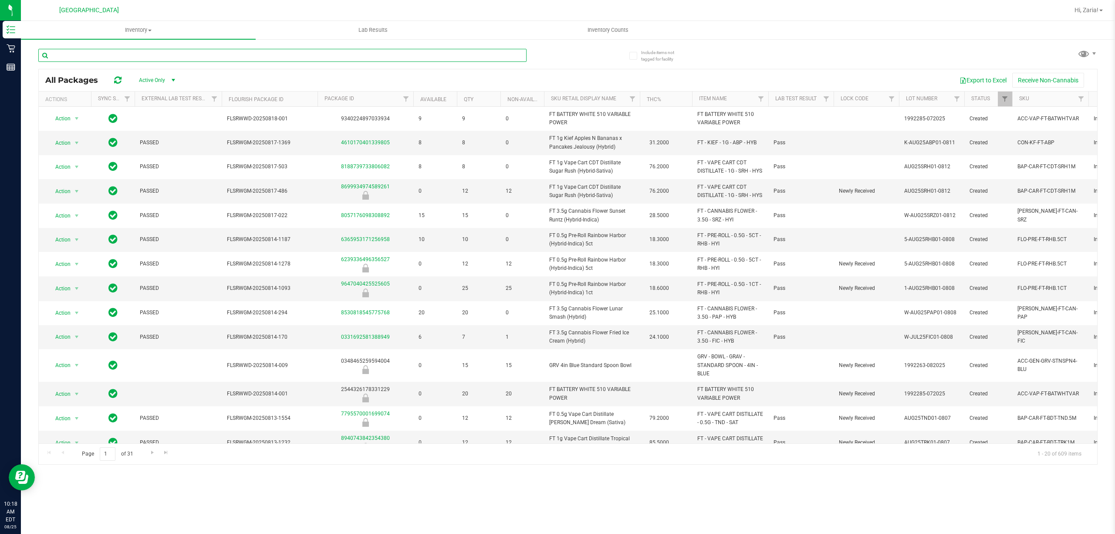
click at [267, 54] on input "text" at bounding box center [282, 55] width 488 height 13
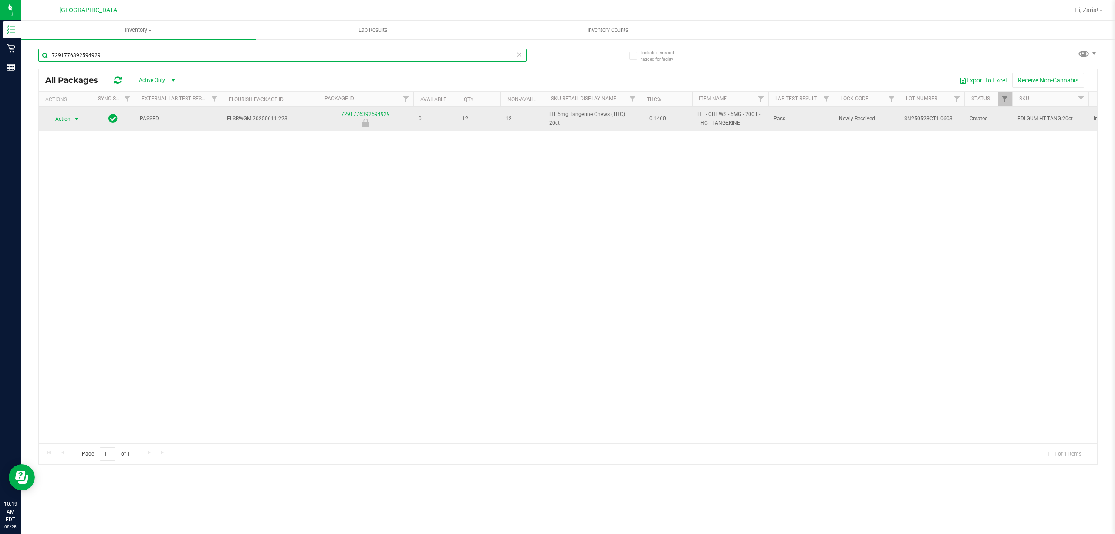
type input "7291776392594929"
click at [75, 119] on span "select" at bounding box center [76, 118] width 7 height 7
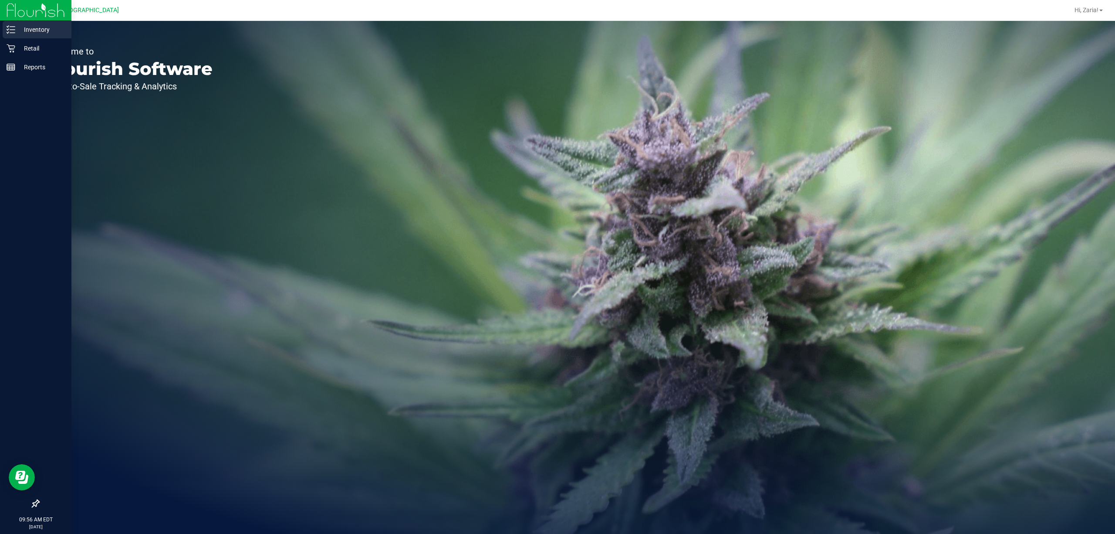
click at [21, 23] on div "Inventory" at bounding box center [37, 29] width 69 height 17
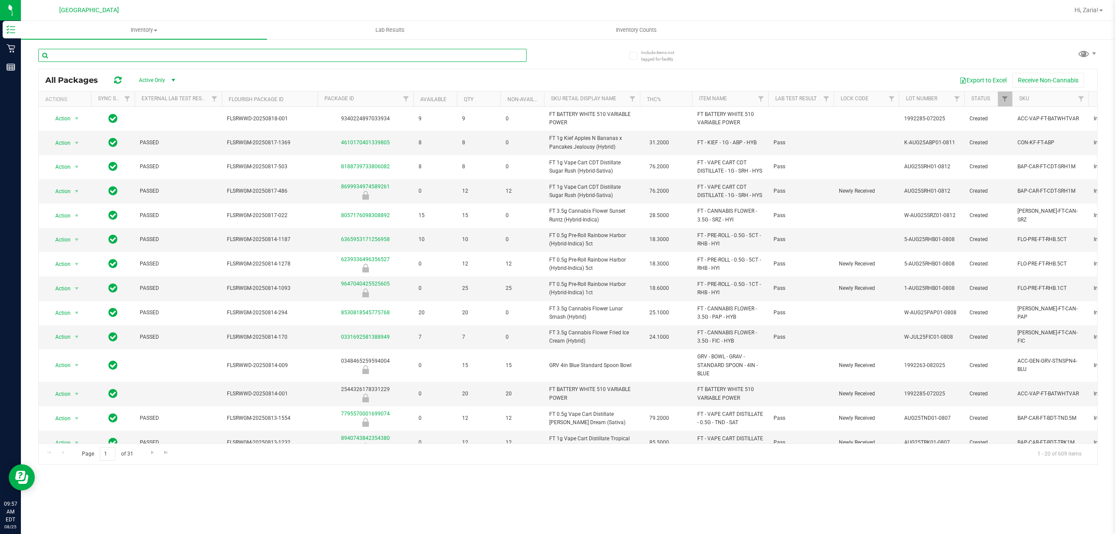
click at [235, 49] on input "text" at bounding box center [282, 55] width 488 height 13
click at [126, 52] on input "text" at bounding box center [282, 55] width 488 height 13
paste input "FT 1g Vape Cart Distillate Original Z (Hybrid-Indica)"
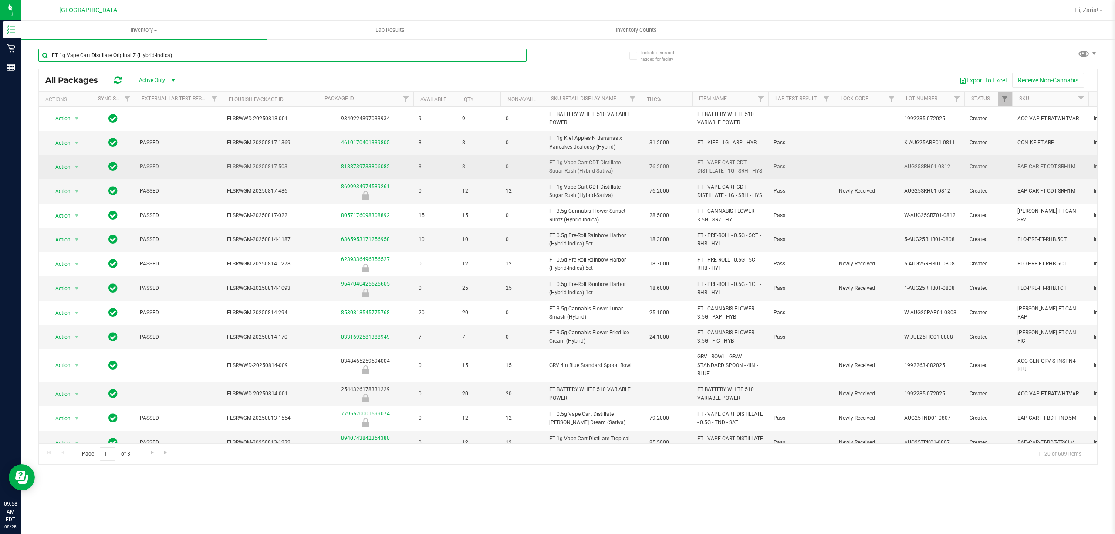
type input "FT 1g Vape Cart Distillate Original Z (Hybrid-Indica)"
